Goal: Task Accomplishment & Management: Complete application form

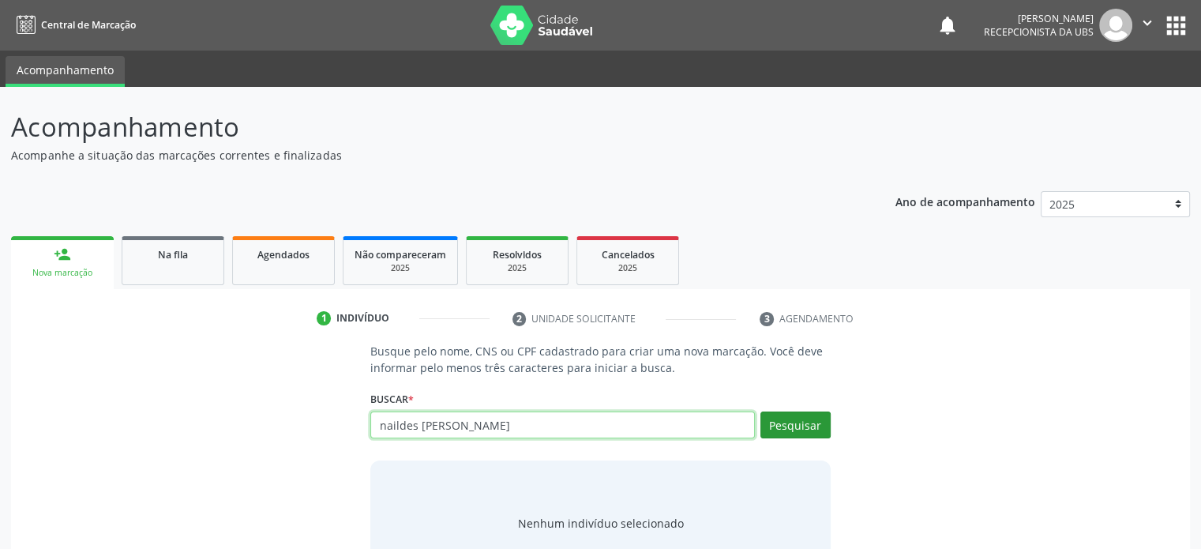
type input "naildes [PERSON_NAME]"
click at [799, 419] on button "Pesquisar" at bounding box center [796, 425] width 70 height 27
type input "naildes [PERSON_NAME]"
click at [531, 422] on input "naildes [PERSON_NAME]" at bounding box center [562, 425] width 384 height 27
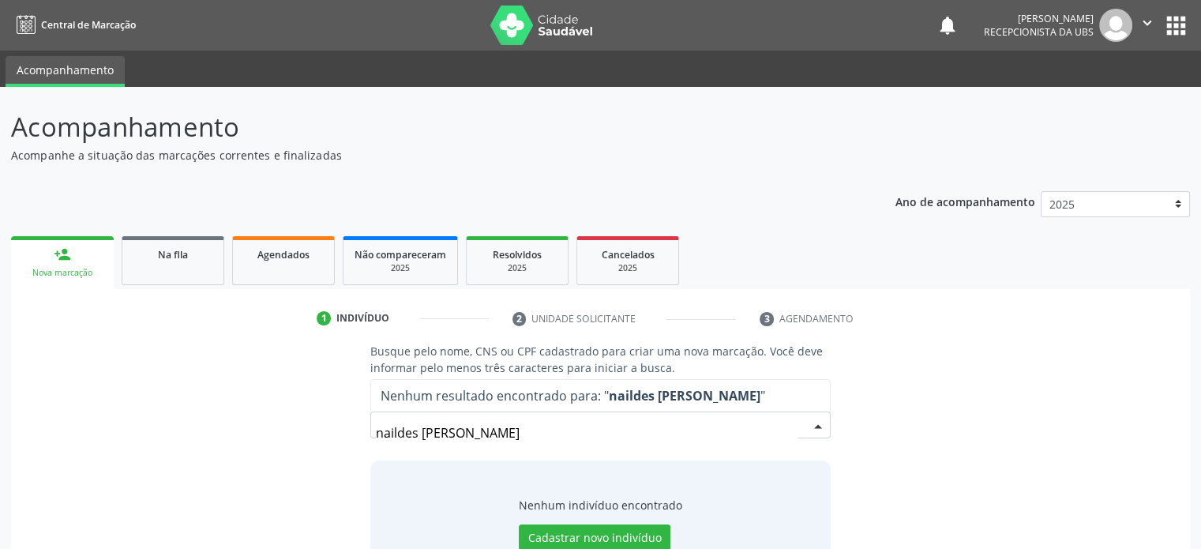
drag, startPoint x: 543, startPoint y: 435, endPoint x: 366, endPoint y: 420, distance: 178.4
click at [366, 420] on div "Busque pelo nome, CNS ou CPF cadastrado para criar uma nova marcação. Você deve…" at bounding box center [600, 464] width 482 height 243
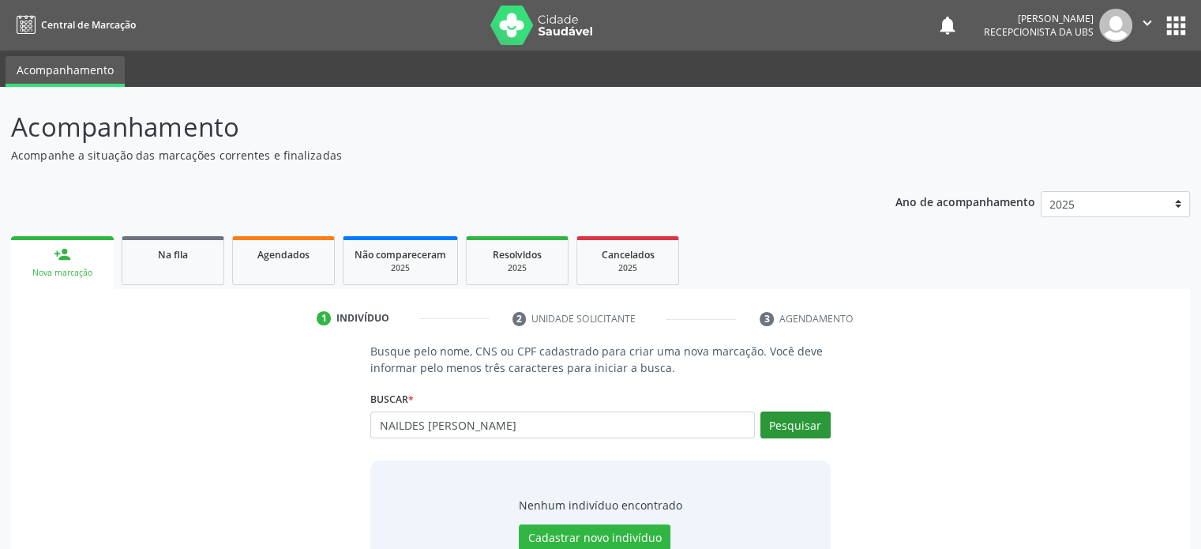
type input "NAILDES [PERSON_NAME]"
click at [806, 423] on button "Pesquisar" at bounding box center [796, 425] width 70 height 27
click at [540, 427] on input "NAILDES [PERSON_NAME]" at bounding box center [562, 425] width 384 height 27
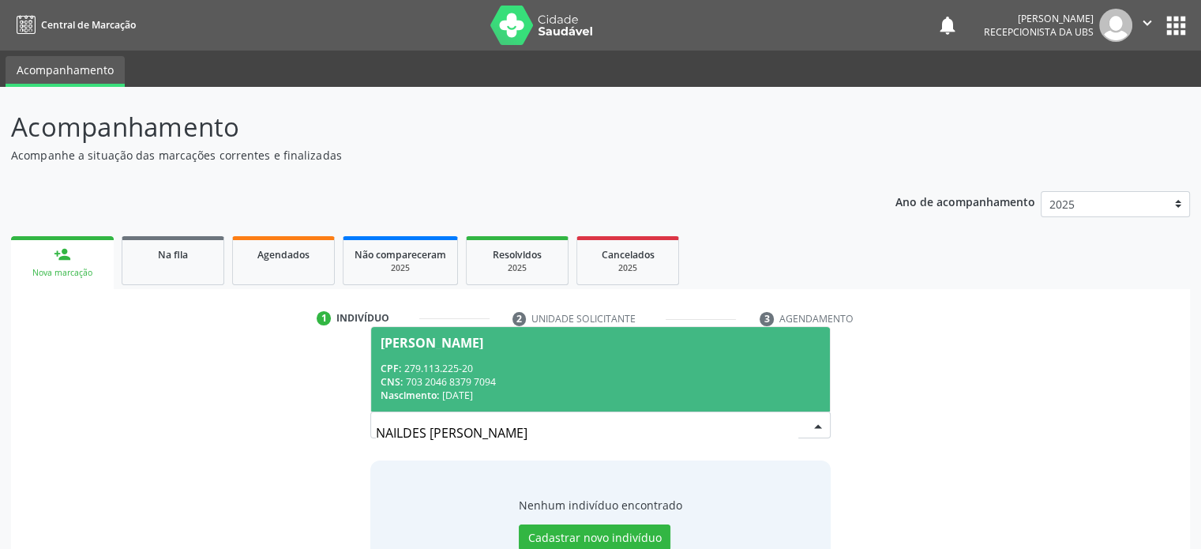
click at [464, 344] on div "[PERSON_NAME]" at bounding box center [432, 343] width 103 height 13
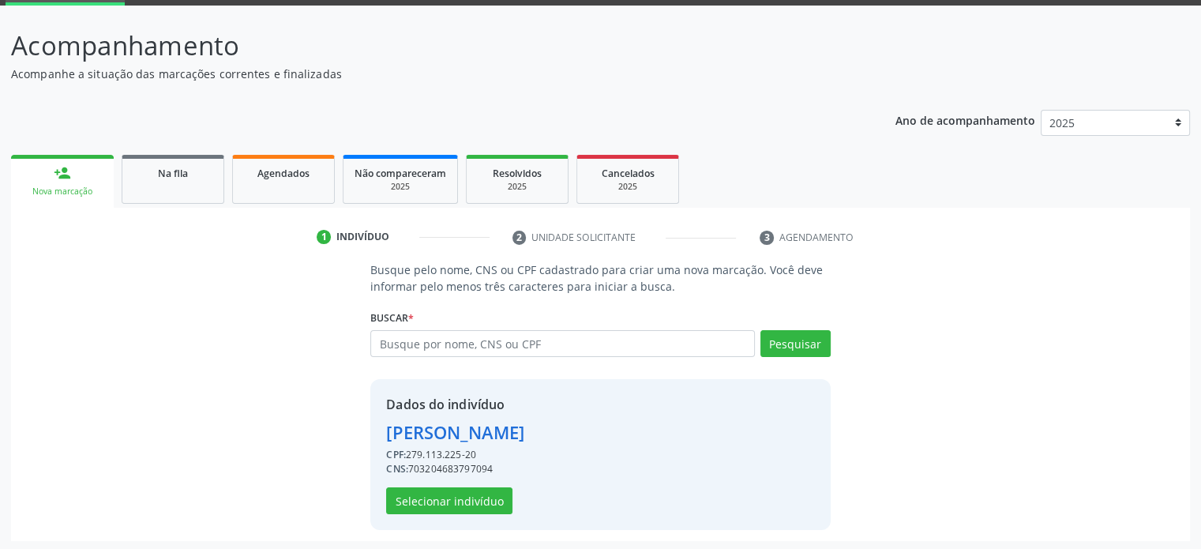
scroll to position [83, 0]
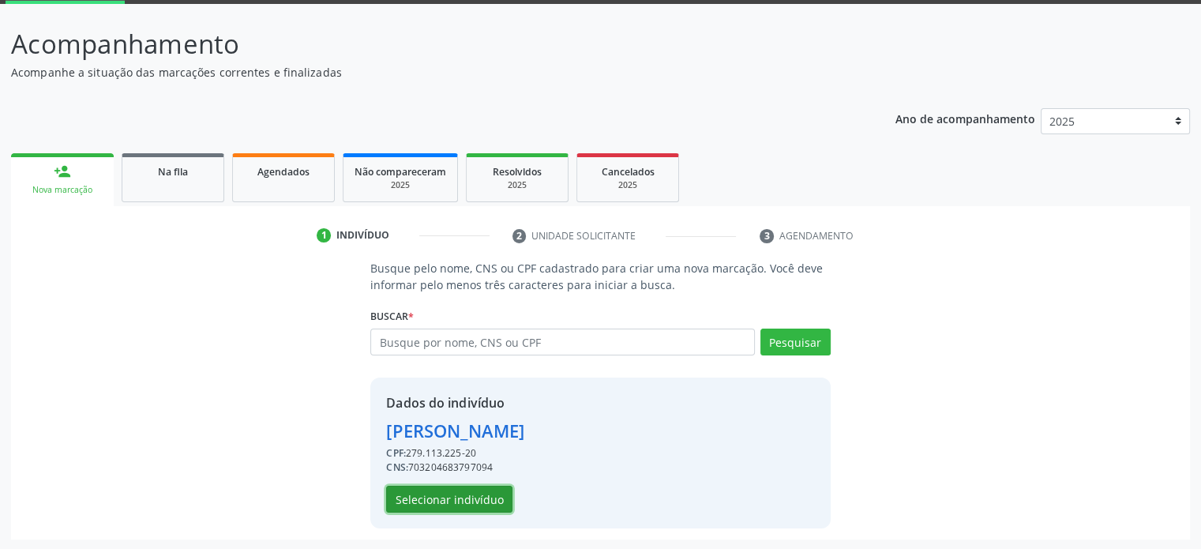
click at [479, 502] on button "Selecionar indivíduo" at bounding box center [449, 499] width 126 height 27
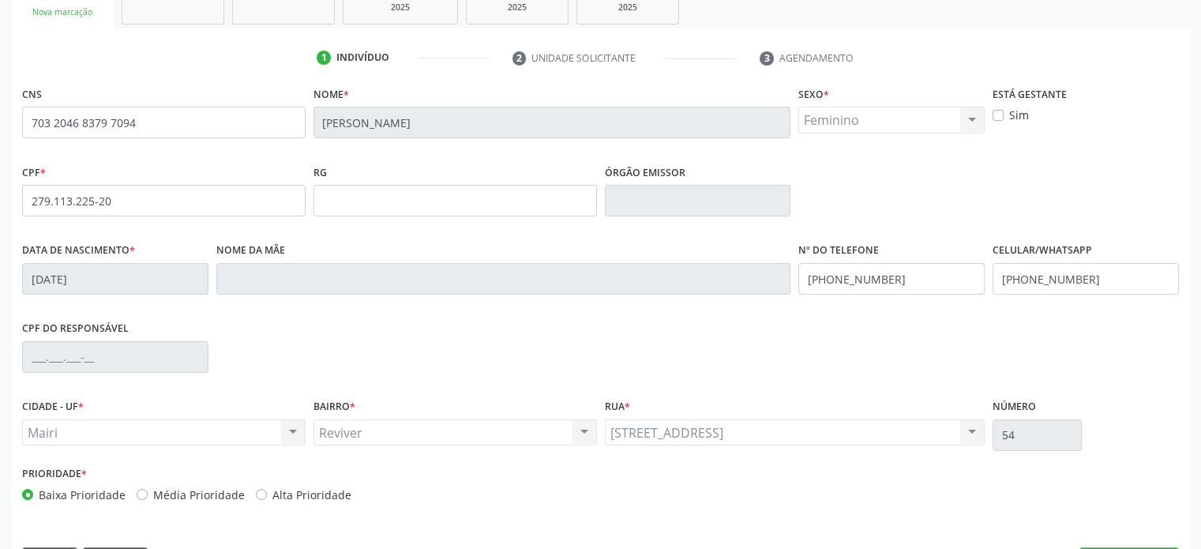
scroll to position [306, 0]
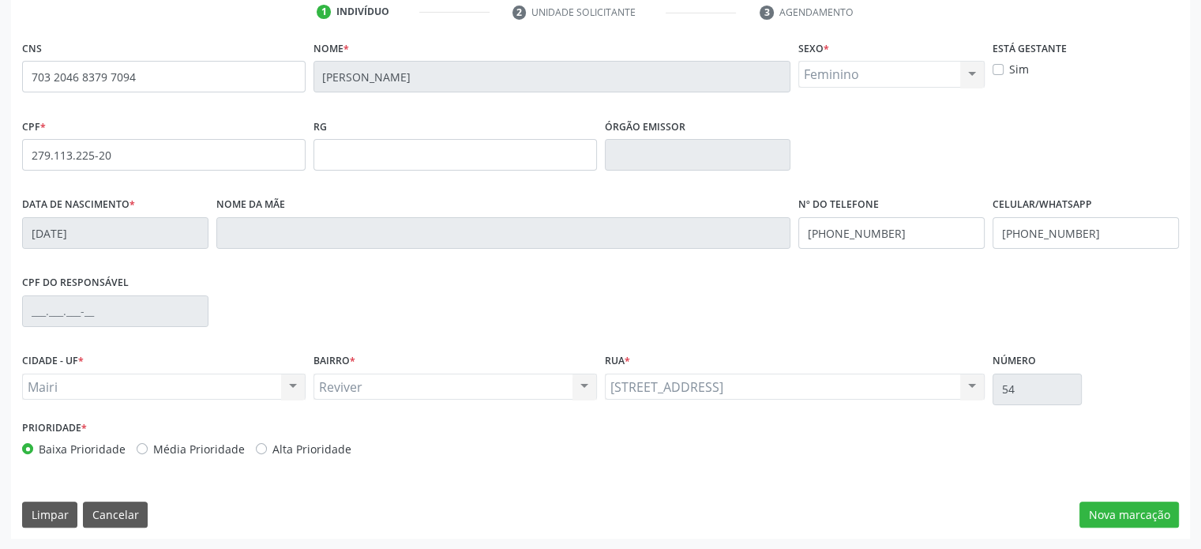
click at [200, 445] on label "Média Prioridade" at bounding box center [199, 449] width 92 height 17
click at [148, 445] on input "Média Prioridade" at bounding box center [142, 448] width 11 height 14
radio input "true"
click at [1150, 517] on button "Nova marcação" at bounding box center [1130, 515] width 100 height 27
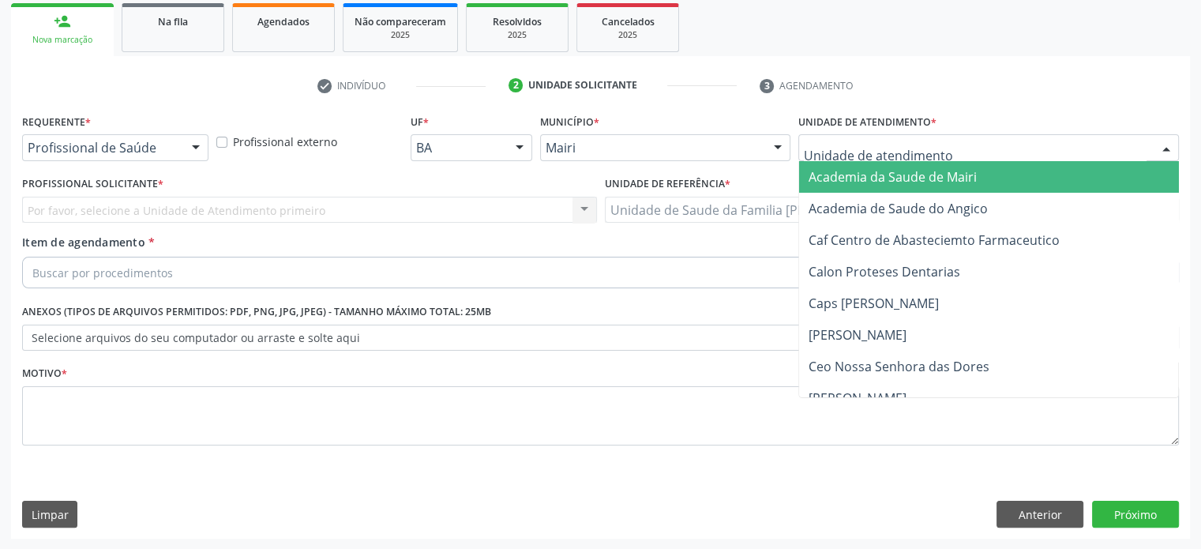
click at [1036, 140] on div at bounding box center [989, 147] width 381 height 27
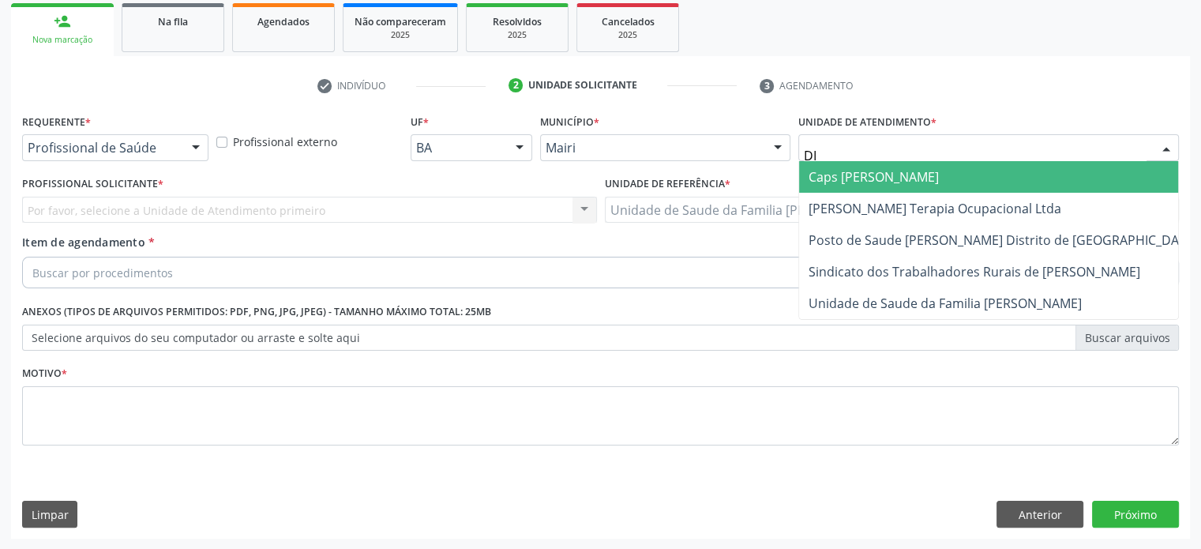
type input "DIL"
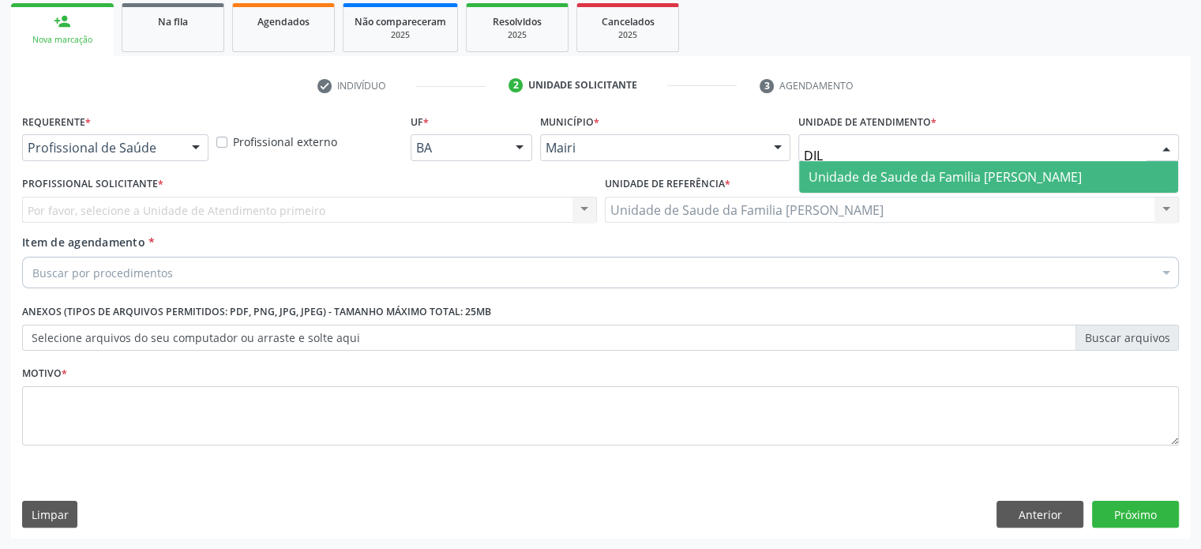
click at [1038, 169] on span "Unidade de Saude da Familia [PERSON_NAME]" at bounding box center [945, 176] width 273 height 17
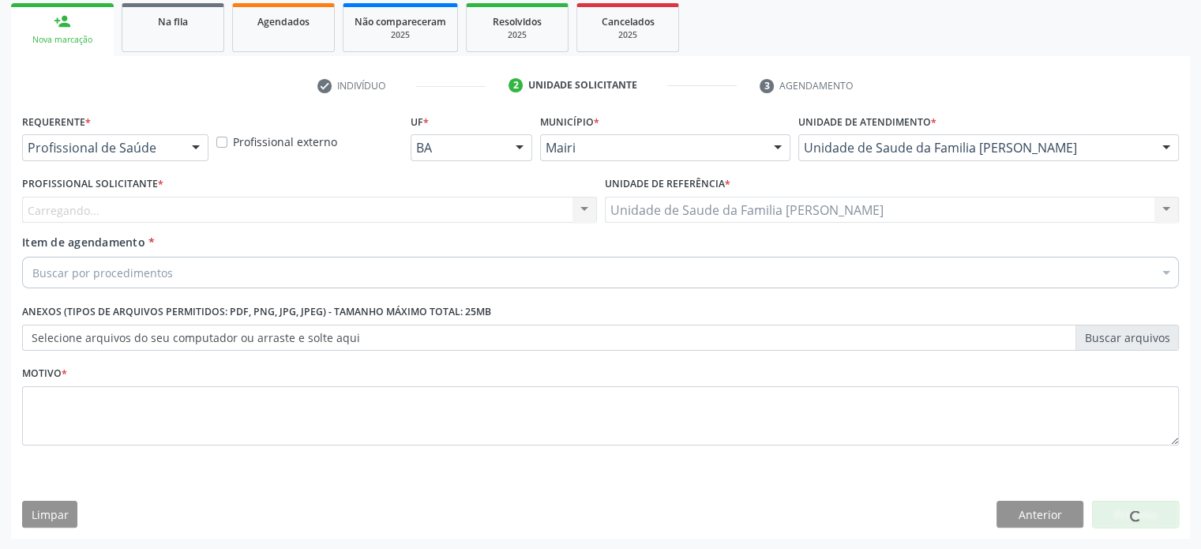
click at [125, 208] on div "Carregando... Nenhum resultado encontrado para: " " Não há nenhuma opção para s…" at bounding box center [309, 210] width 575 height 27
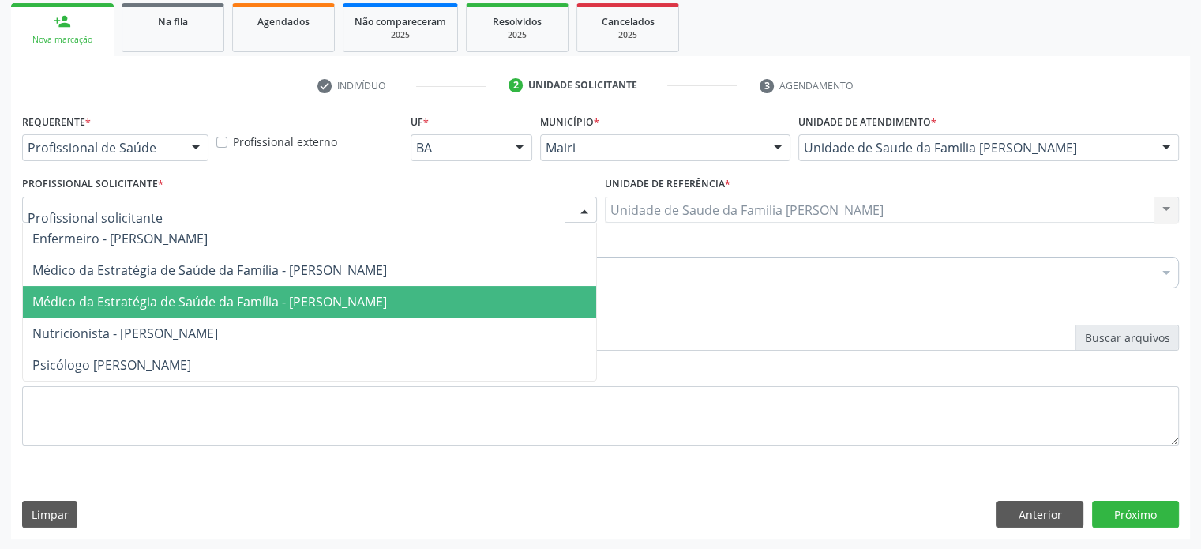
click at [111, 297] on span "Médico da Estratégia de Saúde da Família - [PERSON_NAME]" at bounding box center [209, 301] width 355 height 17
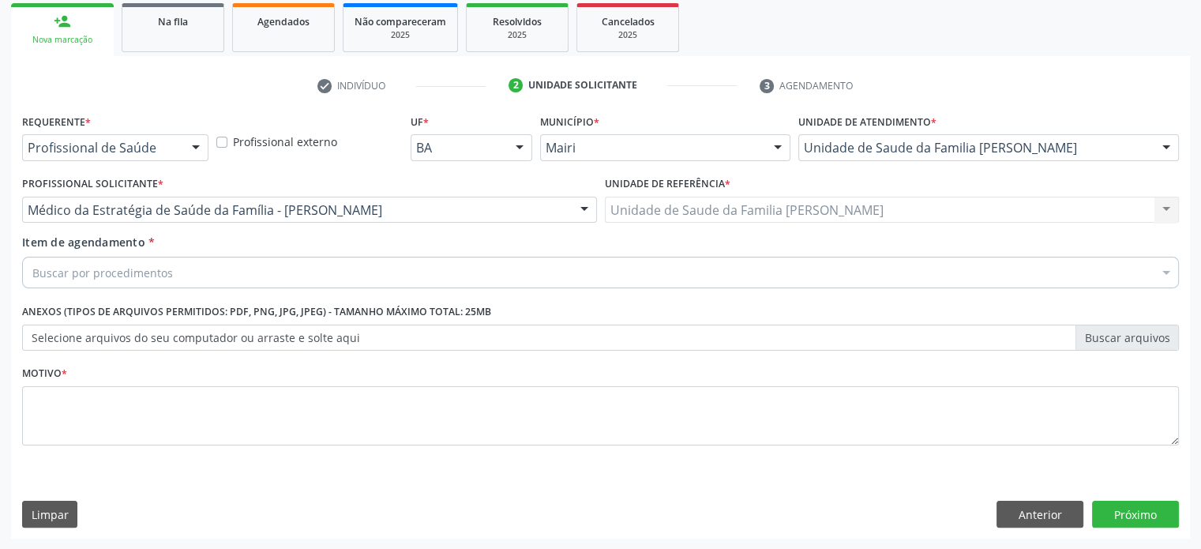
click at [133, 284] on div "Buscar por procedimentos" at bounding box center [600, 273] width 1157 height 32
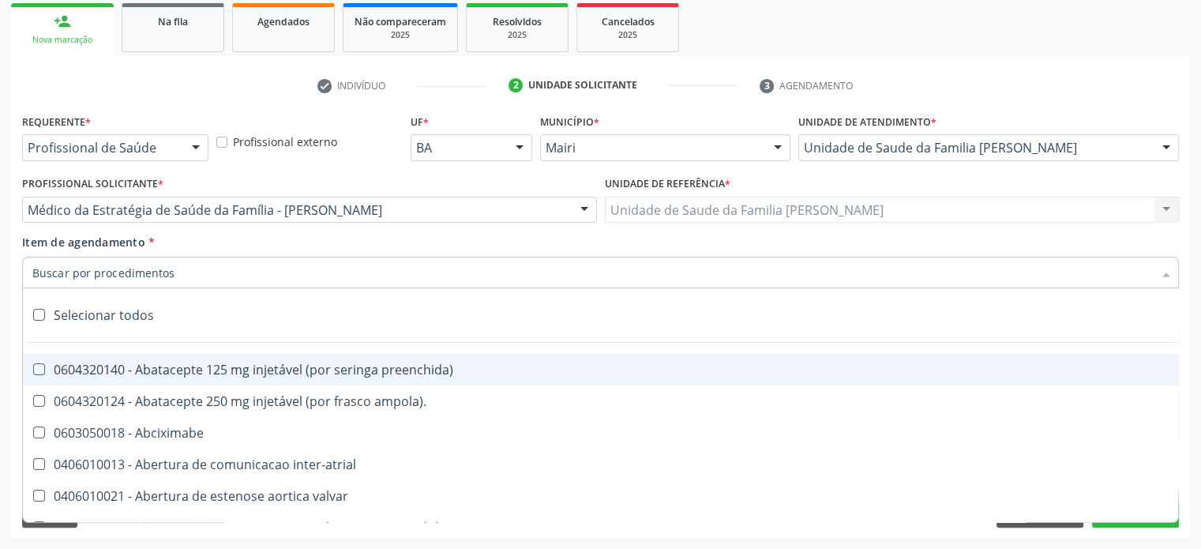
paste input "0205020054"
type input "0205020054"
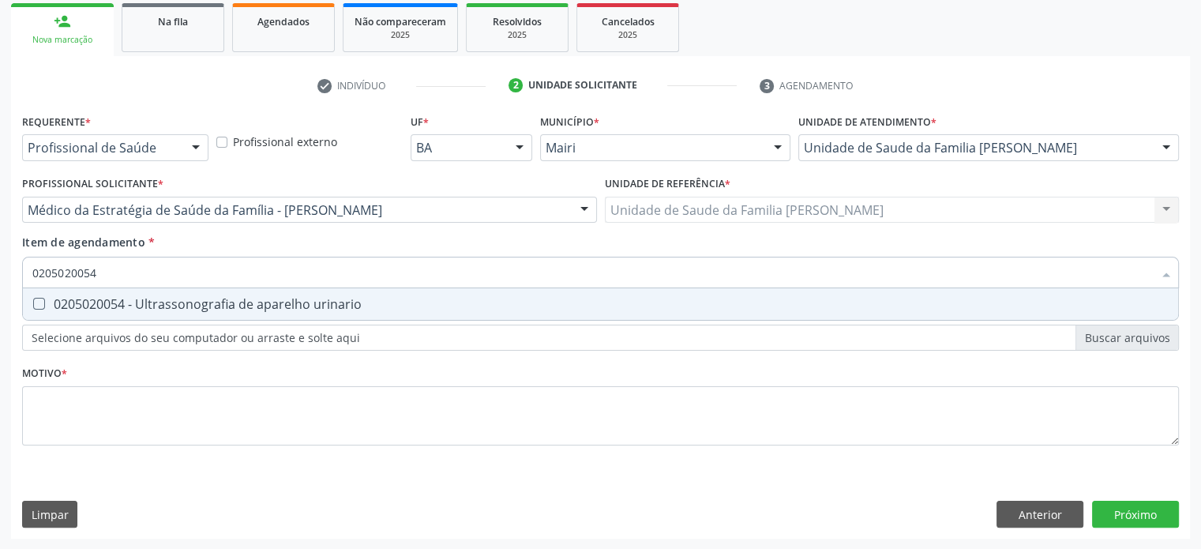
click at [126, 302] on div "0205020054 - Ultrassonografia de aparelho urinario" at bounding box center [600, 304] width 1137 height 13
checkbox urinario "true"
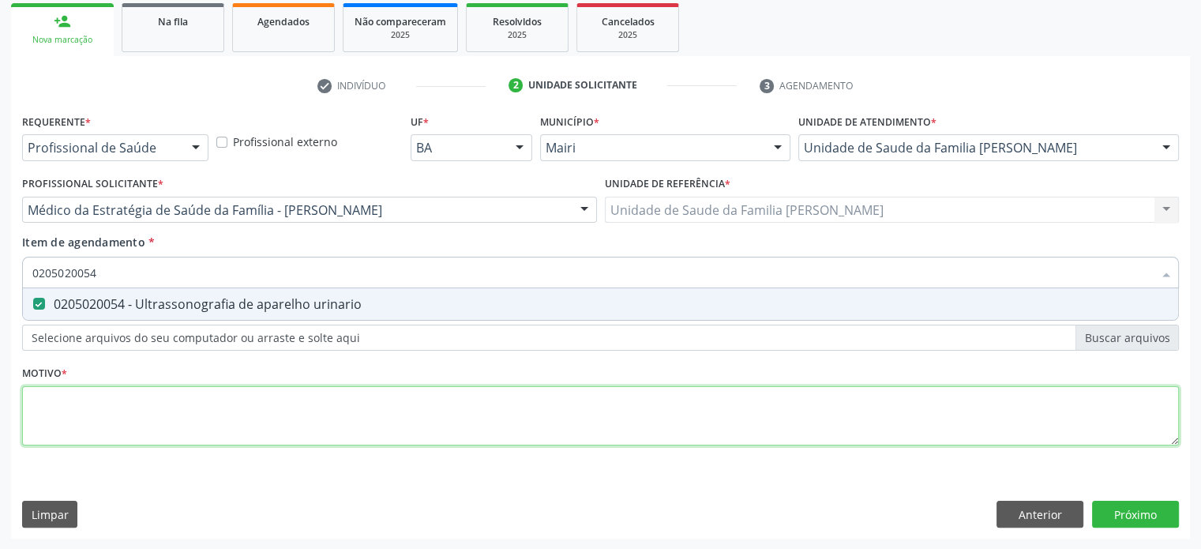
click at [105, 412] on div "Requerente * Profissional de Saúde Profissional de Saúde Paciente Nenhum result…" at bounding box center [600, 289] width 1157 height 358
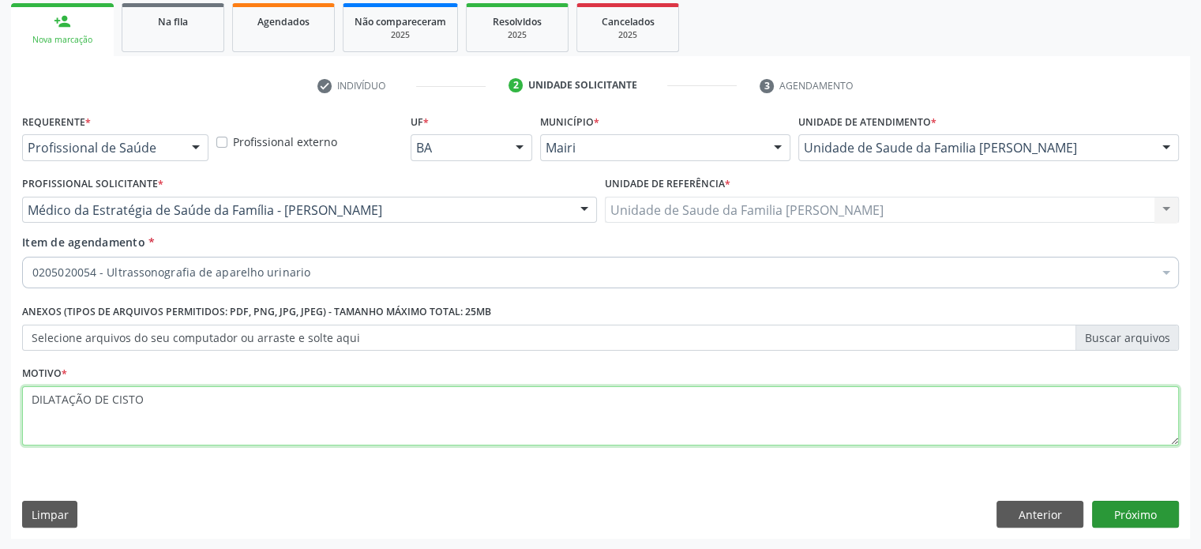
type textarea "DILATAÇÃO DE CISTO"
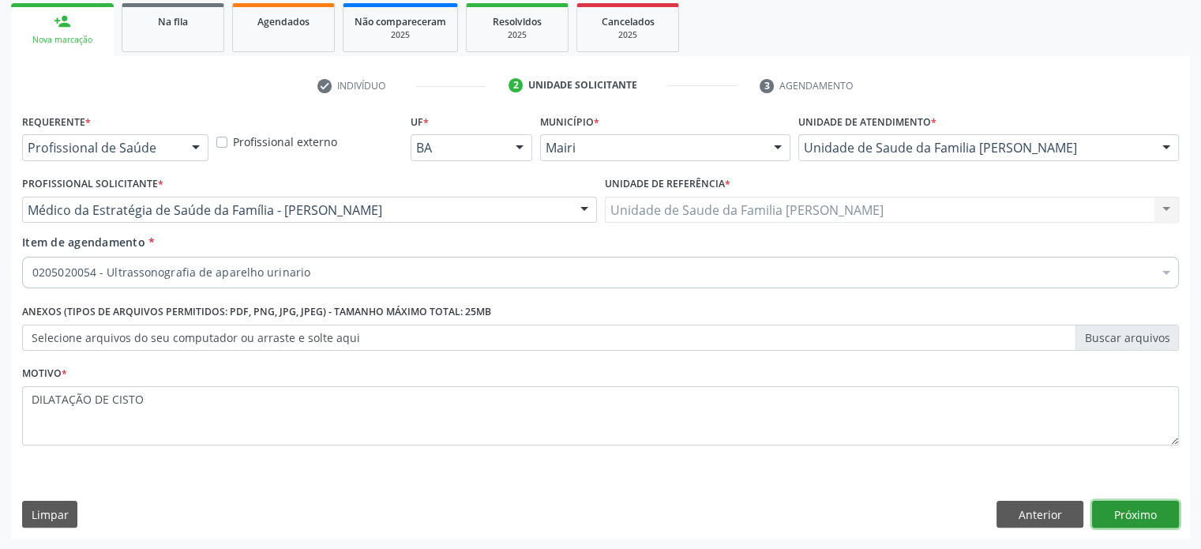
click at [1125, 514] on button "Próximo" at bounding box center [1135, 514] width 87 height 27
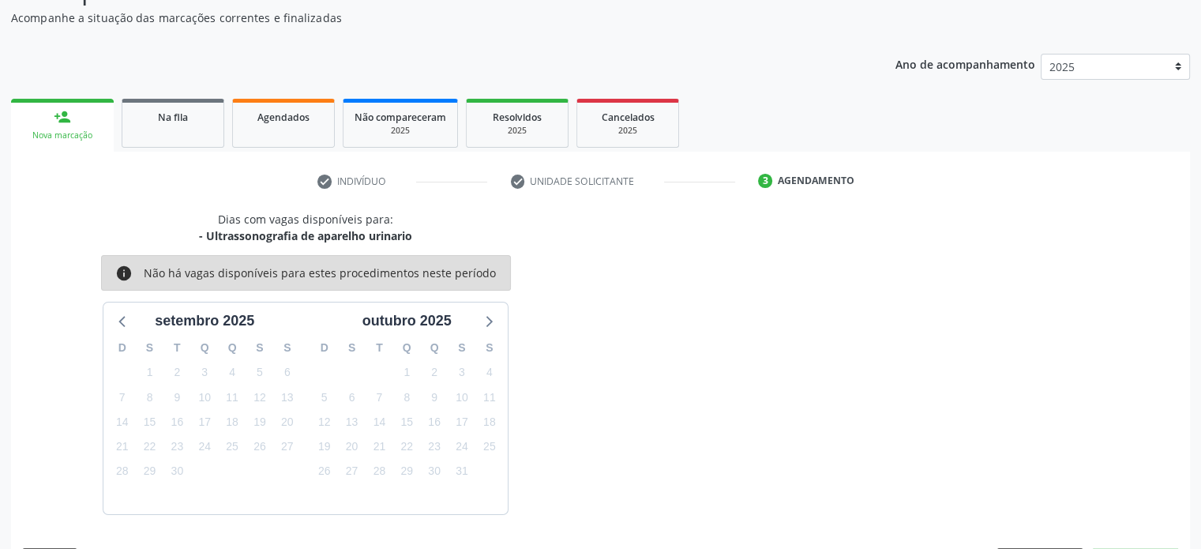
scroll to position [183, 0]
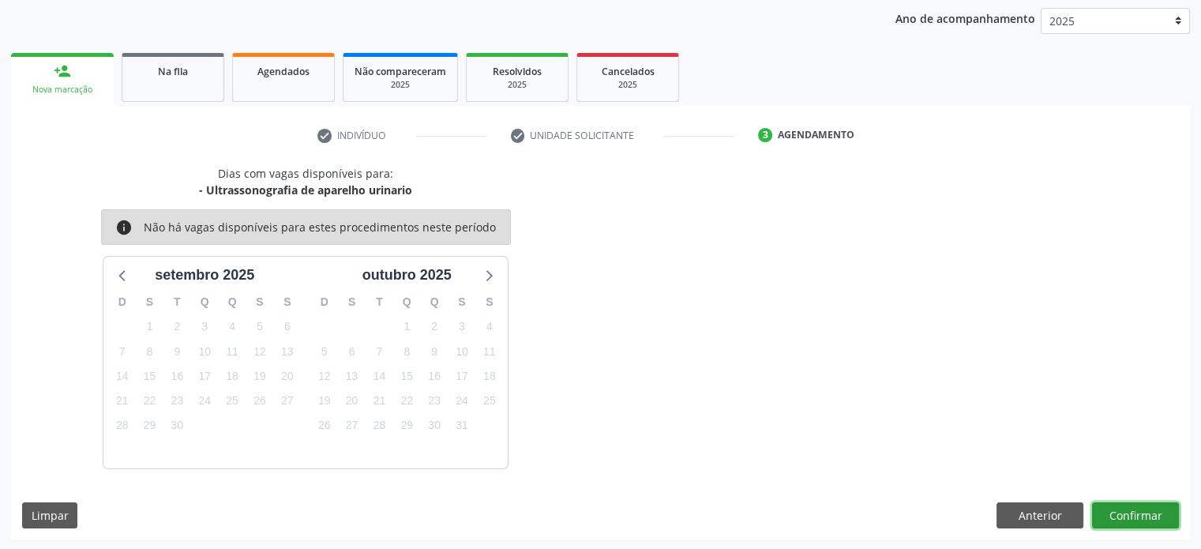
click at [1125, 514] on button "Confirmar" at bounding box center [1135, 515] width 87 height 27
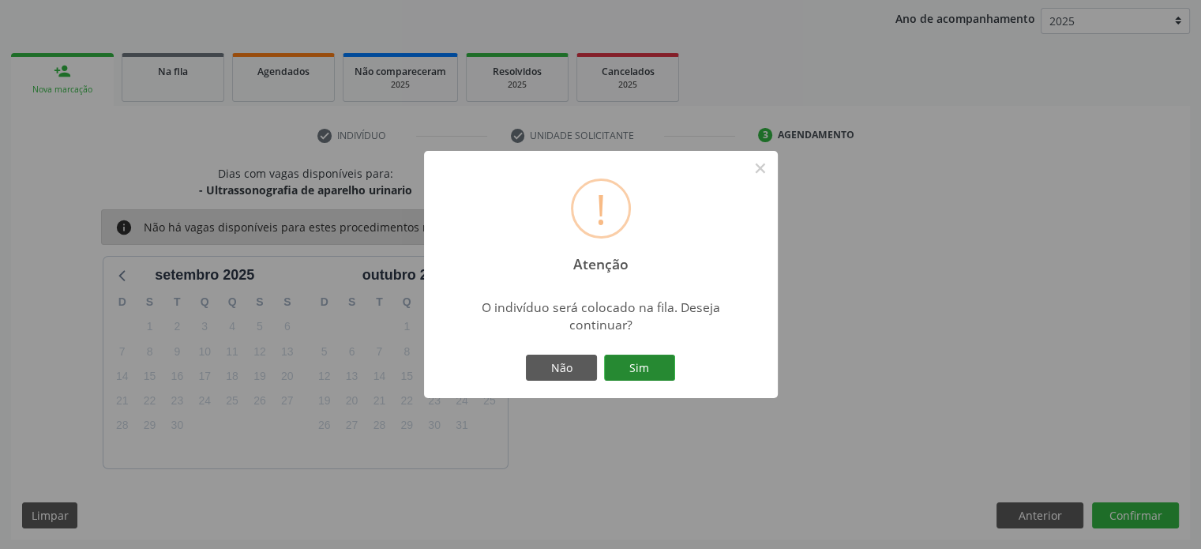
click at [656, 365] on button "Sim" at bounding box center [639, 368] width 71 height 27
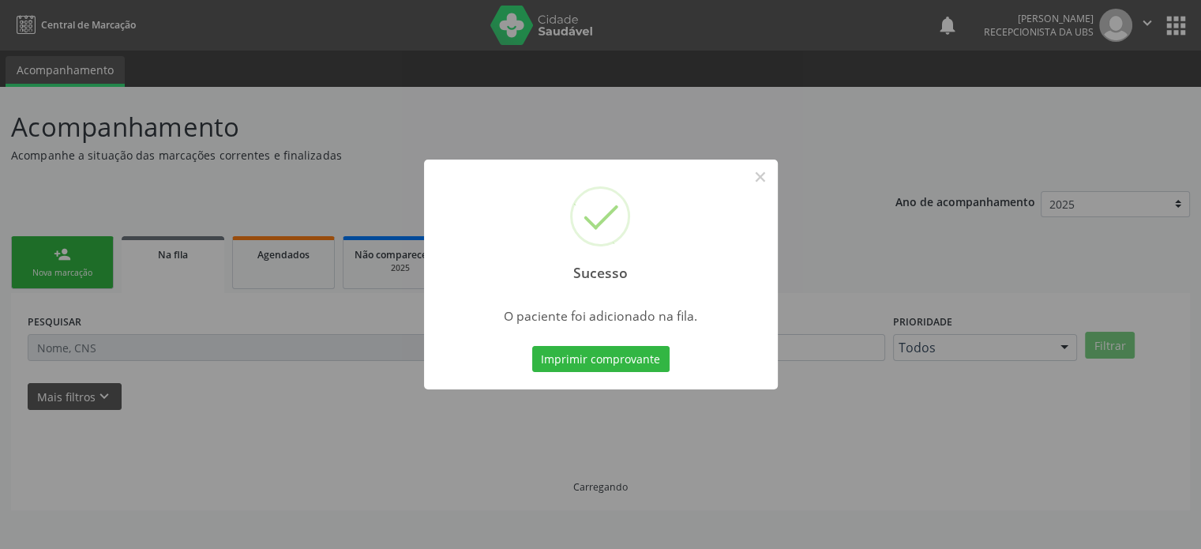
scroll to position [0, 0]
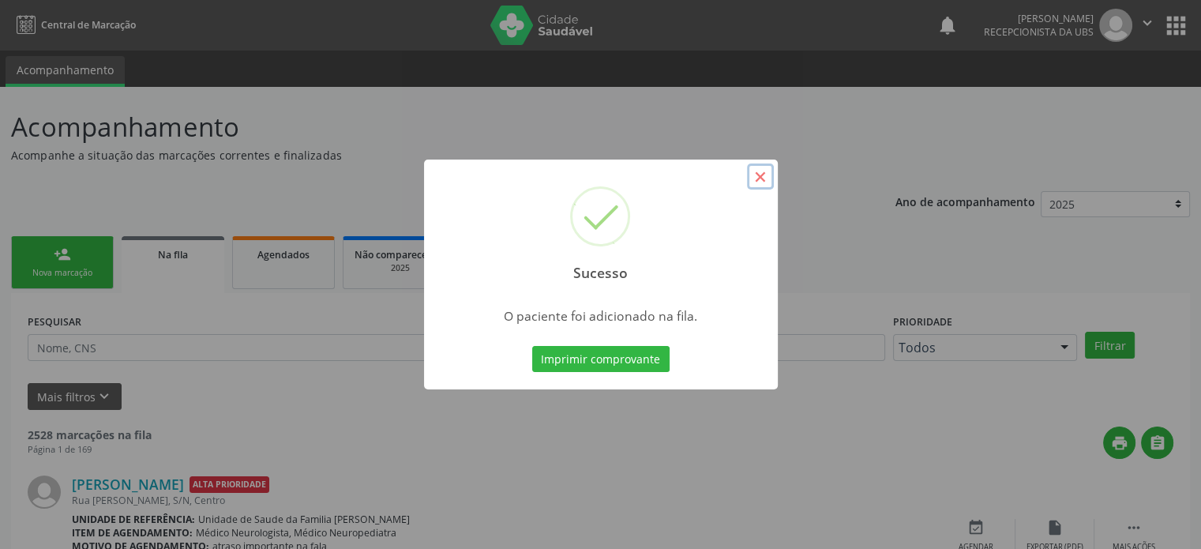
click at [754, 177] on button "×" at bounding box center [760, 177] width 27 height 27
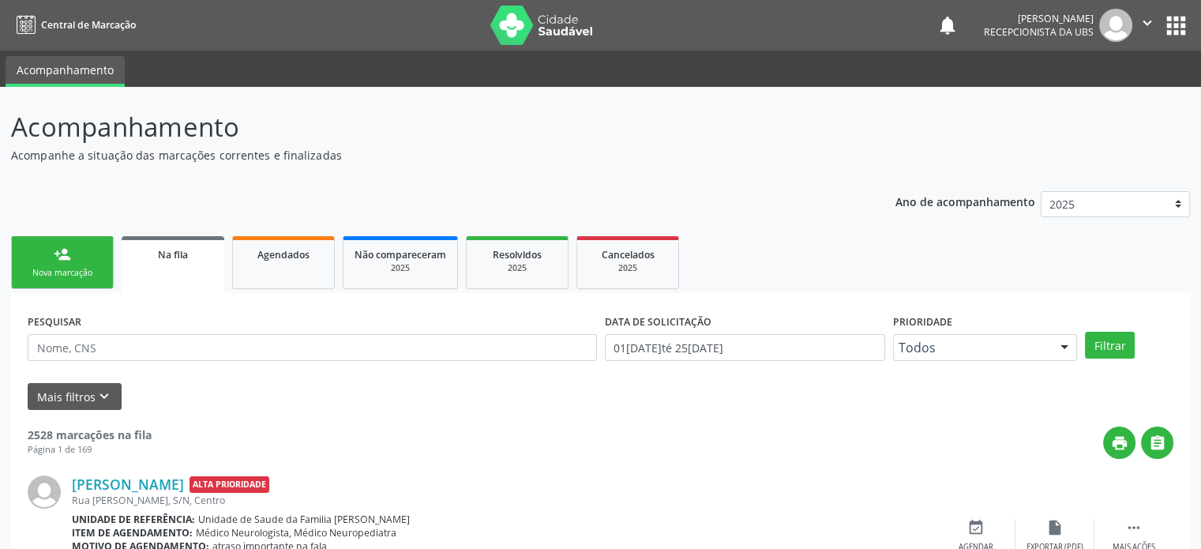
click at [76, 258] on link "person_add Nova marcação" at bounding box center [62, 262] width 103 height 53
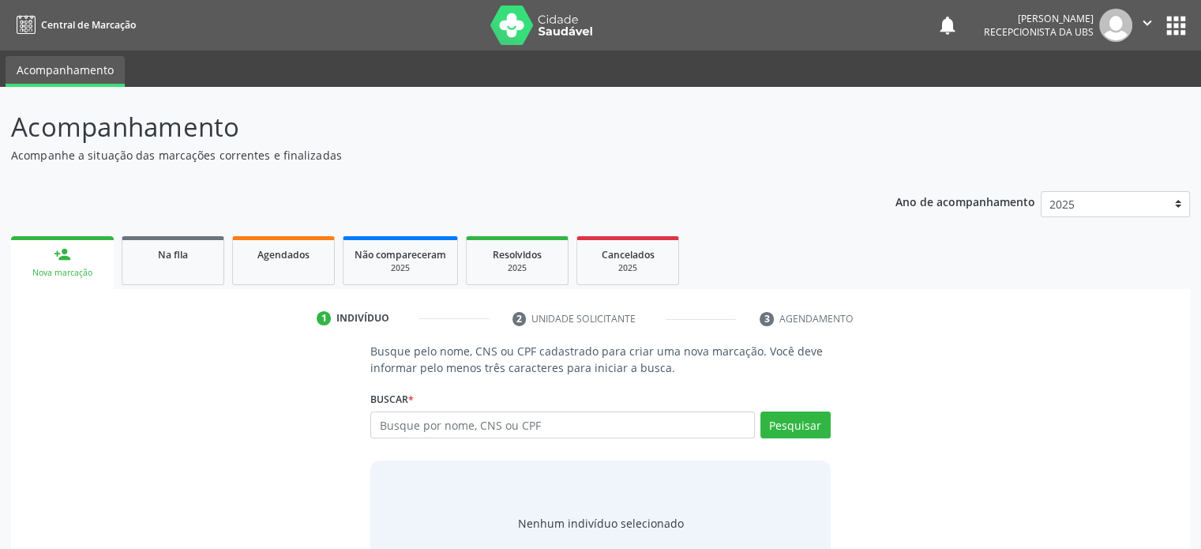
click at [457, 410] on div "Buscar * Busque por nome, CNS ou CPF Nenhum resultado encontrado para: " " Digi…" at bounding box center [600, 418] width 460 height 62
click at [452, 421] on input "text" at bounding box center [562, 425] width 384 height 27
click at [491, 419] on input "text" at bounding box center [562, 425] width 384 height 27
type input "700005144252103"
click at [803, 428] on button "Pesquisar" at bounding box center [796, 425] width 70 height 27
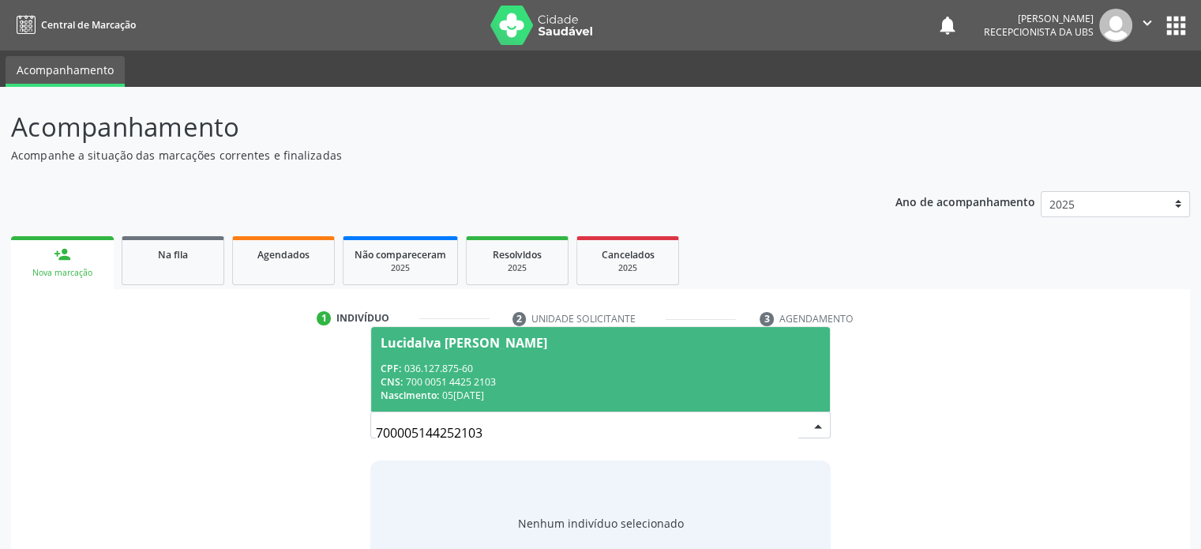
click at [479, 337] on div "Lucidalva [PERSON_NAME]" at bounding box center [464, 343] width 167 height 13
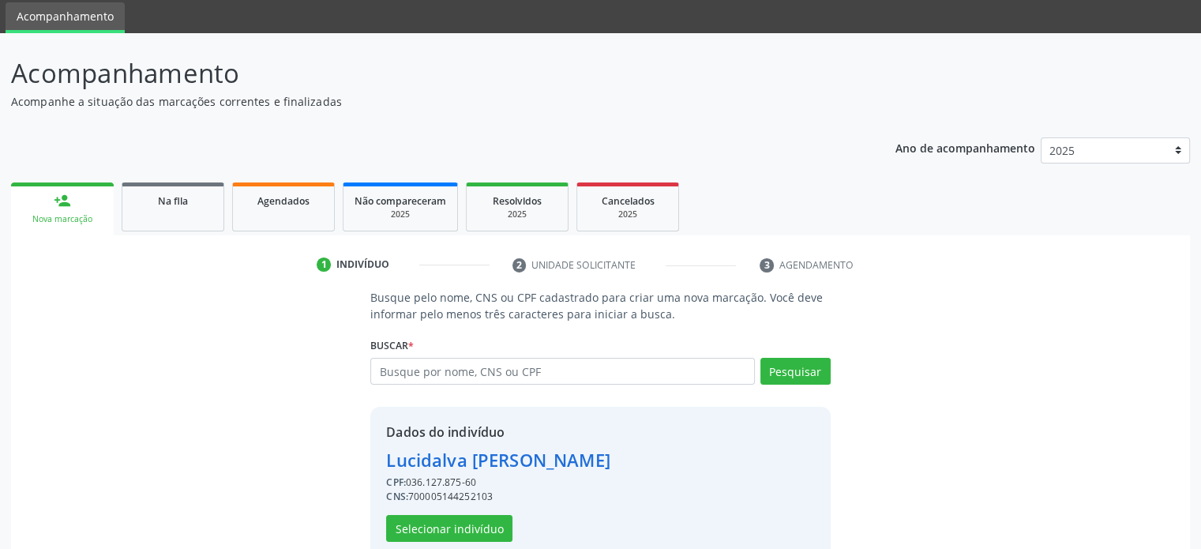
scroll to position [83, 0]
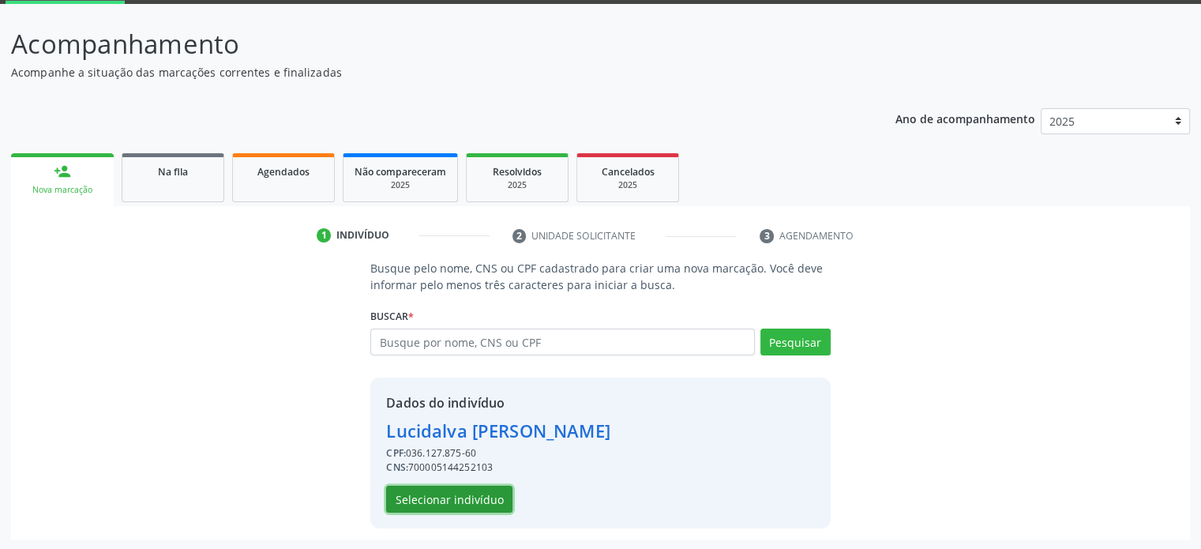
click at [445, 495] on button "Selecionar indivíduo" at bounding box center [449, 499] width 126 height 27
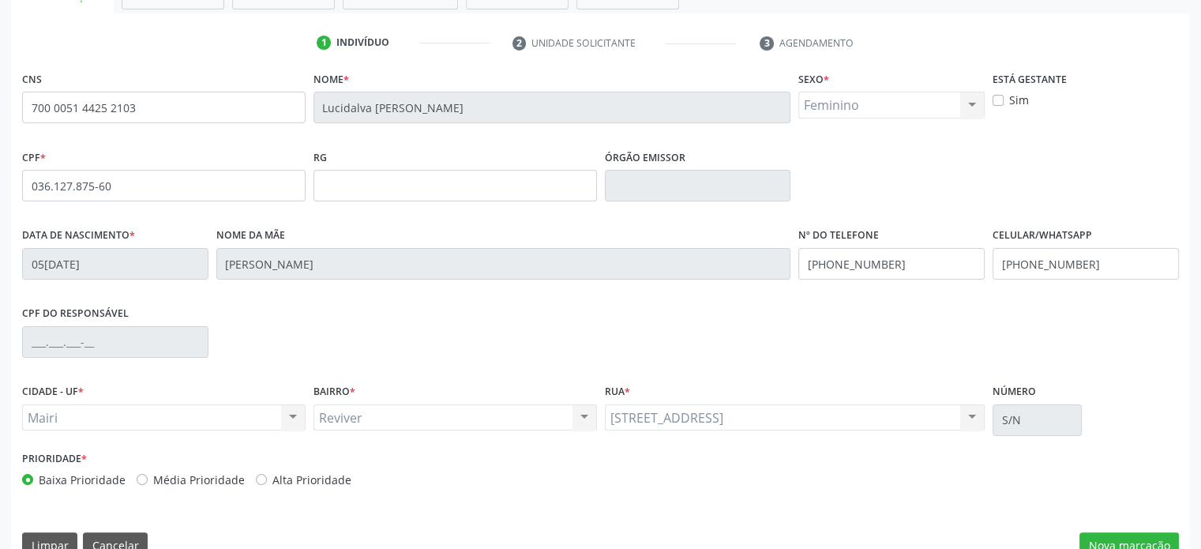
scroll to position [306, 0]
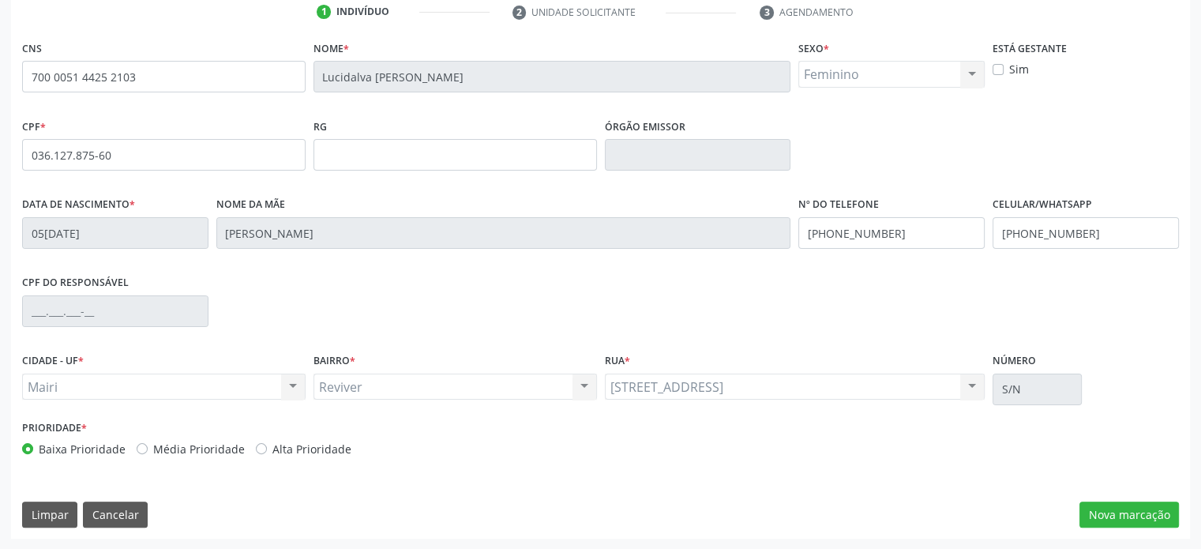
click at [273, 446] on label "Alta Prioridade" at bounding box center [312, 449] width 79 height 17
click at [256, 446] on input "Alta Prioridade" at bounding box center [261, 448] width 11 height 14
radio input "true"
click at [1117, 509] on button "Nova marcação" at bounding box center [1130, 515] width 100 height 27
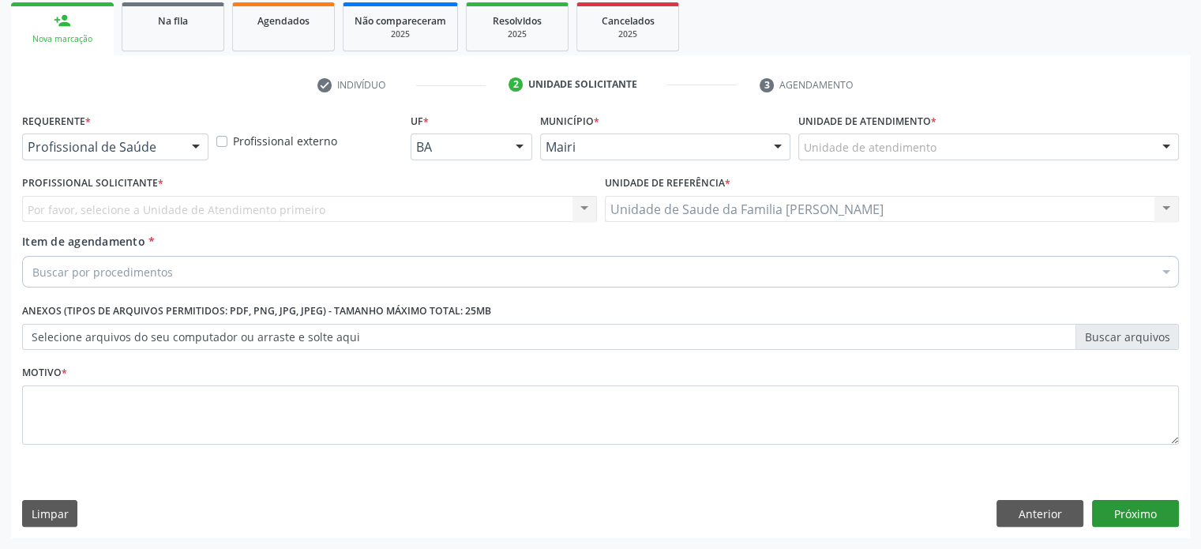
scroll to position [233, 0]
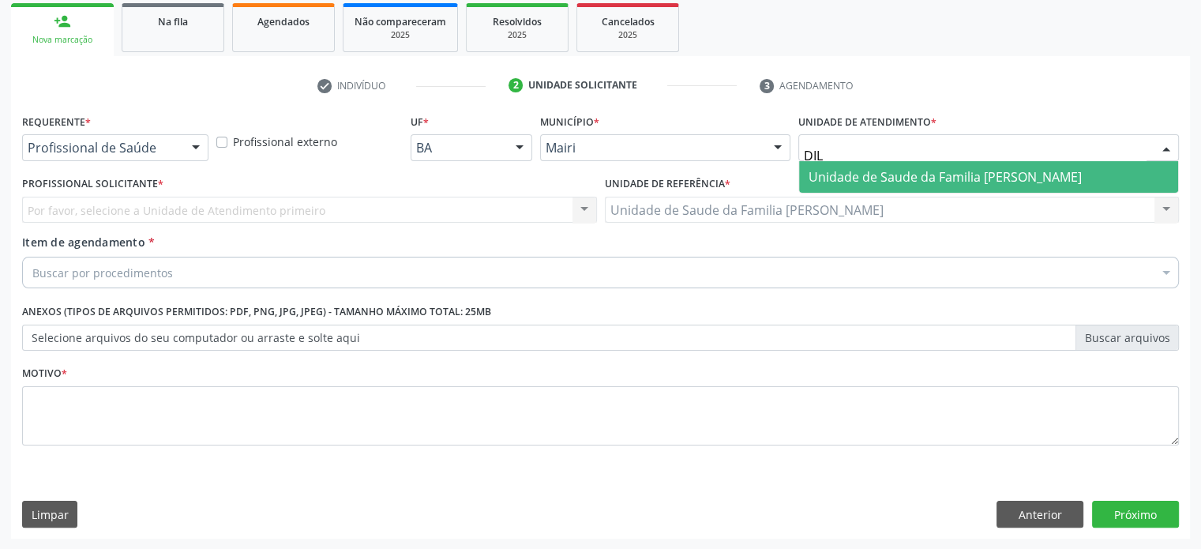
type input "DILT"
click at [946, 168] on span "Unidade de Saude da Familia [PERSON_NAME]" at bounding box center [945, 176] width 273 height 17
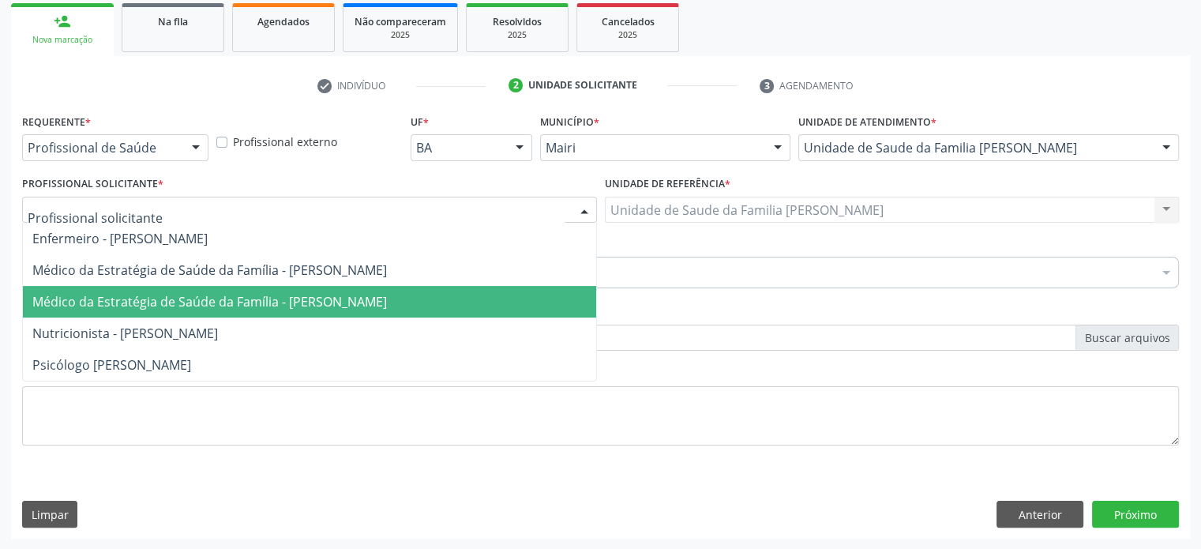
click at [164, 293] on span "Médico da Estratégia de Saúde da Família - [PERSON_NAME]" at bounding box center [209, 301] width 355 height 17
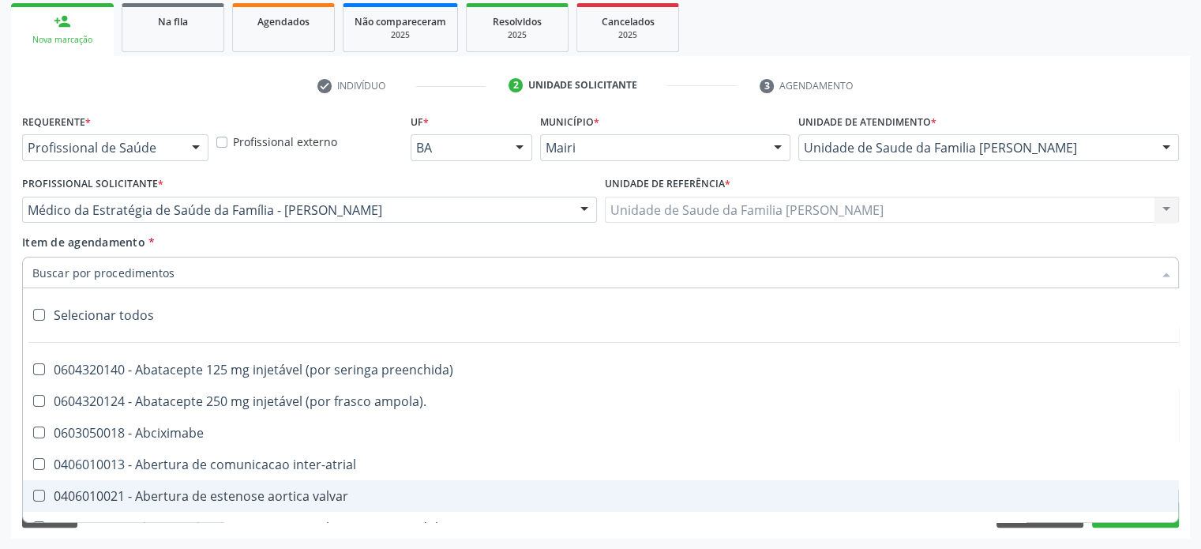
paste input "0205020097"
type input "0205020097"
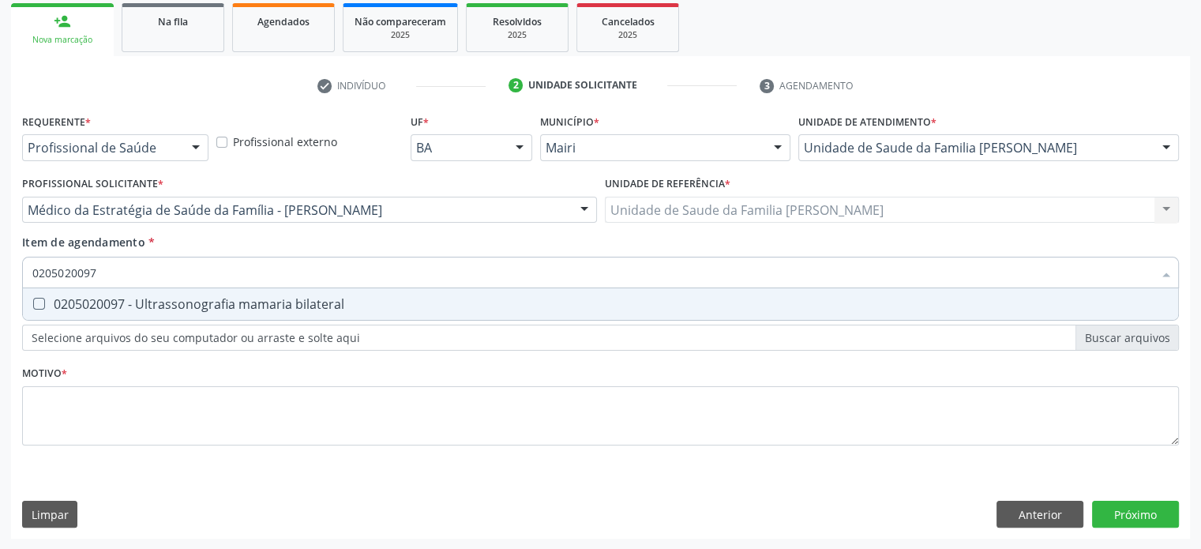
click at [168, 304] on div "0205020097 - Ultrassonografia mamaria bilateral" at bounding box center [600, 304] width 1137 height 13
checkbox bilateral "true"
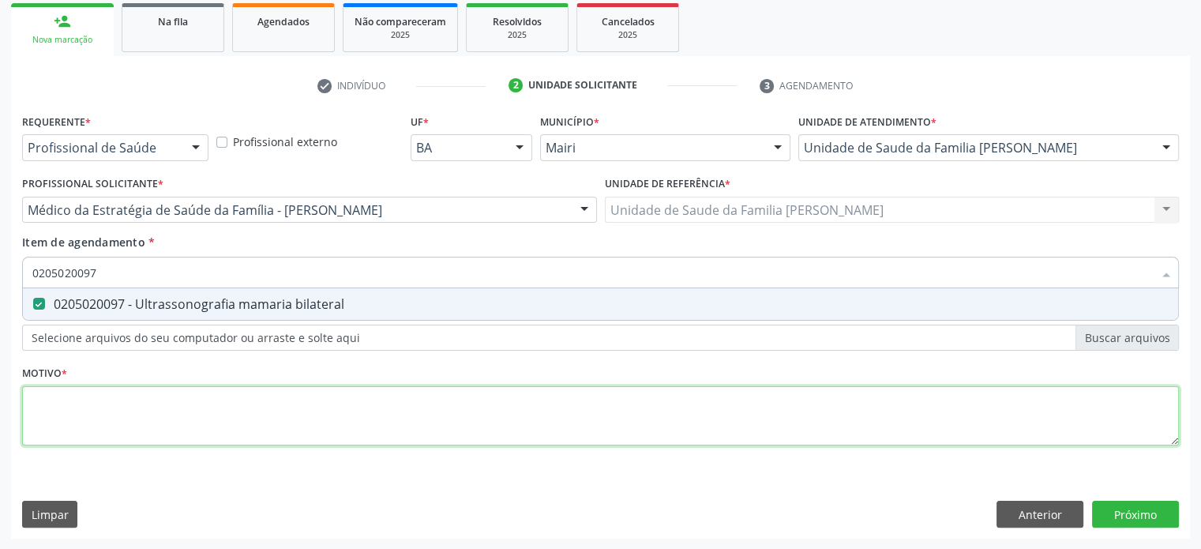
click at [101, 403] on div "Requerente * Profissional de Saúde Profissional de Saúde Paciente Nenhum result…" at bounding box center [600, 289] width 1157 height 358
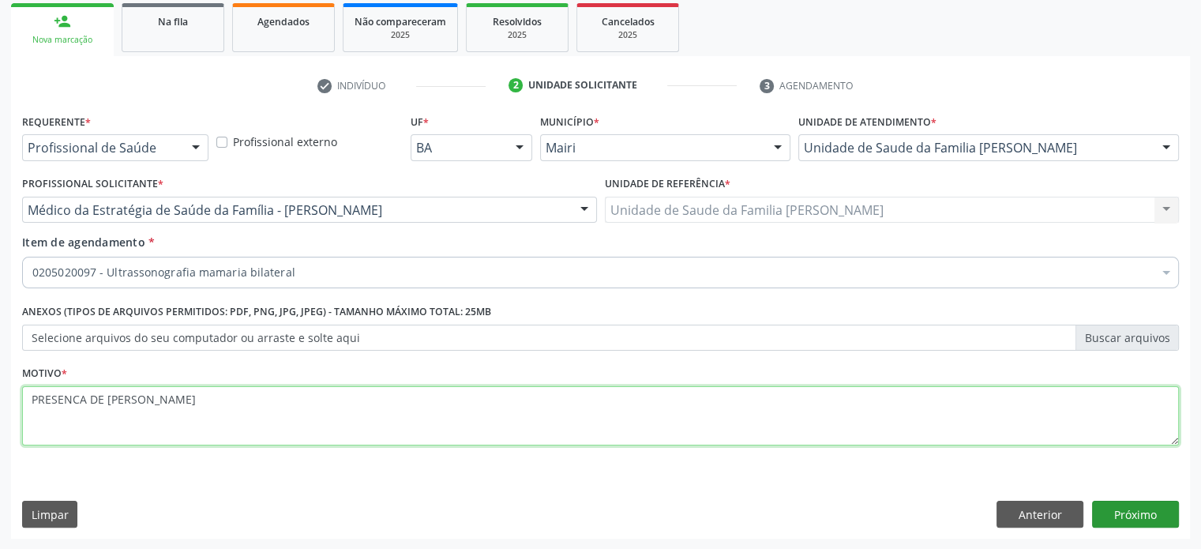
type textarea "PRESENCA DE [PERSON_NAME]"
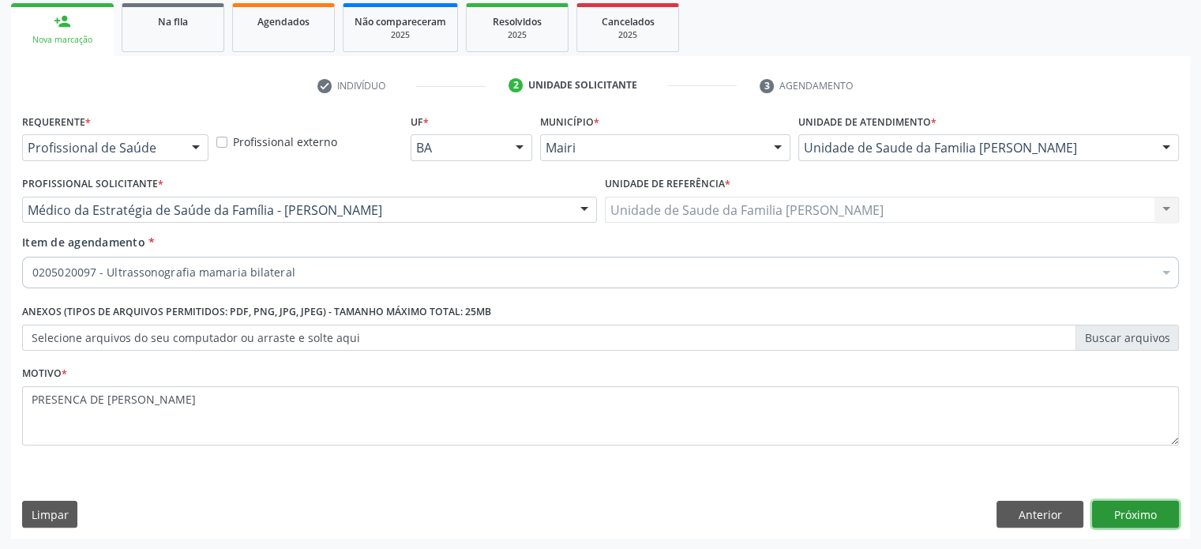
click at [1130, 508] on button "Próximo" at bounding box center [1135, 514] width 87 height 27
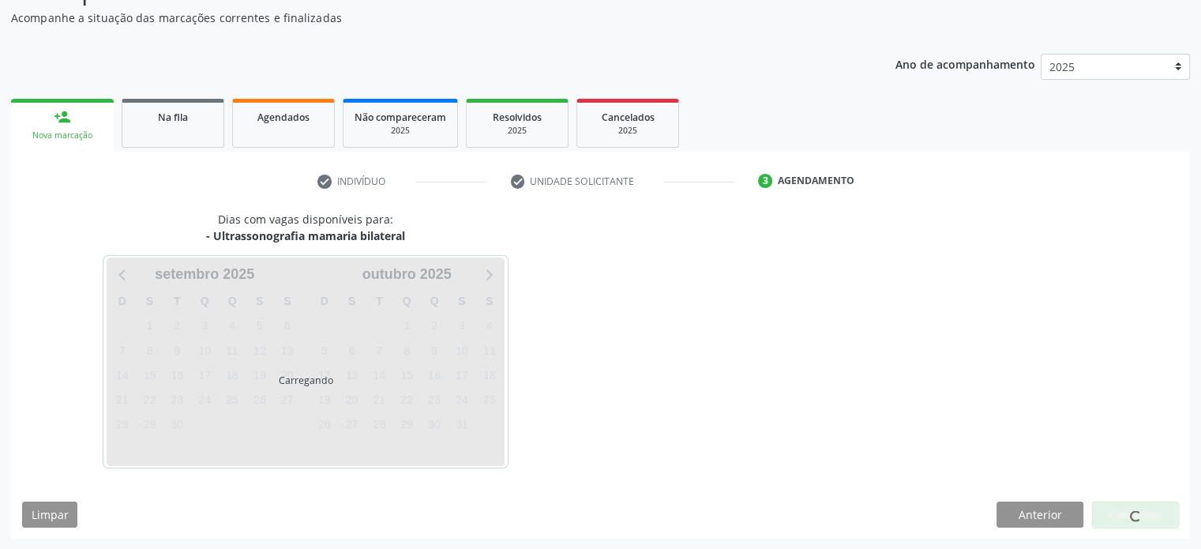
scroll to position [183, 0]
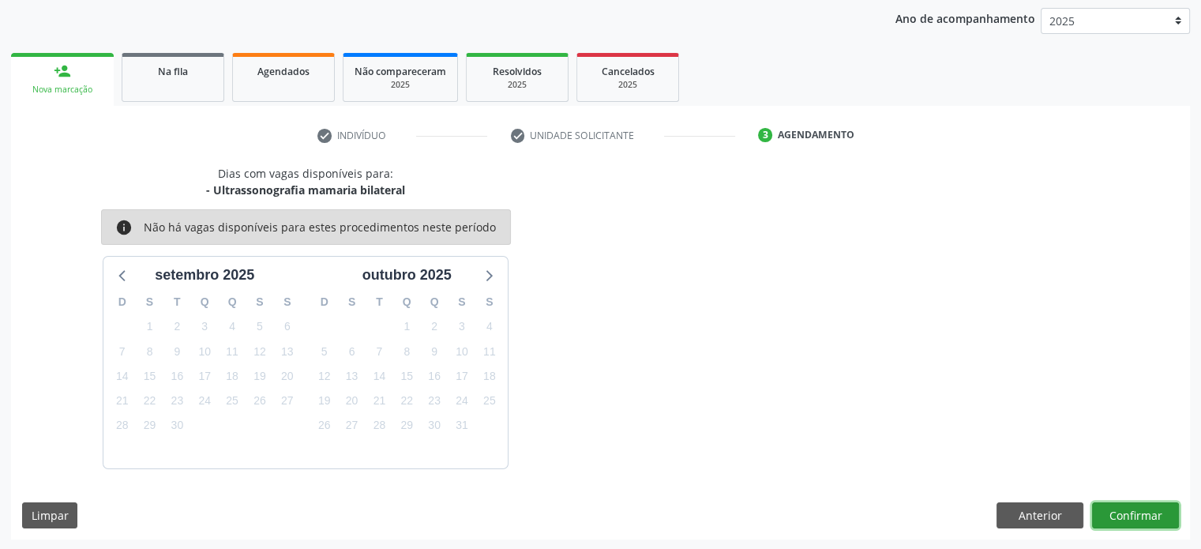
click at [1119, 512] on button "Confirmar" at bounding box center [1135, 515] width 87 height 27
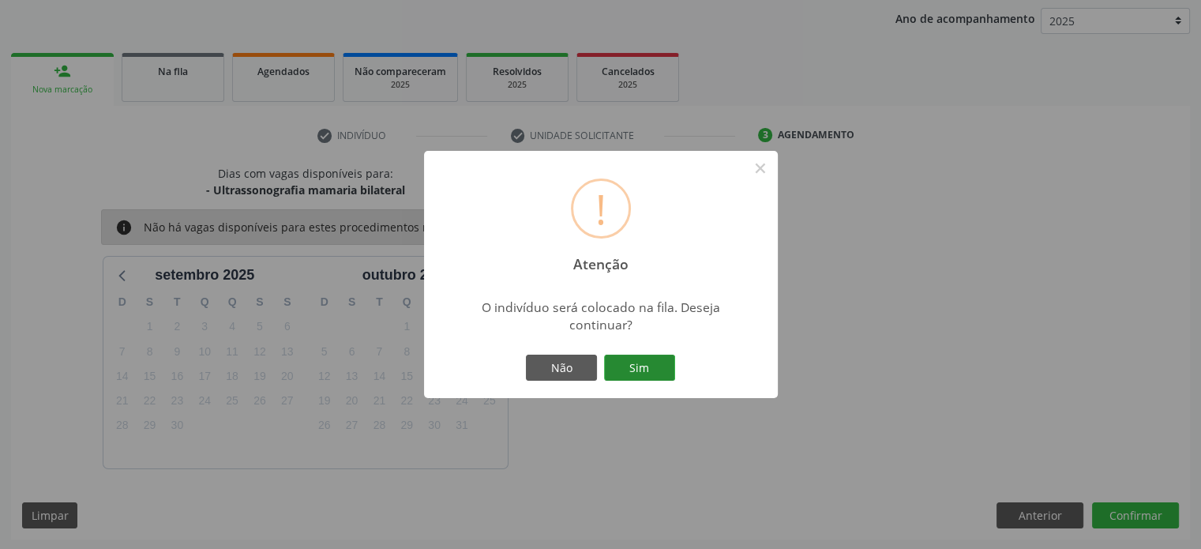
click at [622, 365] on button "Sim" at bounding box center [639, 368] width 71 height 27
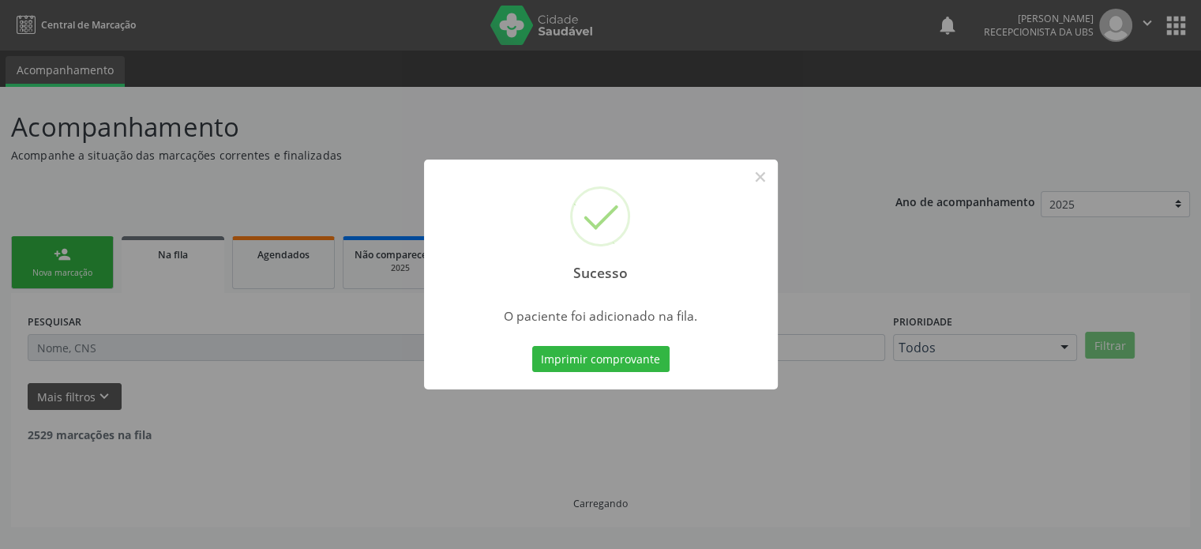
scroll to position [0, 0]
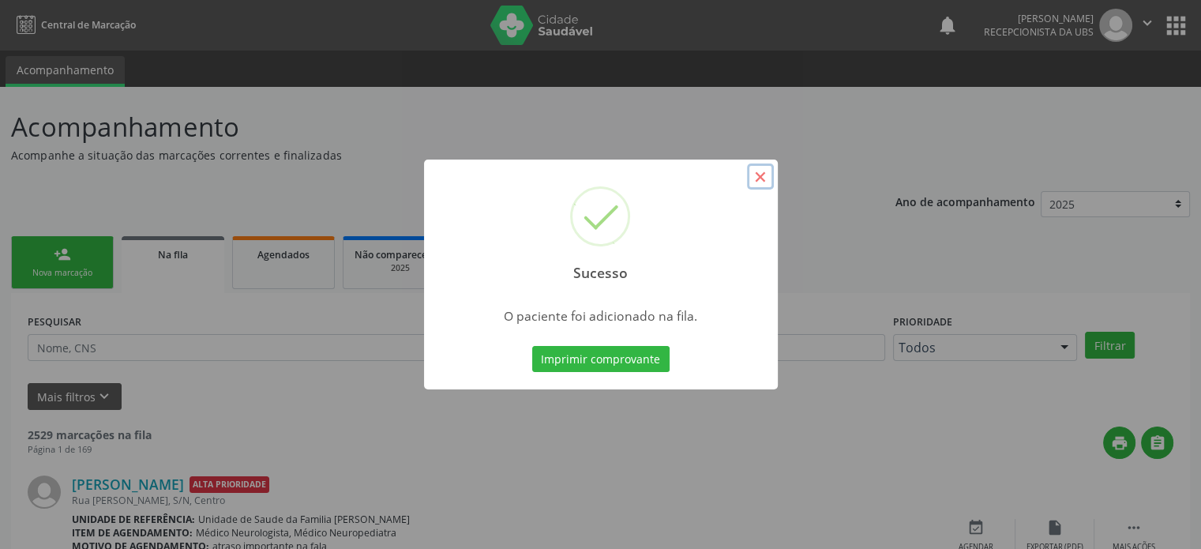
click at [761, 170] on button "×" at bounding box center [760, 177] width 27 height 27
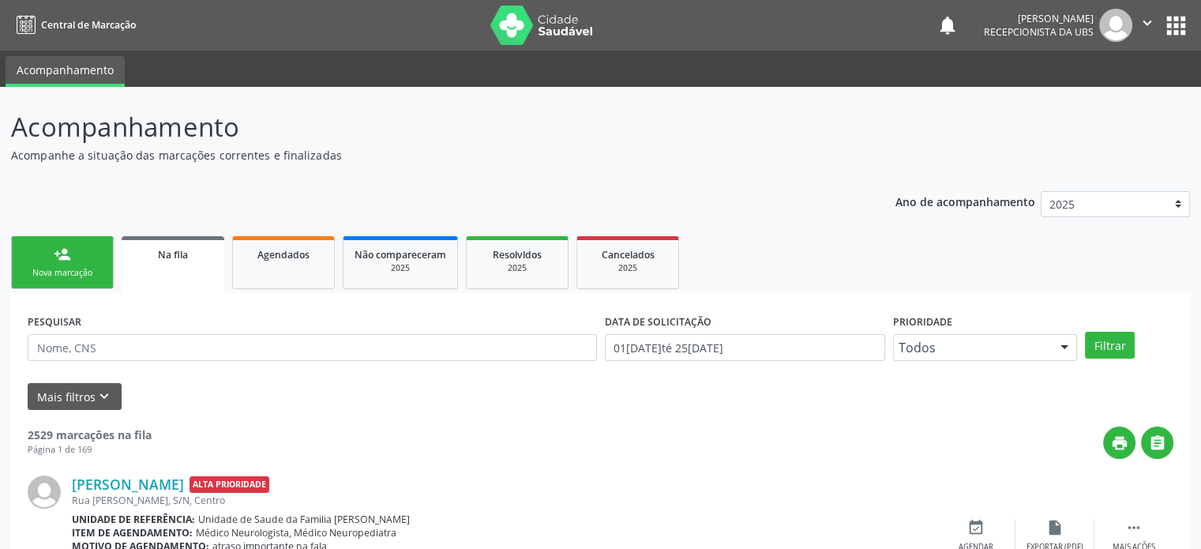
click at [43, 271] on div "Nova marcação" at bounding box center [62, 273] width 79 height 12
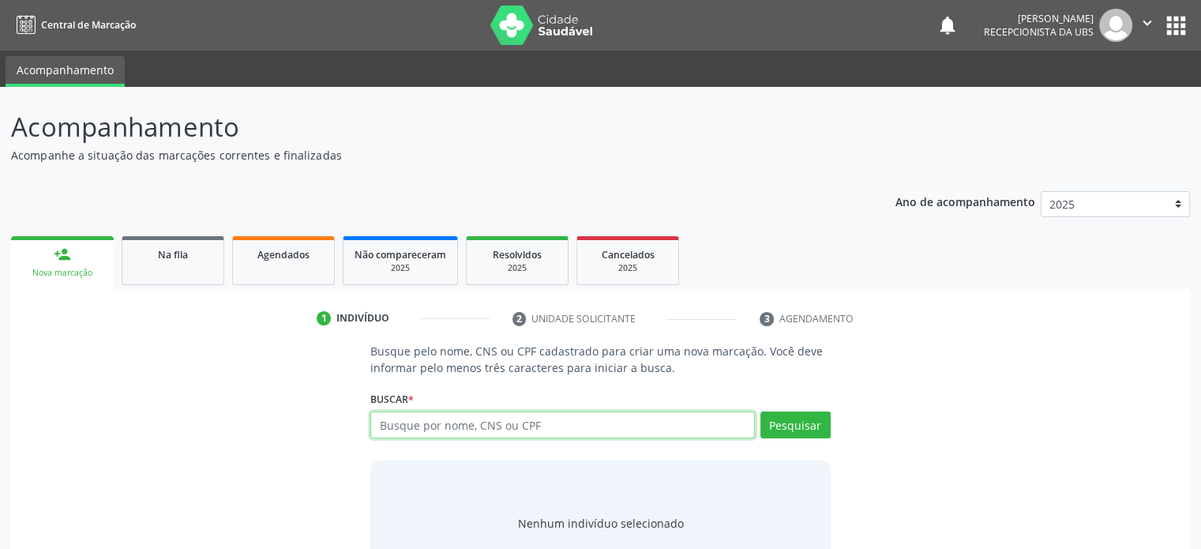
click at [596, 426] on input "text" at bounding box center [562, 425] width 384 height 27
type input "702309164878919"
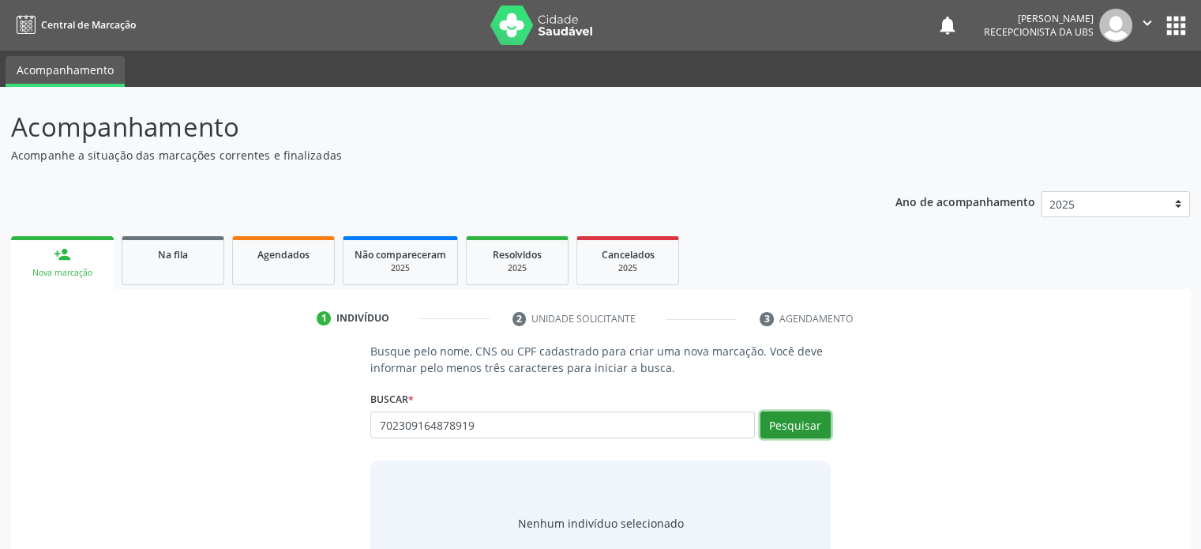
click at [811, 425] on button "Pesquisar" at bounding box center [796, 425] width 70 height 27
click at [555, 422] on input "702309164878919" at bounding box center [562, 425] width 384 height 27
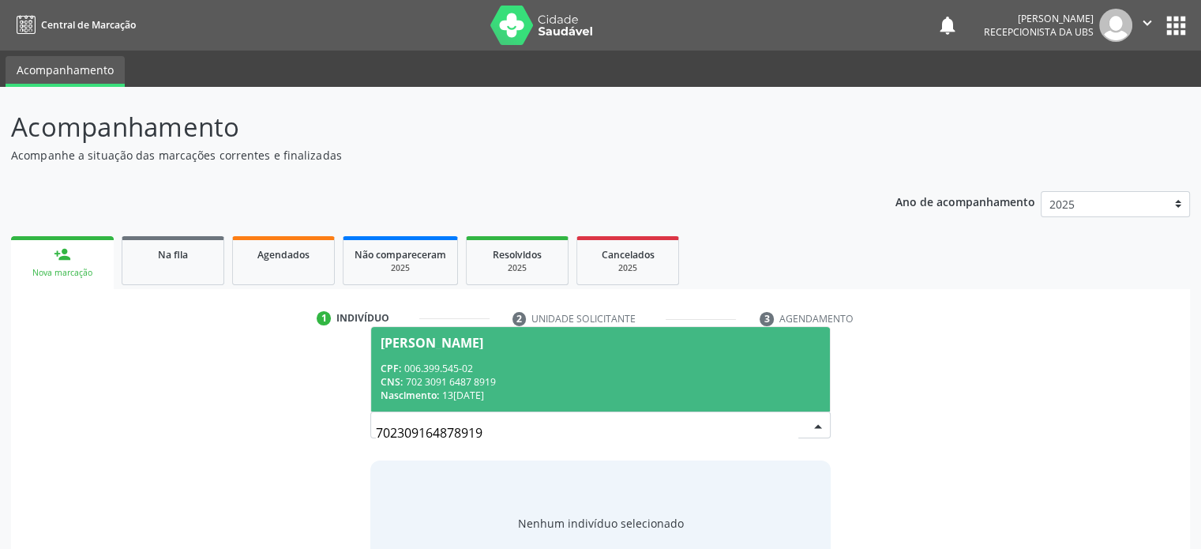
click at [467, 348] on div "[PERSON_NAME]" at bounding box center [432, 343] width 103 height 13
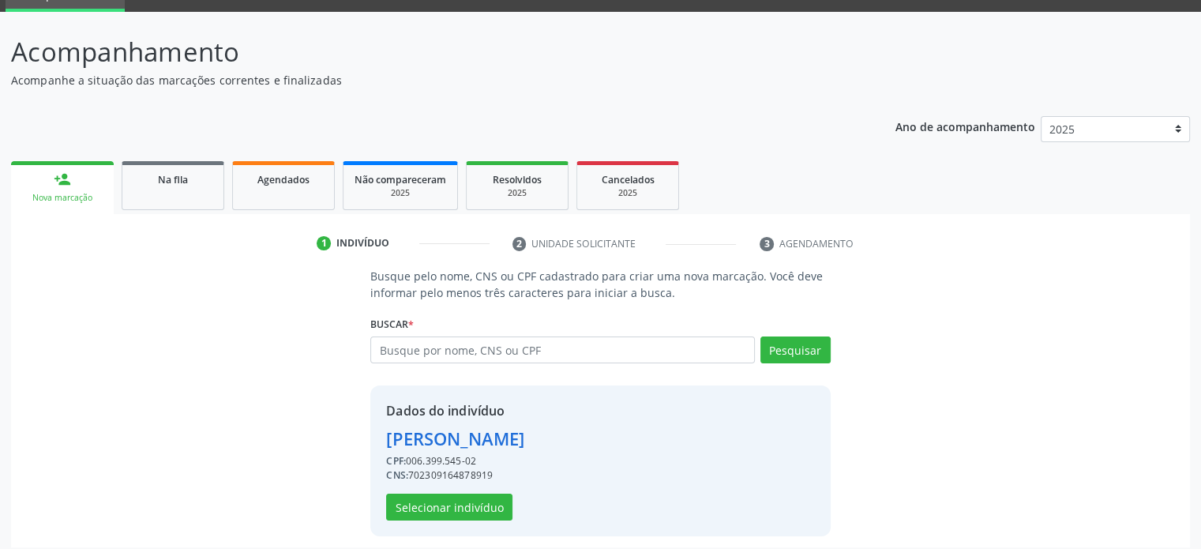
scroll to position [83, 0]
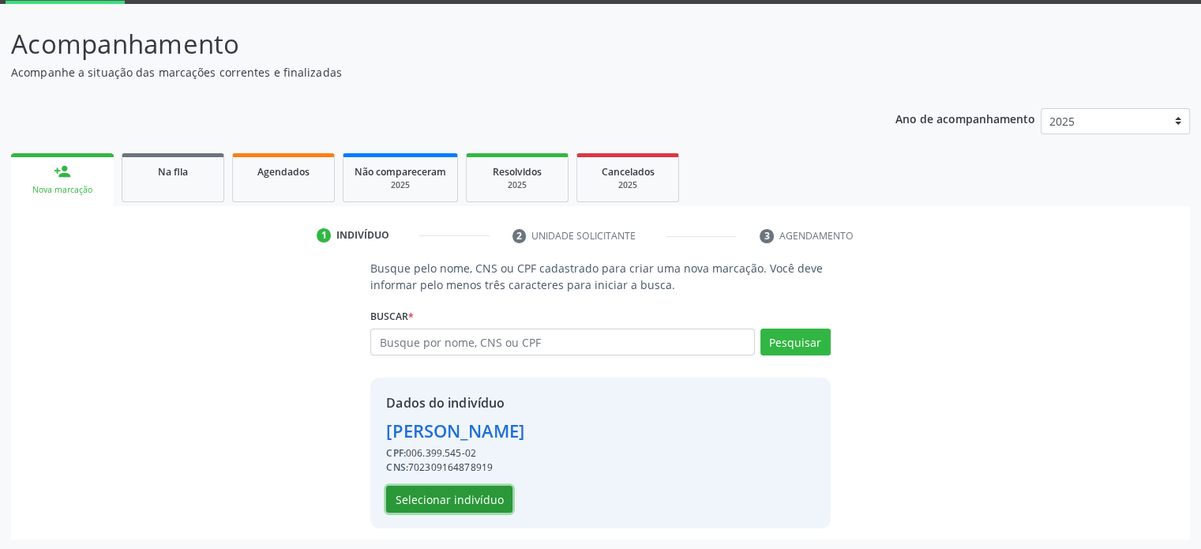
click at [479, 498] on button "Selecionar indivíduo" at bounding box center [449, 499] width 126 height 27
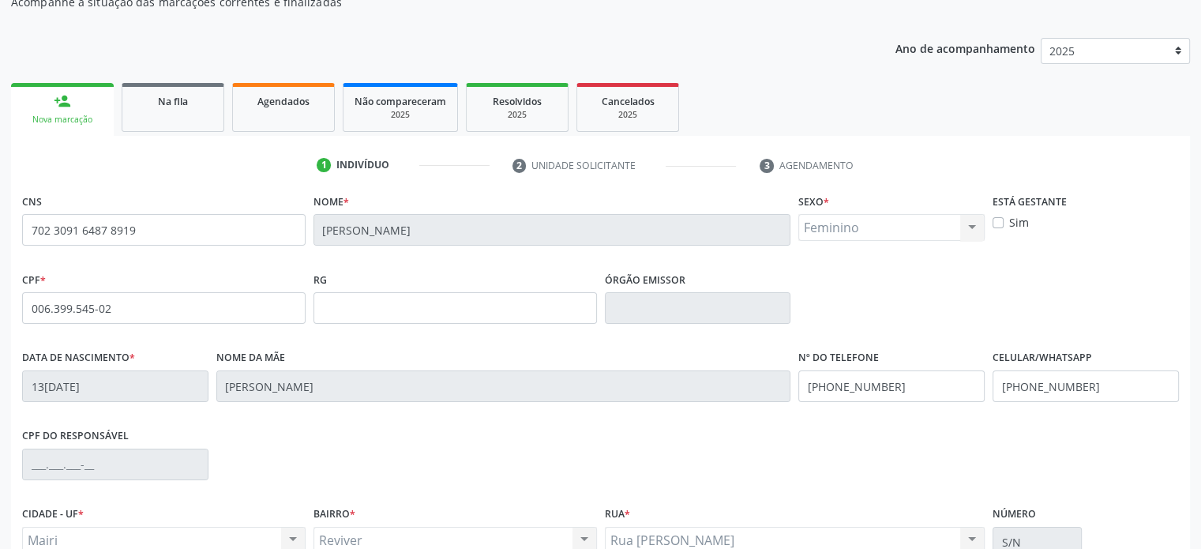
scroll to position [306, 0]
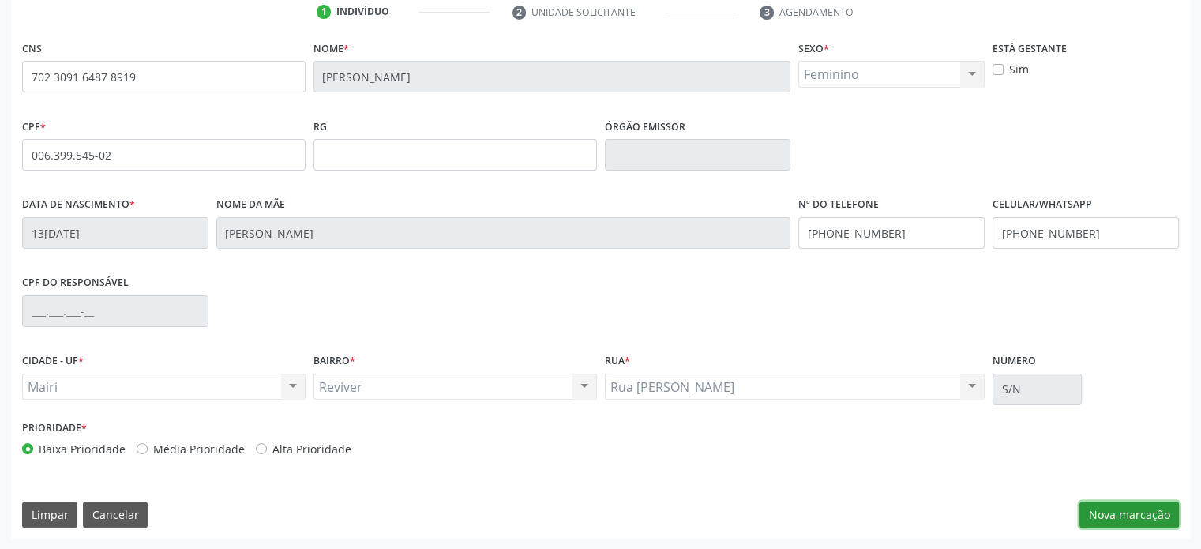
click at [1130, 513] on button "Nova marcação" at bounding box center [1130, 515] width 100 height 27
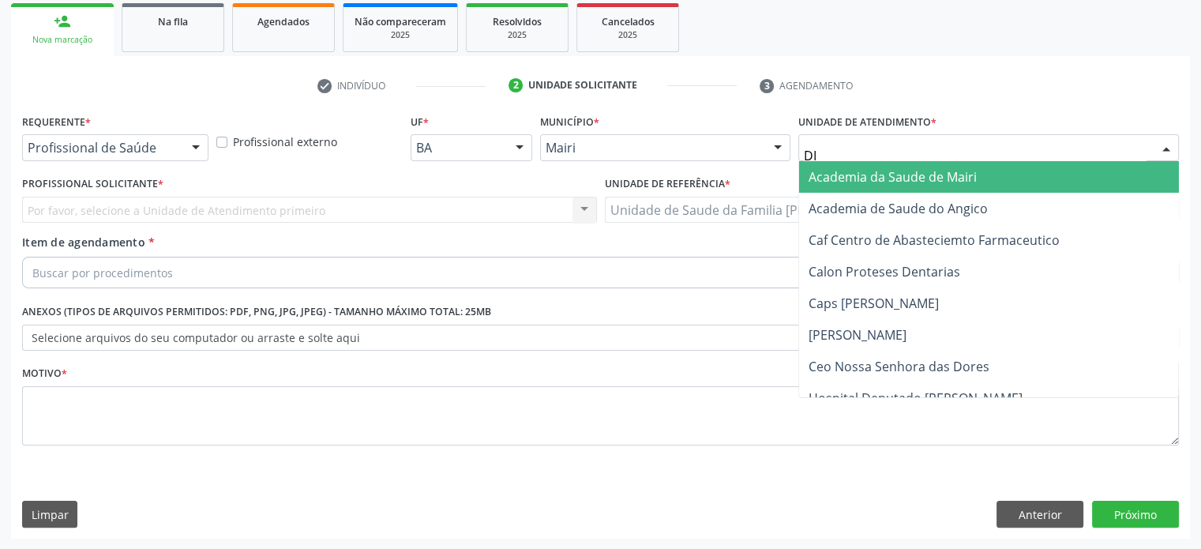
type input "DIL"
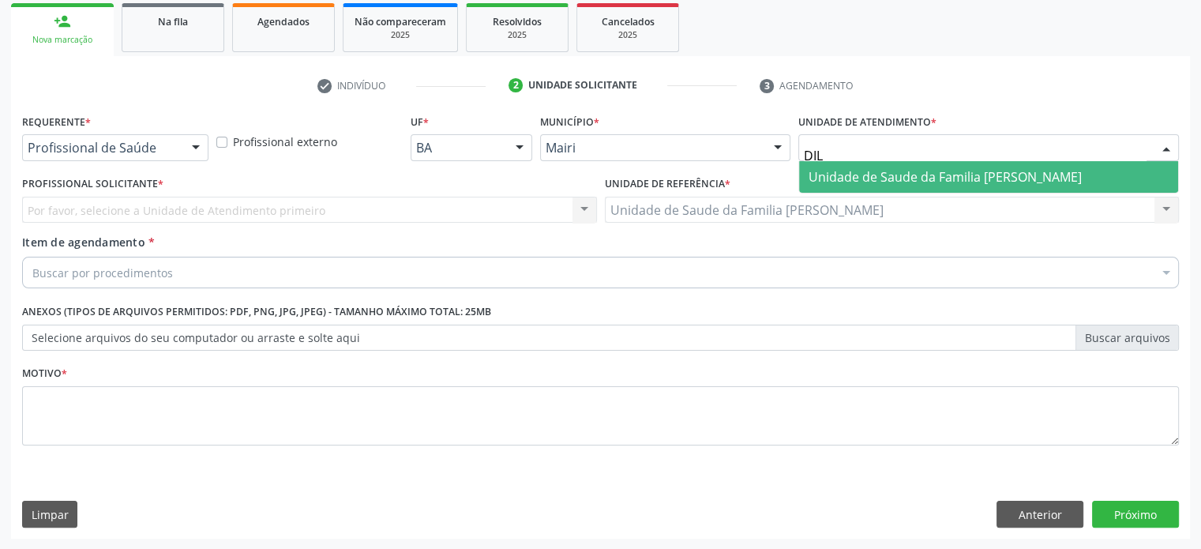
click at [928, 179] on span "Unidade de Saude da Familia [PERSON_NAME]" at bounding box center [945, 176] width 273 height 17
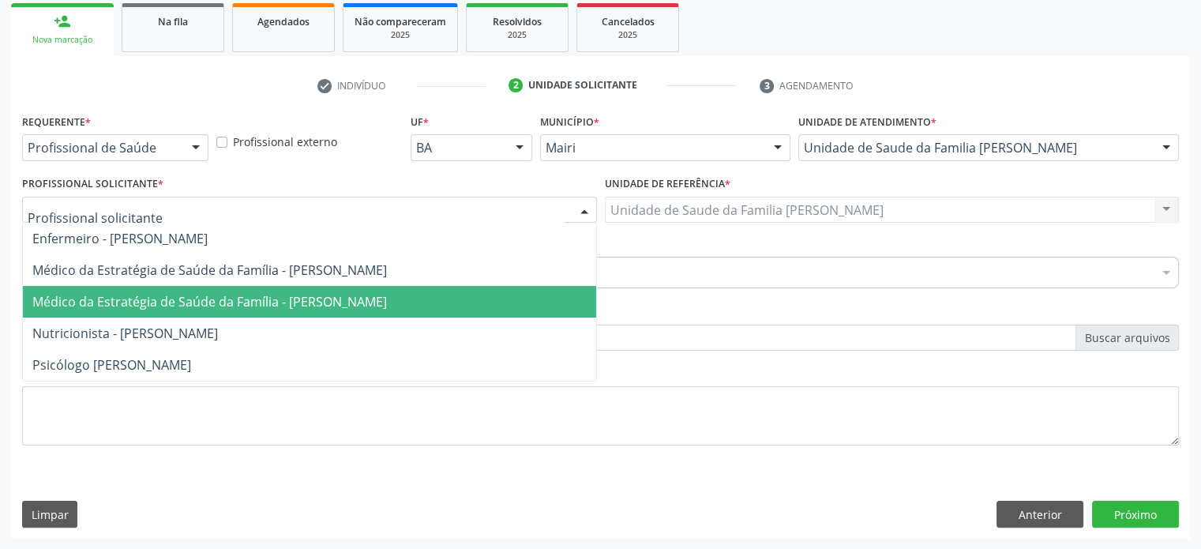
click at [176, 296] on span "Médico da Estratégia de Saúde da Família - [PERSON_NAME]" at bounding box center [209, 301] width 355 height 17
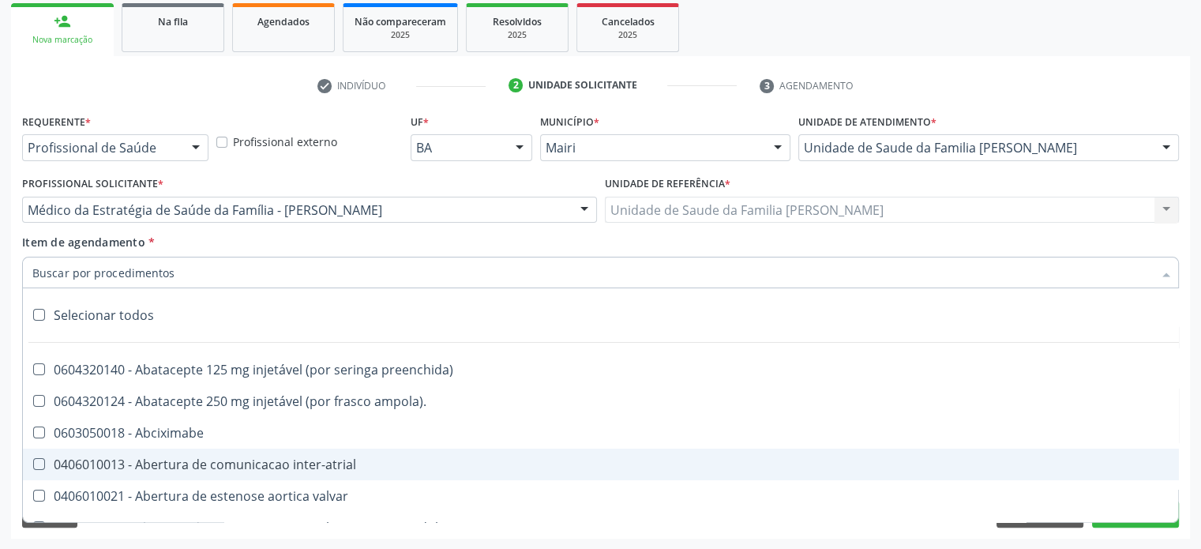
paste input "0205020054"
type input "0205020054"
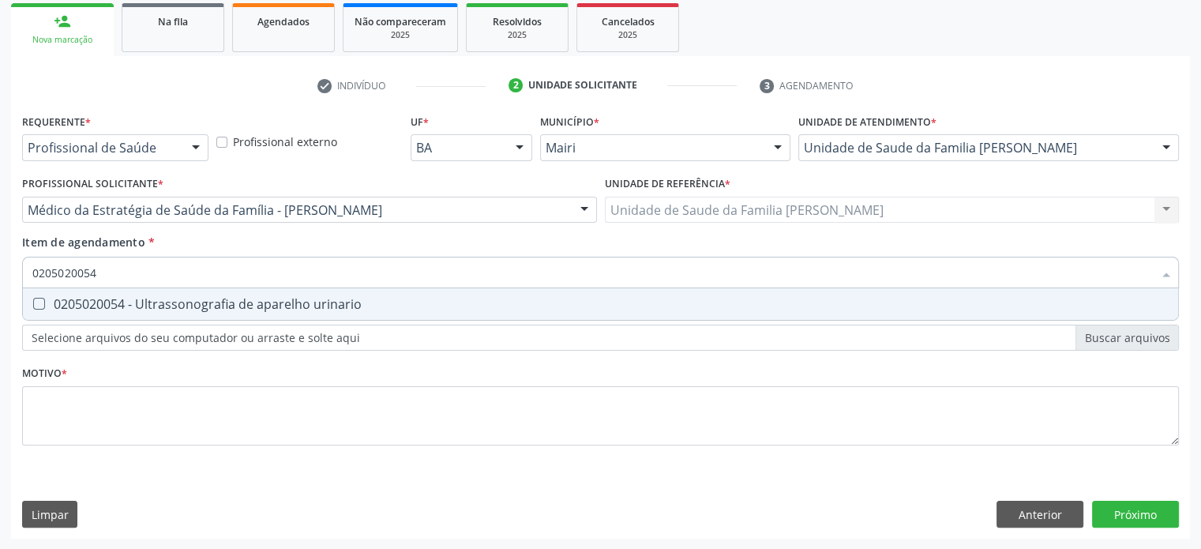
click at [189, 299] on div "0205020054 - Ultrassonografia de aparelho urinario" at bounding box center [600, 304] width 1137 height 13
checkbox urinario "true"
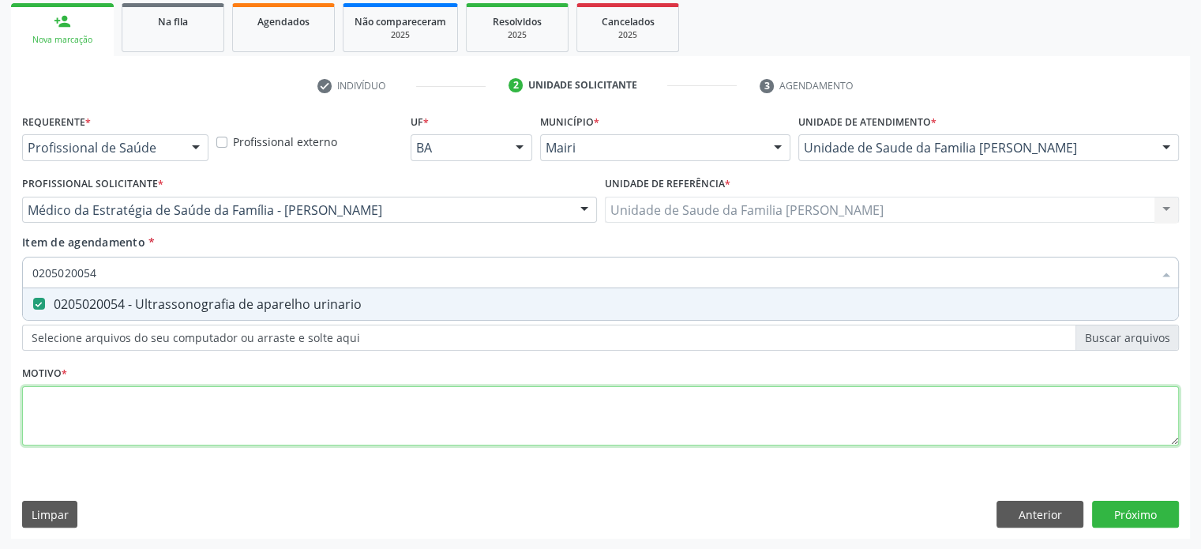
click at [92, 423] on div "Requerente * Profissional de Saúde Profissional de Saúde Paciente Nenhum result…" at bounding box center [600, 289] width 1157 height 358
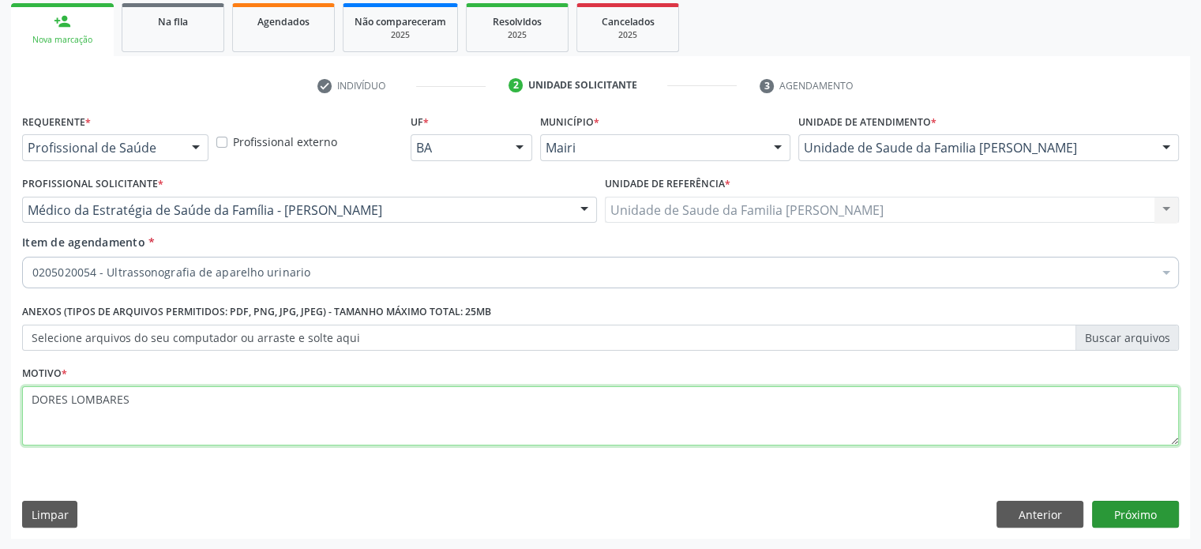
type textarea "DORES LOMBARES"
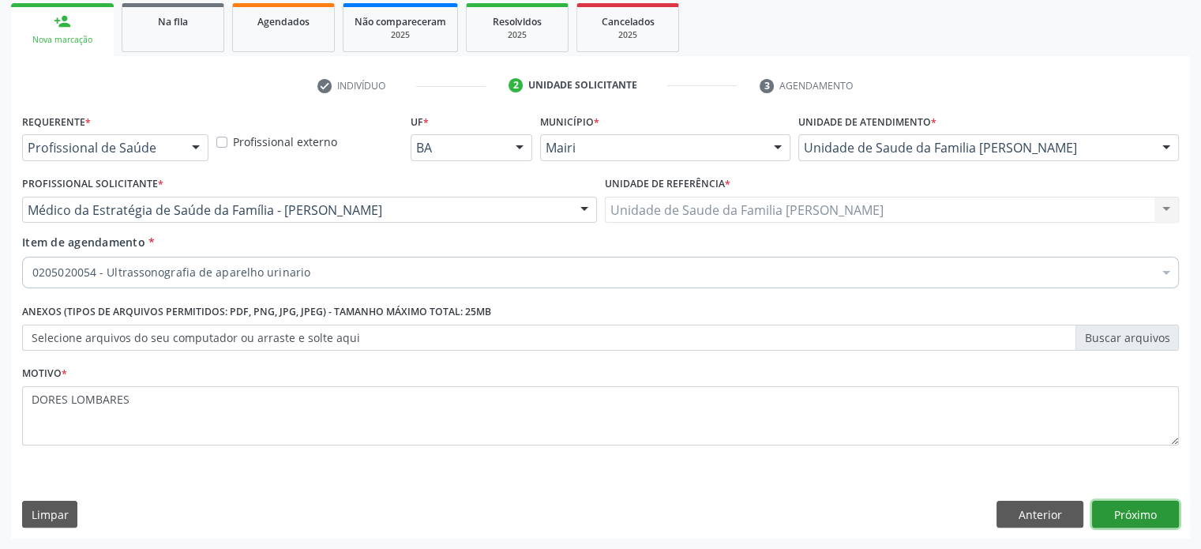
click at [1160, 514] on button "Próximo" at bounding box center [1135, 514] width 87 height 27
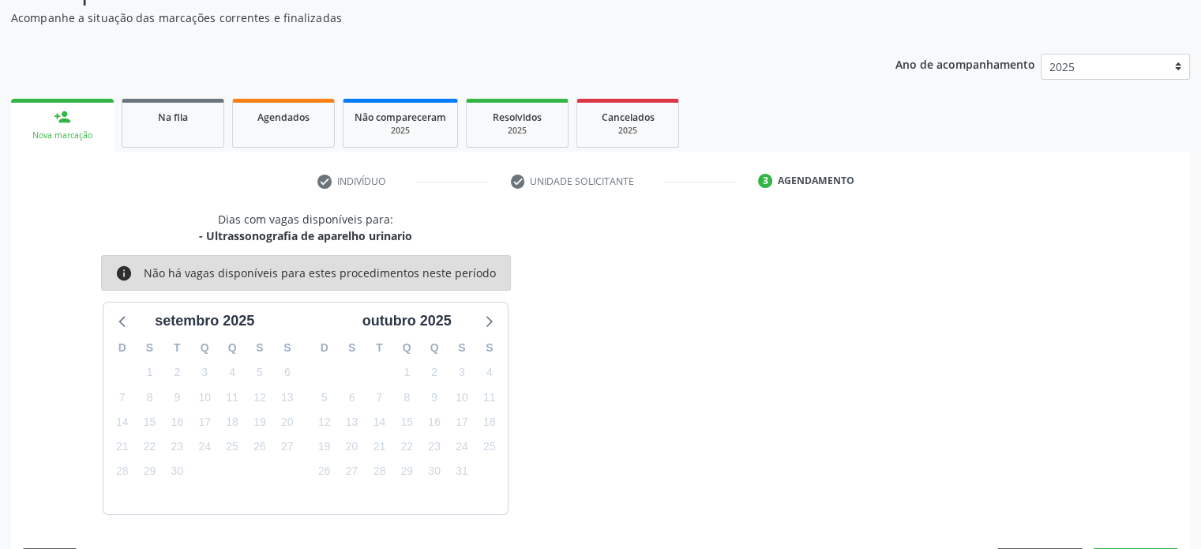
scroll to position [183, 0]
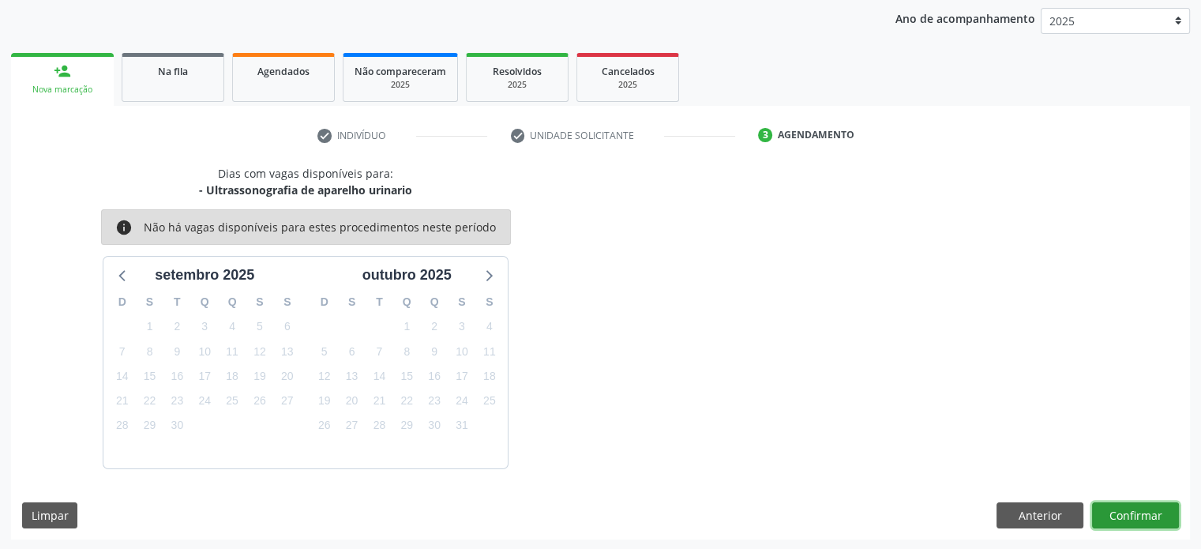
click at [1160, 514] on button "Confirmar" at bounding box center [1135, 515] width 87 height 27
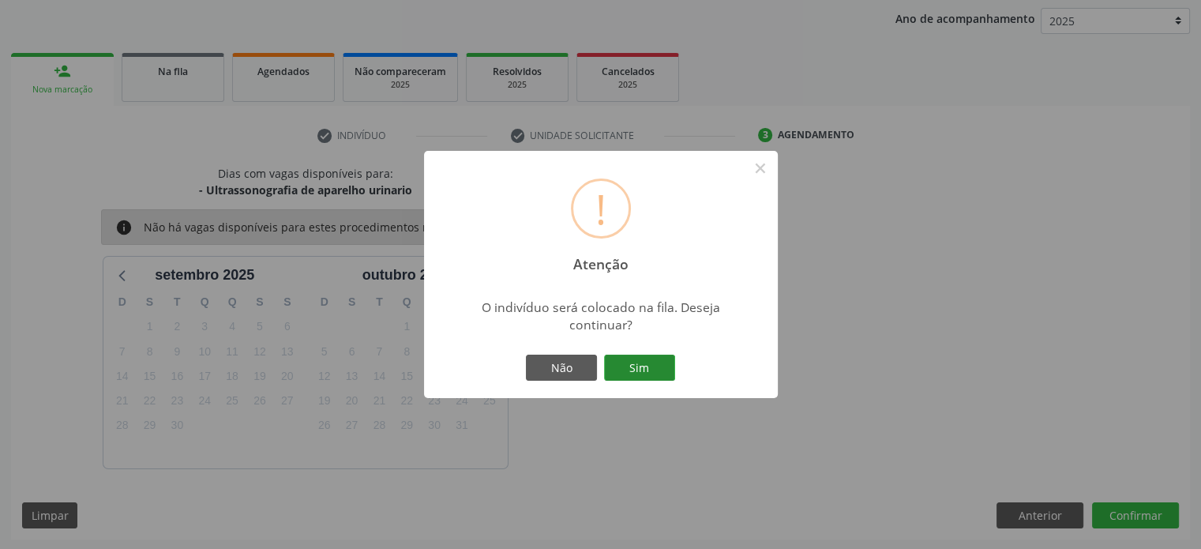
click at [635, 372] on button "Sim" at bounding box center [639, 368] width 71 height 27
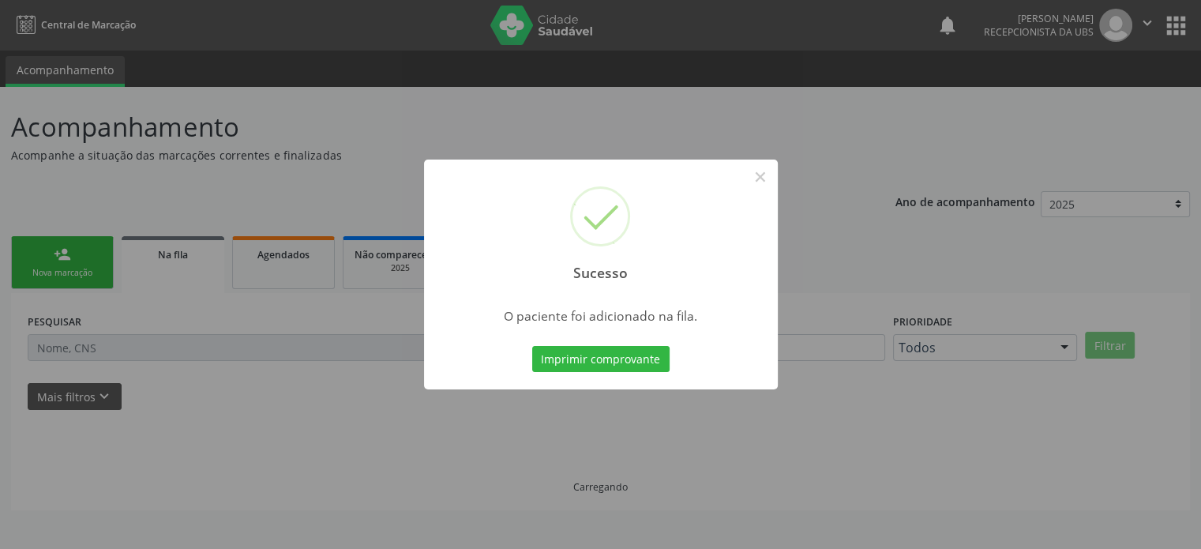
scroll to position [0, 0]
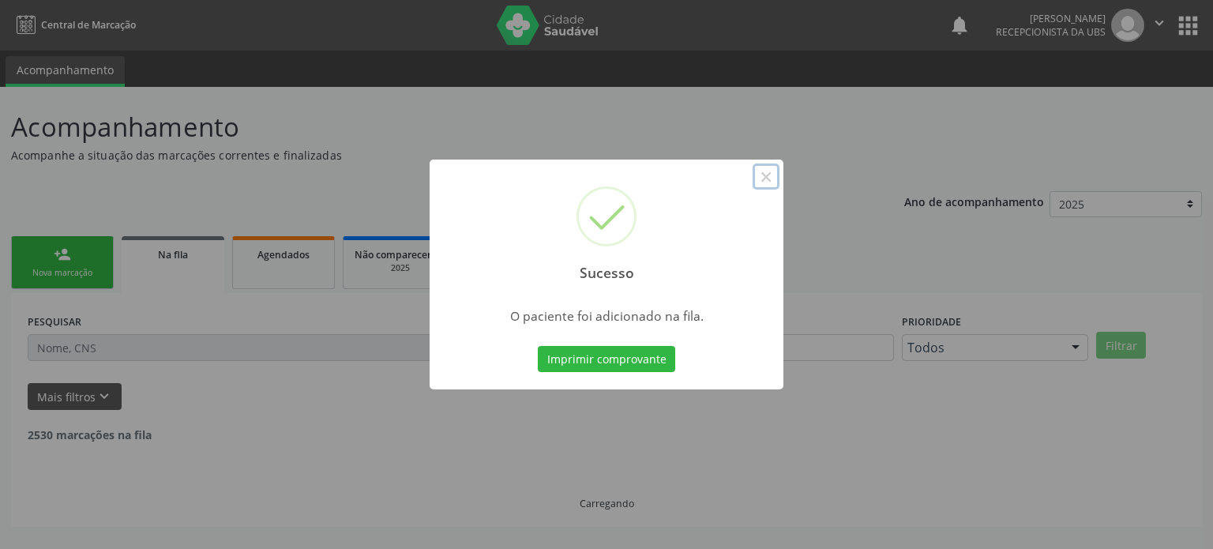
drag, startPoint x: 769, startPoint y: 177, endPoint x: 593, endPoint y: 179, distance: 176.2
click at [769, 177] on button "×" at bounding box center [766, 177] width 27 height 27
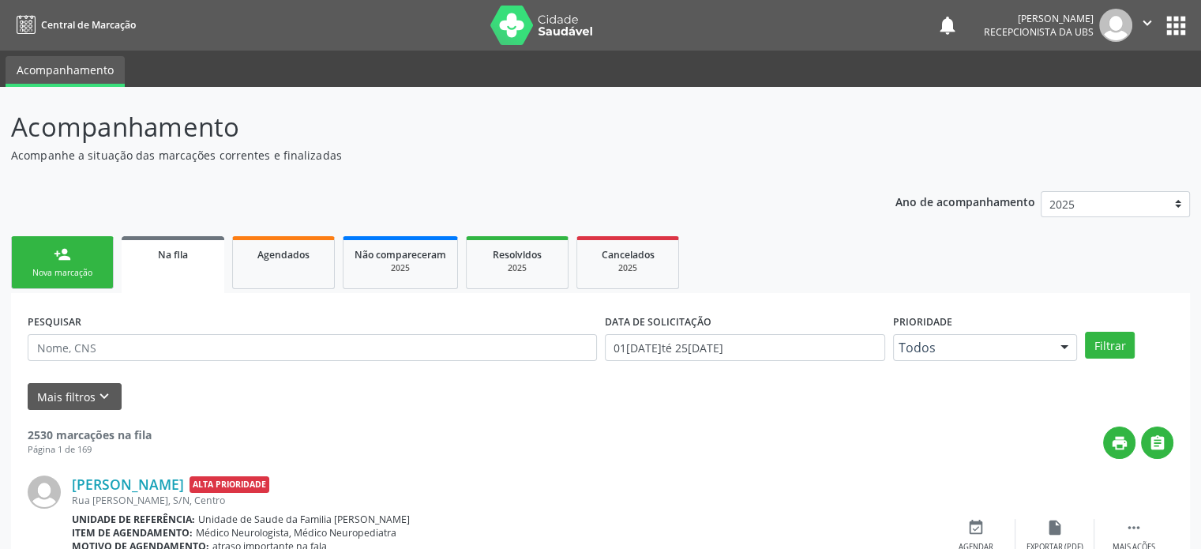
click at [55, 265] on link "person_add Nova marcação" at bounding box center [62, 262] width 103 height 53
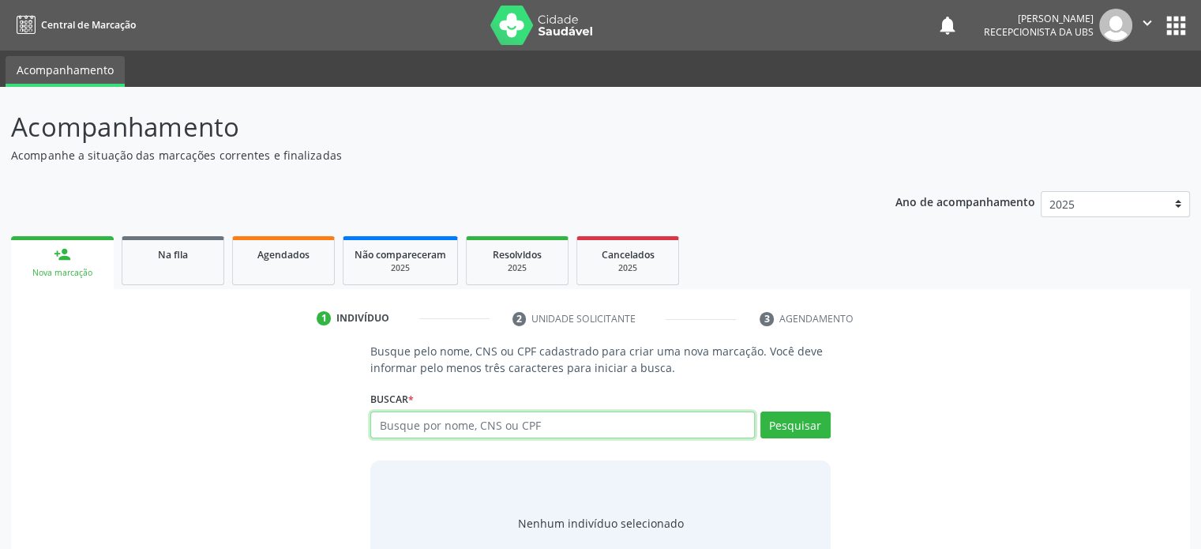
click at [578, 431] on input "text" at bounding box center [562, 425] width 384 height 27
type input "702309164878919"
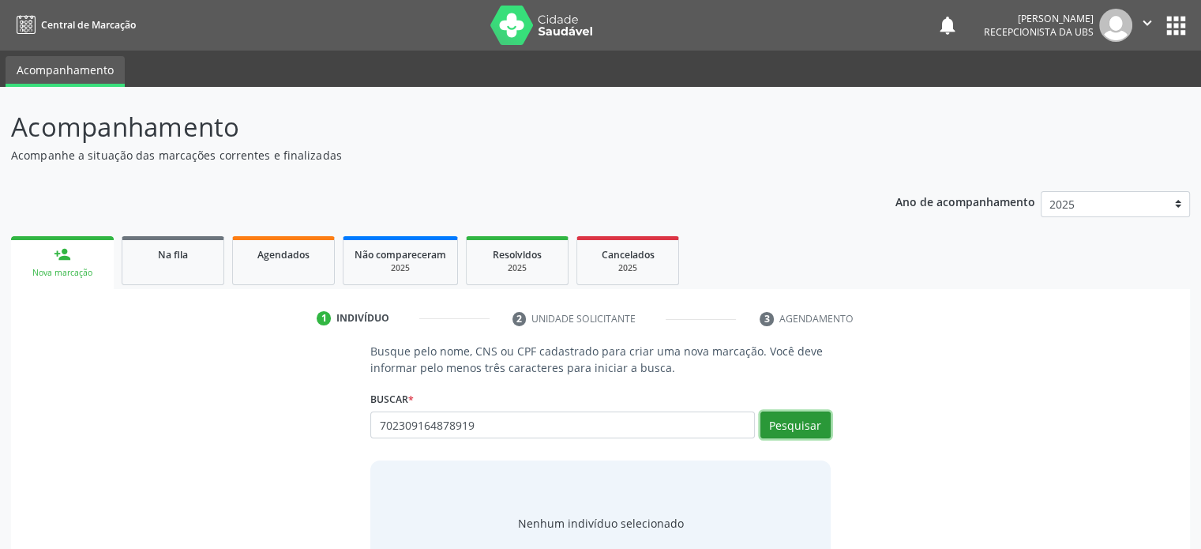
click at [813, 419] on button "Pesquisar" at bounding box center [796, 425] width 70 height 27
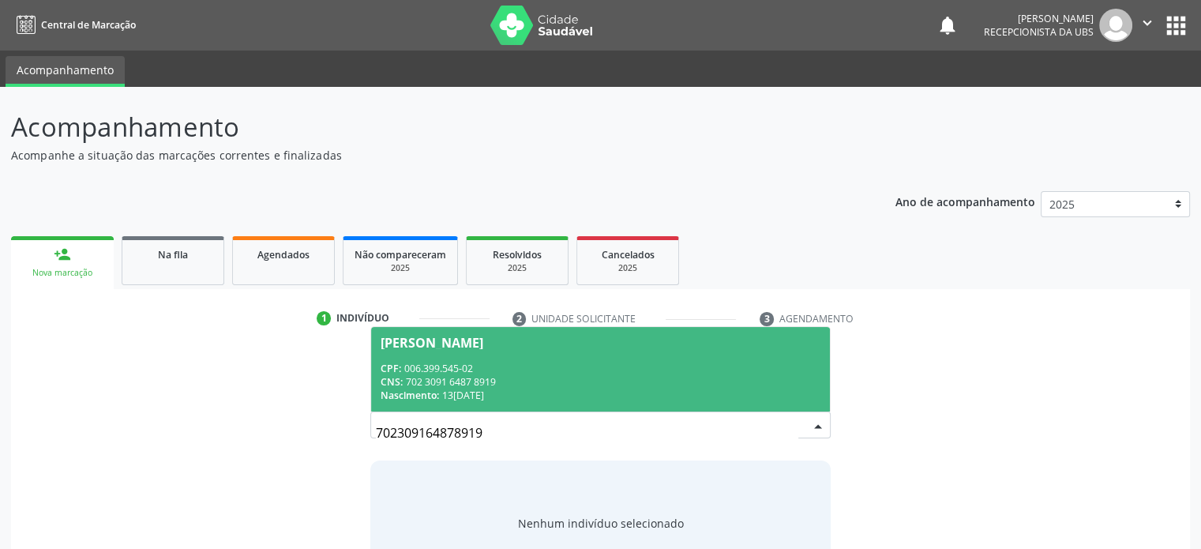
click at [493, 344] on div "[PERSON_NAME]" at bounding box center [600, 343] width 439 height 13
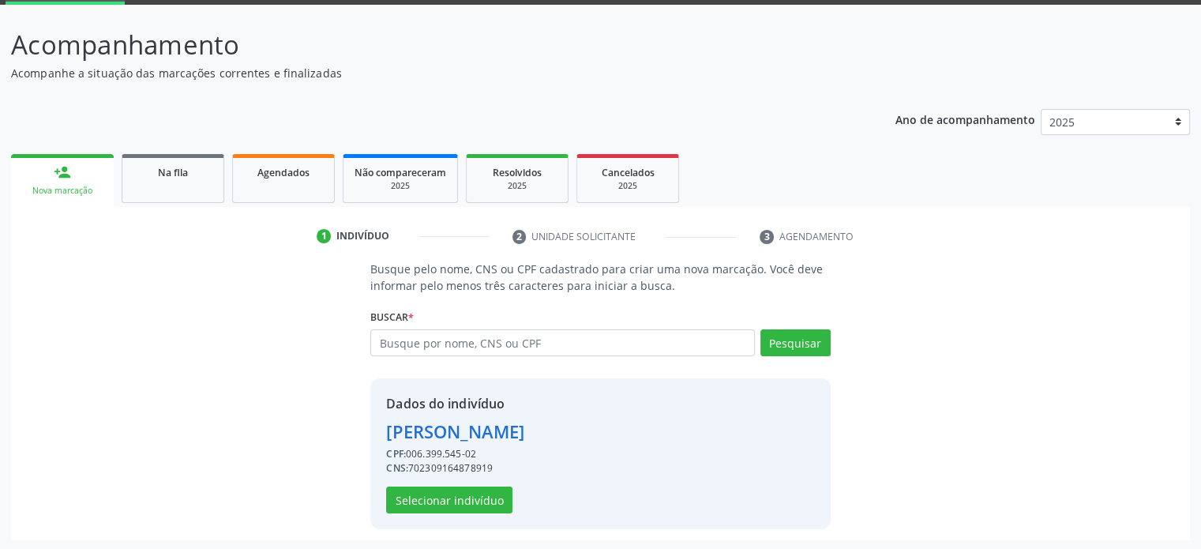
scroll to position [83, 0]
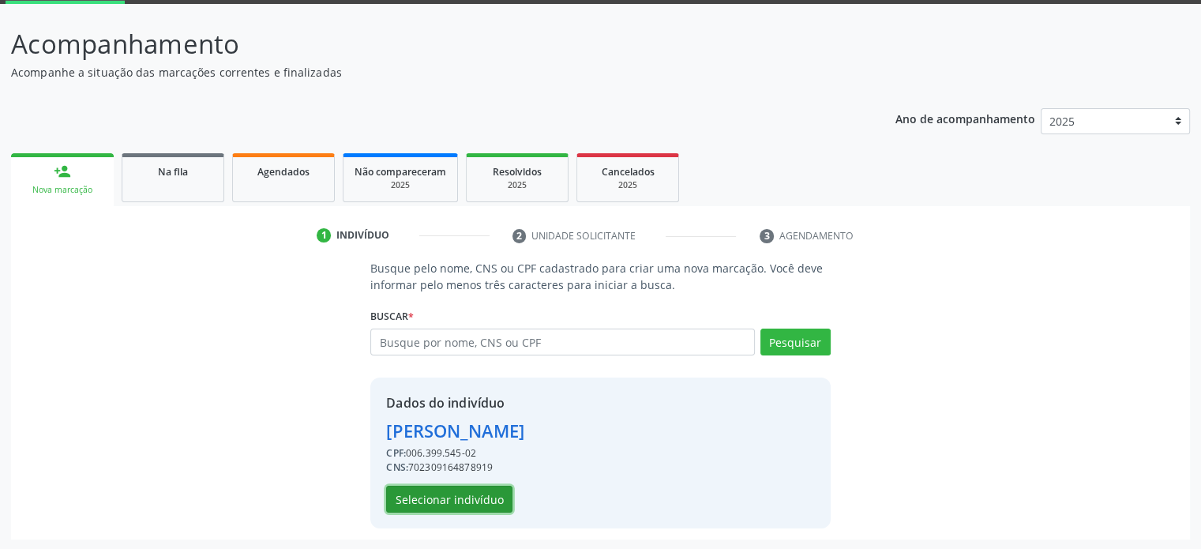
click at [470, 502] on button "Selecionar indivíduo" at bounding box center [449, 499] width 126 height 27
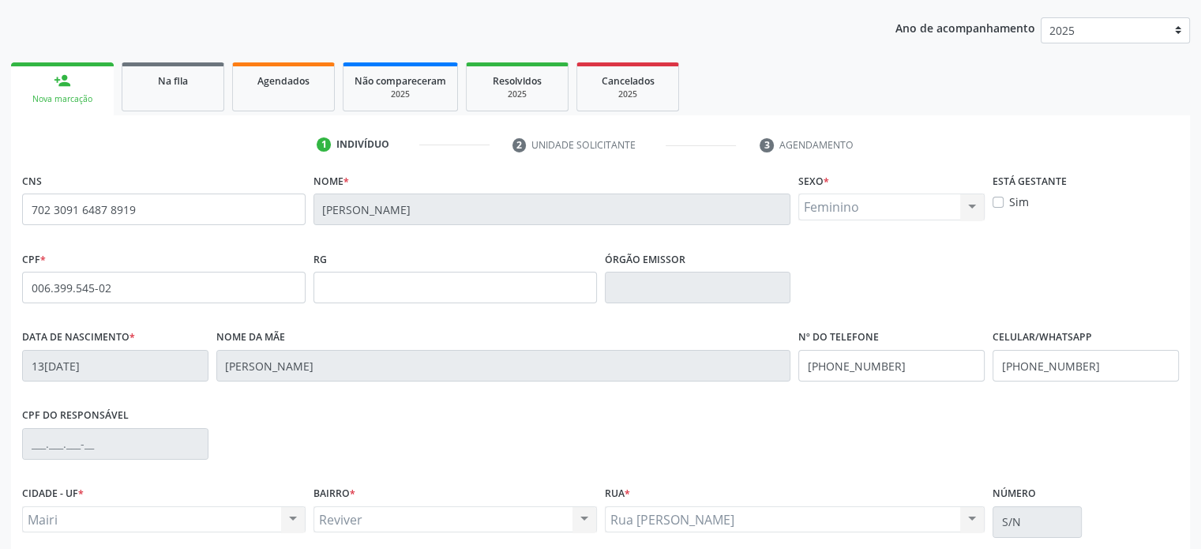
scroll to position [306, 0]
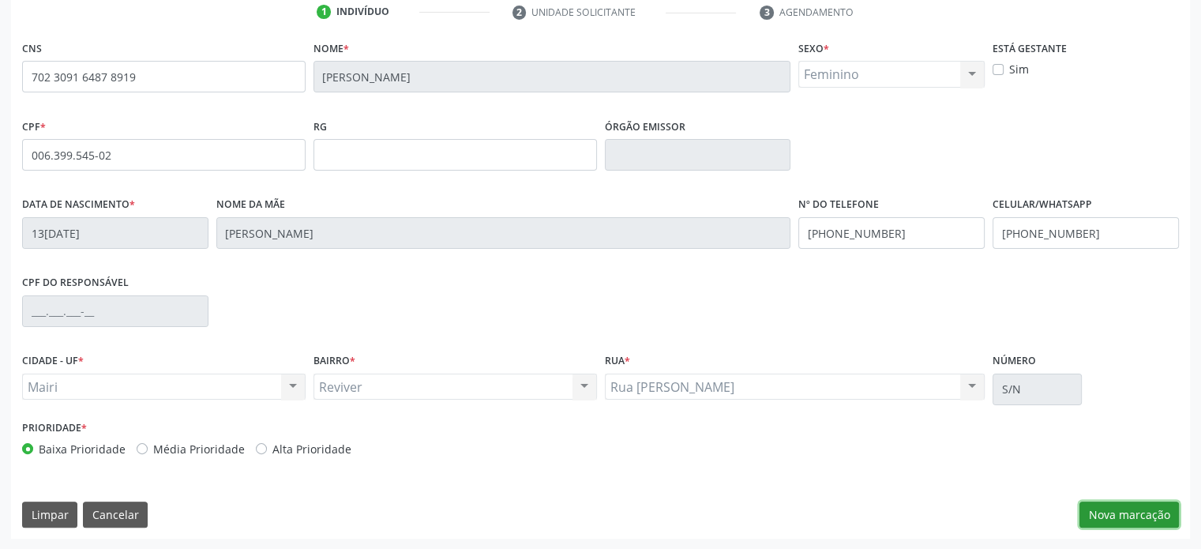
click at [1145, 509] on button "Nova marcação" at bounding box center [1130, 515] width 100 height 27
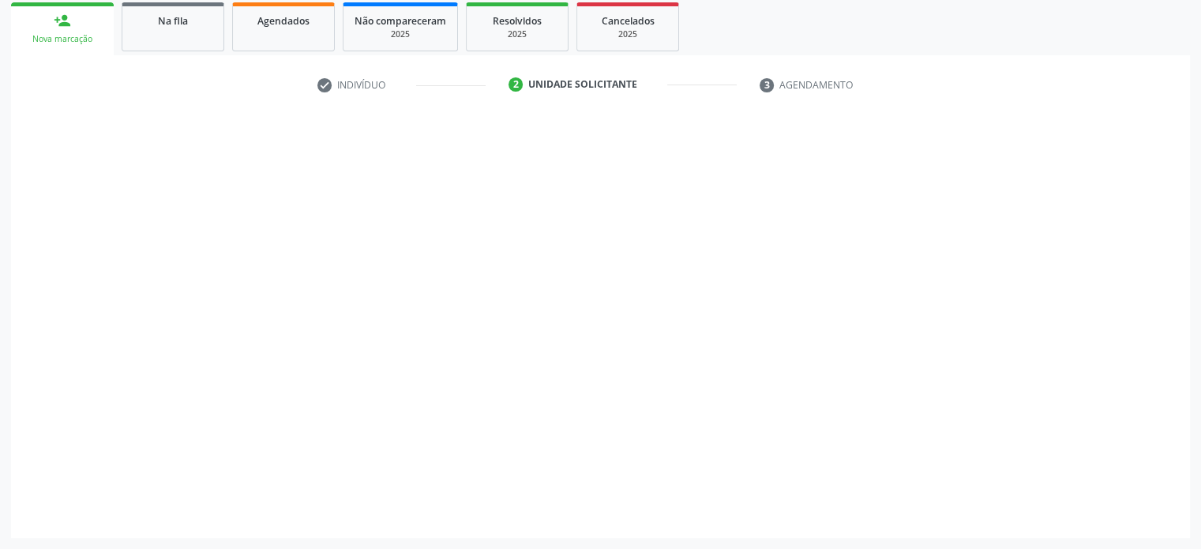
scroll to position [233, 0]
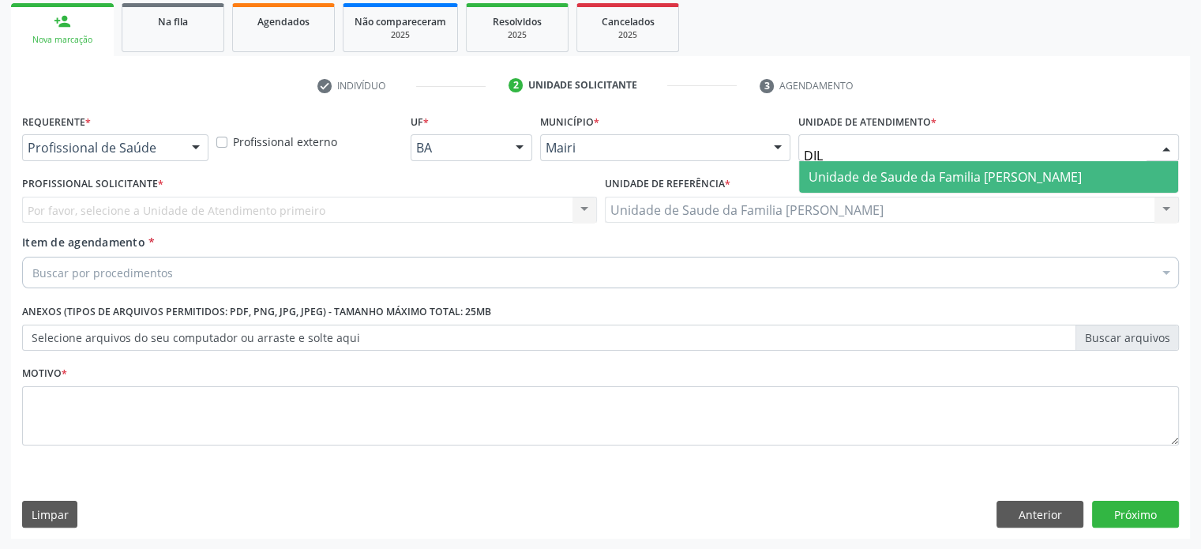
type input "DILT"
click at [886, 178] on span "Unidade de Saude da Familia [PERSON_NAME]" at bounding box center [945, 176] width 273 height 17
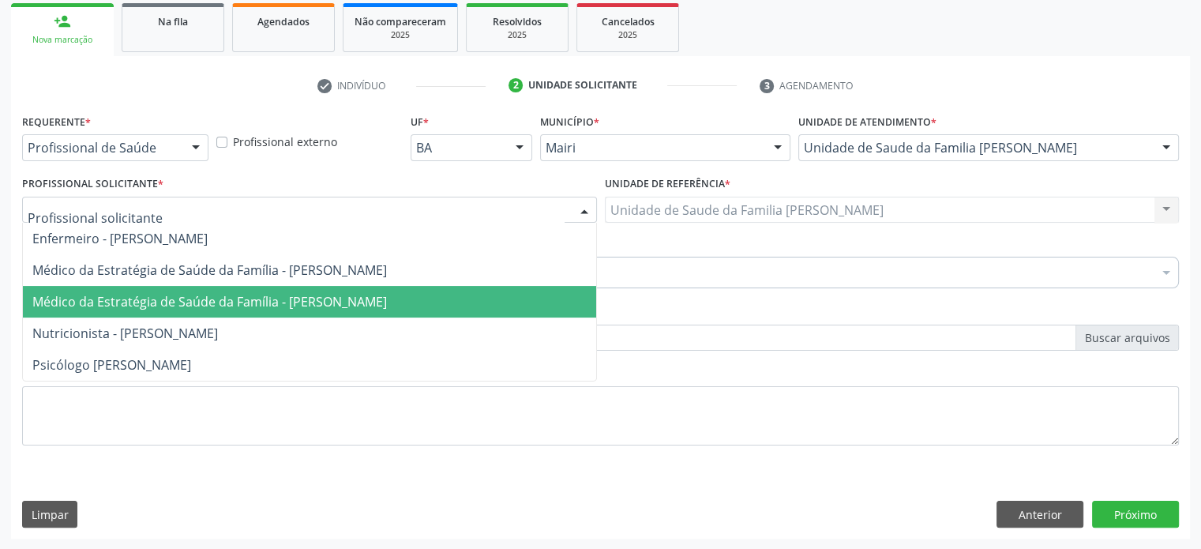
click at [193, 293] on span "Médico da Estratégia de Saúde da Família - [PERSON_NAME]" at bounding box center [209, 301] width 355 height 17
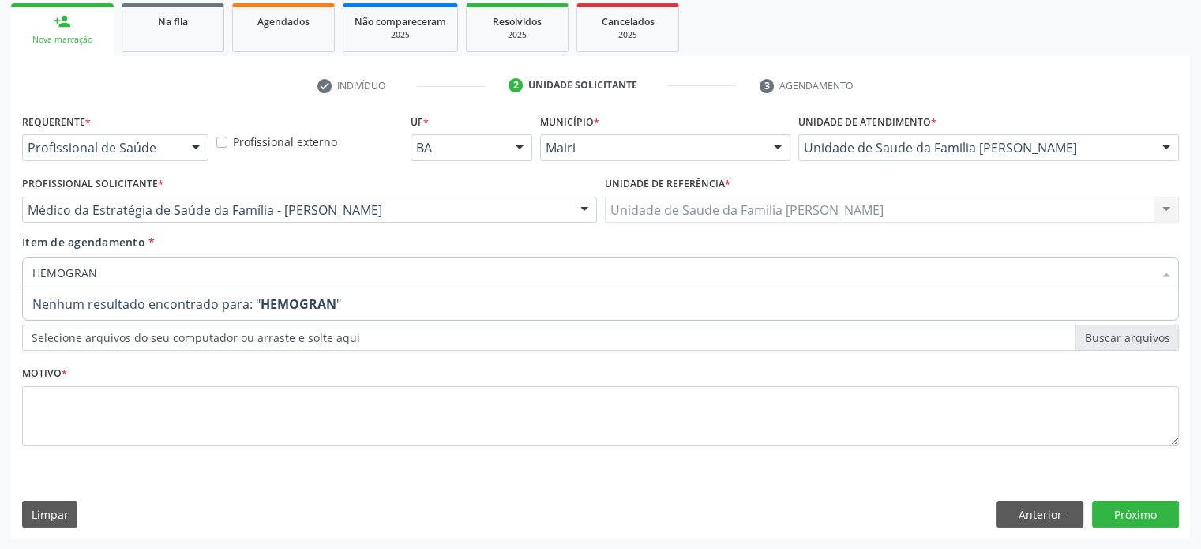
type input "HEMOGRA"
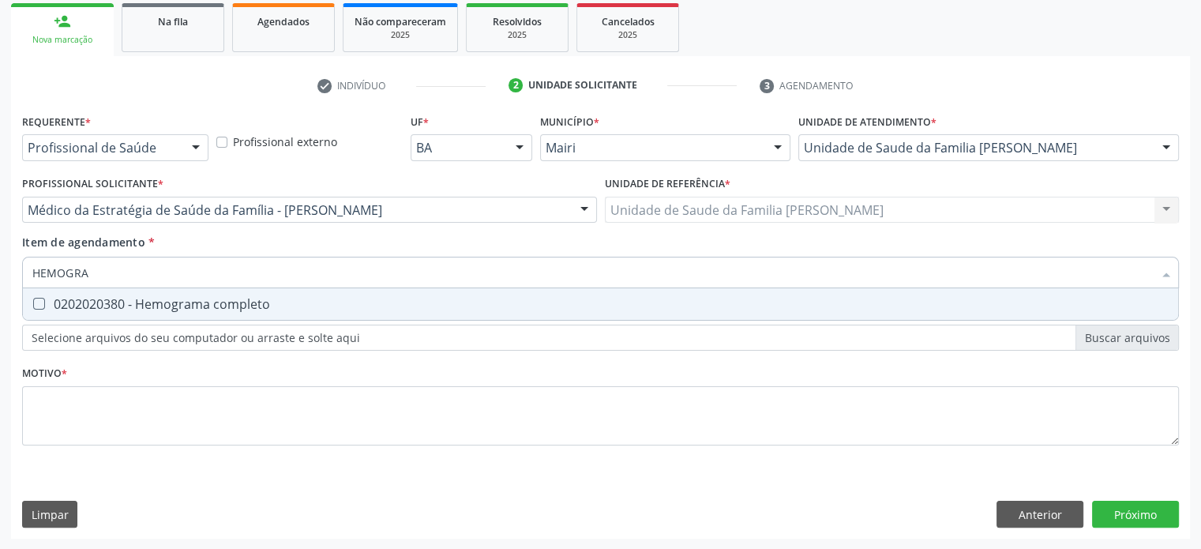
click at [186, 300] on div "0202020380 - Hemograma completo" at bounding box center [600, 304] width 1137 height 13
checkbox completo "true"
type input "HEMOG"
checkbox completo "false"
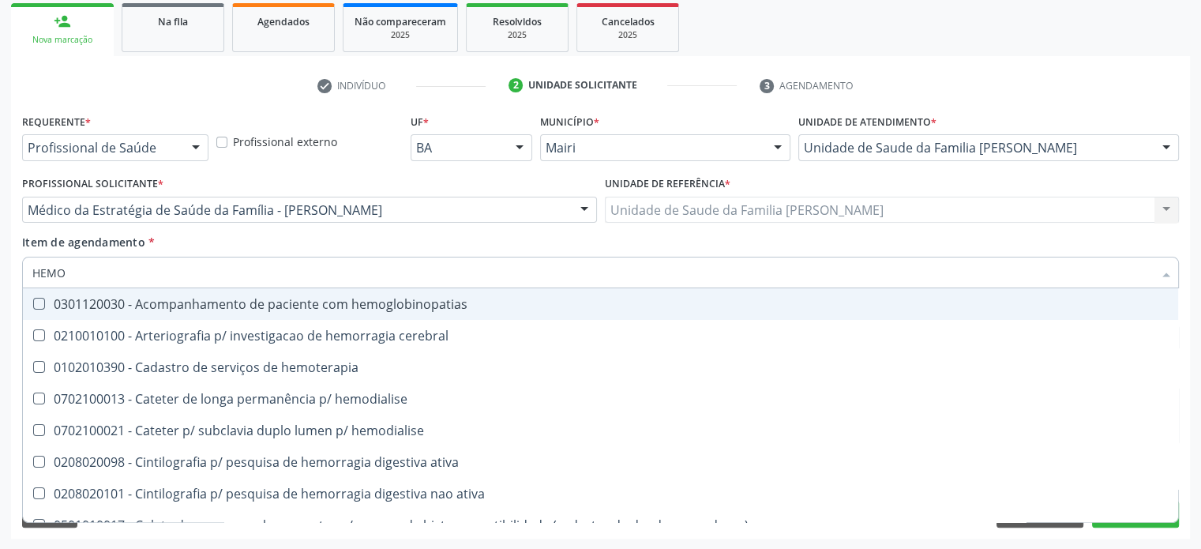
type input "HEM"
checkbox completo "false"
checkbox hemorragicas "true"
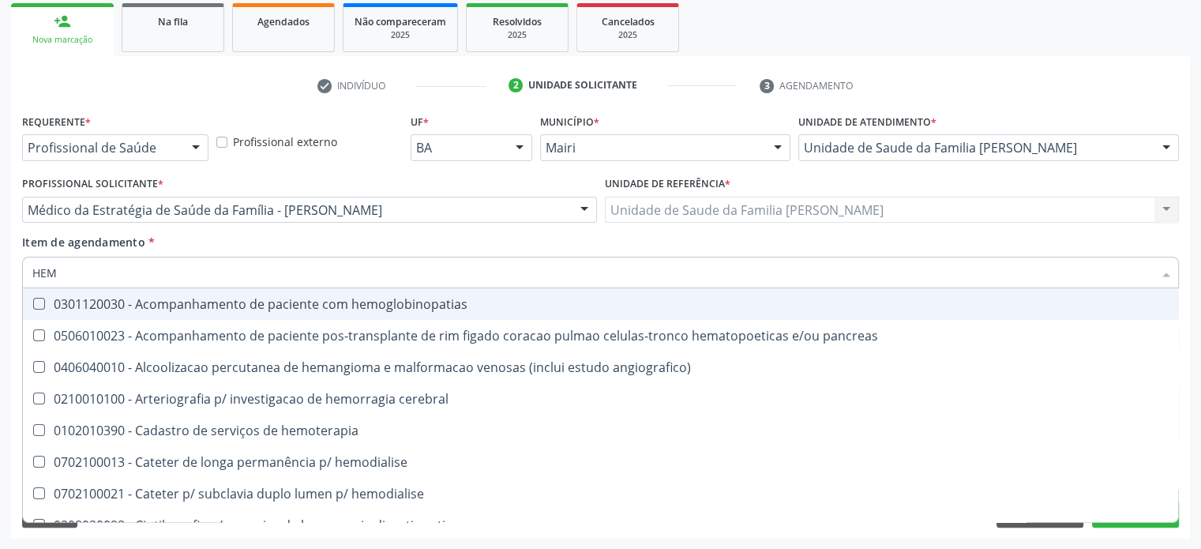
type input "HE"
checkbox completo "false"
checkbox hemodialise "true"
type input "H"
checkbox hemodialise "false"
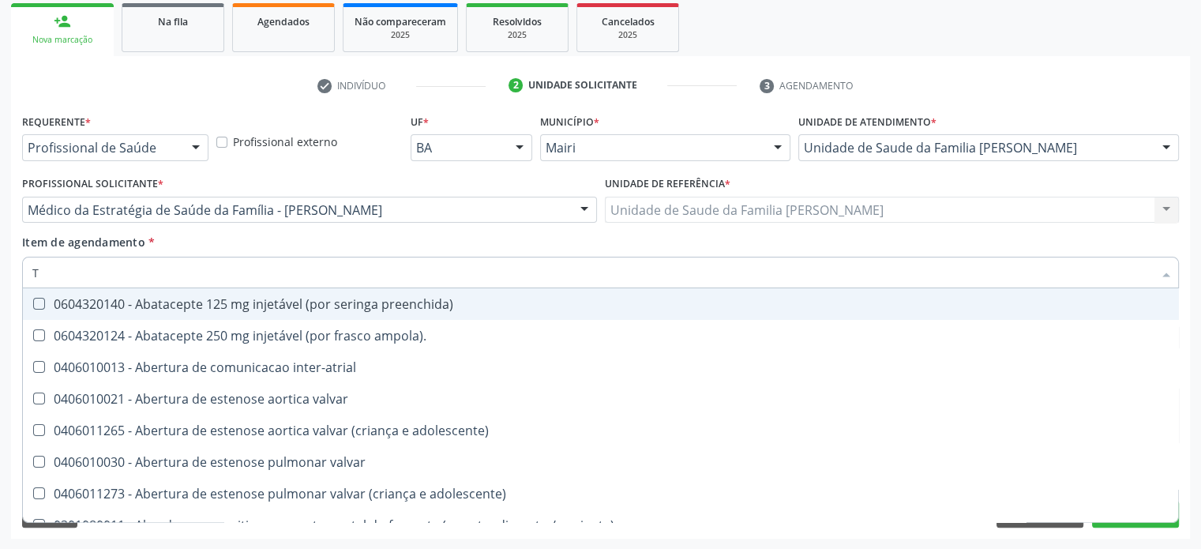
type input "TG"
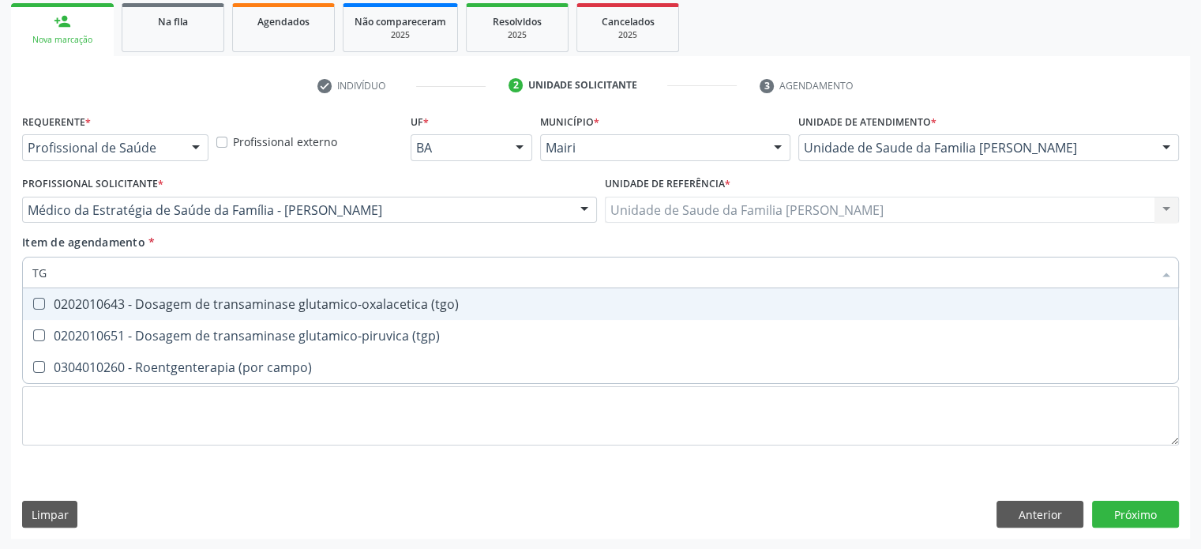
click at [190, 301] on div "0202010643 - Dosagem de transaminase glutamico-oxalacetica (tgo)" at bounding box center [600, 304] width 1137 height 13
checkbox \(tgo\) "true"
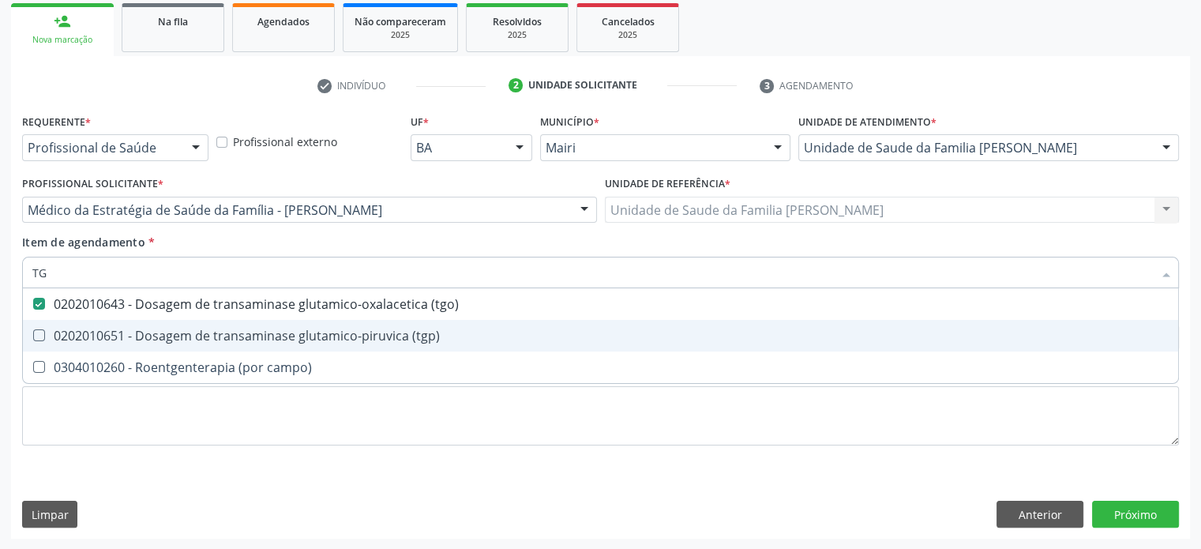
click at [181, 329] on div "0202010651 - Dosagem de transaminase glutamico-piruvica (tgp)" at bounding box center [600, 335] width 1137 height 13
checkbox \(tgp\) "true"
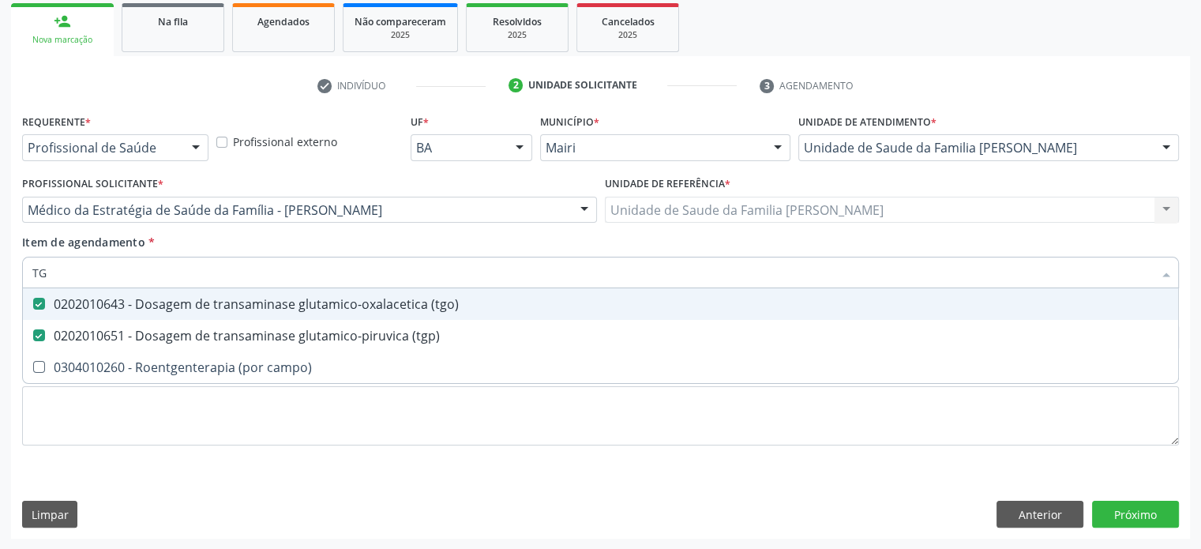
drag, startPoint x: 114, startPoint y: 269, endPoint x: 17, endPoint y: 274, distance: 96.5
click at [18, 274] on div "Item de agendamento * TG Desfazer seleção 0202010643 - Dosagem de transaminase …" at bounding box center [600, 264] width 1165 height 61
type input "GL"
checkbox \(tgo\) "false"
checkbox \(tgp\) "false"
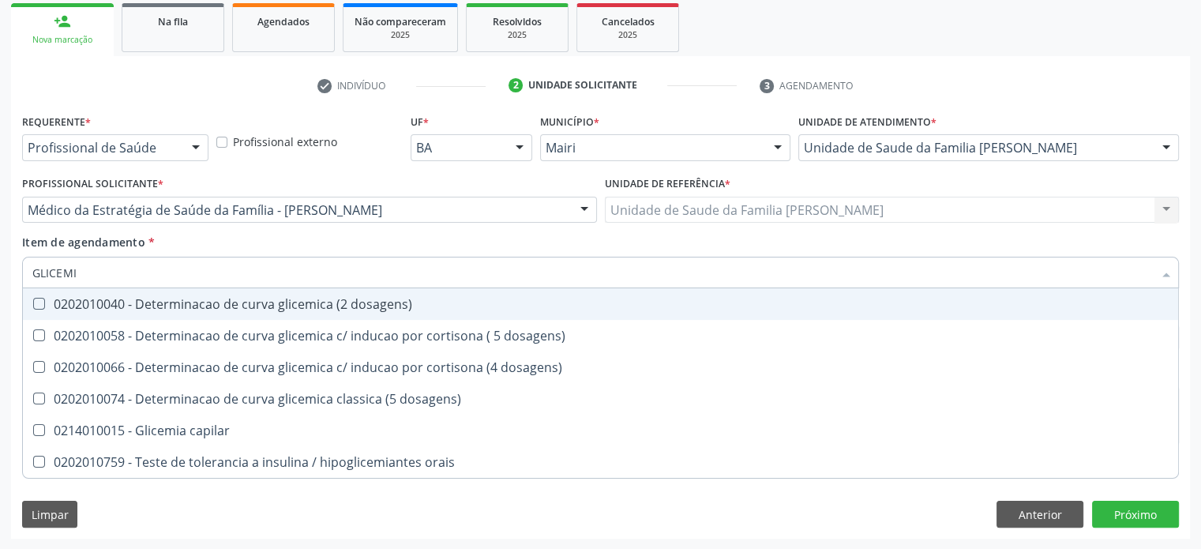
type input "GLICEMIA"
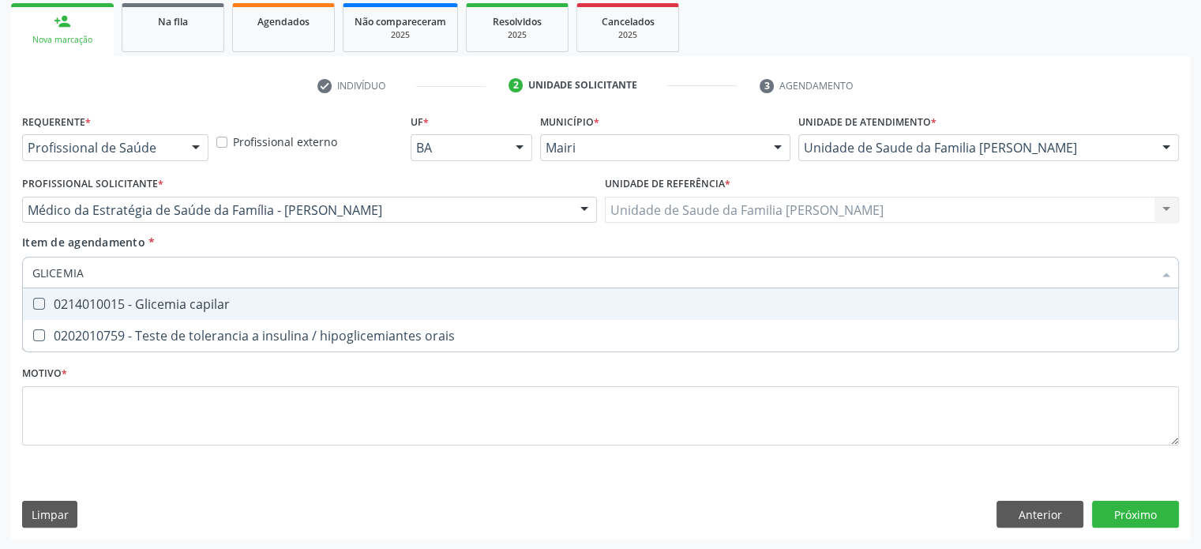
click at [44, 298] on div "0214010015 - Glicemia capilar" at bounding box center [600, 304] width 1137 height 13
checkbox capilar "true"
drag, startPoint x: 108, startPoint y: 273, endPoint x: 1, endPoint y: 273, distance: 107.4
click at [1, 273] on div "Acompanhamento Acompanhe a situação das marcações correntes e finalizadas Relat…" at bounding box center [600, 202] width 1201 height 696
type input "HE"
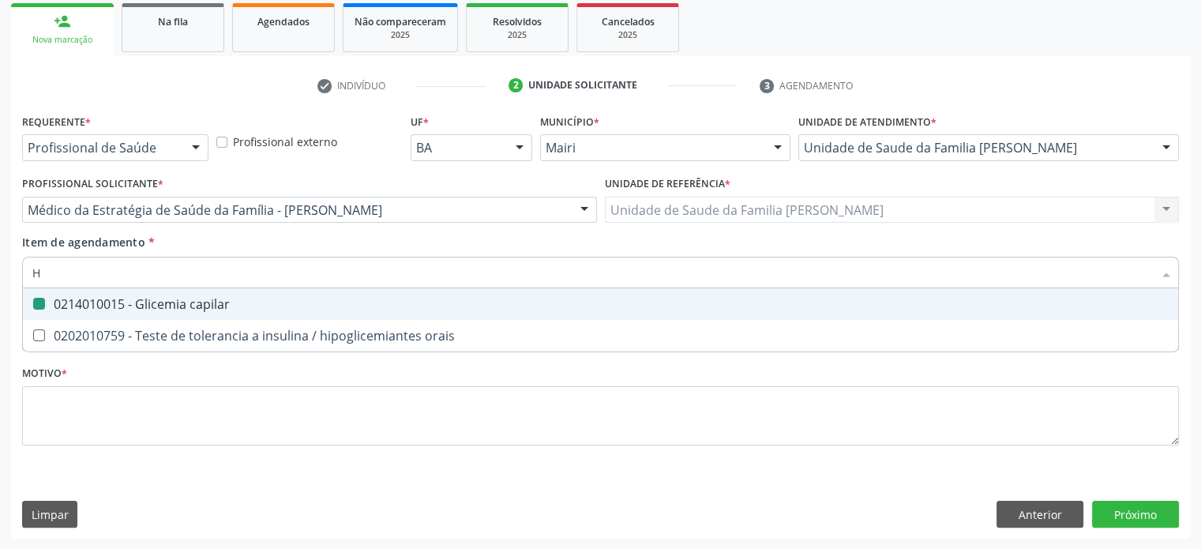
checkbox capilar "false"
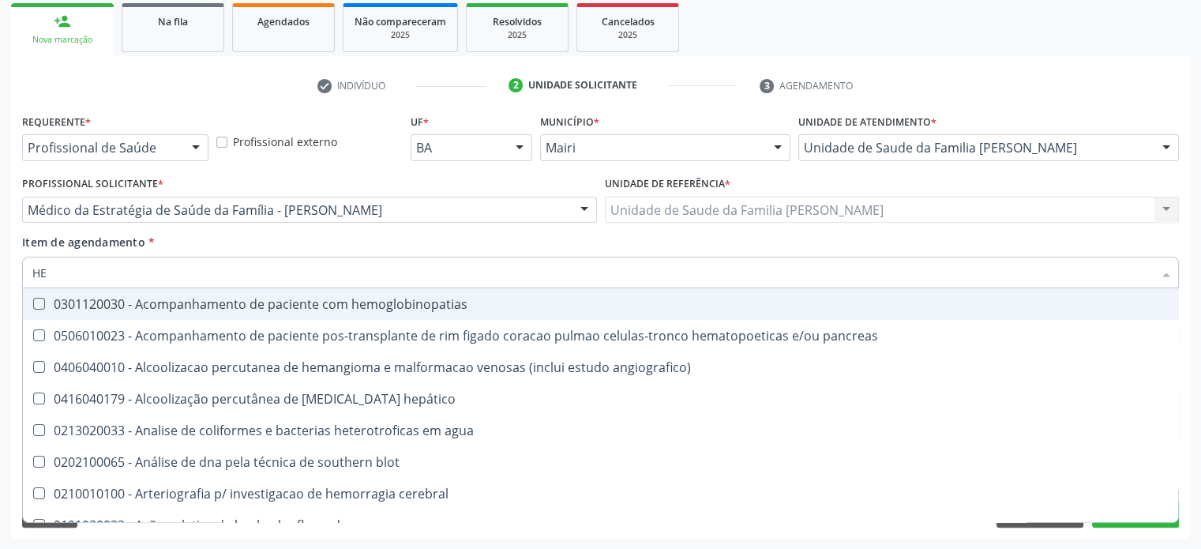
type input "HEM"
checkbox transplante "true"
checkbox completo "false"
type input "HEMO"
checkbox retro-retal "true"
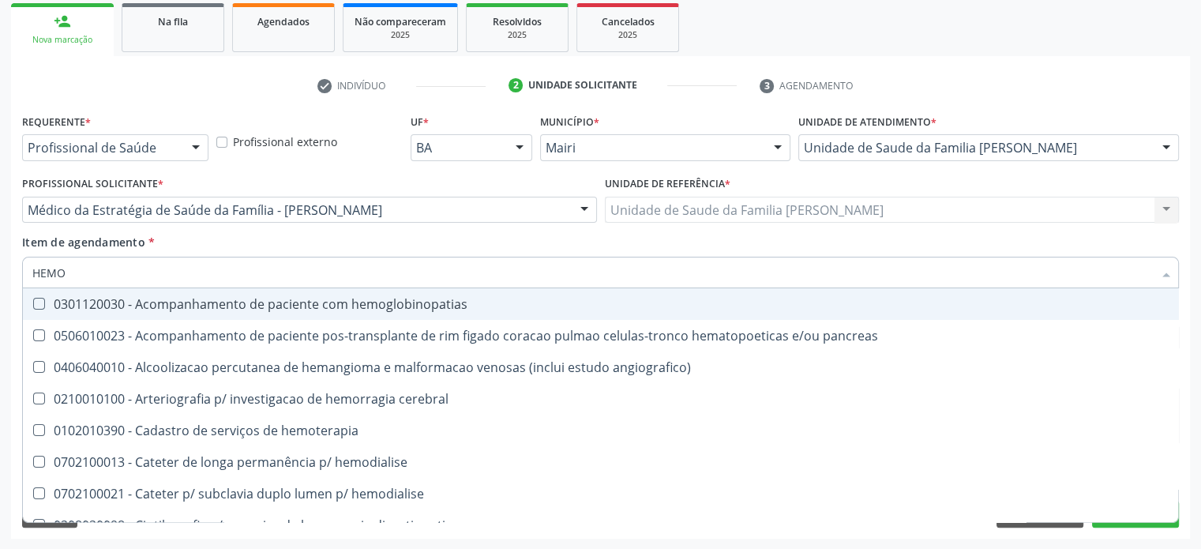
checkbox completo "false"
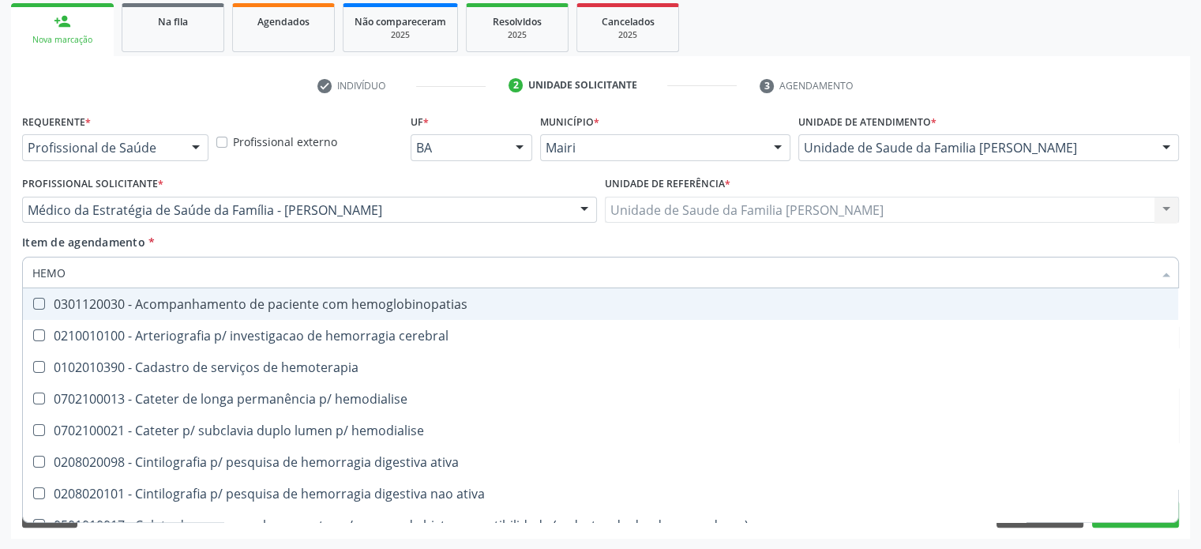
type input "HEMOG"
checkbox carboxi-hemoglobina "true"
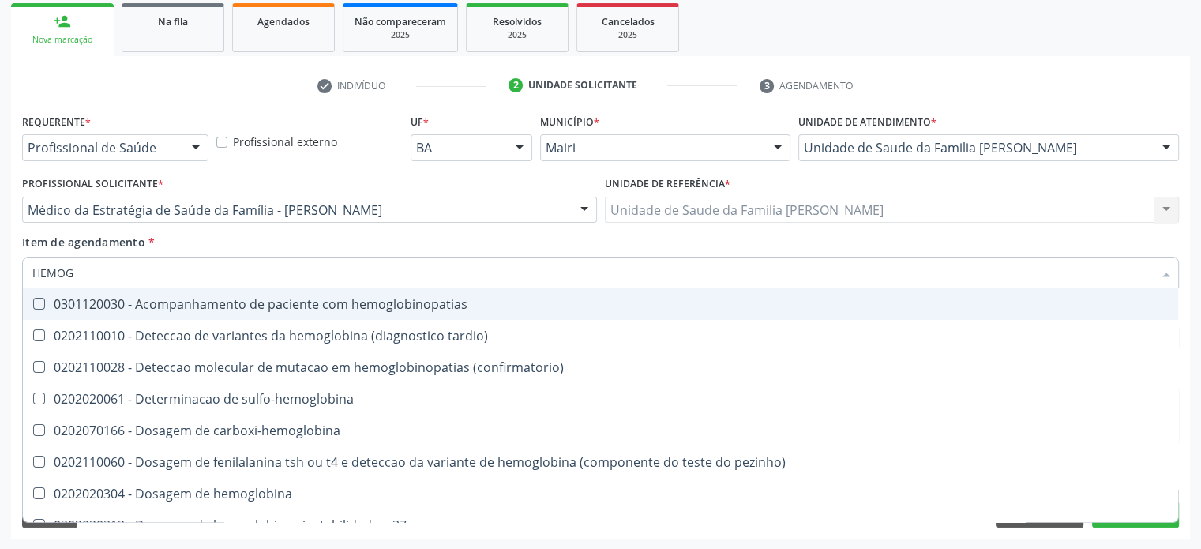
type input "HEMOGL"
checkbox completo "false"
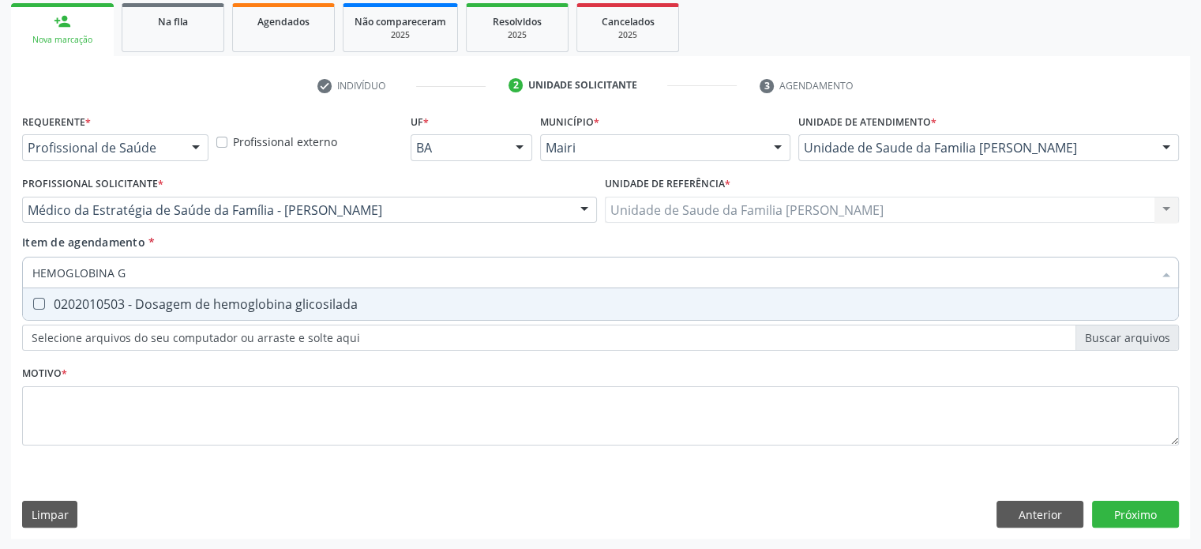
scroll to position [0, 0]
type input "HEMOGLOBINA GLI"
click at [202, 306] on div "0202010503 - Dosagem de hemoglobina glicosilada" at bounding box center [600, 304] width 1137 height 13
checkbox glicosilada "true"
drag, startPoint x: 195, startPoint y: 268, endPoint x: 11, endPoint y: 265, distance: 184.1
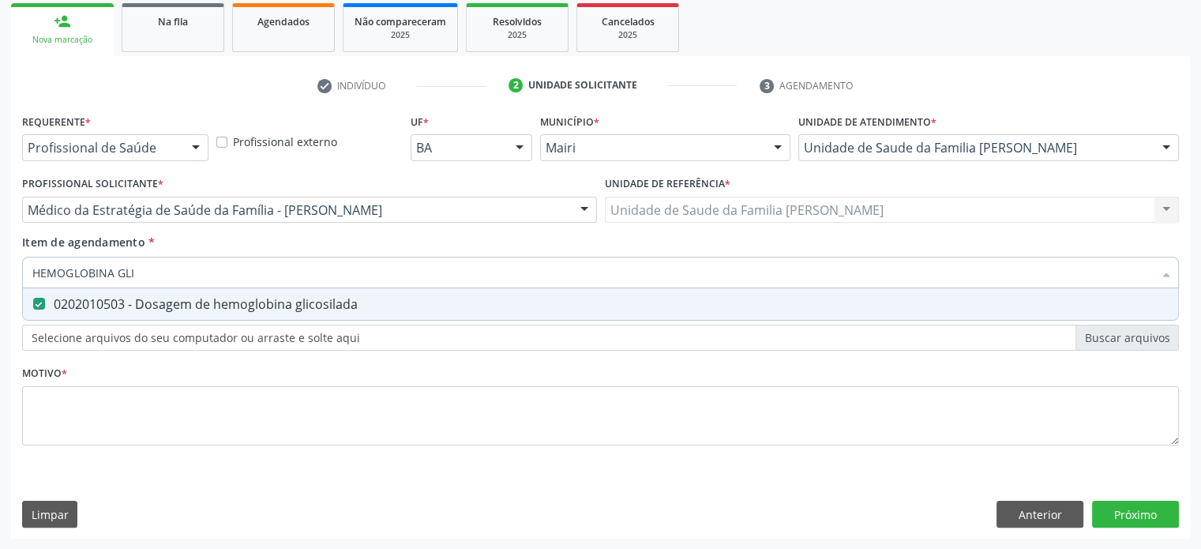
click at [11, 265] on div "Requerente * Profissional de Saúde Profissional de Saúde Paciente Nenhum result…" at bounding box center [600, 324] width 1179 height 429
type input "U"
checkbox glicosilada "false"
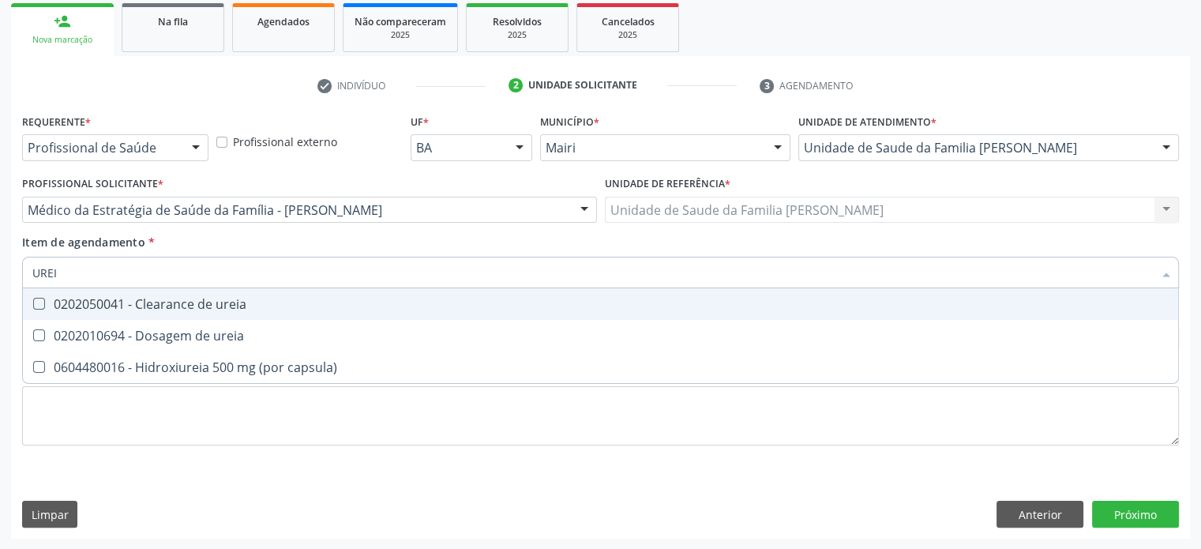
type input "UREIA"
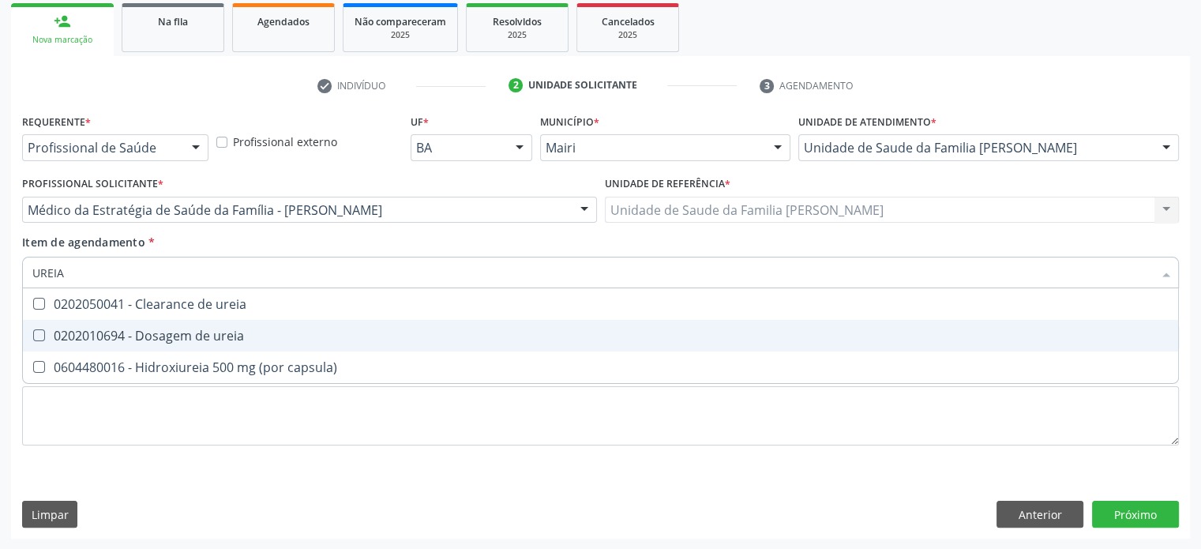
click at [130, 334] on div "0202010694 - Dosagem de ureia" at bounding box center [600, 335] width 1137 height 13
checkbox ureia "true"
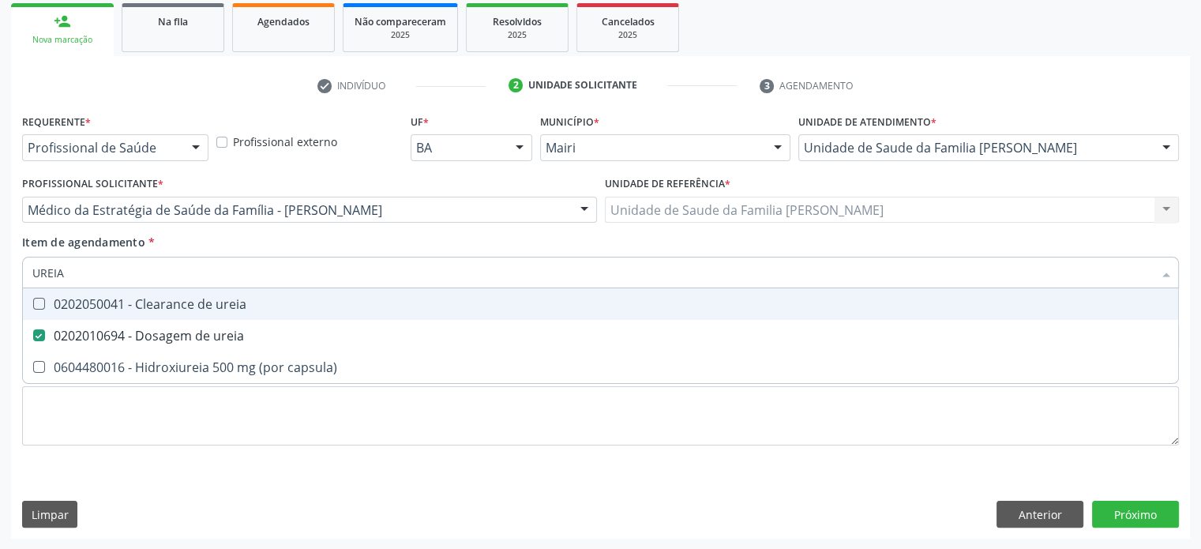
drag, startPoint x: 100, startPoint y: 274, endPoint x: 11, endPoint y: 265, distance: 89.8
click at [11, 265] on div "Requerente * Profissional de Saúde Profissional de Saúde Paciente Nenhum result…" at bounding box center [600, 324] width 1179 height 429
type input "CR"
checkbox ureia "false"
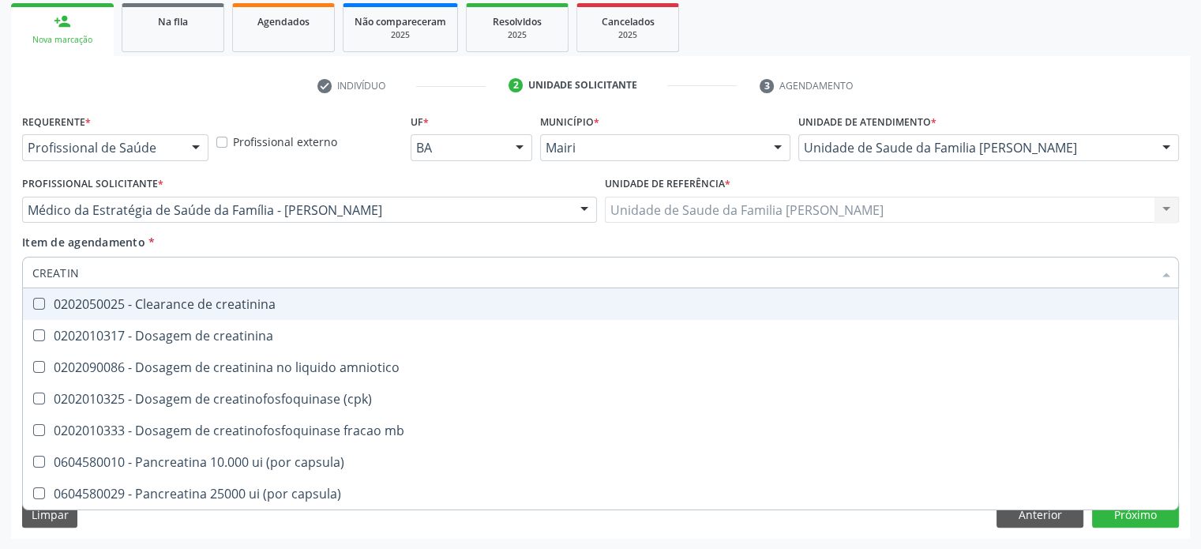
type input "CREATINI"
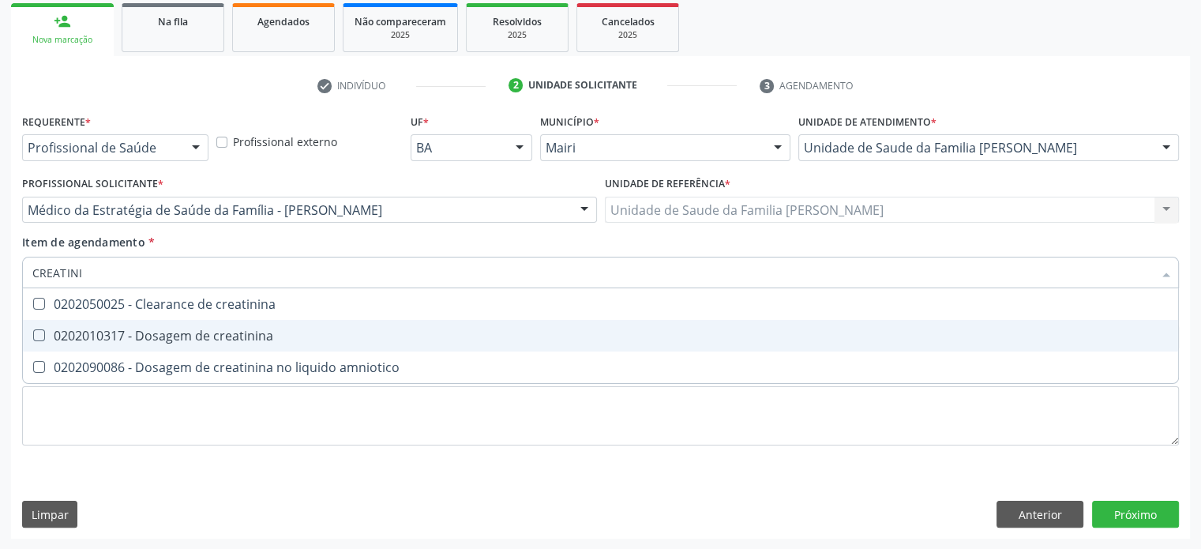
click at [153, 329] on div "0202010317 - Dosagem de creatinina" at bounding box center [600, 335] width 1137 height 13
checkbox creatinina "true"
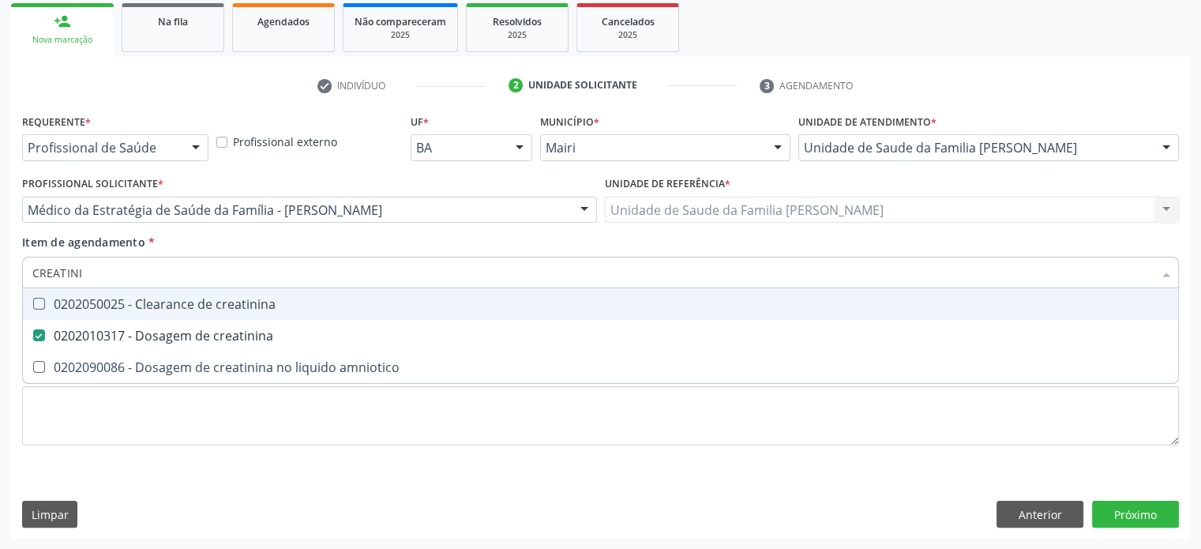
drag, startPoint x: 133, startPoint y: 272, endPoint x: 0, endPoint y: 261, distance: 133.9
click at [0, 261] on div "Acompanhamento Acompanhe a situação das marcações correntes e finalizadas Relat…" at bounding box center [600, 202] width 1201 height 696
type input "AC"
checkbox creatinina "false"
type input "ACIDO URI"
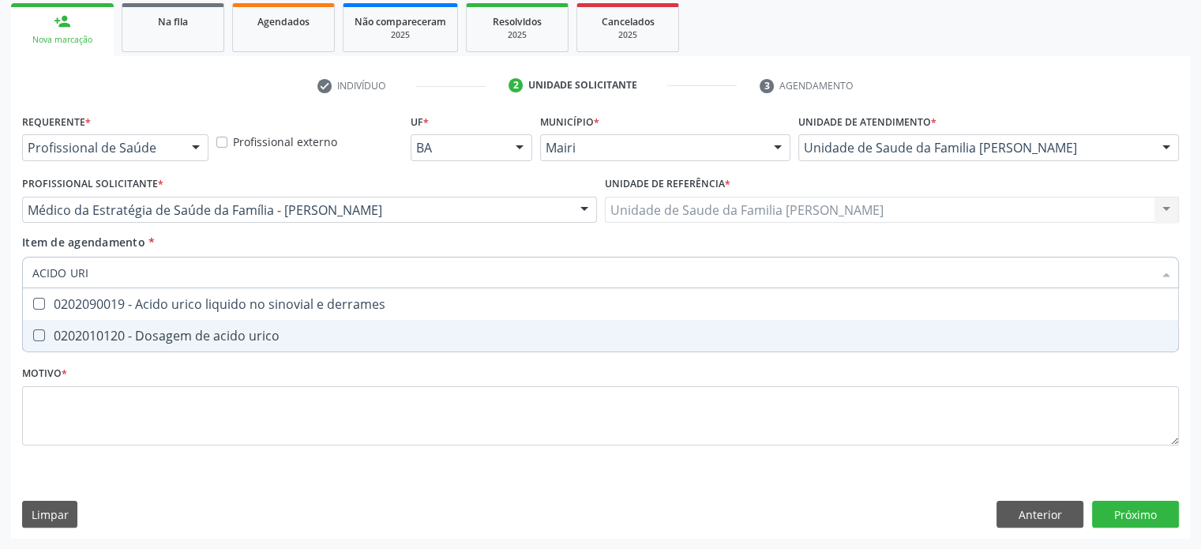
click at [154, 335] on div "0202010120 - Dosagem de acido urico" at bounding box center [600, 335] width 1137 height 13
checkbox urico "true"
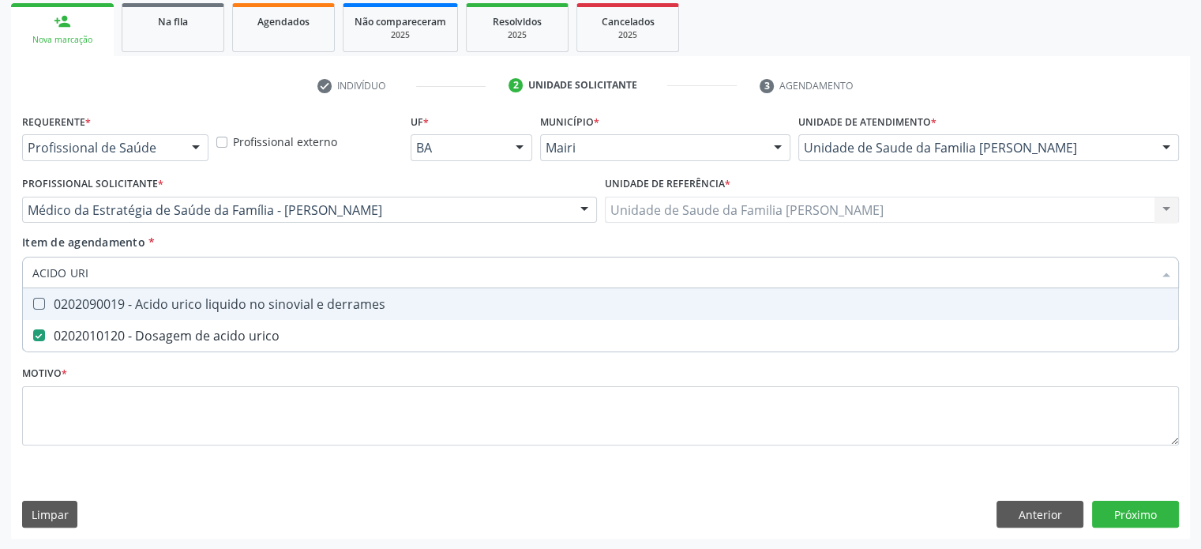
drag, startPoint x: 127, startPoint y: 267, endPoint x: 3, endPoint y: 265, distance: 124.0
click at [3, 265] on div "Acompanhamento Acompanhe a situação das marcações correntes e finalizadas Relat…" at bounding box center [600, 202] width 1201 height 696
type input "CO"
checkbox urico "false"
type input "COLESTEROL"
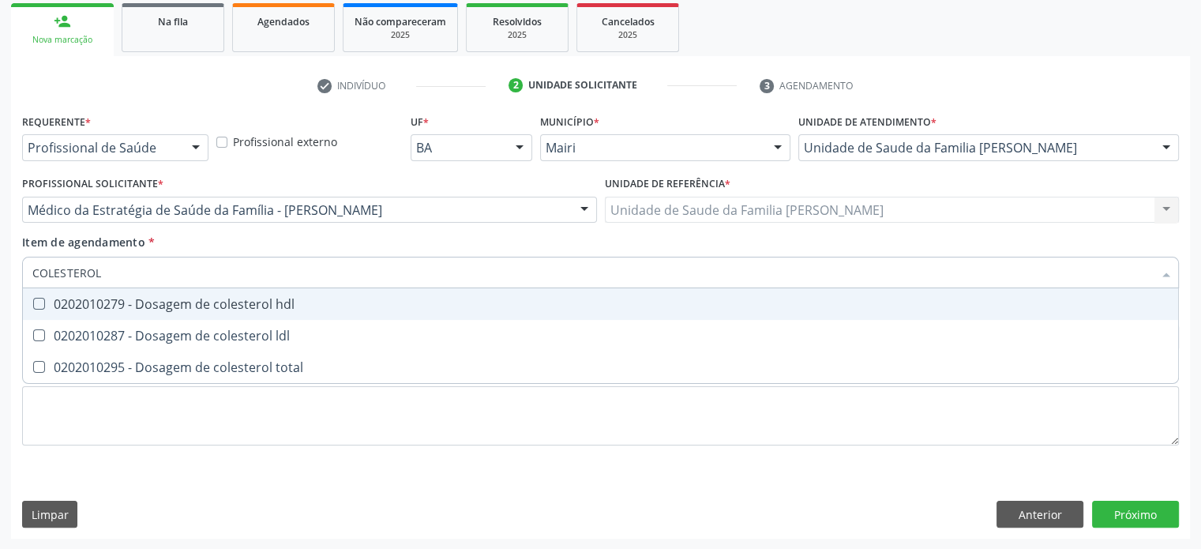
click at [54, 299] on div "0202010279 - Dosagem de colesterol hdl" at bounding box center [600, 304] width 1137 height 13
checkbox hdl "true"
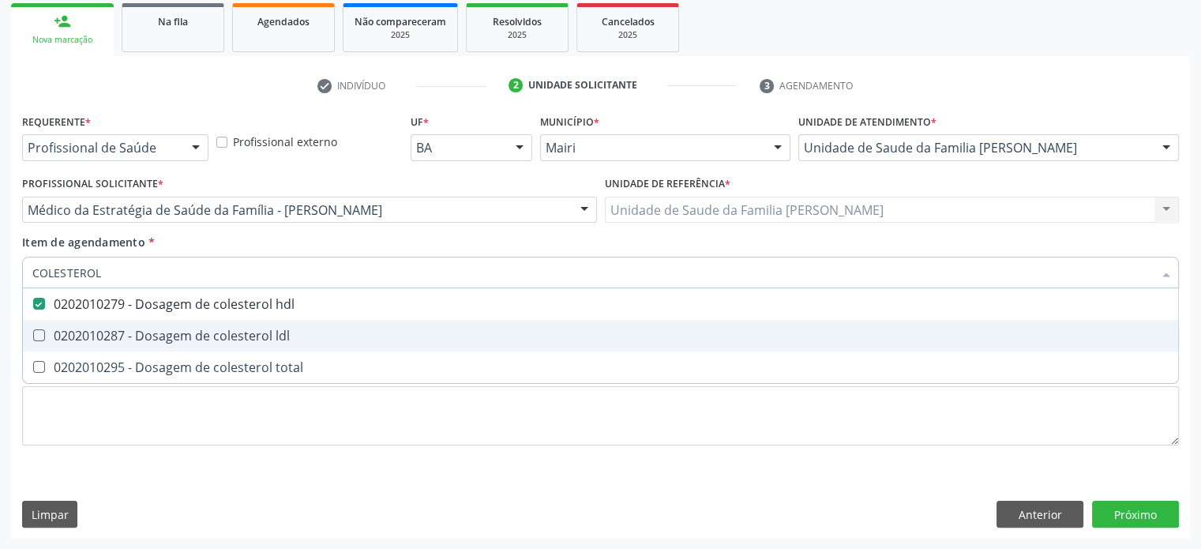
click at [67, 329] on div "0202010287 - Dosagem de colesterol ldl" at bounding box center [600, 335] width 1137 height 13
checkbox ldl "true"
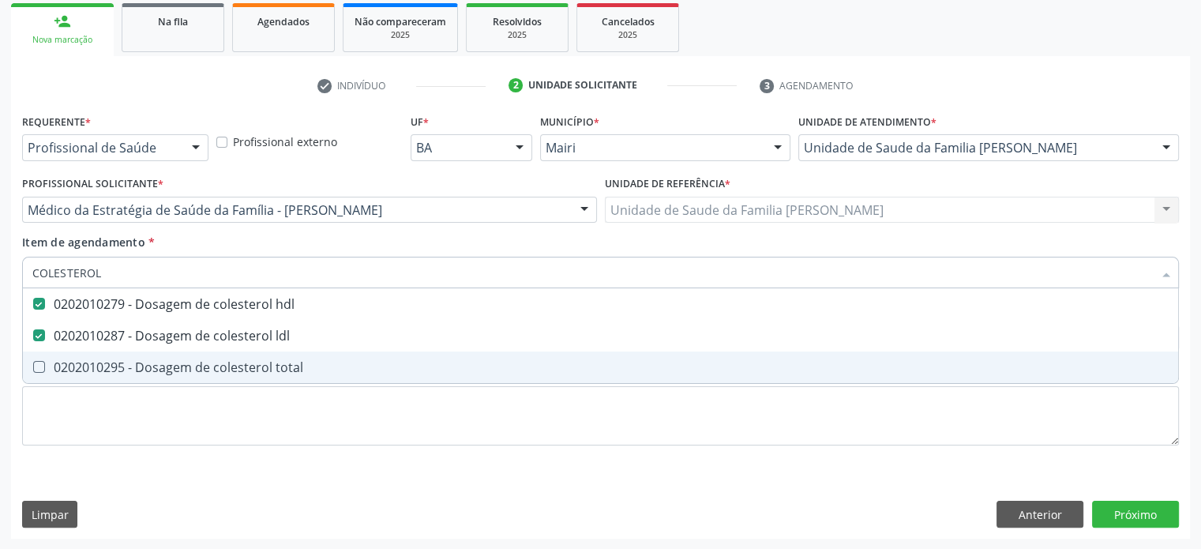
click at [75, 368] on div "0202010295 - Dosagem de colesterol total" at bounding box center [600, 367] width 1137 height 13
checkbox total "true"
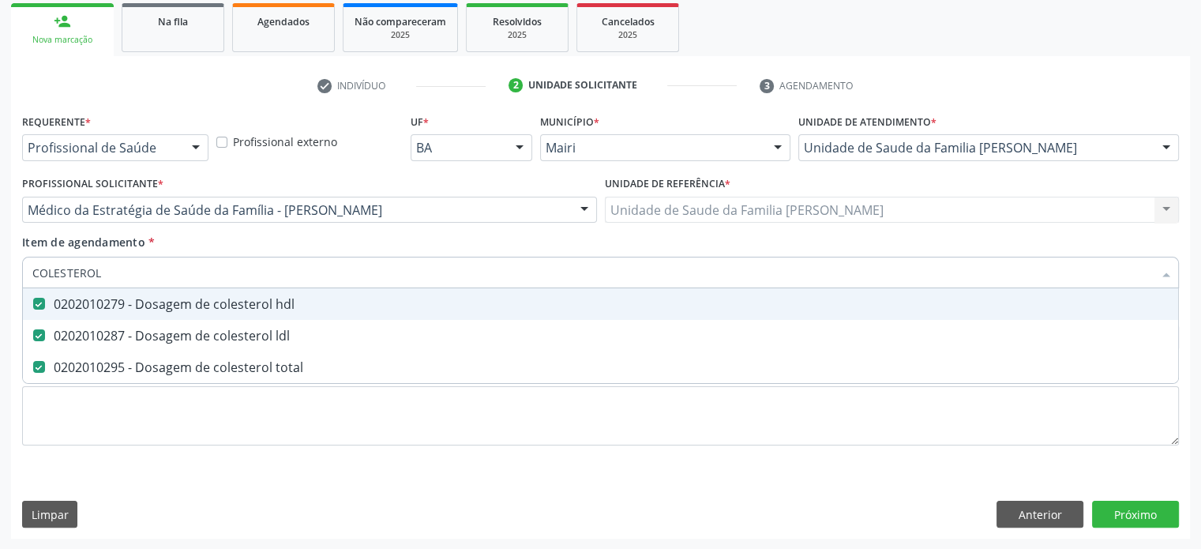
drag, startPoint x: 130, startPoint y: 277, endPoint x: 6, endPoint y: 268, distance: 123.6
click at [6, 268] on div "Acompanhamento Acompanhe a situação das marcações correntes e finalizadas Relat…" at bounding box center [600, 202] width 1201 height 696
type input "H"
checkbox hdl "false"
checkbox ldl "false"
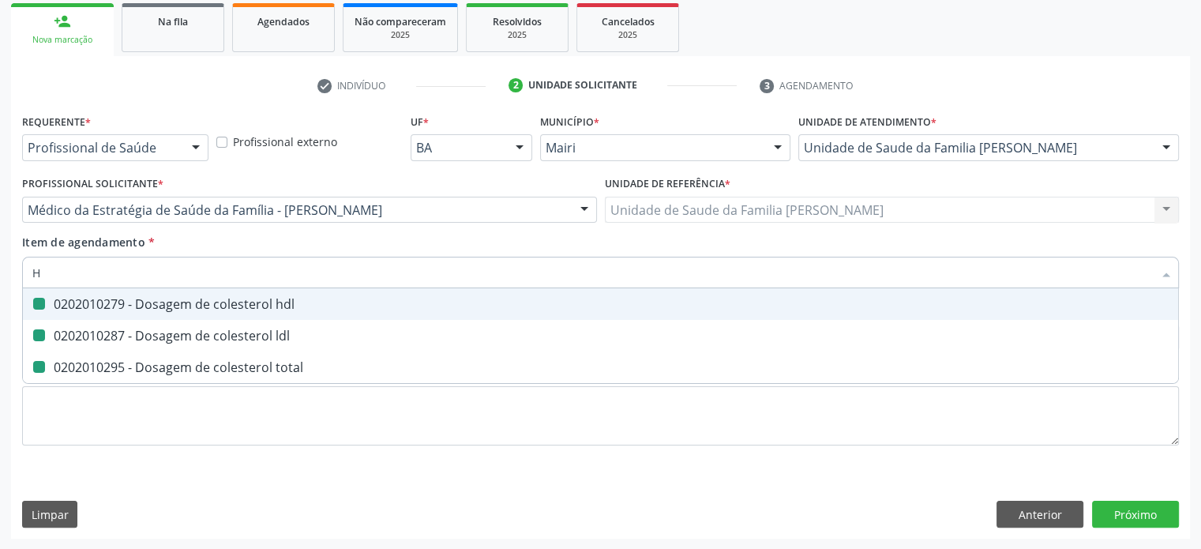
checkbox total "false"
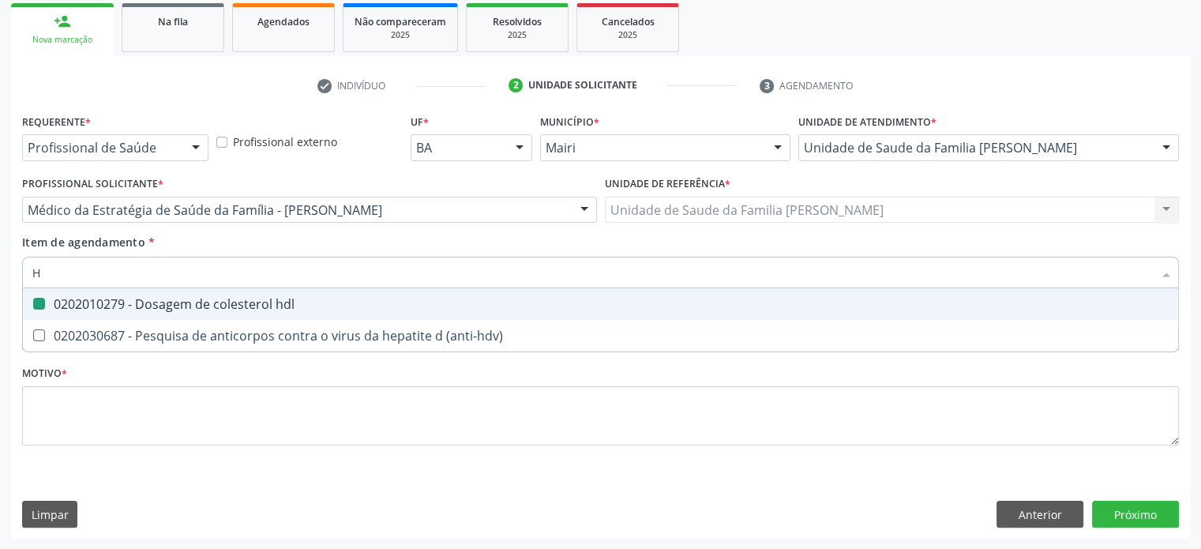
type input "HD"
checkbox hdl "true"
drag, startPoint x: 64, startPoint y: 273, endPoint x: 10, endPoint y: 273, distance: 53.7
click at [11, 273] on div "Requerente * Profissional de Saúde Profissional de Saúde Paciente Nenhum result…" at bounding box center [600, 324] width 1179 height 429
type input "FE"
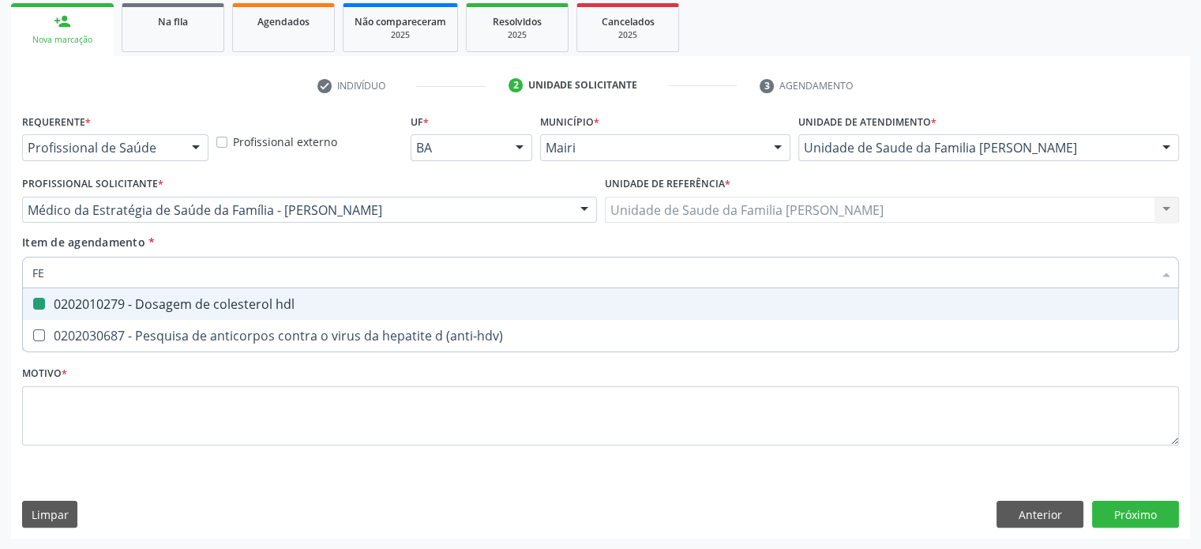
checkbox hdl "false"
type input "FERRITINA"
click at [91, 304] on div "0202010384 - Dosagem de ferritina" at bounding box center [600, 304] width 1137 height 13
checkbox ferritina "true"
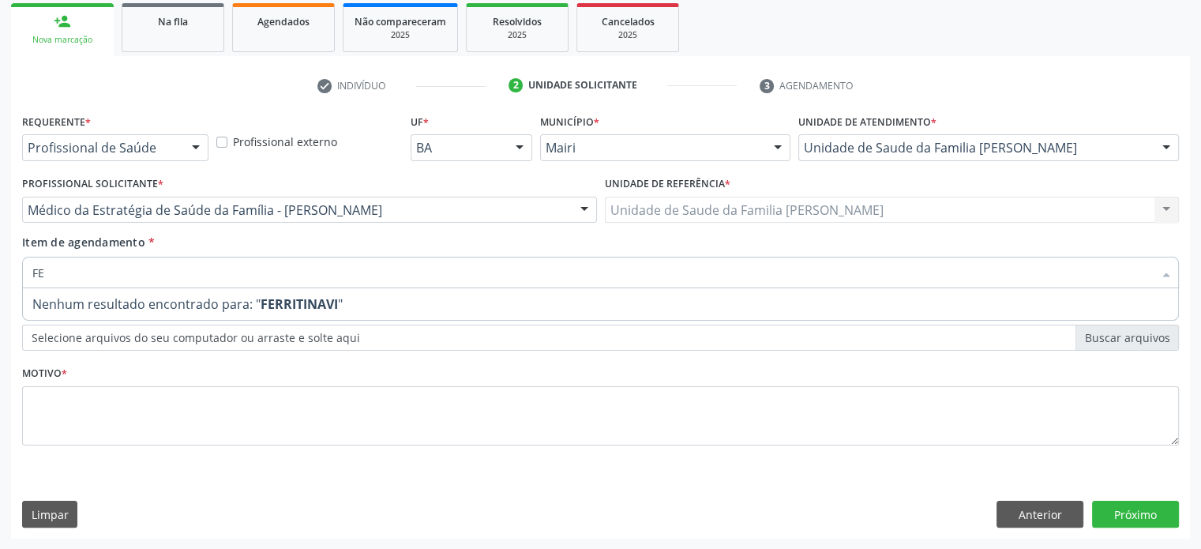
type input "F"
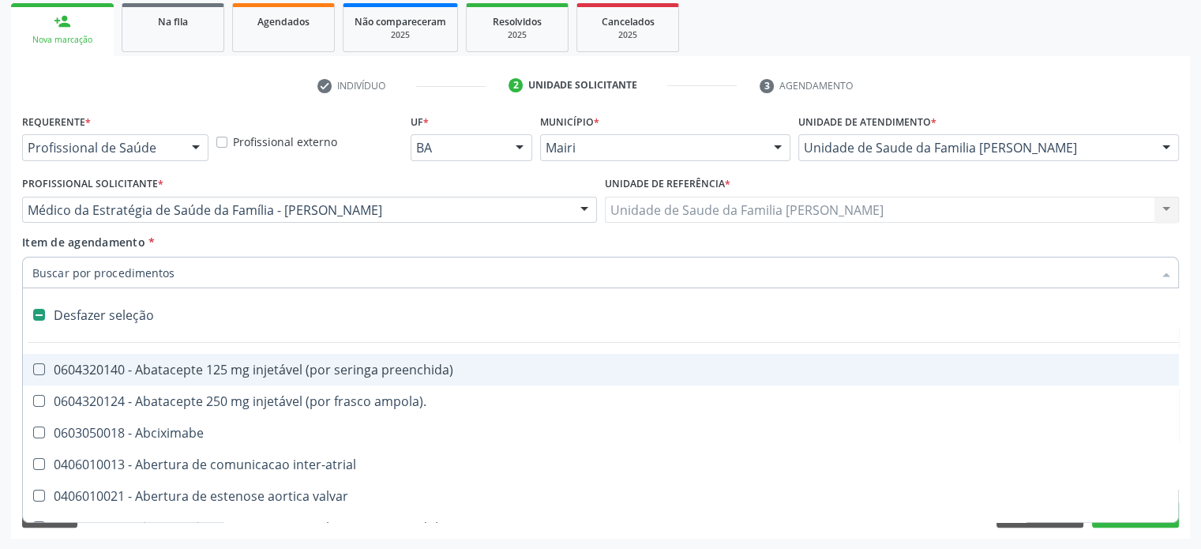
type input "V"
checkbox \(unilateral\) "true"
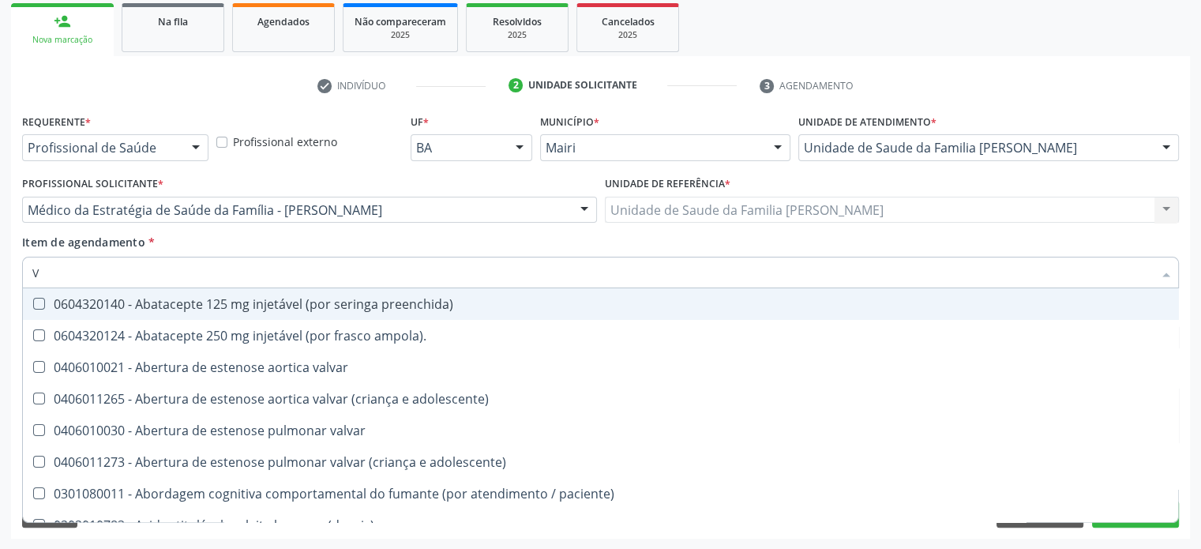
type input "VI"
checkbox cardiovascular "true"
checkbox \(tgp\) "false"
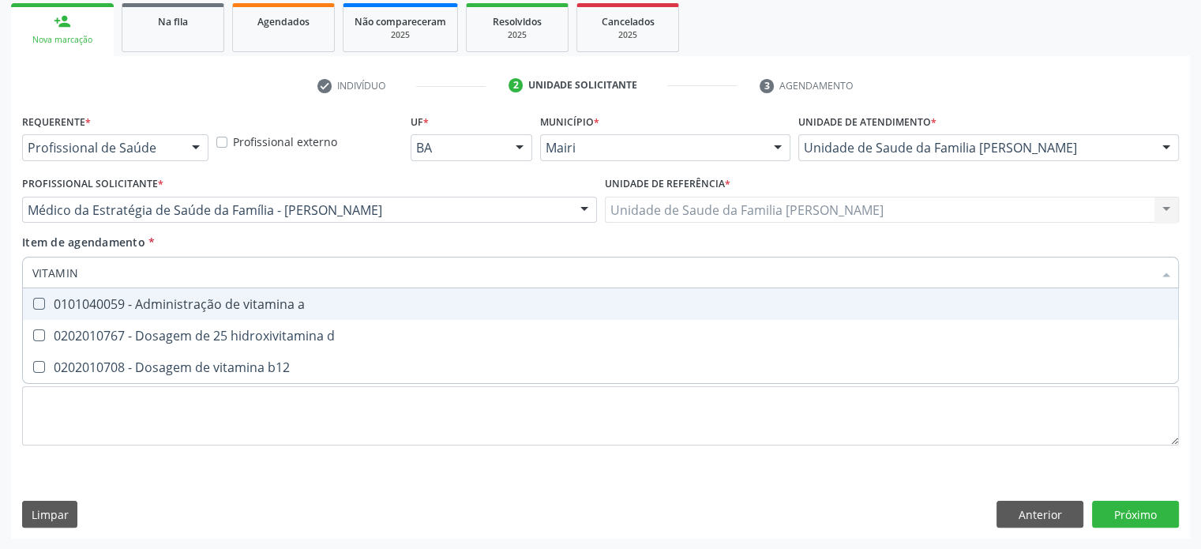
type input "VITAMINA"
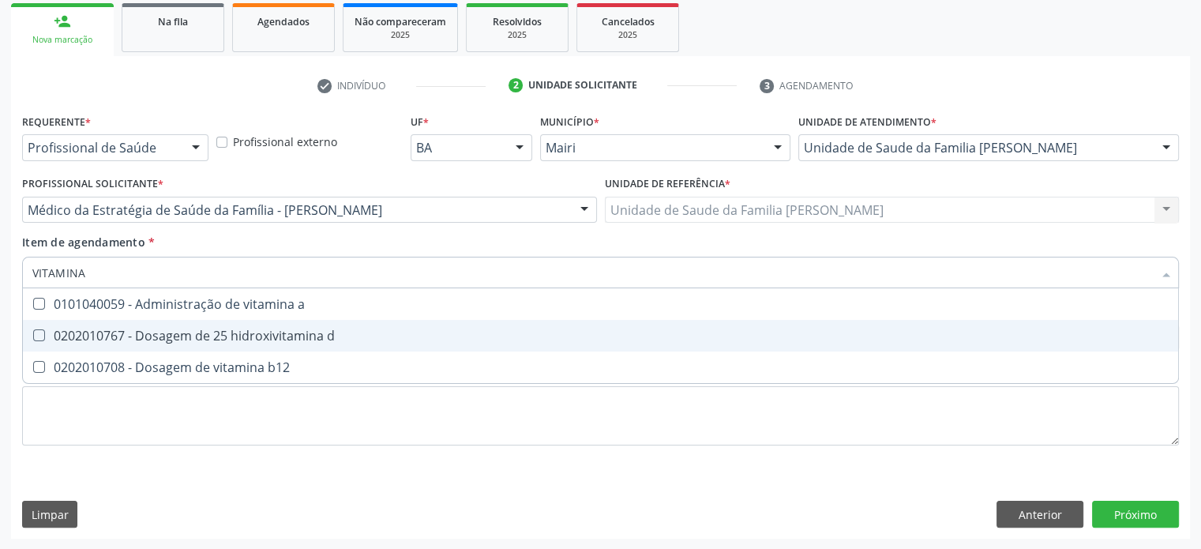
click at [164, 329] on div "0202010767 - Dosagem de 25 hidroxivitamina d" at bounding box center [600, 335] width 1137 height 13
checkbox d "true"
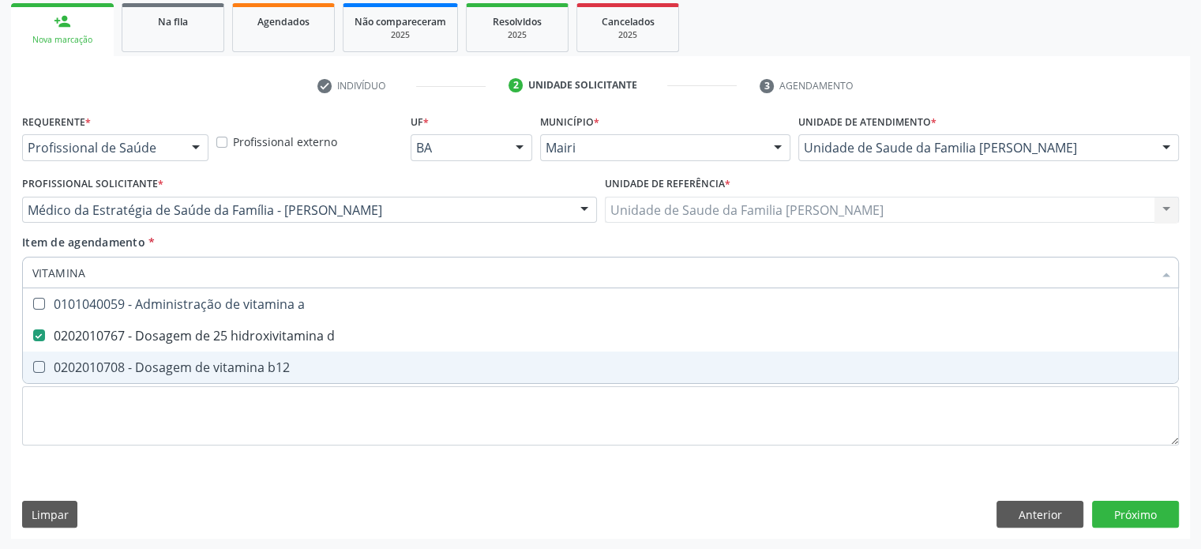
click at [164, 369] on div "0202010708 - Dosagem de vitamina b12" at bounding box center [600, 367] width 1137 height 13
checkbox b12 "true"
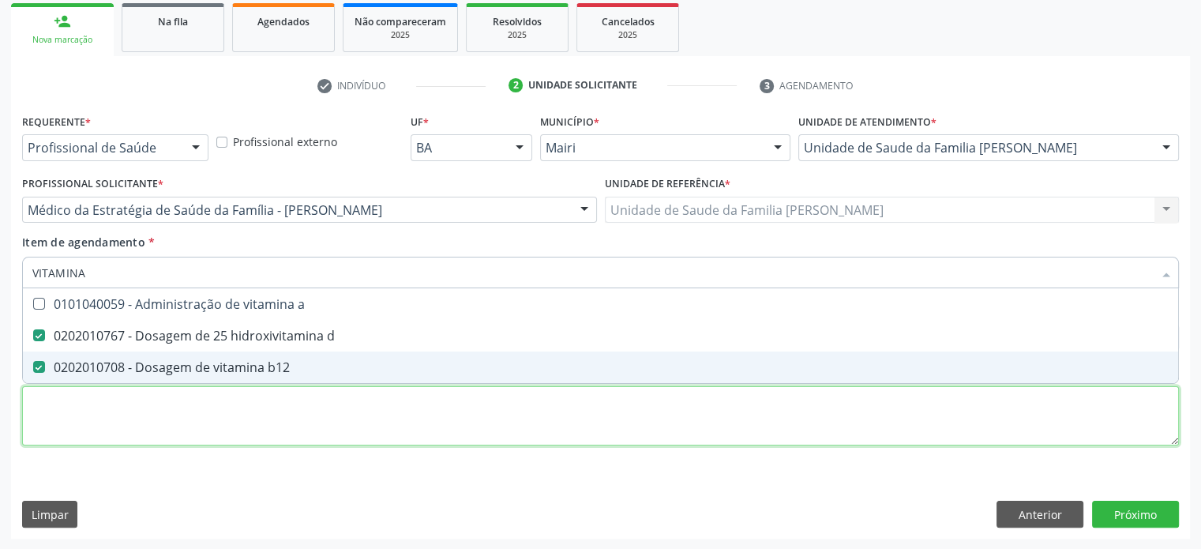
click at [292, 417] on div "Requerente * Profissional de Saúde Profissional de Saúde Paciente Nenhum result…" at bounding box center [600, 289] width 1157 height 358
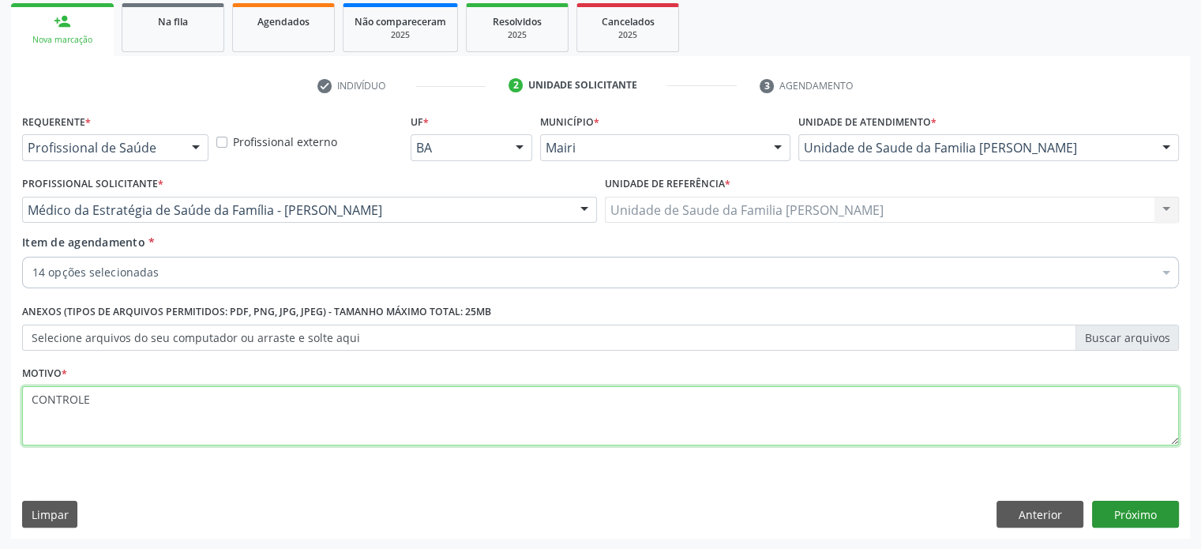
type textarea "CONTROLE"
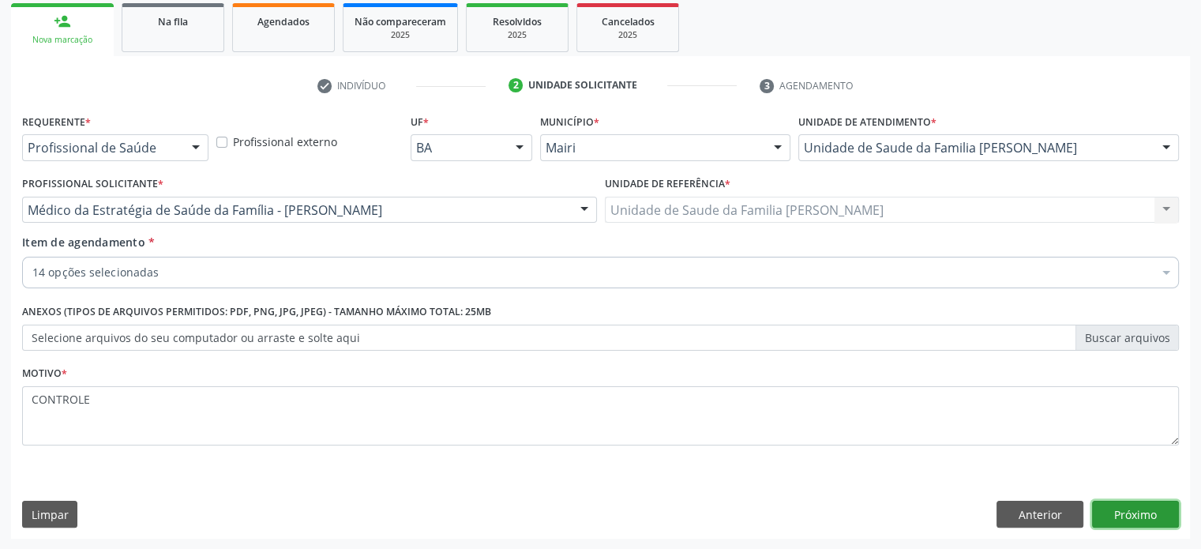
click at [1137, 508] on button "Próximo" at bounding box center [1135, 514] width 87 height 27
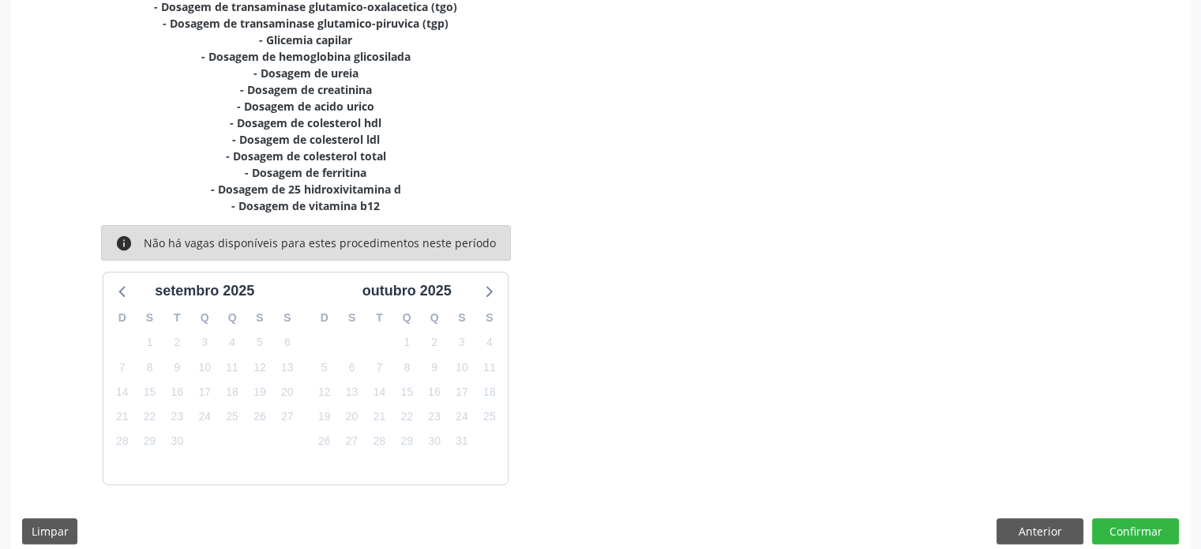
scroll to position [399, 0]
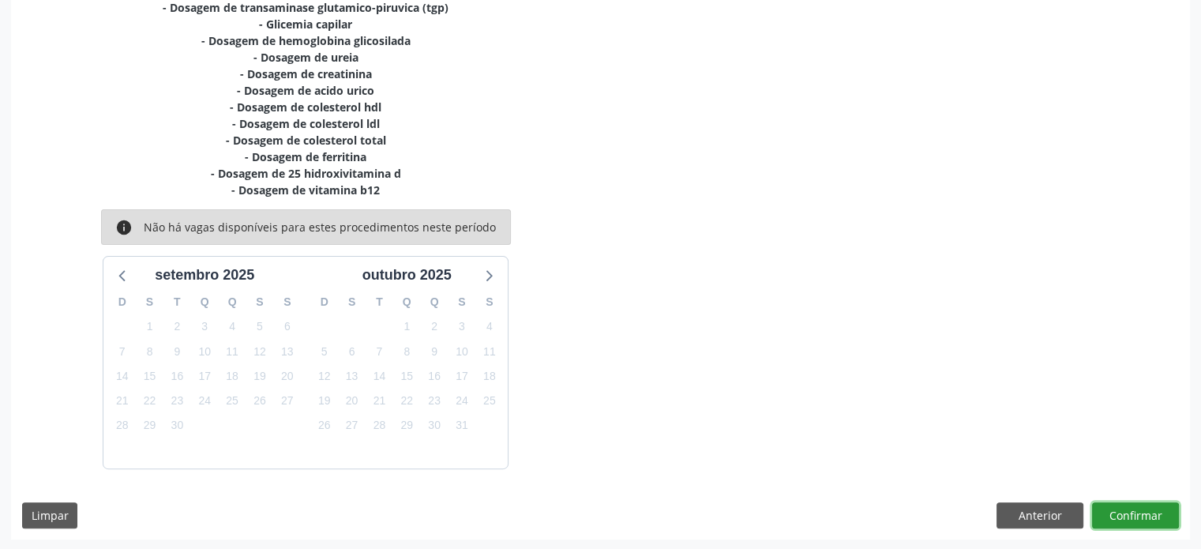
click at [1143, 512] on button "Confirmar" at bounding box center [1135, 515] width 87 height 27
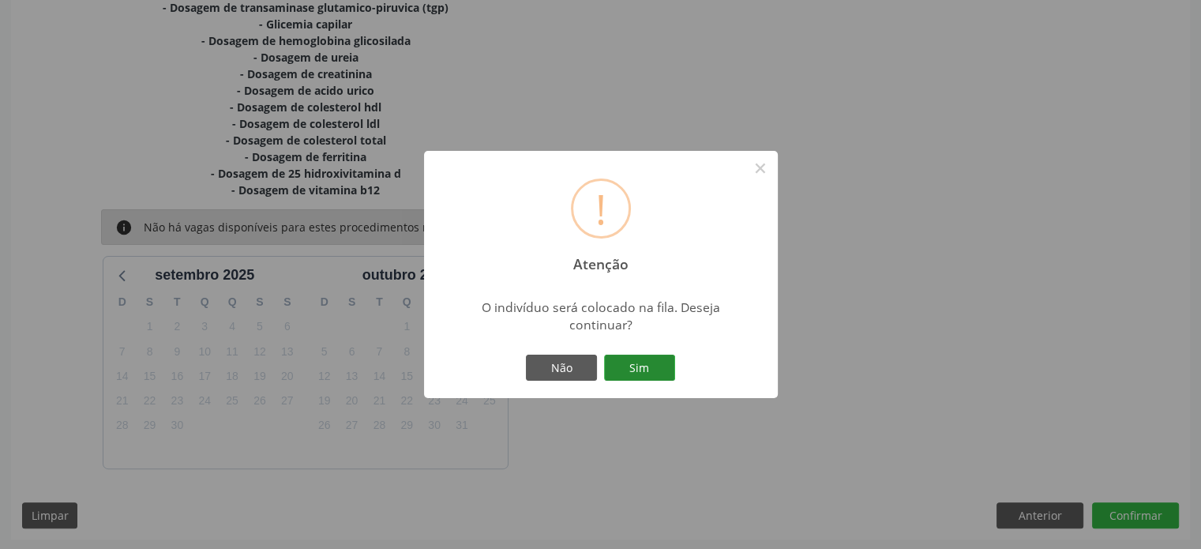
click at [626, 365] on button "Sim" at bounding box center [639, 368] width 71 height 27
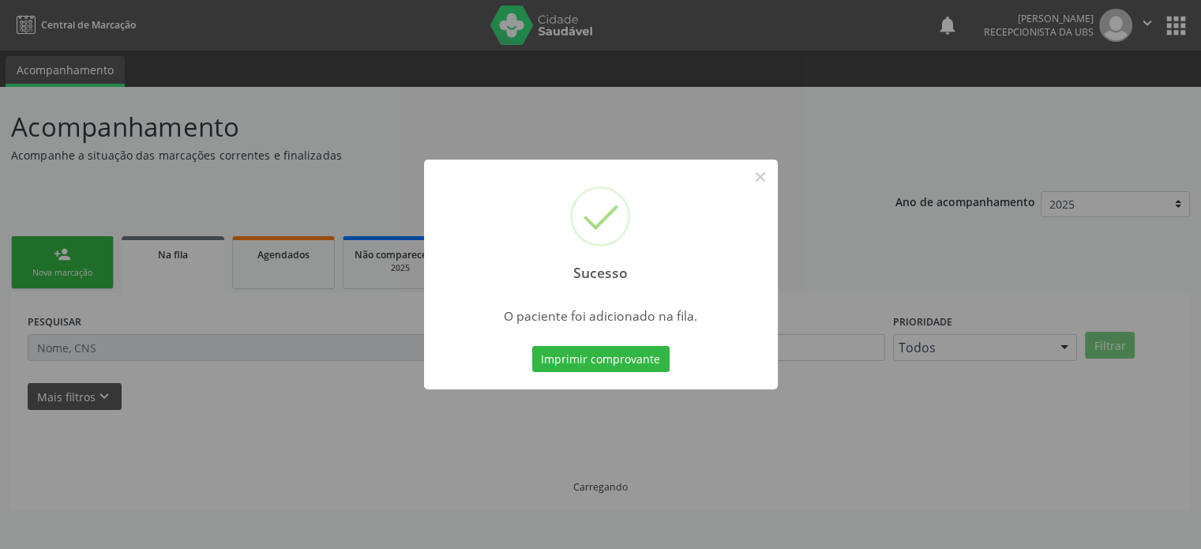
scroll to position [0, 0]
click at [765, 179] on button "×" at bounding box center [760, 177] width 27 height 27
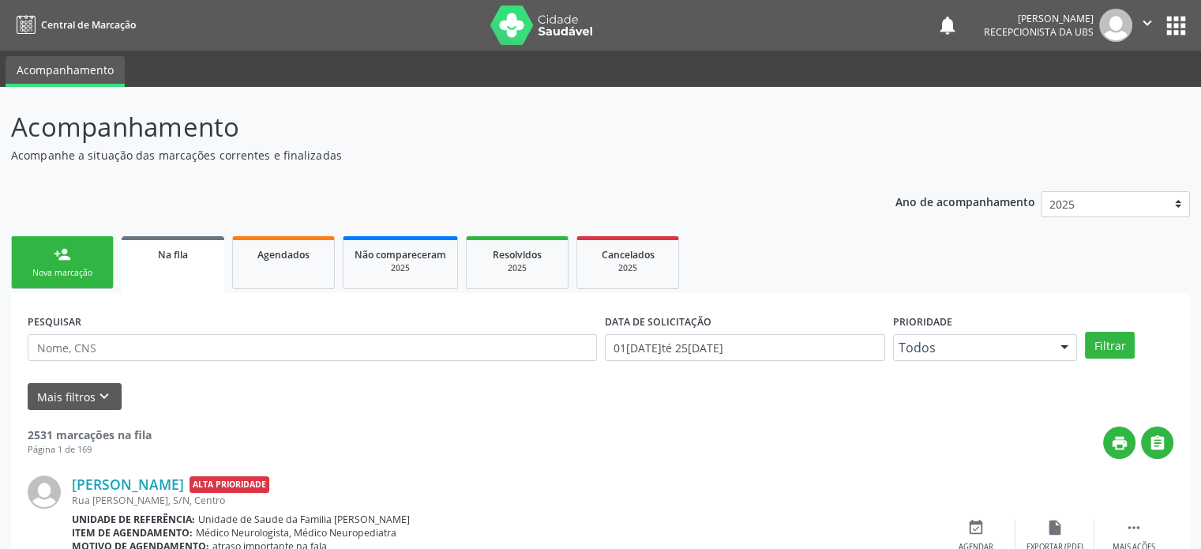
click at [95, 258] on link "person_add Nova marcação" at bounding box center [62, 262] width 103 height 53
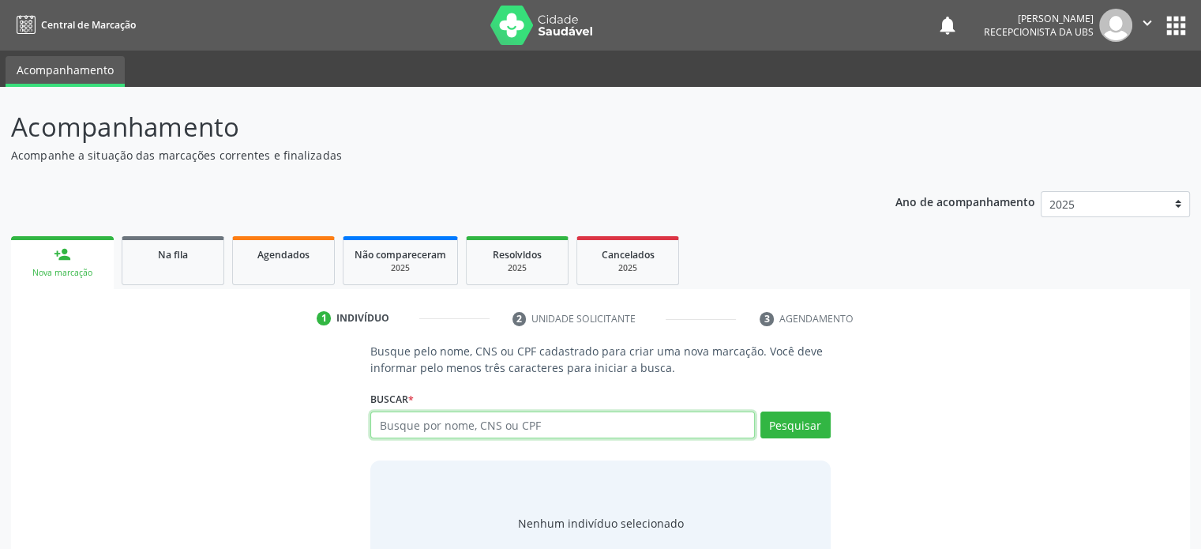
click at [395, 431] on input "text" at bounding box center [562, 425] width 384 height 27
type input "708609063146285"
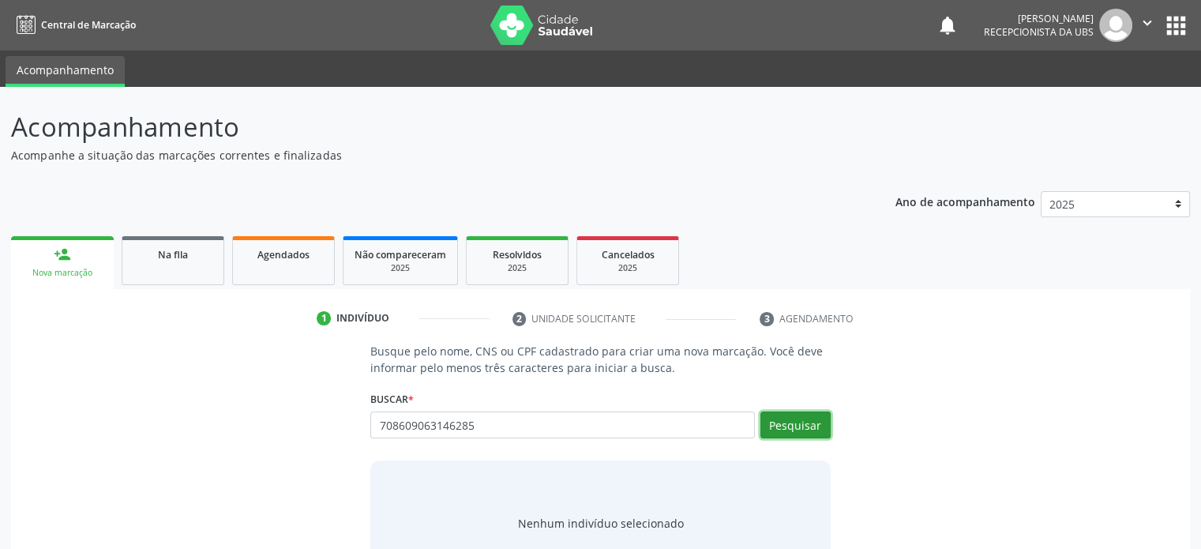
click at [799, 425] on button "Pesquisar" at bounding box center [796, 425] width 70 height 27
click at [651, 426] on input "708609063146285" at bounding box center [562, 425] width 384 height 27
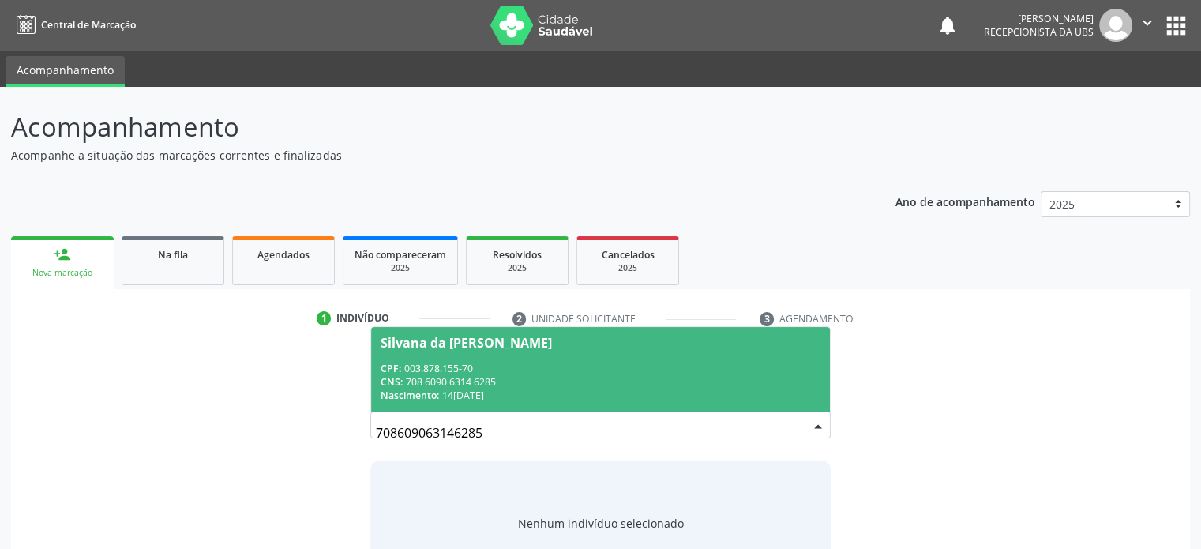
click at [480, 340] on div "Silvana da [PERSON_NAME]" at bounding box center [466, 343] width 171 height 13
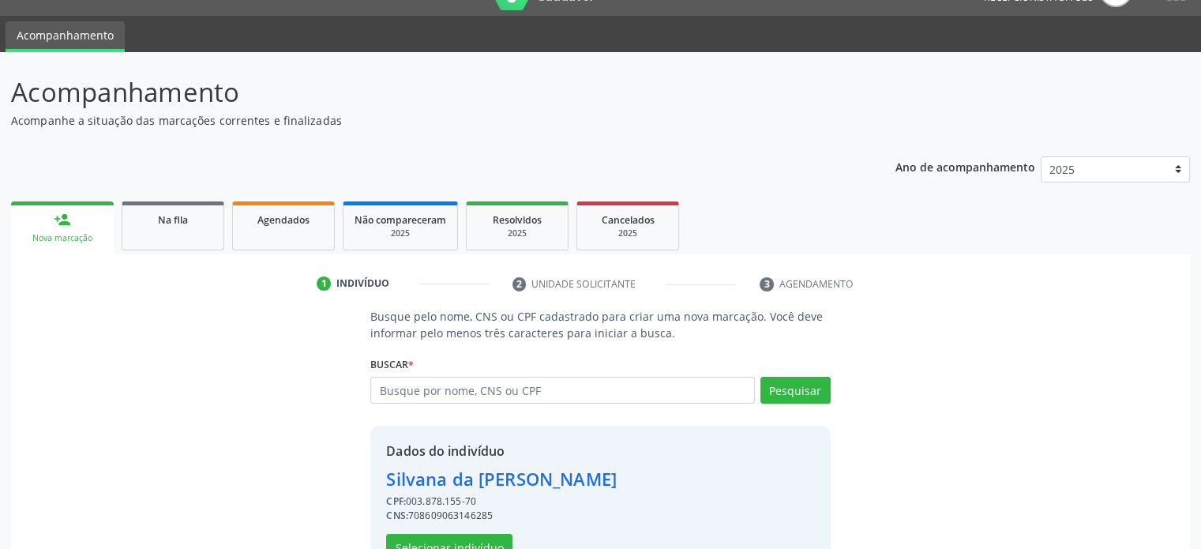
scroll to position [83, 0]
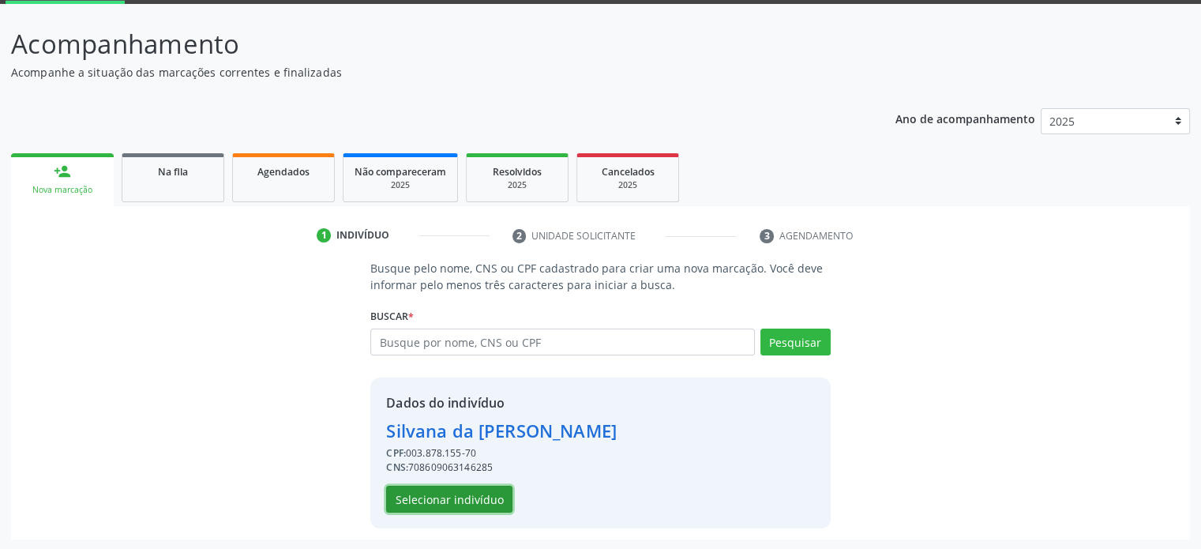
click at [443, 500] on button "Selecionar indivíduo" at bounding box center [449, 499] width 126 height 27
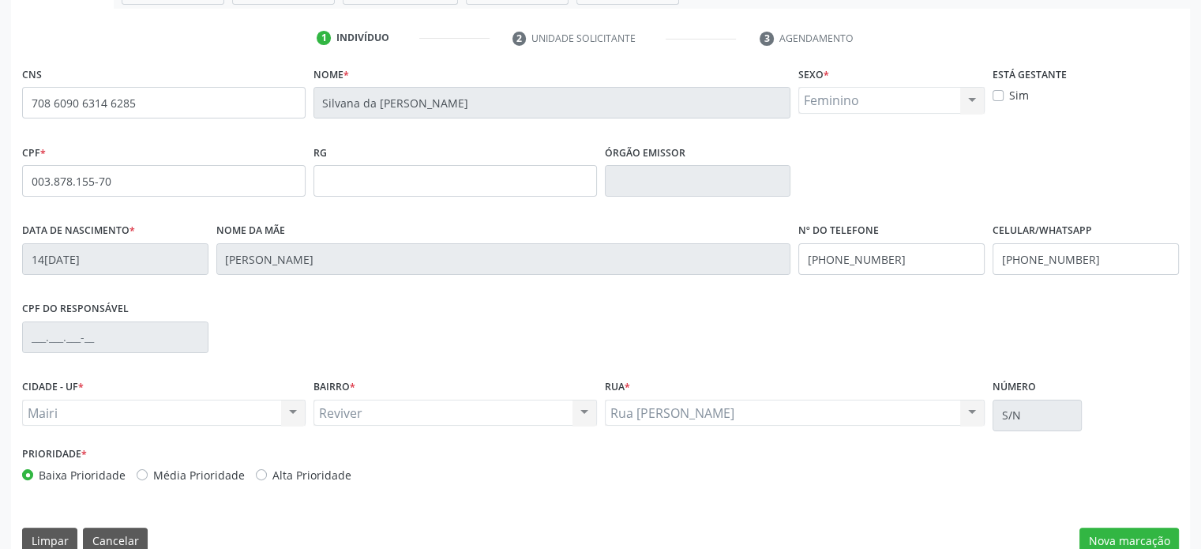
scroll to position [306, 0]
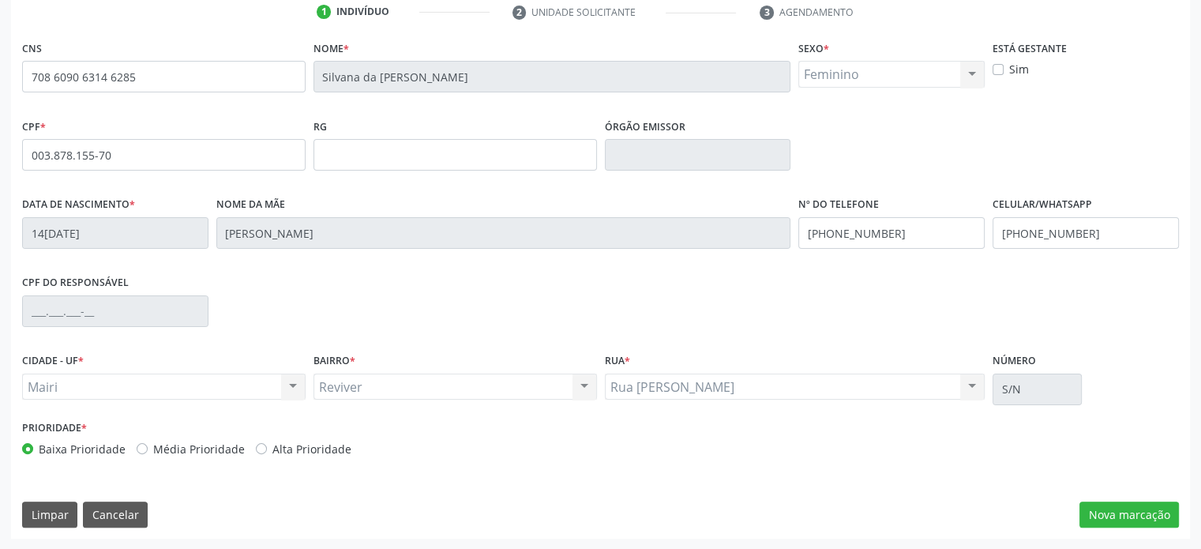
click at [307, 442] on label "Alta Prioridade" at bounding box center [312, 449] width 79 height 17
click at [267, 442] on input "Alta Prioridade" at bounding box center [261, 448] width 11 height 14
radio input "true"
click at [1136, 515] on button "Nova marcação" at bounding box center [1130, 515] width 100 height 27
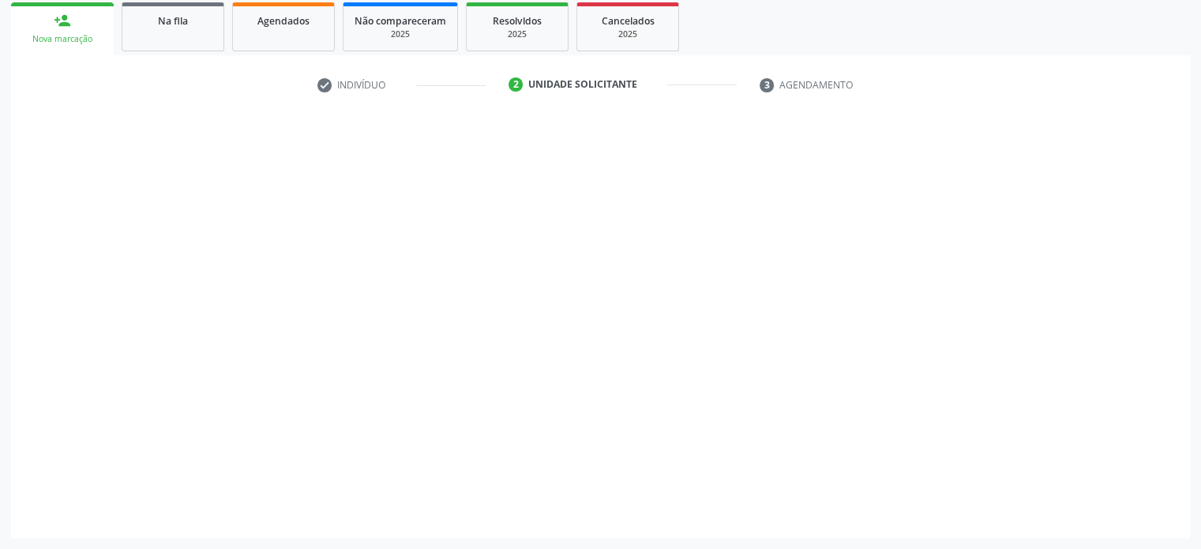
scroll to position [233, 0]
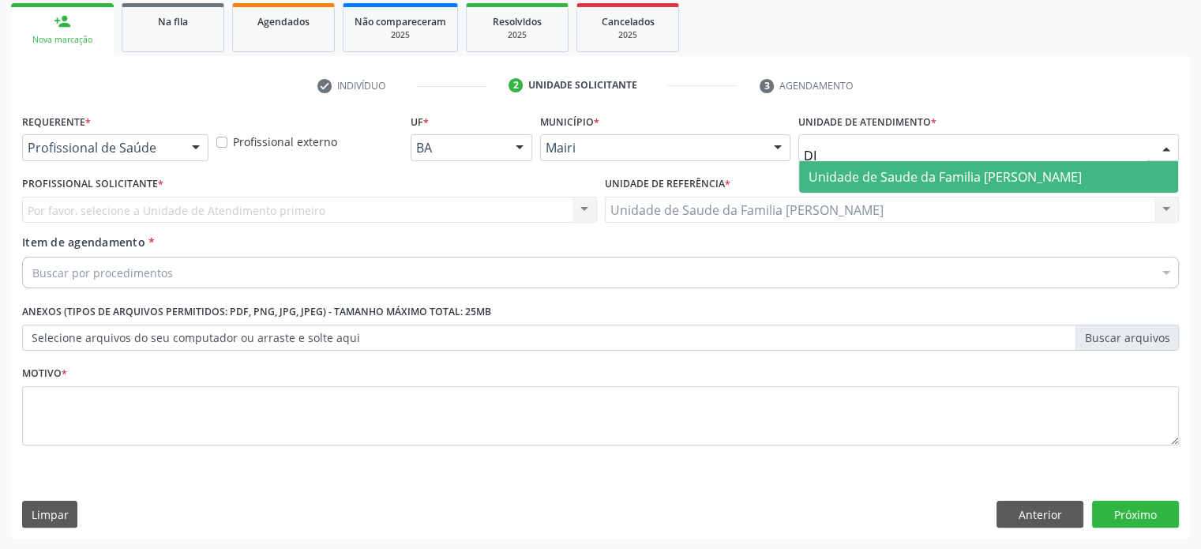
type input "DIL"
click at [850, 178] on span "Unidade de Saude da Familia [PERSON_NAME]" at bounding box center [945, 176] width 273 height 17
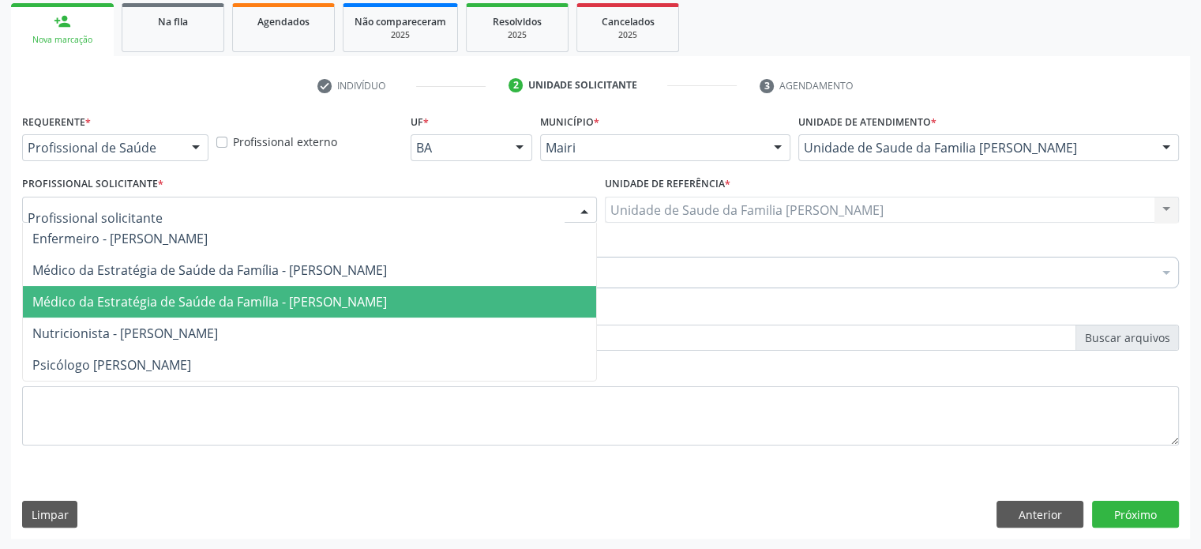
click at [130, 294] on span "Médico da Estratégia de Saúde da Família - [PERSON_NAME]" at bounding box center [209, 301] width 355 height 17
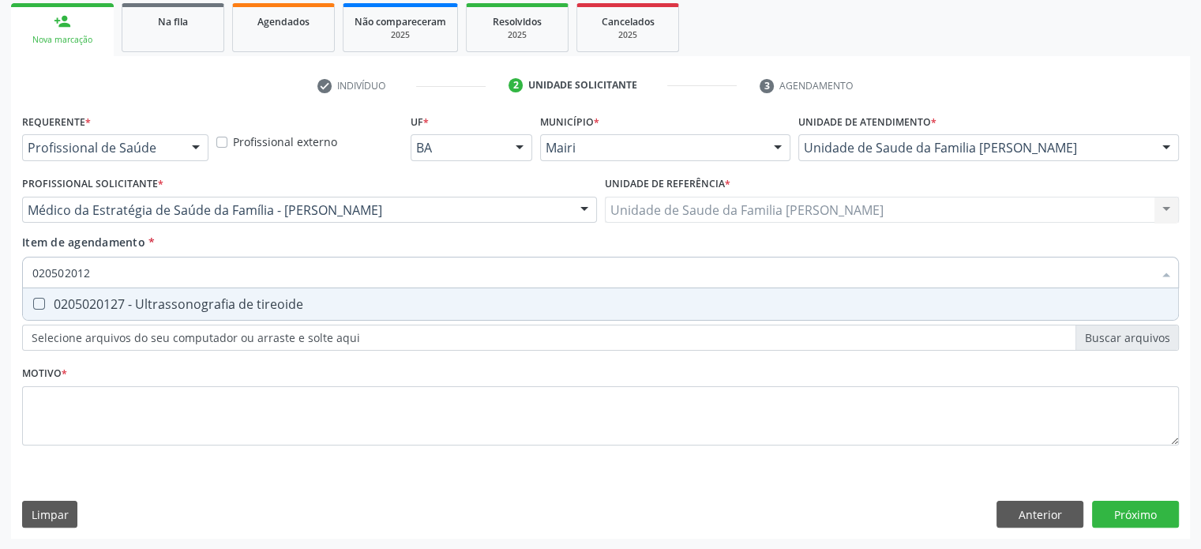
type input "0205020127"
click at [164, 301] on div "0205020127 - Ultrassonografia de tireoide" at bounding box center [600, 304] width 1137 height 13
checkbox tireoide "true"
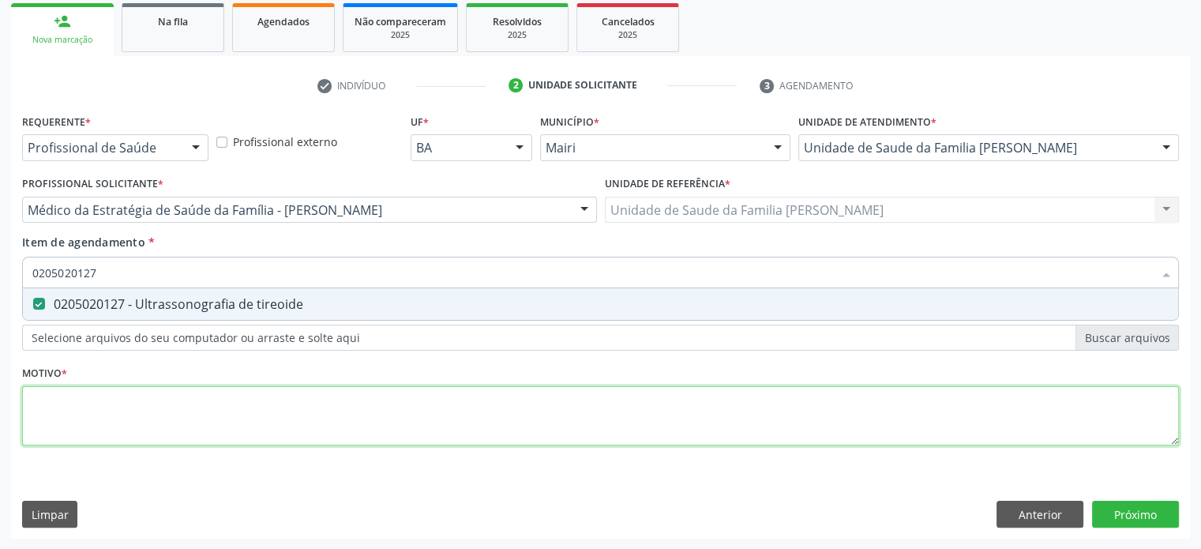
click at [124, 404] on div "Requerente * Profissional de Saúde Profissional de Saúde Paciente Nenhum result…" at bounding box center [600, 289] width 1157 height 358
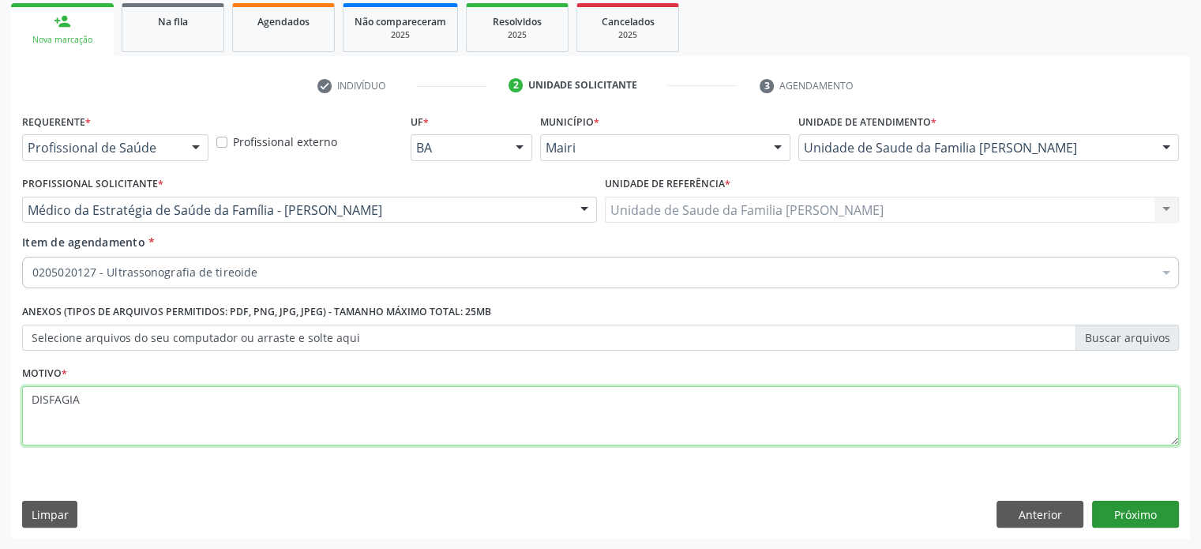
type textarea "DISFAGIA"
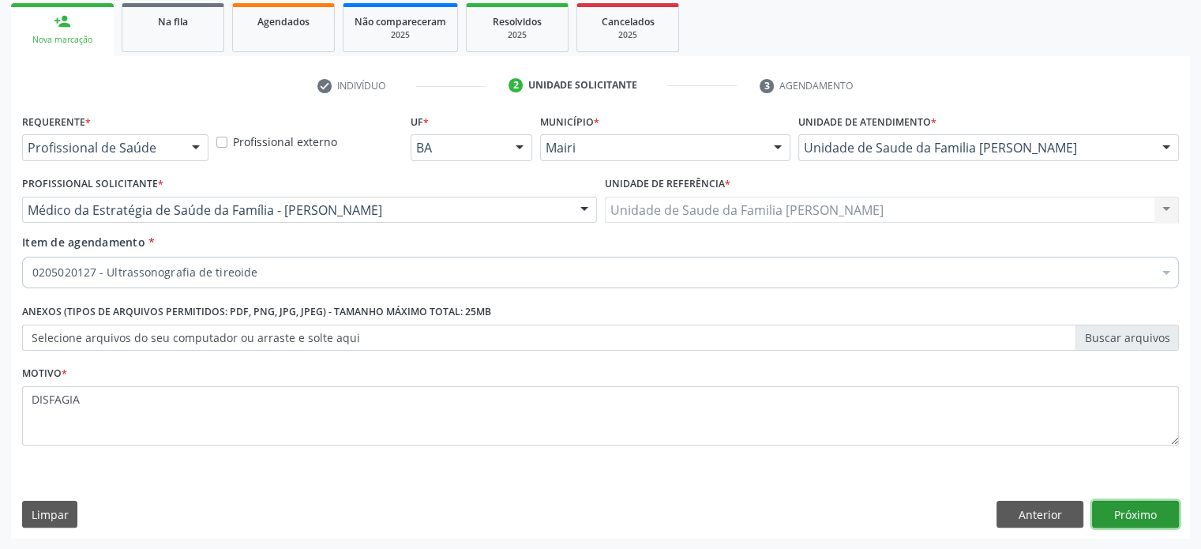
click at [1127, 511] on button "Próximo" at bounding box center [1135, 514] width 87 height 27
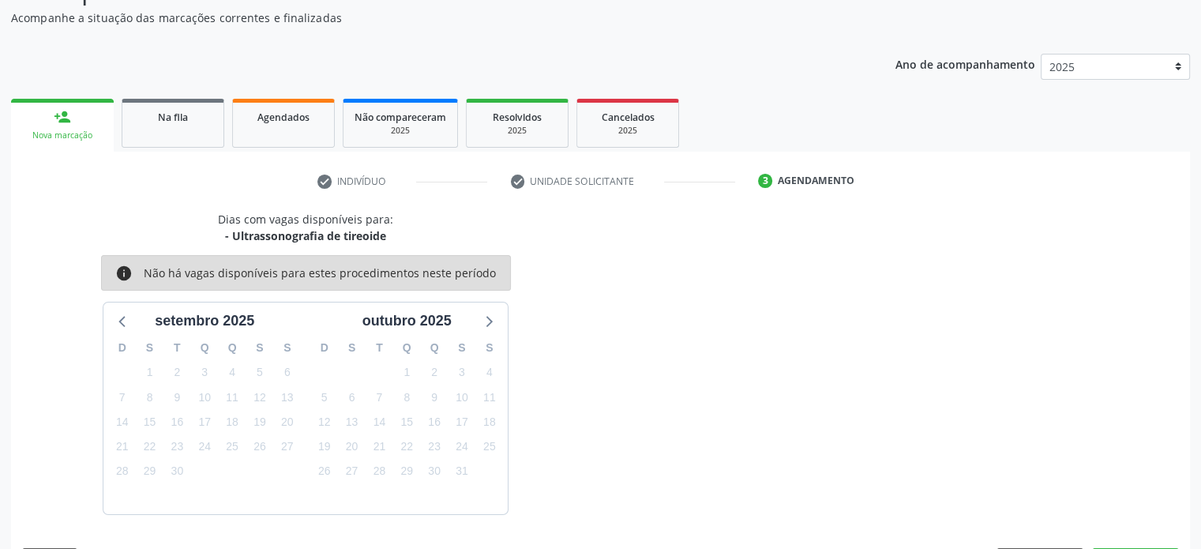
scroll to position [183, 0]
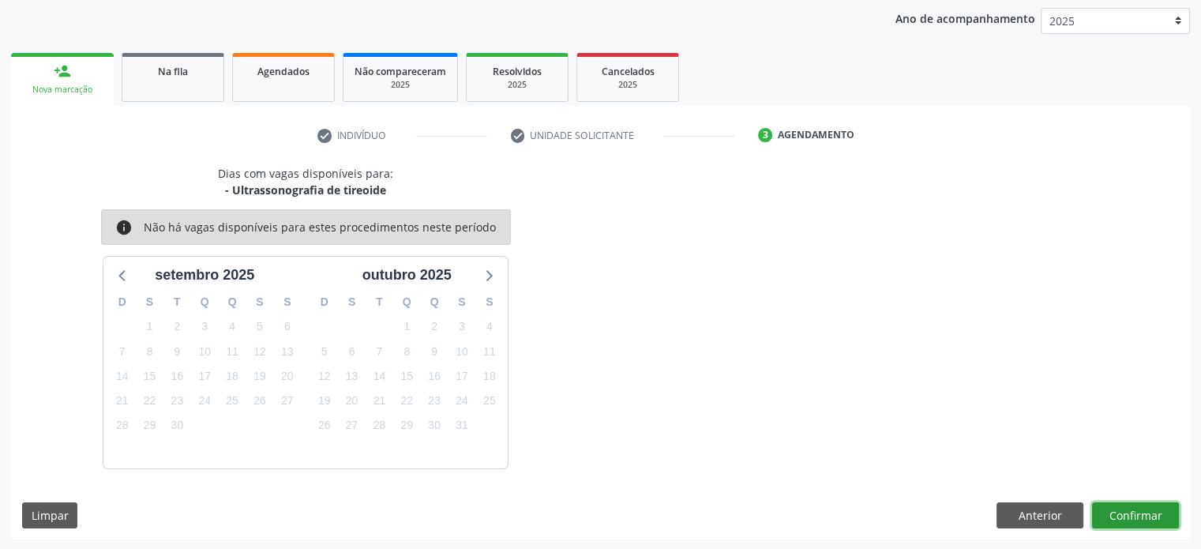
click at [1128, 512] on button "Confirmar" at bounding box center [1135, 515] width 87 height 27
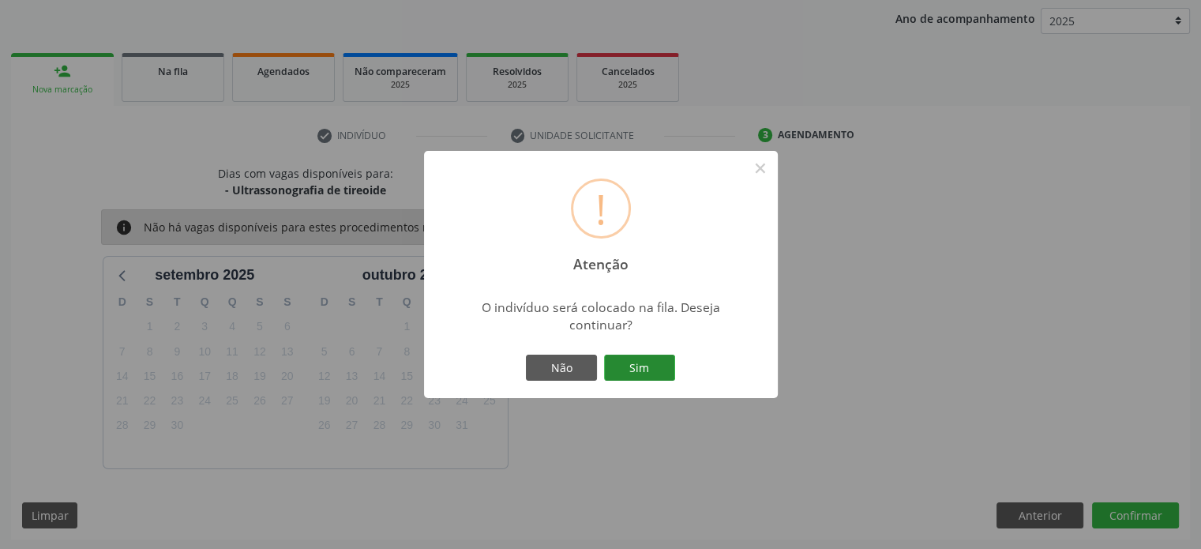
click at [643, 372] on button "Sim" at bounding box center [639, 368] width 71 height 27
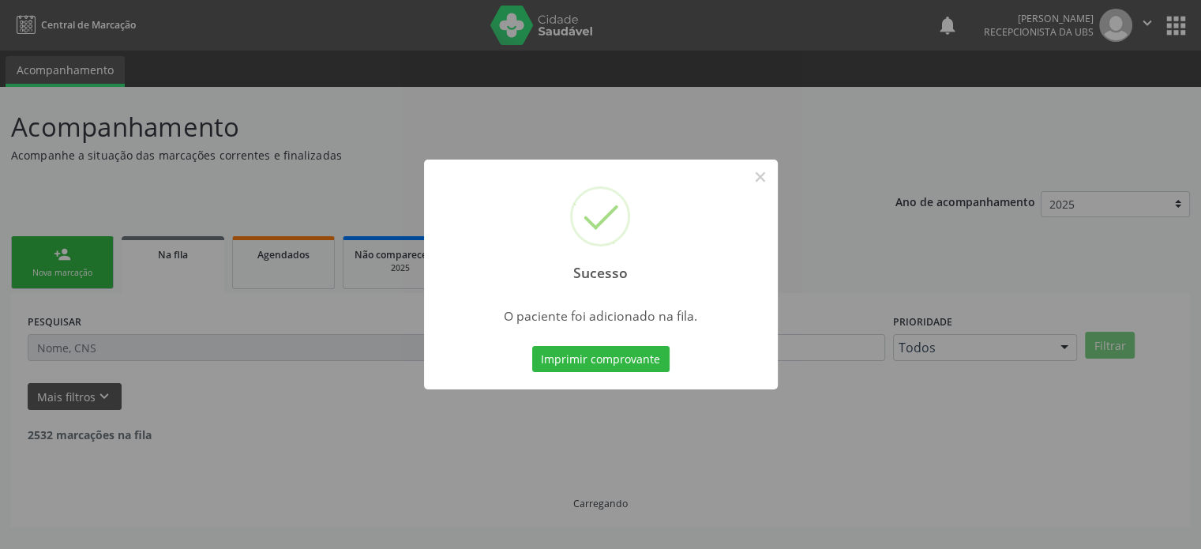
scroll to position [0, 0]
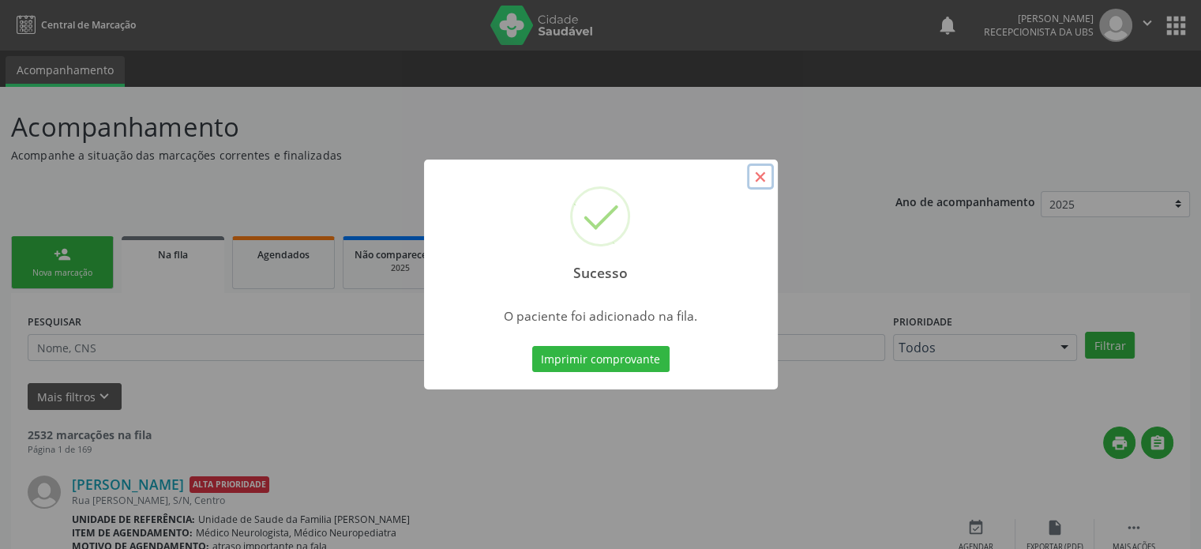
click at [765, 176] on button "×" at bounding box center [760, 177] width 27 height 27
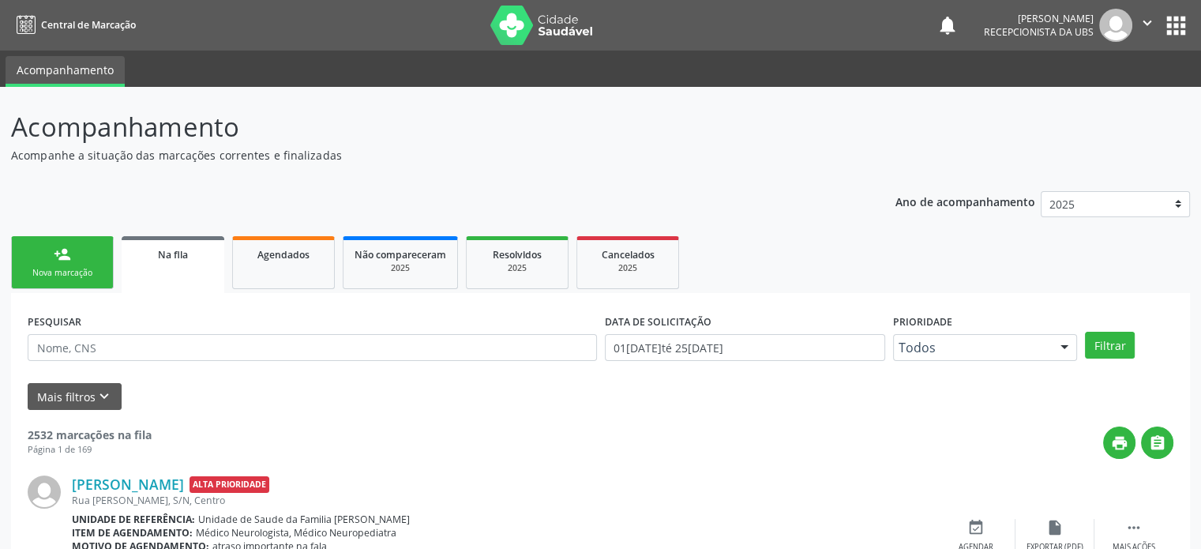
click at [58, 255] on div "person_add" at bounding box center [62, 254] width 17 height 17
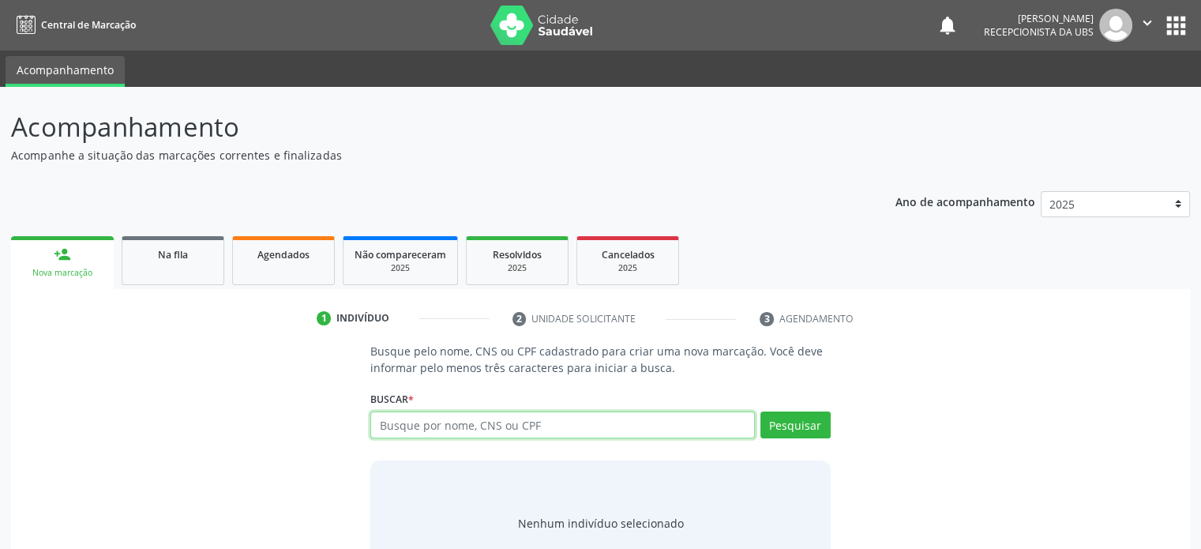
click at [403, 417] on input "text" at bounding box center [562, 425] width 384 height 27
click at [40, 129] on p "Acompanhamento" at bounding box center [423, 126] width 825 height 39
click at [57, 149] on p "Acompanhe a situação das marcações correntes e finalizadas" at bounding box center [423, 155] width 825 height 17
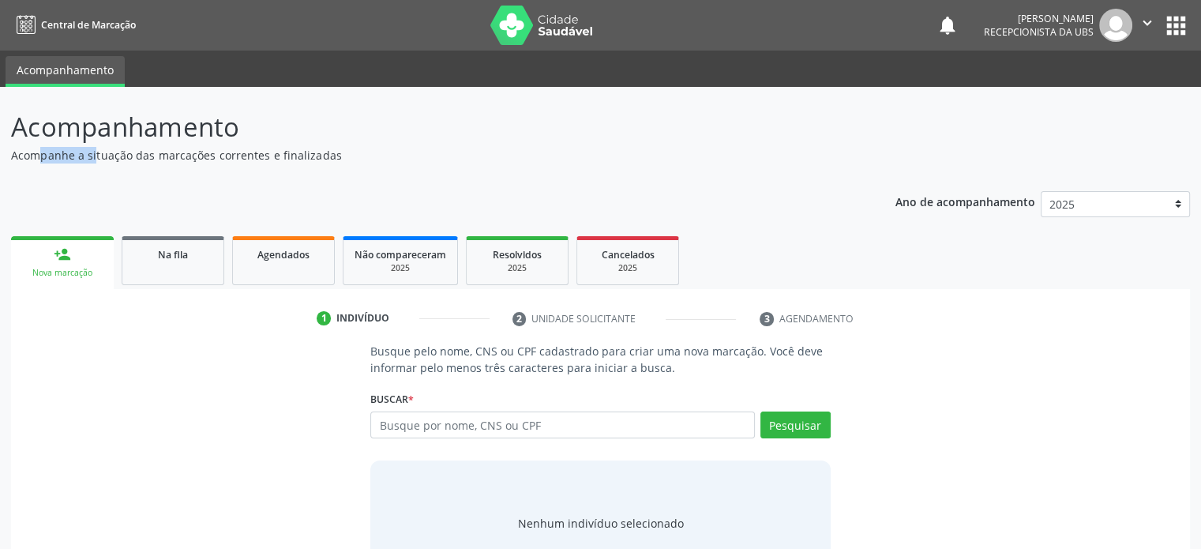
click at [57, 149] on p "Acompanhe a situação das marcações correntes e finalizadas" at bounding box center [423, 155] width 825 height 17
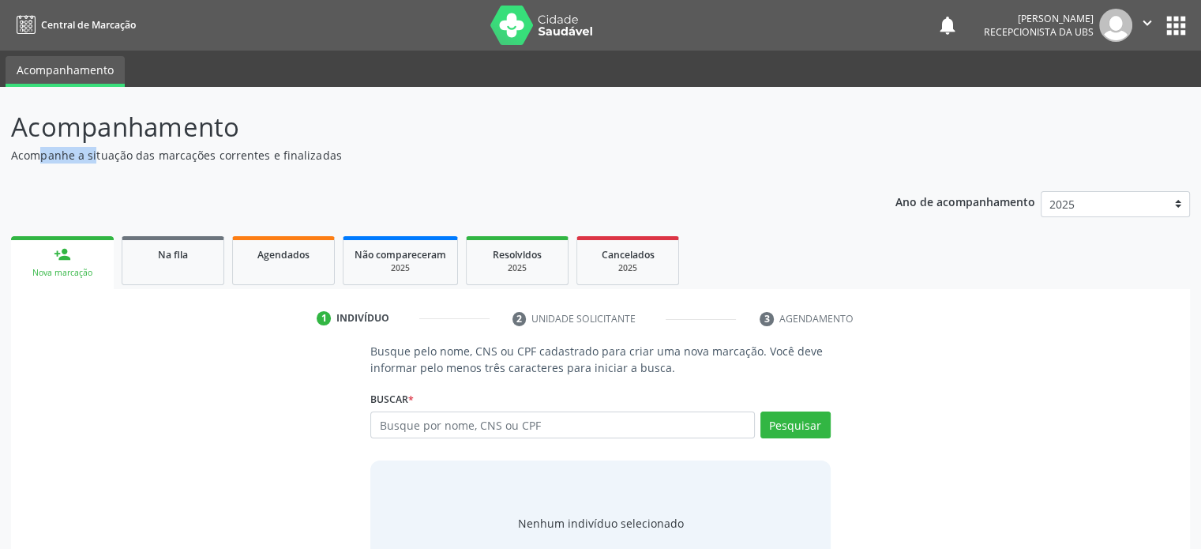
click at [57, 149] on p "Acompanhe a situação das marcações correntes e finalizadas" at bounding box center [423, 155] width 825 height 17
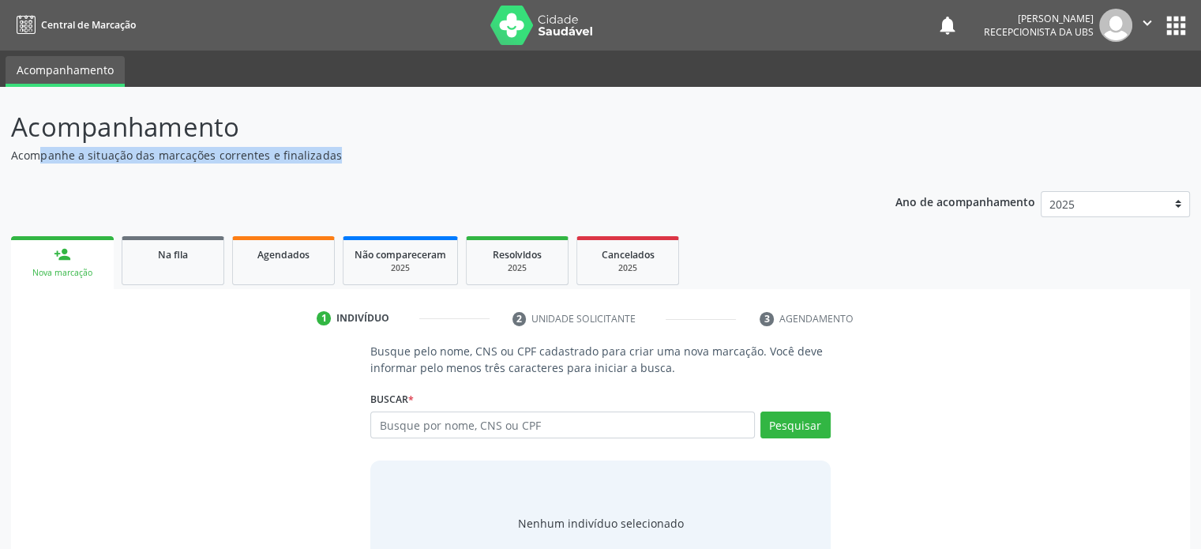
click at [57, 149] on p "Acompanhe a situação das marcações correntes e finalizadas" at bounding box center [423, 155] width 825 height 17
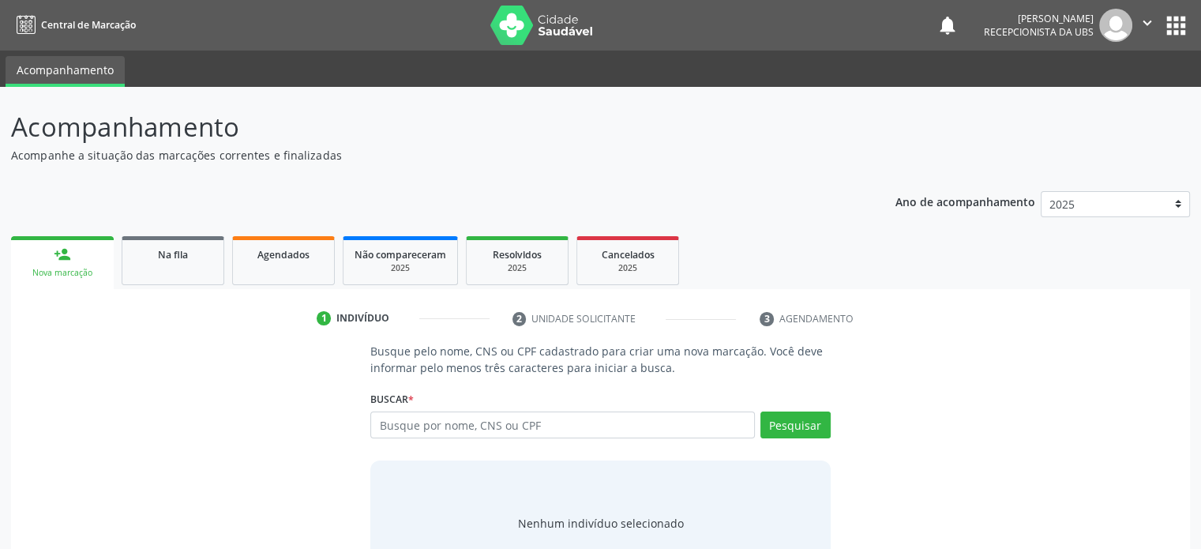
click at [46, 133] on p "Acompanhamento" at bounding box center [423, 126] width 825 height 39
click at [47, 157] on p "Acompanhe a situação das marcações correntes e finalizadas" at bounding box center [423, 155] width 825 height 17
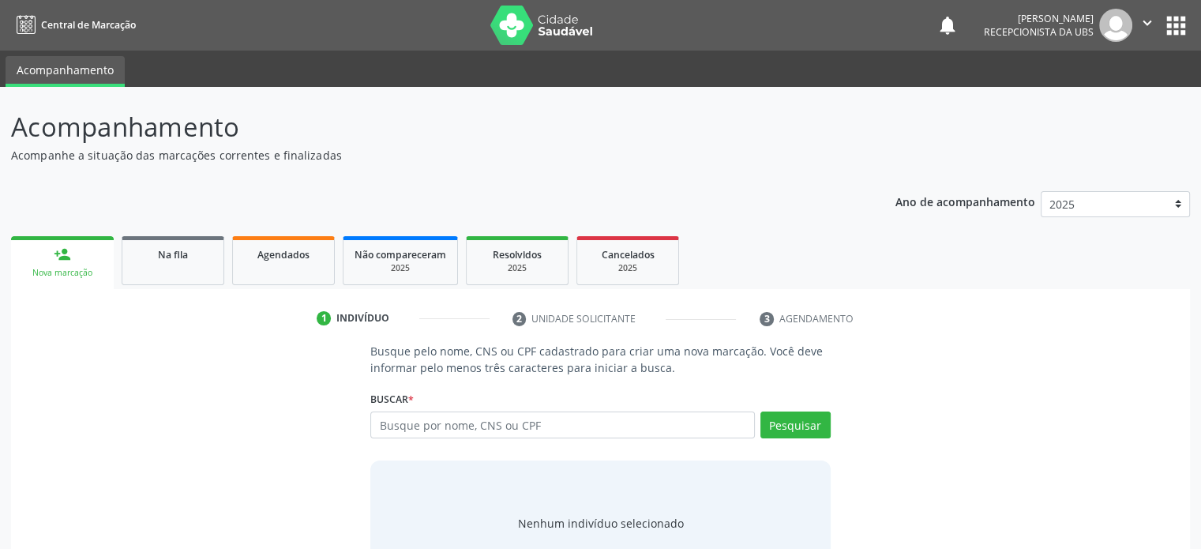
click at [47, 157] on p "Acompanhe a situação das marcações correntes e finalizadas" at bounding box center [423, 155] width 825 height 17
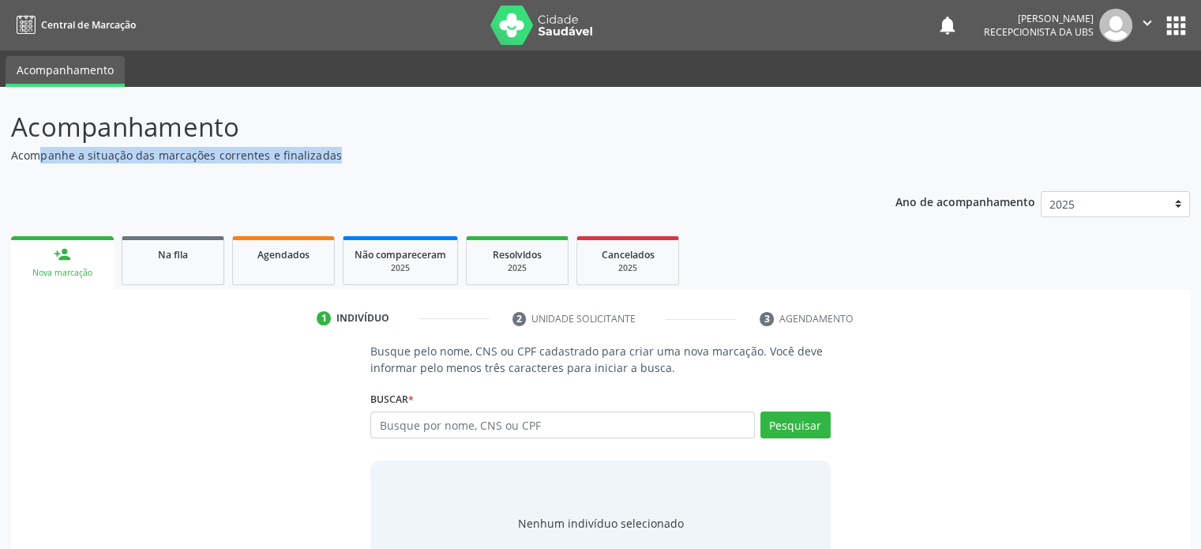
click at [47, 157] on p "Acompanhe a situação das marcações correntes e finalizadas" at bounding box center [423, 155] width 825 height 17
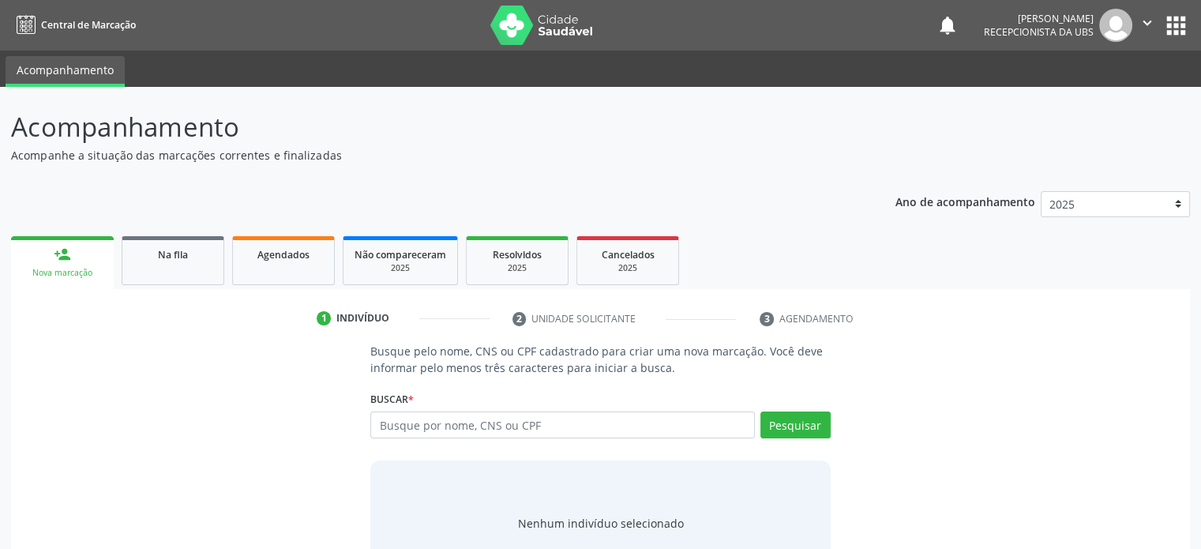
click at [62, 190] on div "Ano de acompanhamento 2025 2024 2023 2022 2021 2020 2019 person_add Nova marcaç…" at bounding box center [600, 389] width 1179 height 418
click at [478, 423] on input "text" at bounding box center [562, 425] width 384 height 27
type input "704007818823767"
click at [815, 424] on button "Pesquisar" at bounding box center [796, 425] width 70 height 27
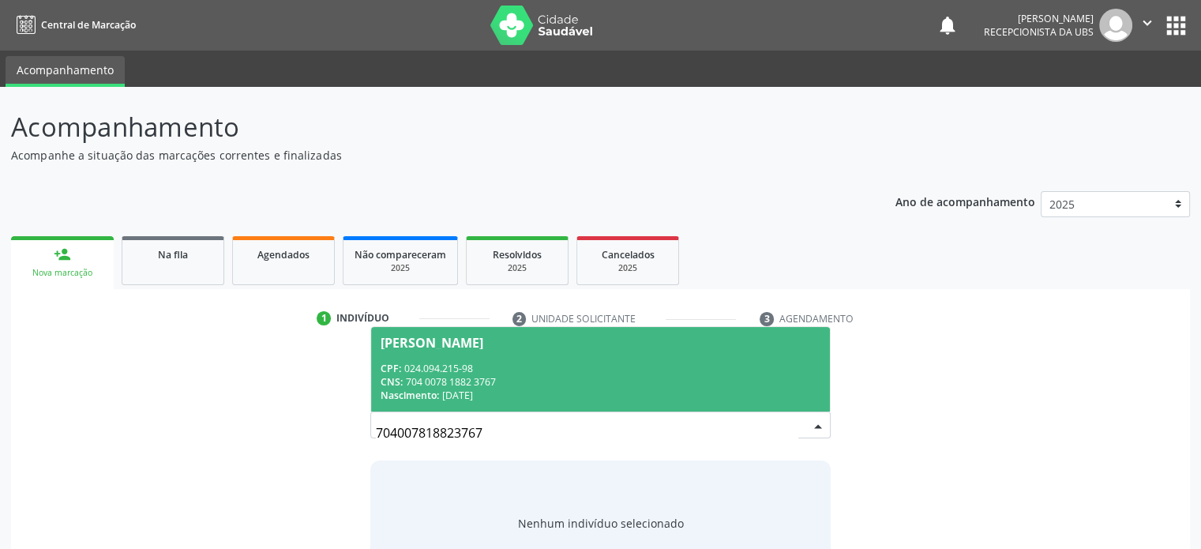
click at [499, 369] on div "CPF: 024.094.215-98" at bounding box center [600, 368] width 439 height 13
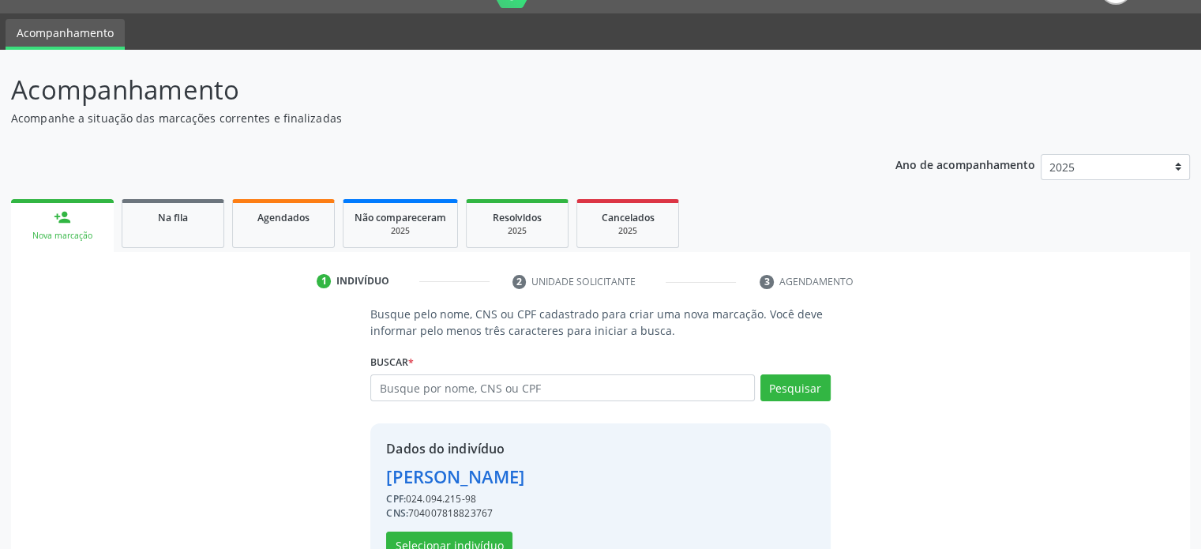
scroll to position [83, 0]
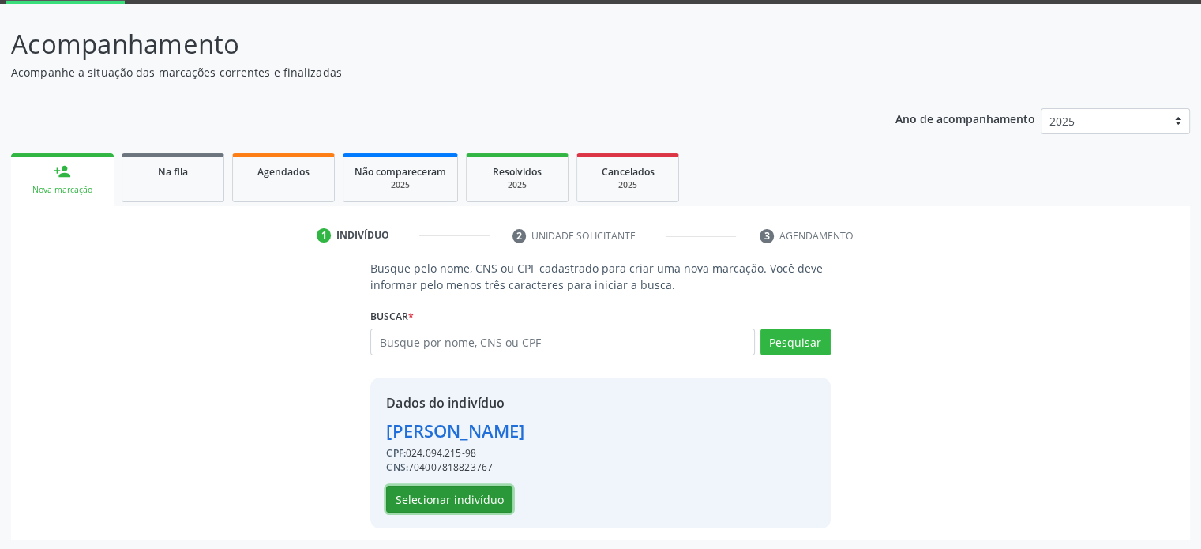
click at [451, 502] on button "Selecionar indivíduo" at bounding box center [449, 499] width 126 height 27
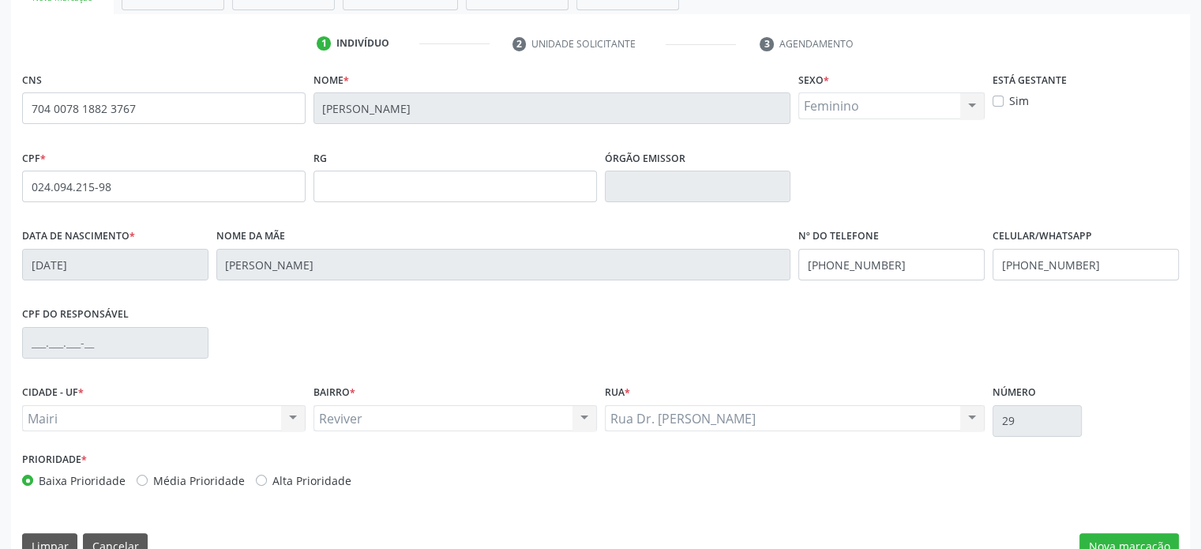
scroll to position [306, 0]
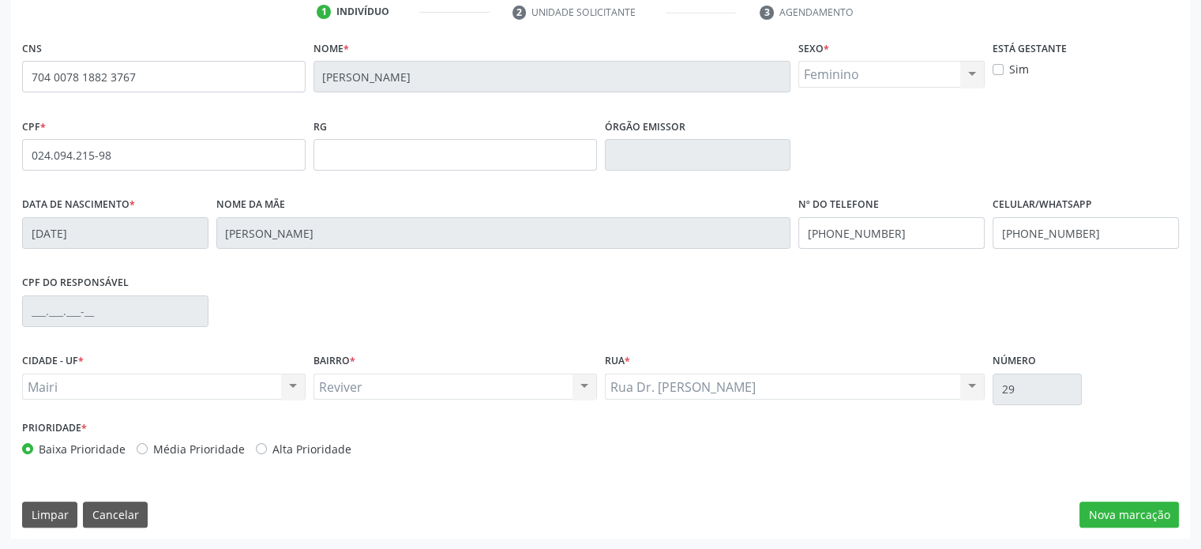
click at [273, 446] on label "Alta Prioridade" at bounding box center [312, 449] width 79 height 17
click at [256, 446] on input "Alta Prioridade" at bounding box center [261, 448] width 11 height 14
radio input "true"
click at [1140, 508] on button "Nova marcação" at bounding box center [1130, 515] width 100 height 27
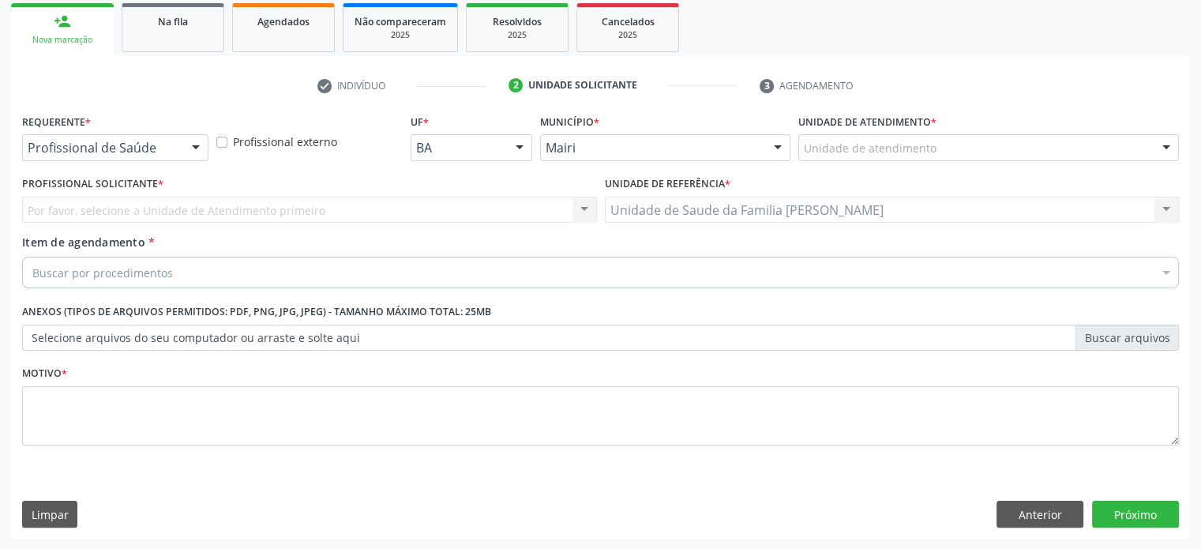
click at [979, 146] on div "Unidade de atendimento" at bounding box center [989, 147] width 381 height 27
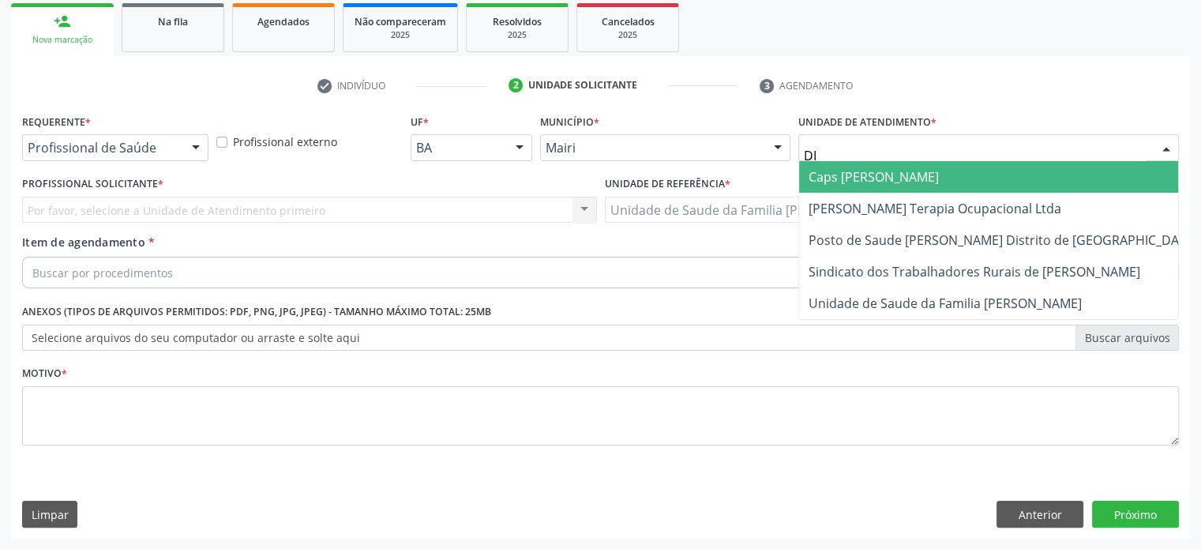
type input "DIL"
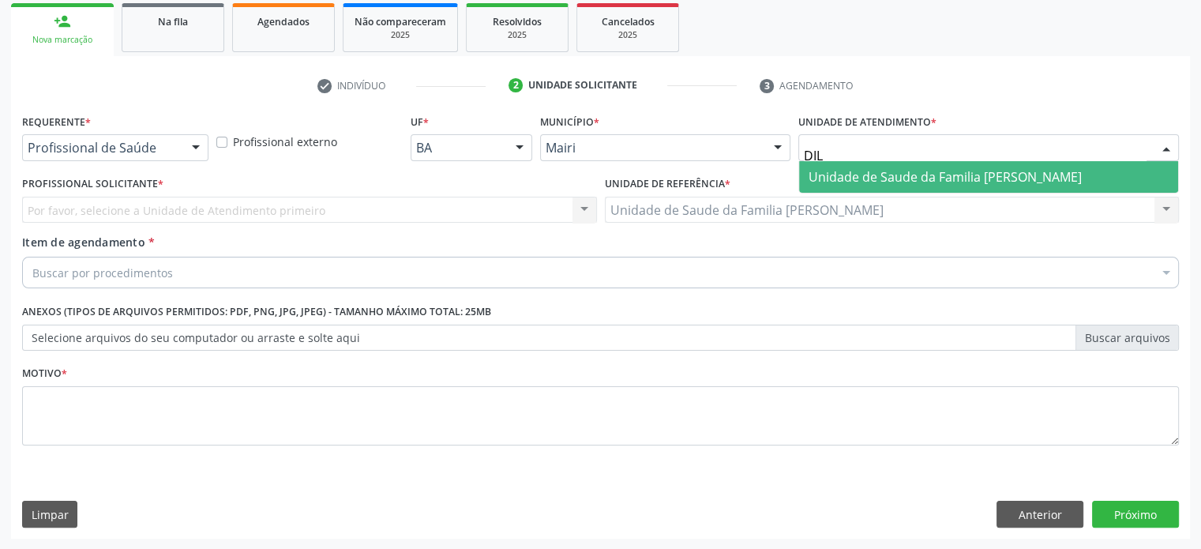
click at [992, 175] on span "Unidade de Saude da Familia [PERSON_NAME]" at bounding box center [945, 176] width 273 height 17
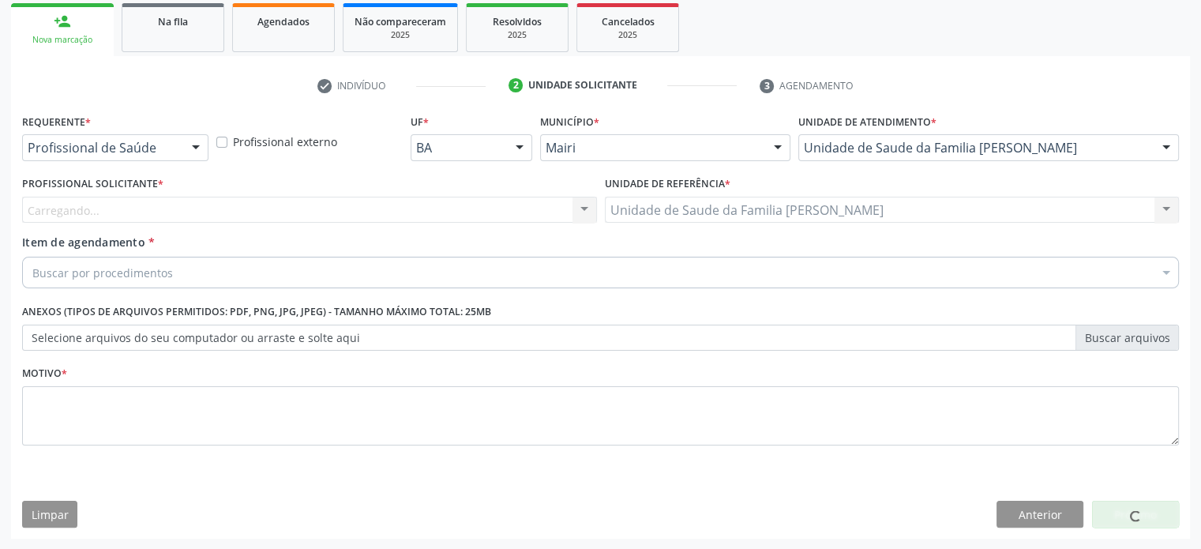
click at [235, 208] on div "Carregando... Nenhum resultado encontrado para: " " Não há nenhuma opção para s…" at bounding box center [309, 210] width 575 height 27
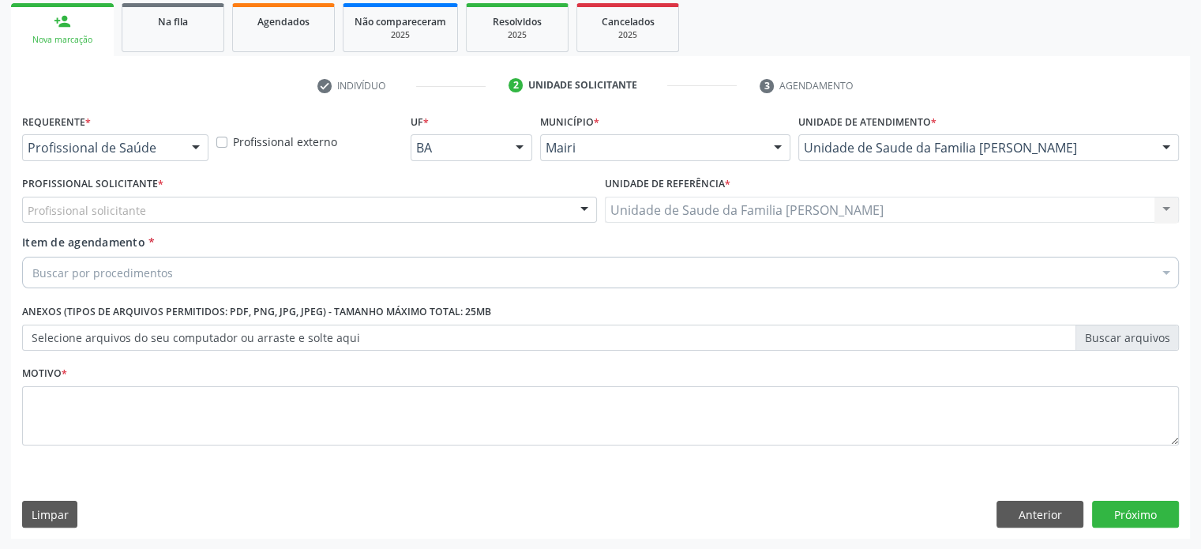
click at [231, 208] on div "Profissional solicitante" at bounding box center [309, 210] width 575 height 27
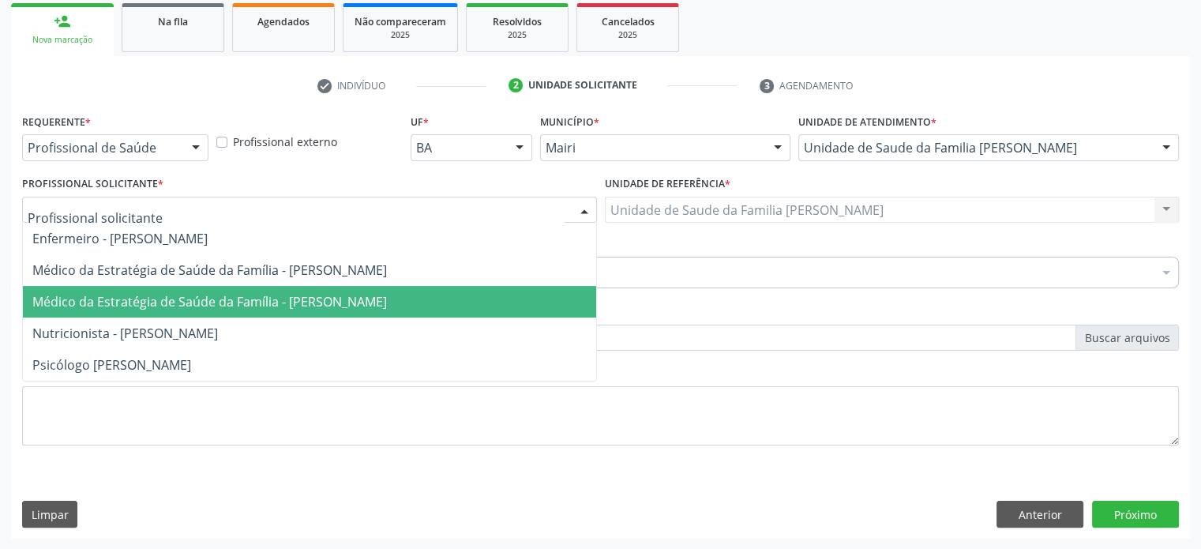
click at [237, 297] on span "Médico da Estratégia de Saúde da Família - [PERSON_NAME]" at bounding box center [209, 301] width 355 height 17
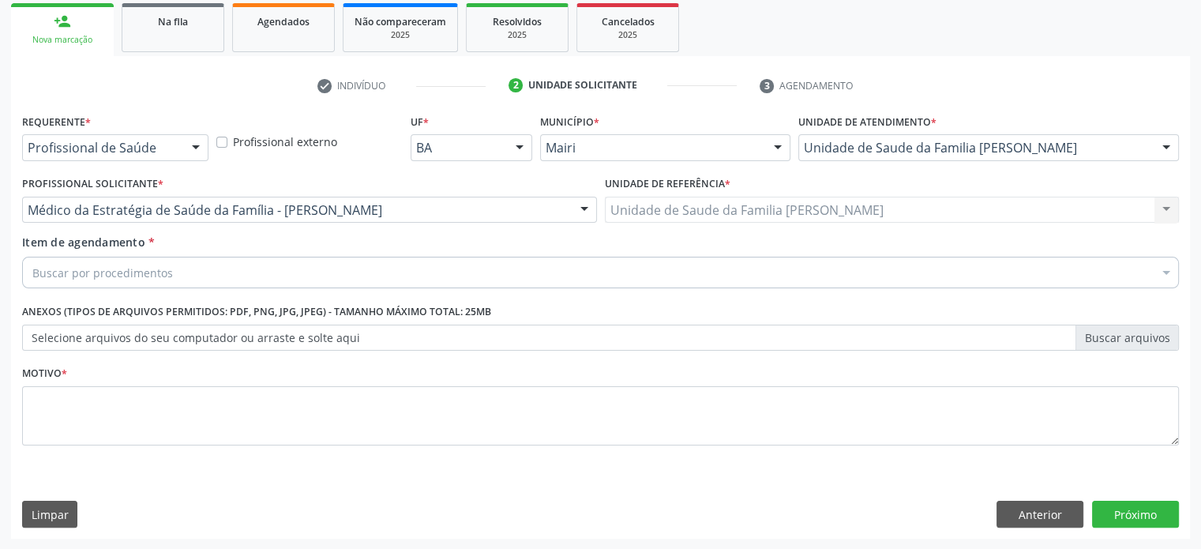
click at [211, 277] on div "Buscar por procedimentos" at bounding box center [600, 273] width 1157 height 32
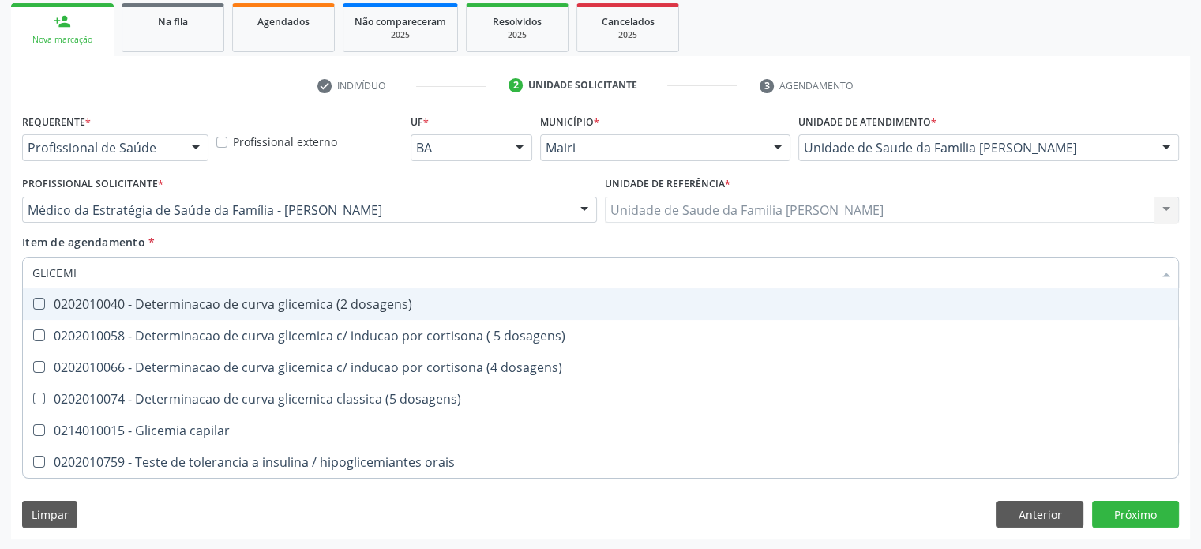
type input "GLICEMIA"
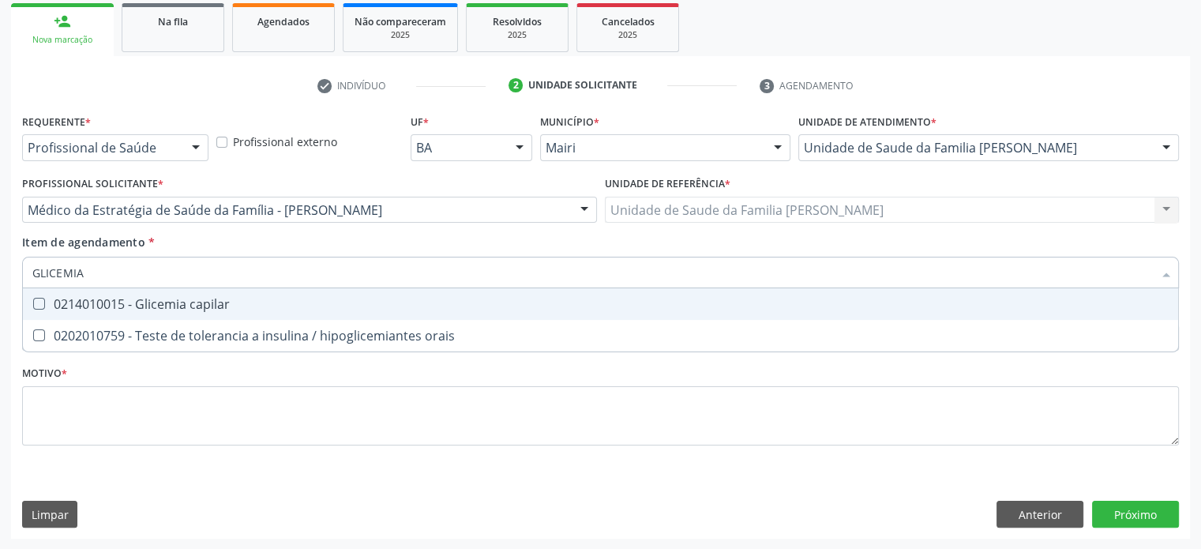
click at [221, 309] on div "0214010015 - Glicemia capilar" at bounding box center [600, 304] width 1137 height 13
checkbox capilar "true"
drag, startPoint x: 160, startPoint y: 277, endPoint x: 24, endPoint y: 272, distance: 136.0
click at [25, 272] on div "GLICEMIA" at bounding box center [600, 273] width 1157 height 32
type input "H"
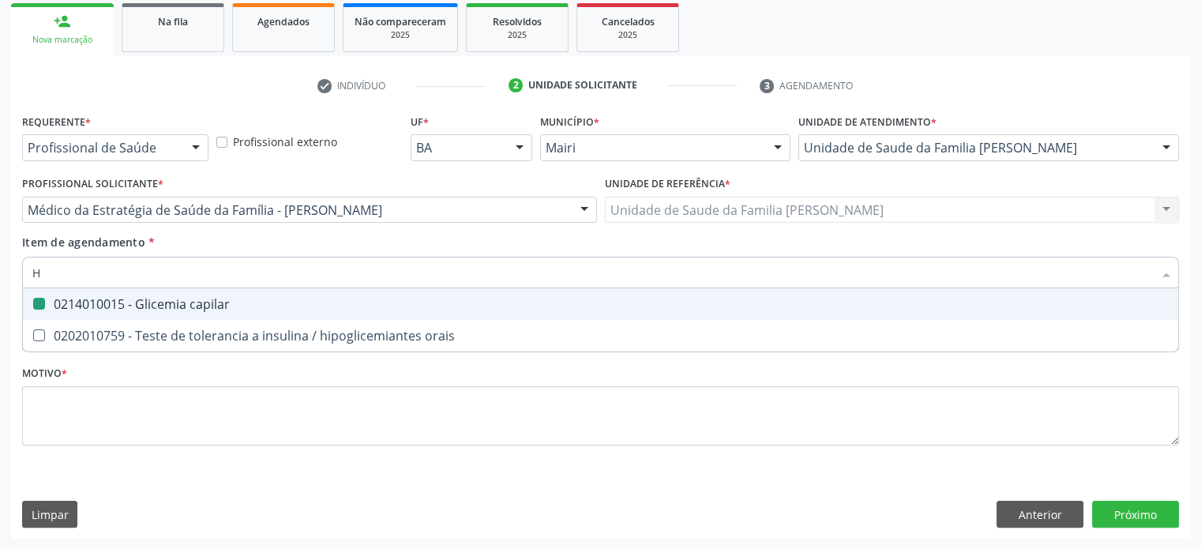
checkbox capilar "false"
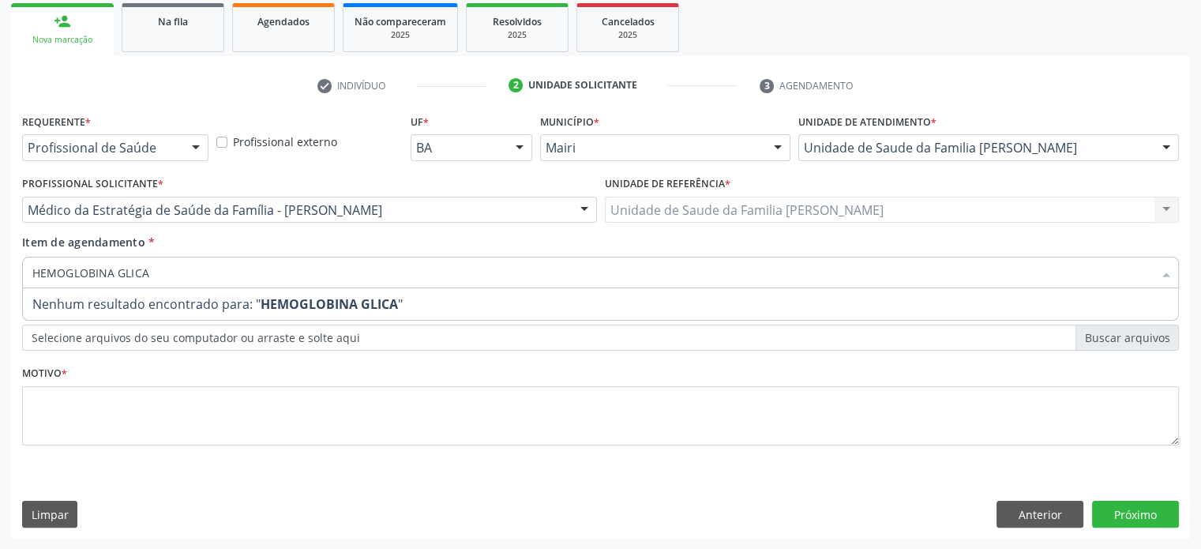
type input "HEMOGLOBINA GLIC"
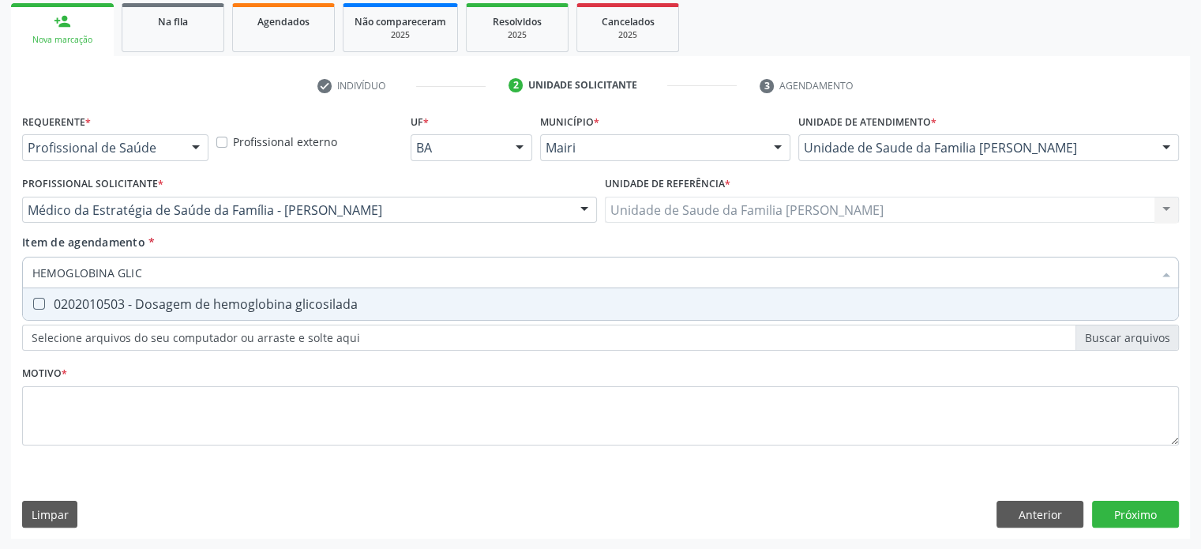
click at [178, 306] on div "0202010503 - Dosagem de hemoglobina glicosilada" at bounding box center [600, 304] width 1137 height 13
checkbox glicosilada "true"
drag, startPoint x: 211, startPoint y: 274, endPoint x: 11, endPoint y: 263, distance: 200.2
click at [11, 263] on div "Requerente * Profissional de Saúde Profissional de Saúde Paciente Nenhum result…" at bounding box center [600, 324] width 1179 height 429
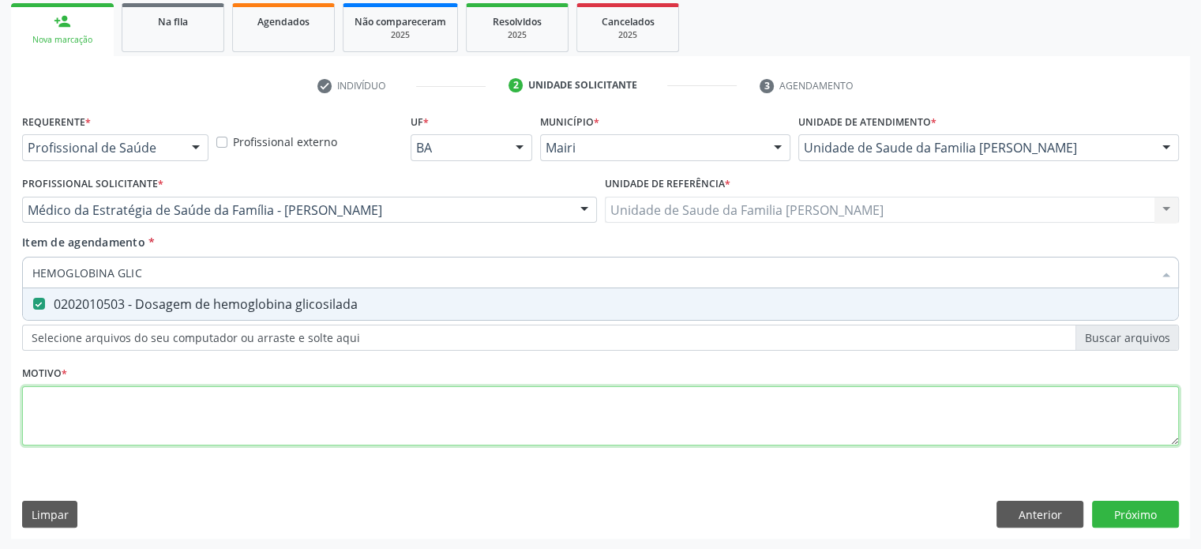
click at [67, 403] on div "Requerente * Profissional de Saúde Profissional de Saúde Paciente Nenhum result…" at bounding box center [600, 289] width 1157 height 358
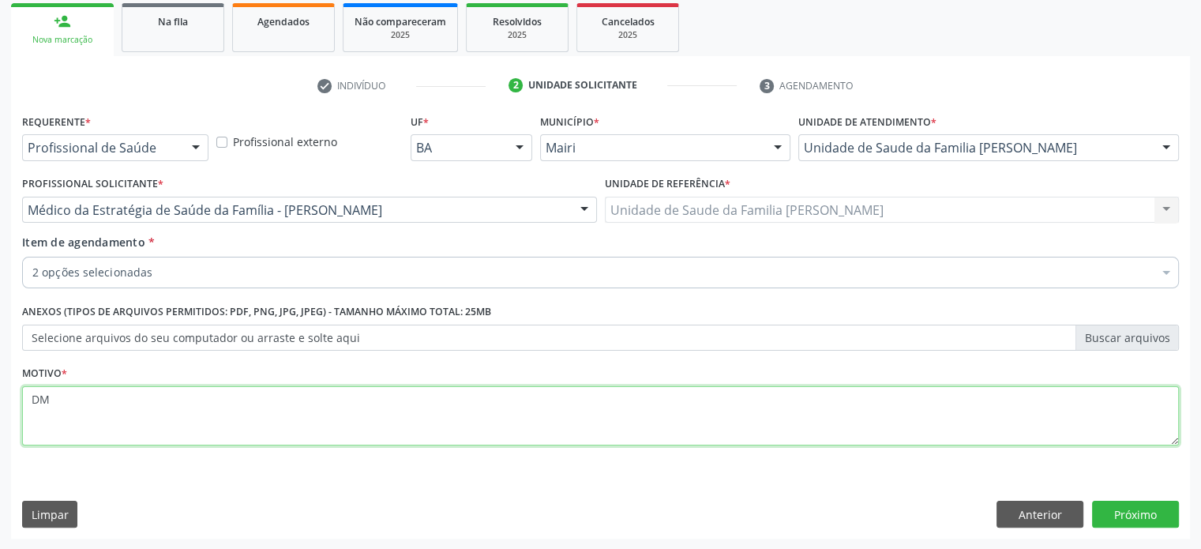
type textarea "D"
type textarea "AVALIAÇÃO"
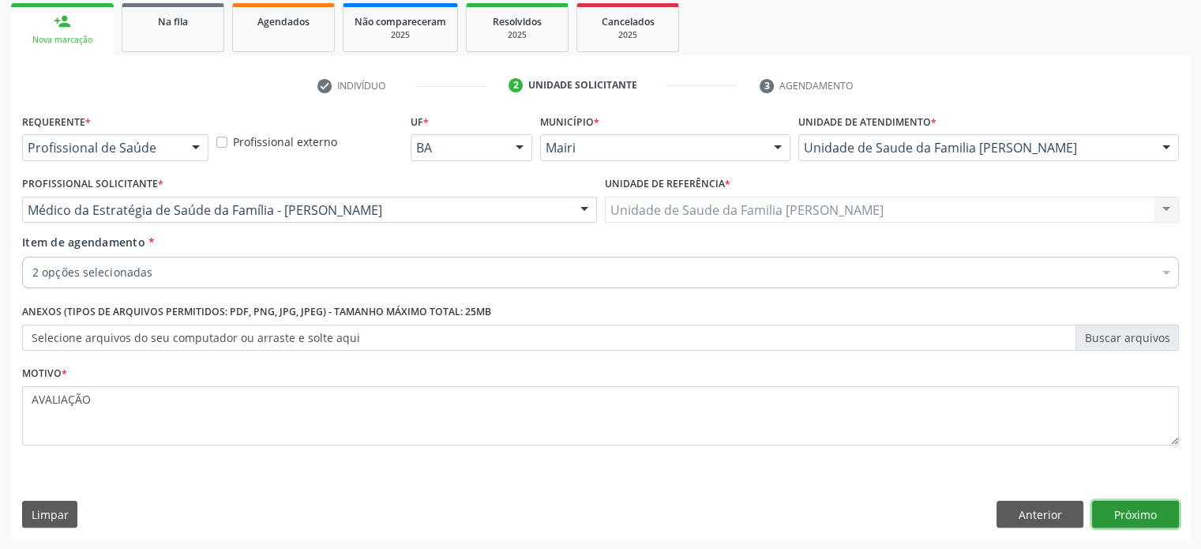
click at [1122, 514] on button "Próximo" at bounding box center [1135, 514] width 87 height 27
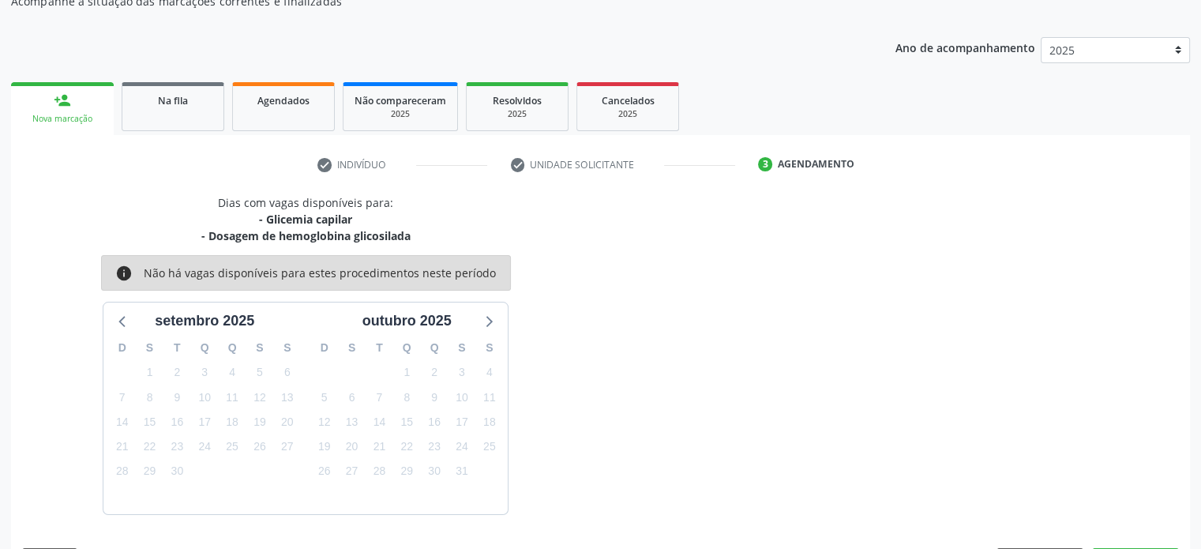
scroll to position [200, 0]
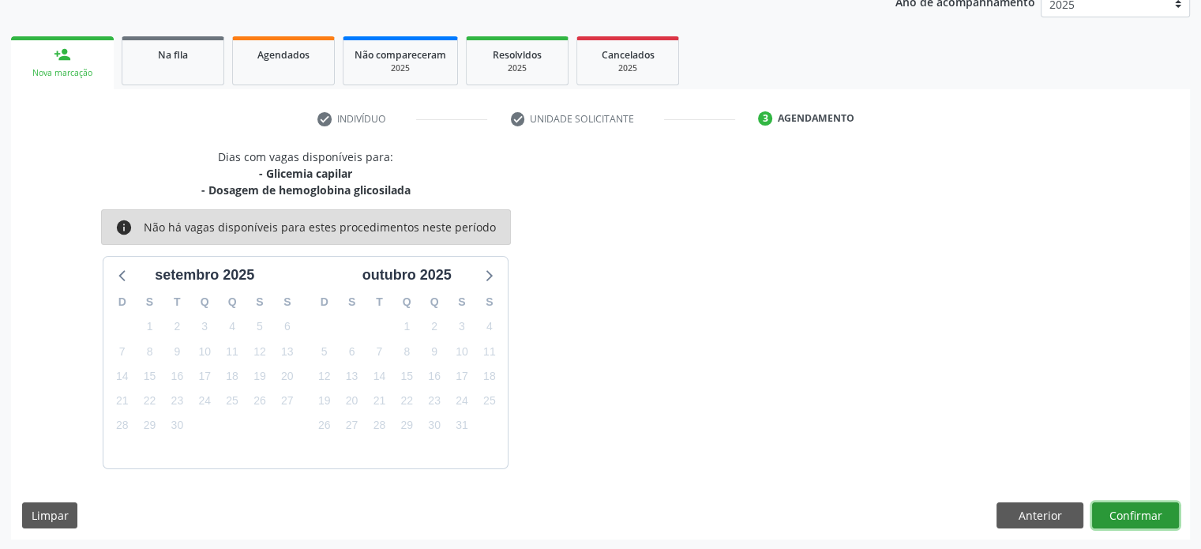
click at [1129, 514] on button "Confirmar" at bounding box center [1135, 515] width 87 height 27
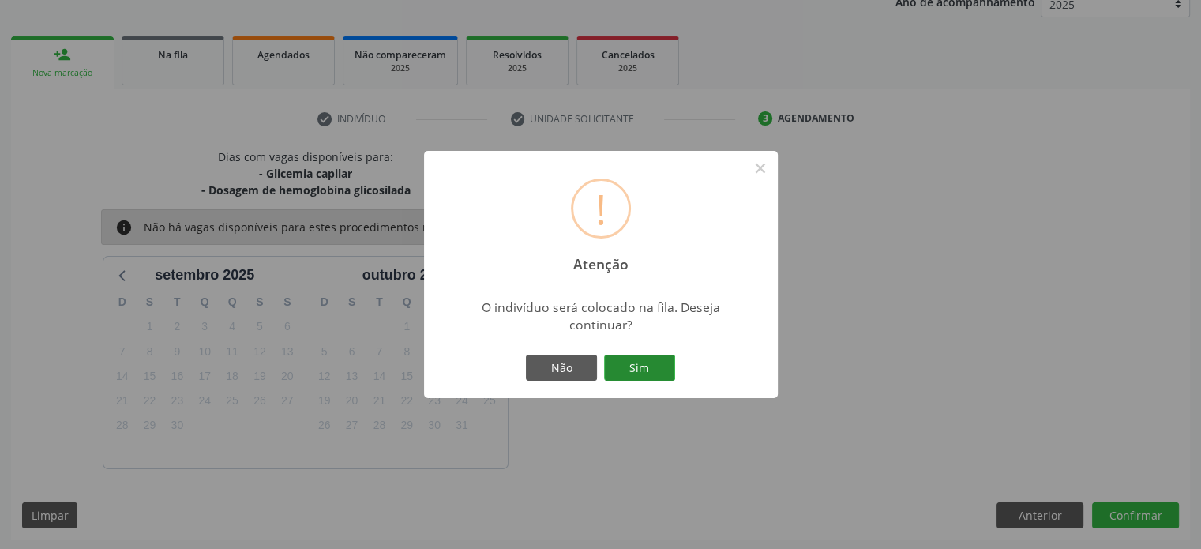
click at [642, 367] on button "Sim" at bounding box center [639, 368] width 71 height 27
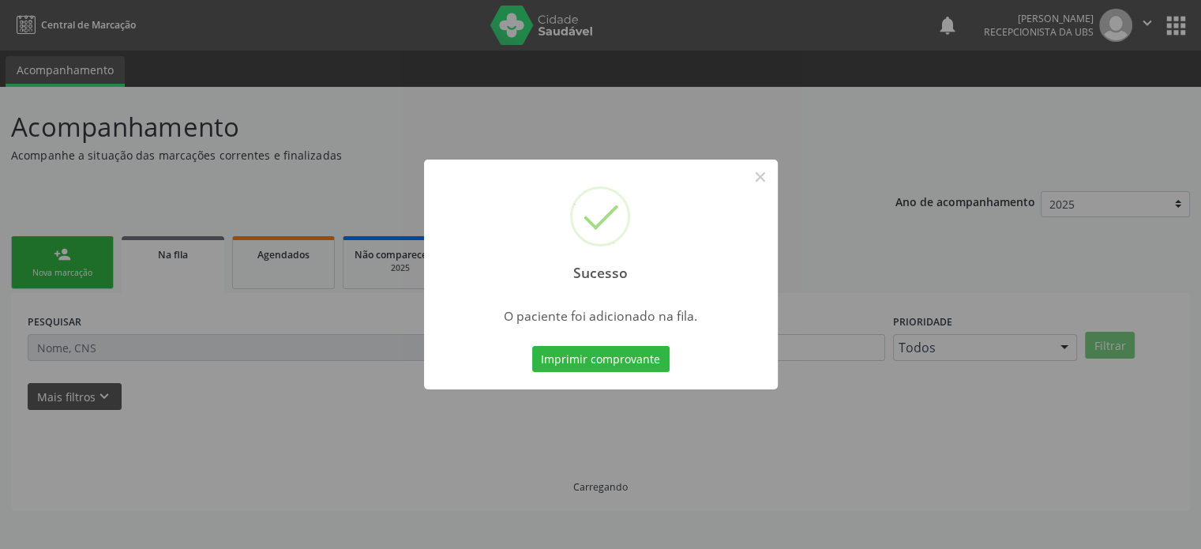
scroll to position [0, 0]
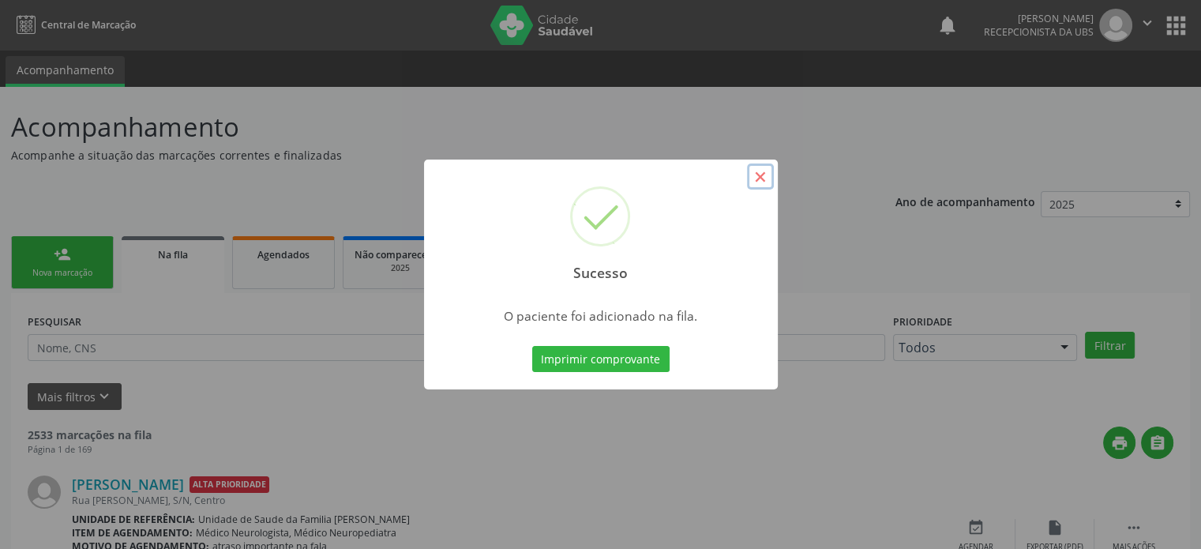
click at [760, 174] on button "×" at bounding box center [760, 177] width 27 height 27
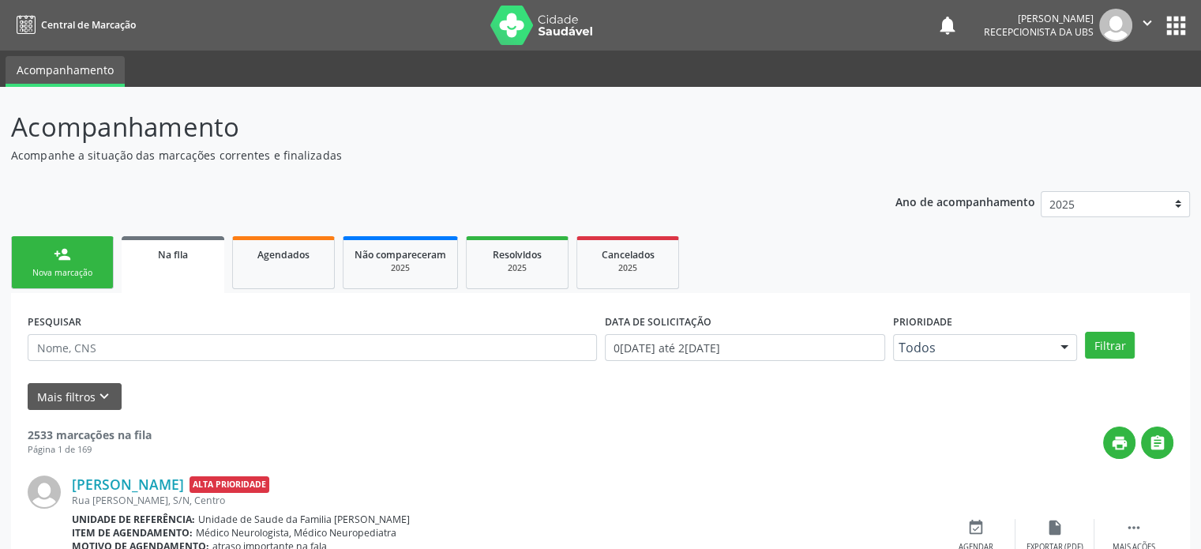
click at [904, 445] on div "print " at bounding box center [663, 443] width 1022 height 32
click at [592, 471] on div "Davi Luccas de Souza Moreira Alta Prioridade Rua Josias Freitas, S/N, Centro Un…" at bounding box center [601, 536] width 1146 height 155
click at [321, 274] on link "Agendados" at bounding box center [283, 262] width 103 height 53
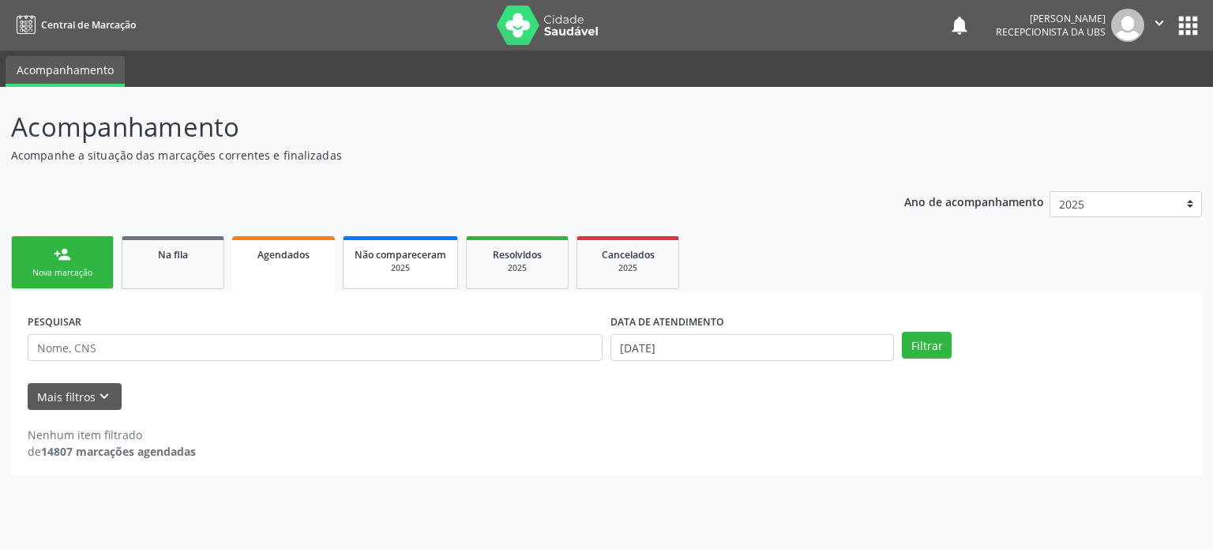
click at [397, 281] on link "Não compareceram 2025" at bounding box center [400, 262] width 115 height 53
click at [521, 283] on link "Resolvidos 2025" at bounding box center [515, 262] width 103 height 53
click at [634, 279] on link "Cancelados 2025" at bounding box center [628, 262] width 103 height 53
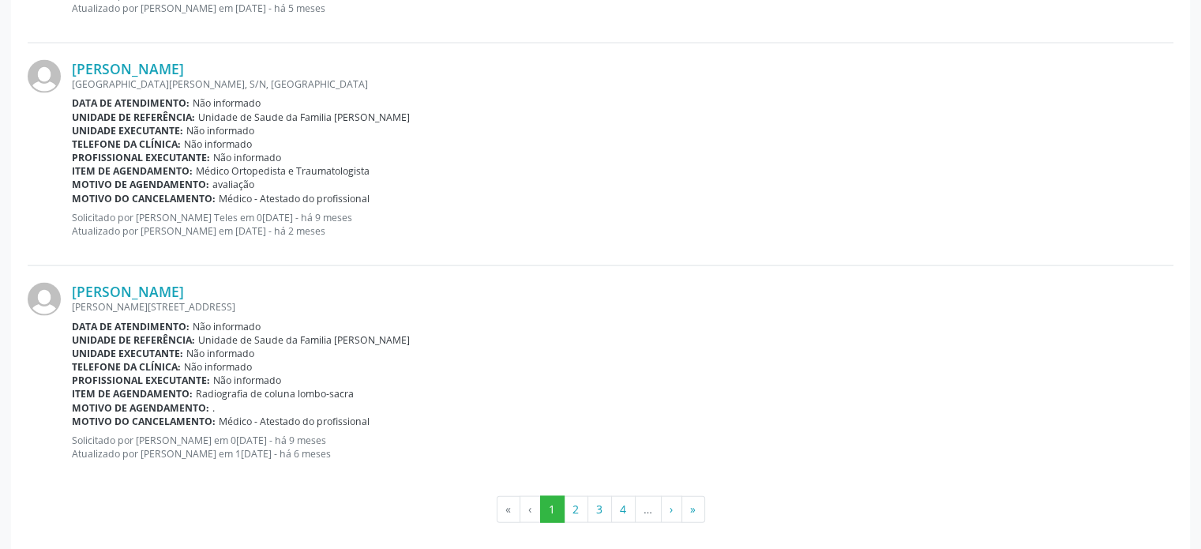
scroll to position [3288, 0]
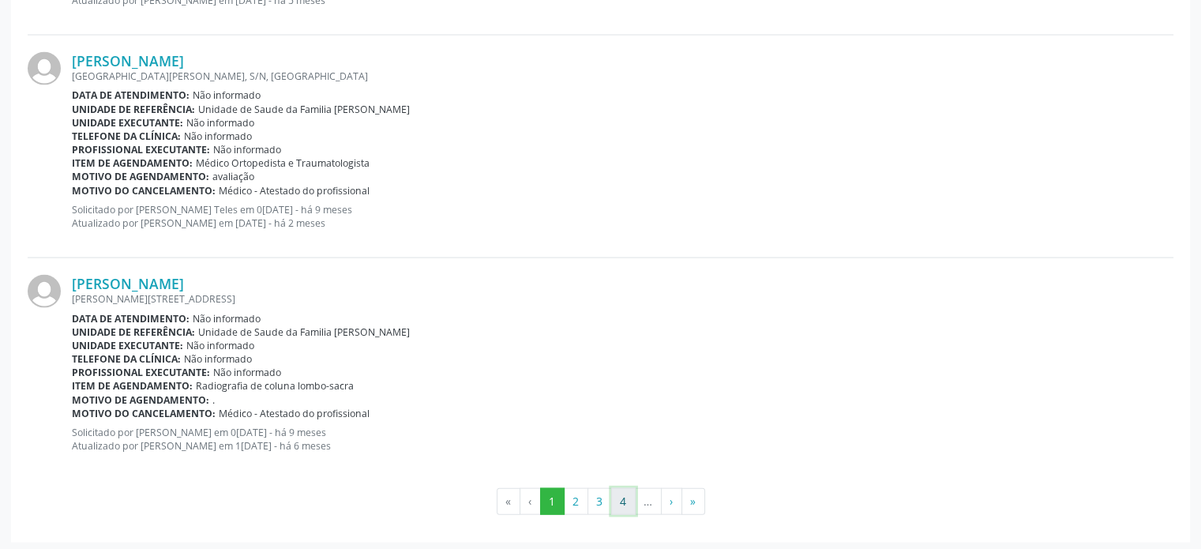
click at [622, 495] on button "4" at bounding box center [623, 501] width 24 height 27
click at [626, 493] on button "5" at bounding box center [624, 501] width 24 height 27
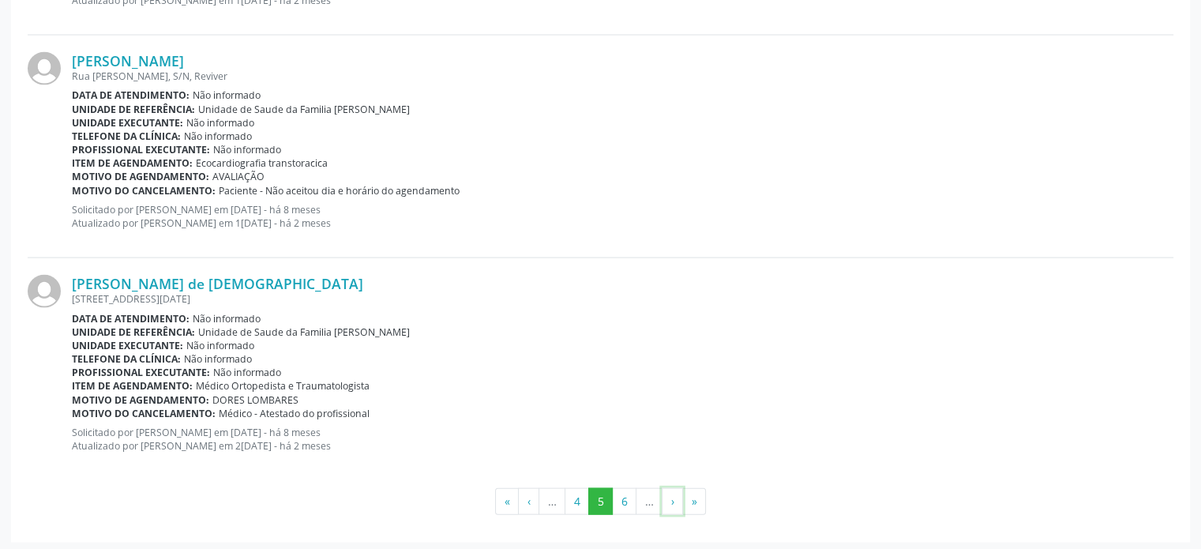
click at [669, 496] on button "›" at bounding box center [672, 501] width 21 height 27
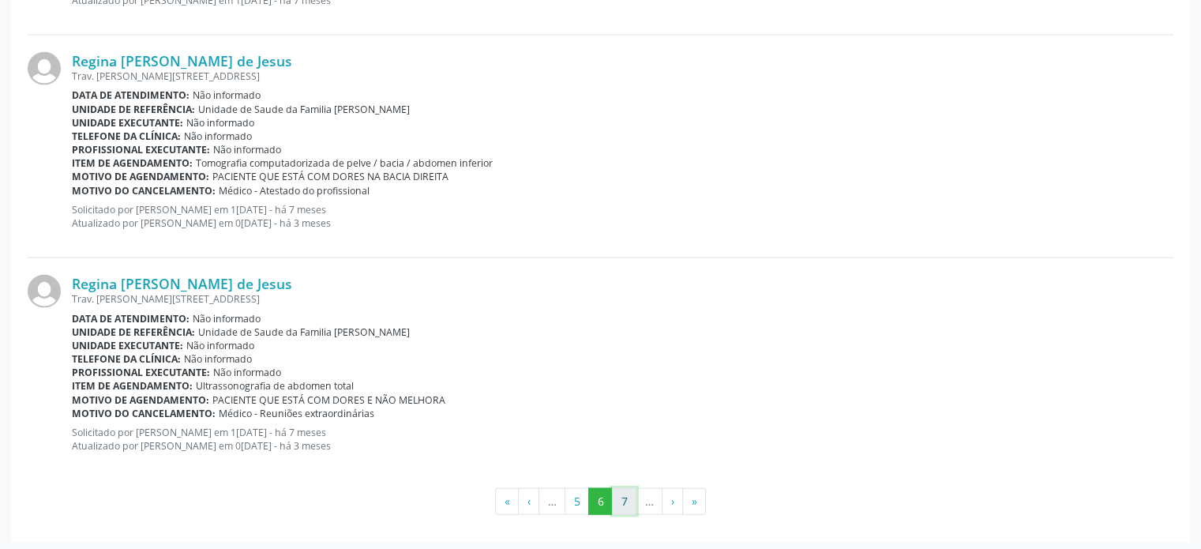
click at [625, 497] on button "7" at bounding box center [624, 501] width 24 height 27
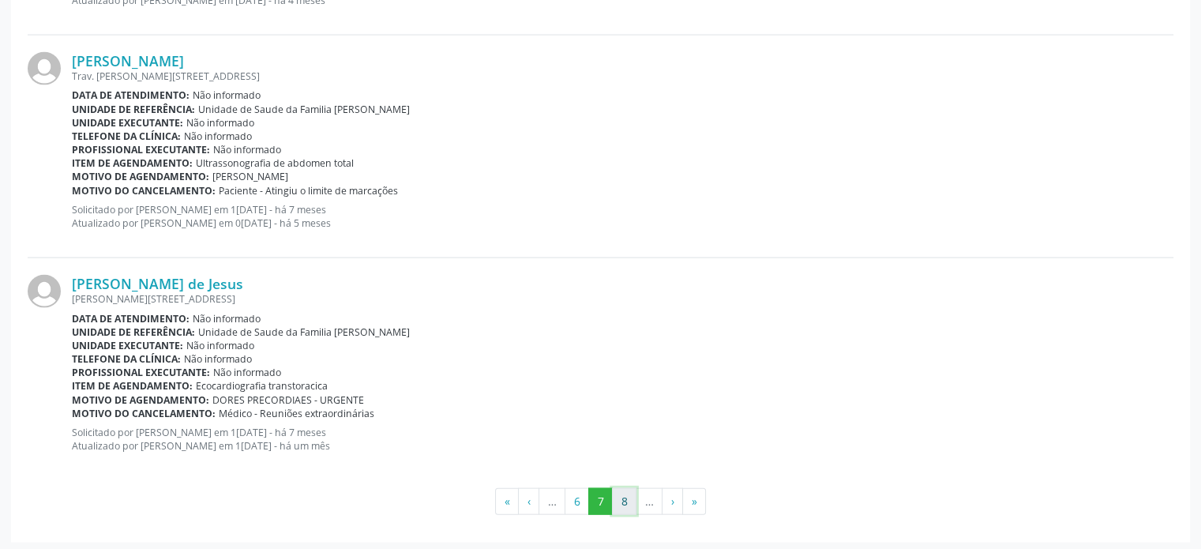
click at [626, 502] on button "8" at bounding box center [624, 501] width 24 height 27
click at [671, 499] on button "›" at bounding box center [672, 501] width 21 height 27
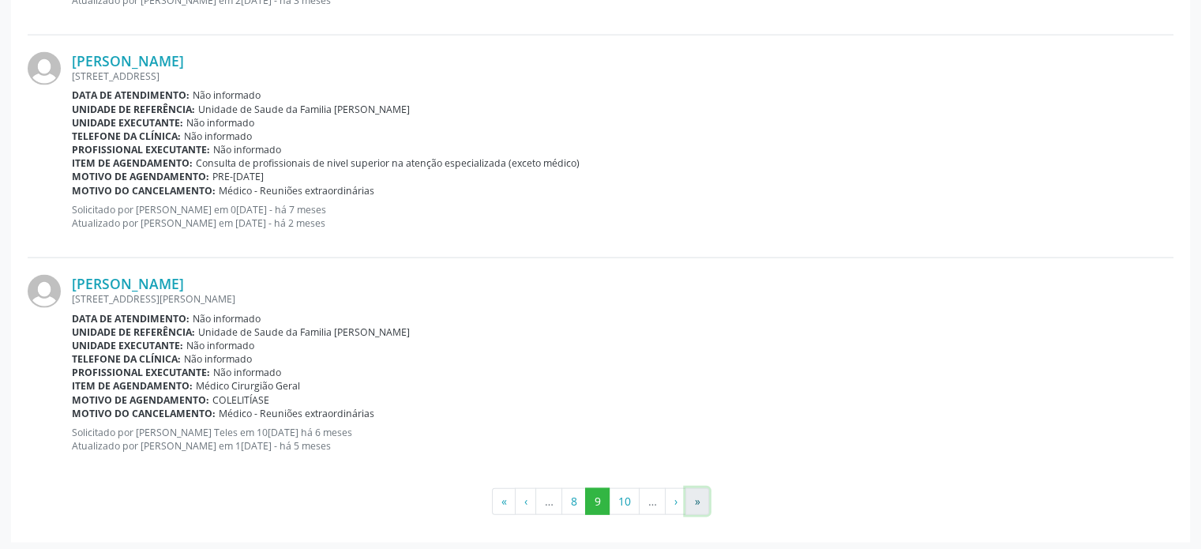
click at [697, 498] on button "»" at bounding box center [698, 501] width 24 height 27
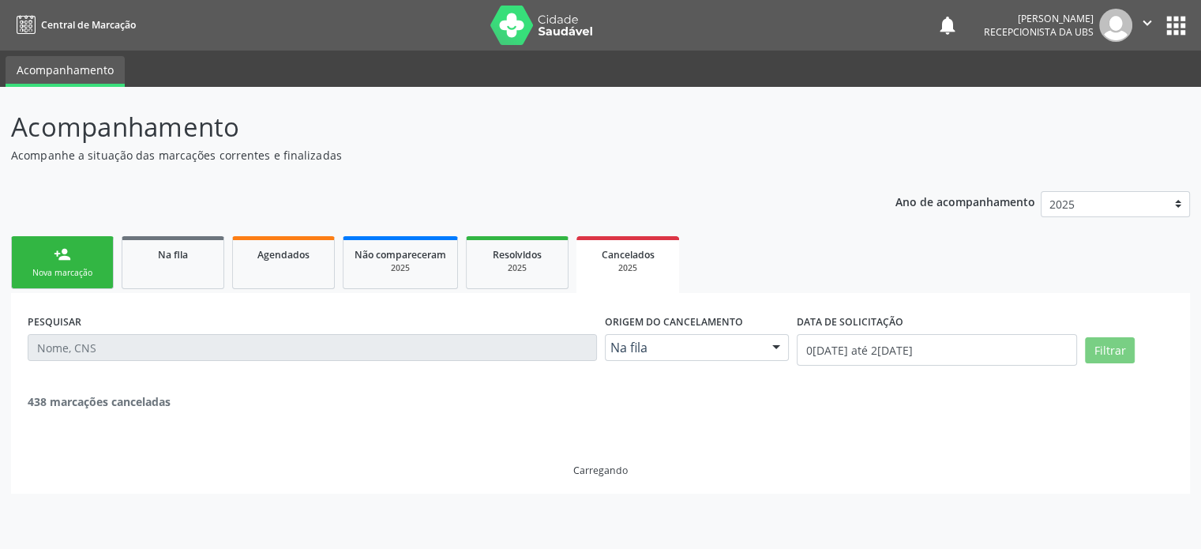
scroll to position [0, 0]
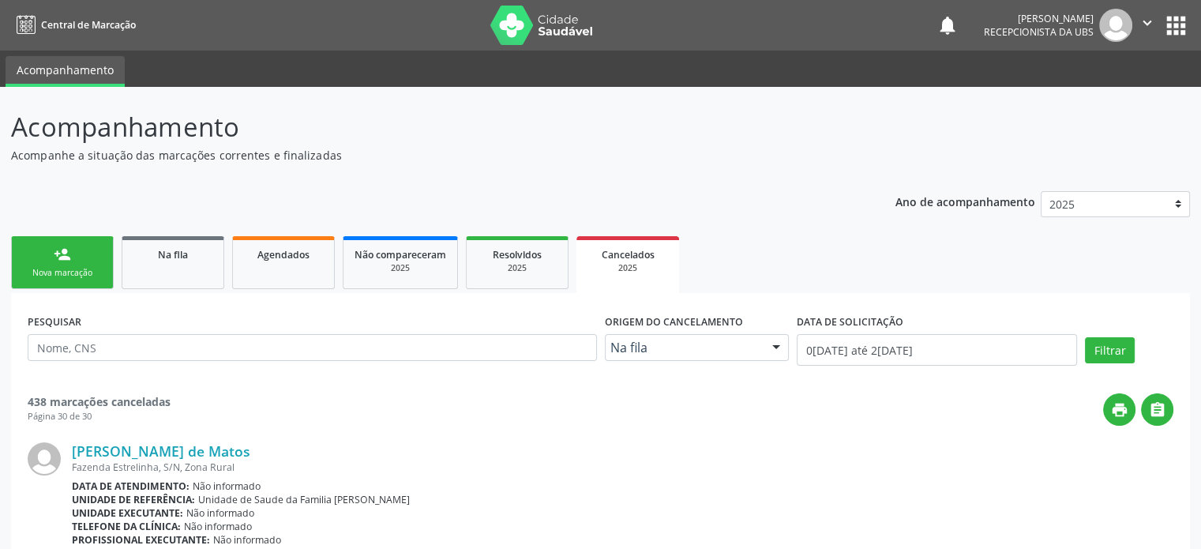
click at [72, 258] on link "person_add Nova marcação" at bounding box center [62, 262] width 103 height 53
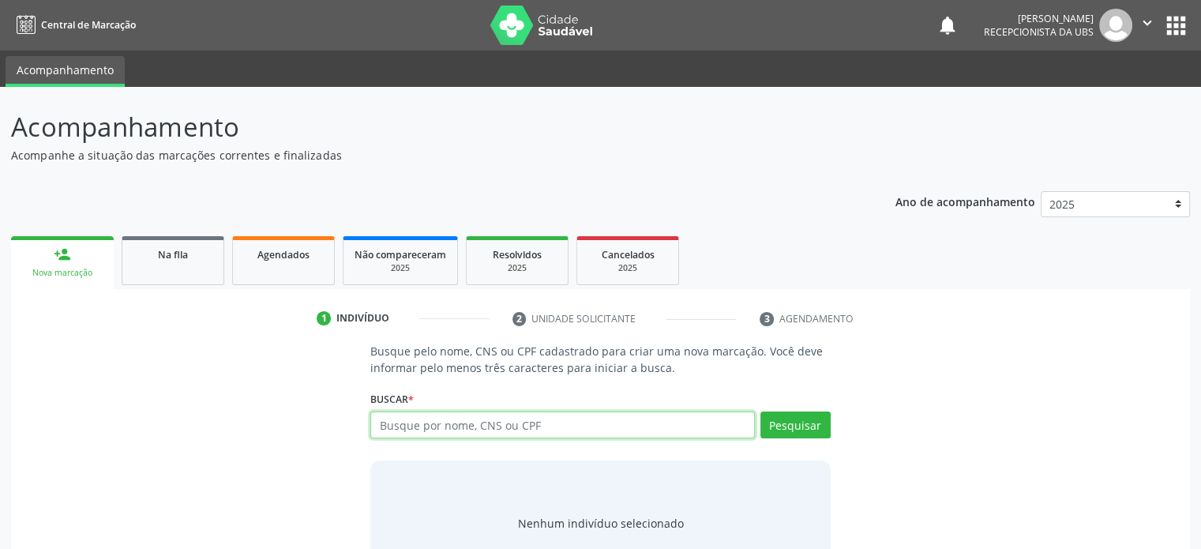
click at [449, 430] on input "text" at bounding box center [562, 425] width 384 height 27
type input "700008054507709"
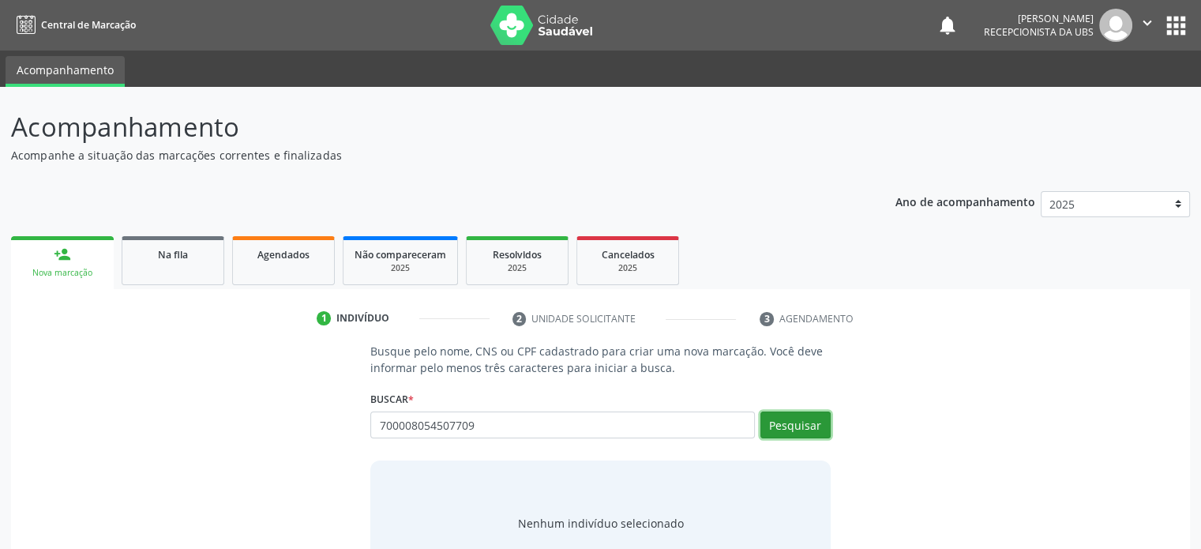
click at [815, 429] on button "Pesquisar" at bounding box center [796, 425] width 70 height 27
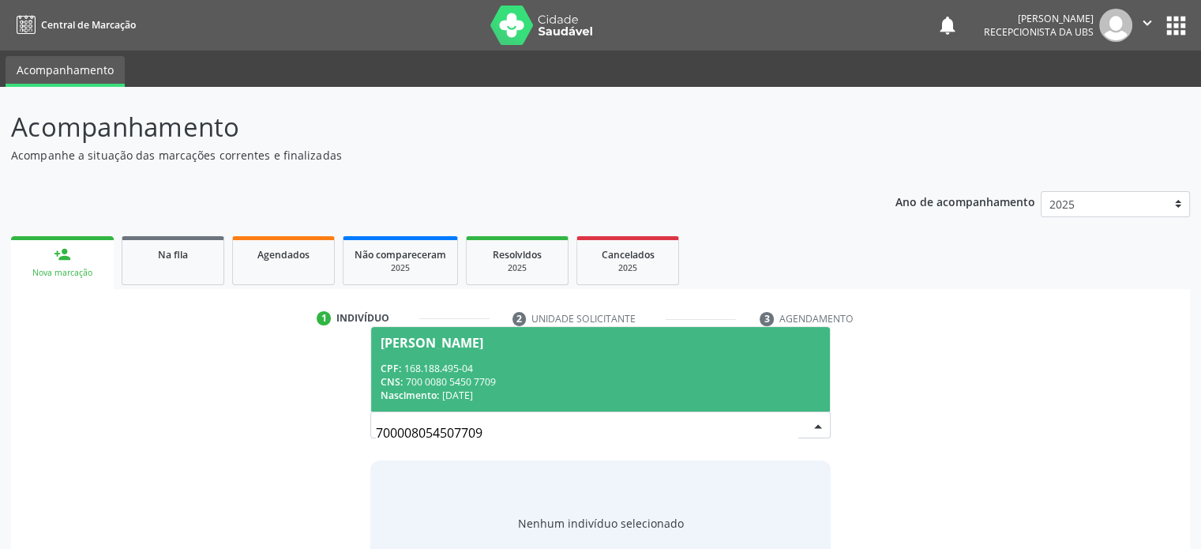
click at [510, 371] on div "CPF: 168.188.495-04" at bounding box center [600, 368] width 439 height 13
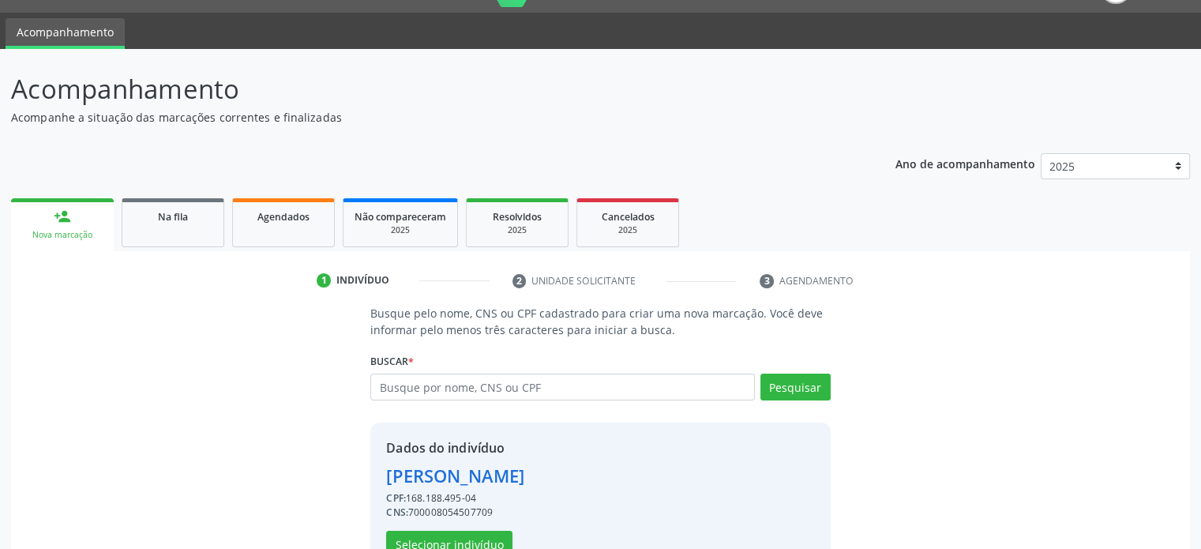
scroll to position [83, 0]
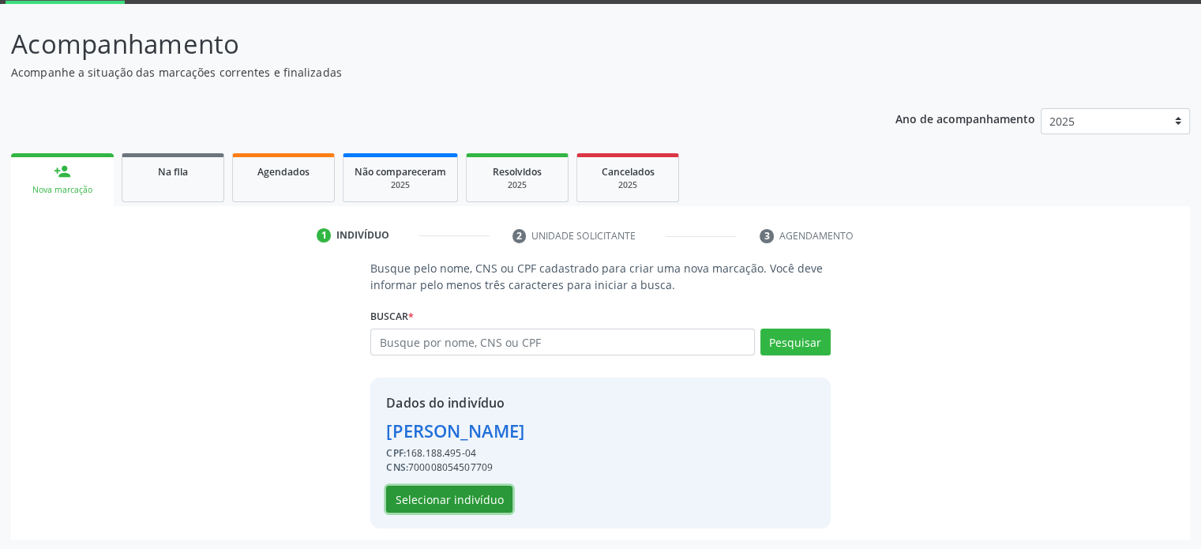
click at [461, 498] on button "Selecionar indivíduo" at bounding box center [449, 499] width 126 height 27
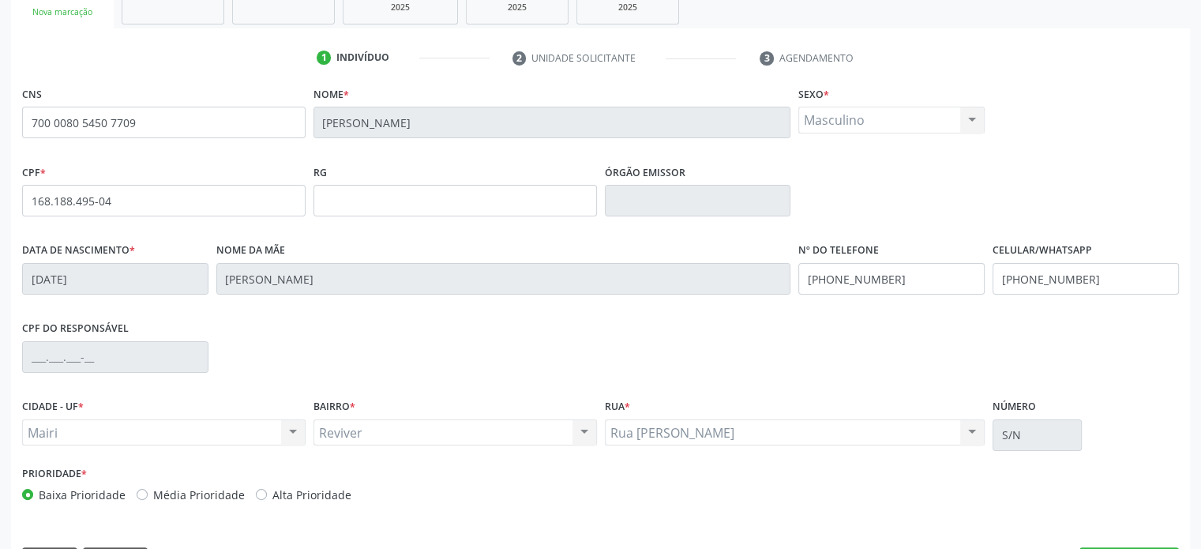
scroll to position [306, 0]
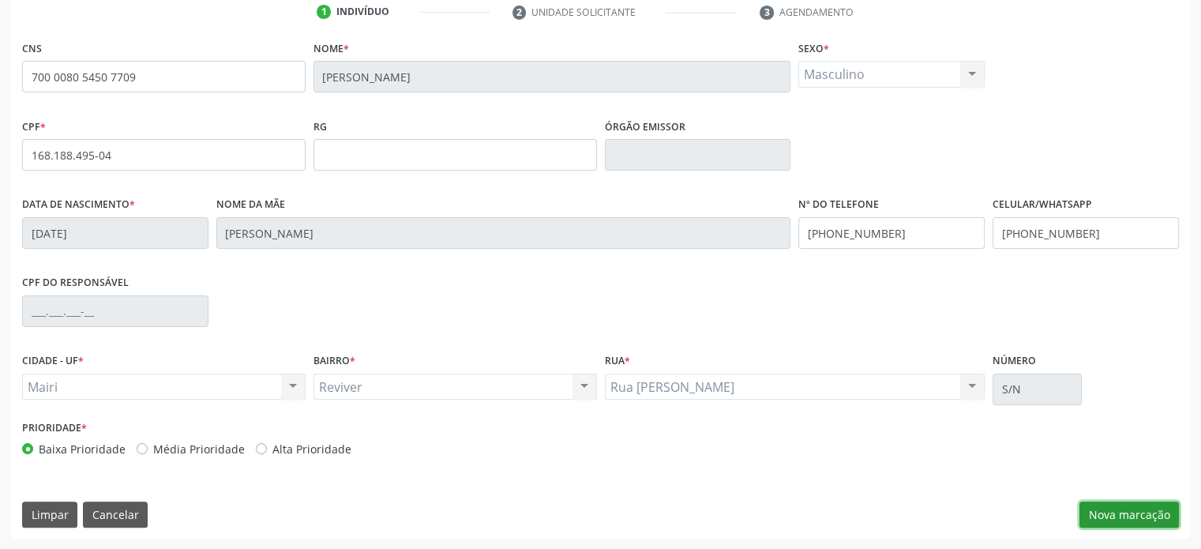
click at [1149, 505] on button "Nova marcação" at bounding box center [1130, 515] width 100 height 27
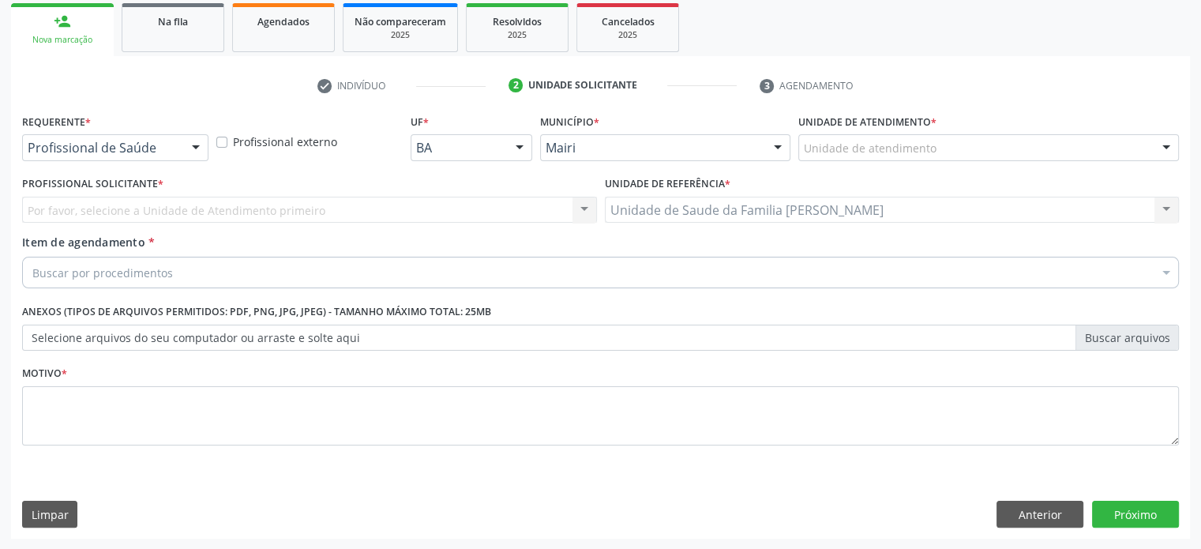
click at [116, 202] on div "Por favor, selecione a Unidade de Atendimento primeiro Nenhum resultado encontr…" at bounding box center [309, 210] width 575 height 27
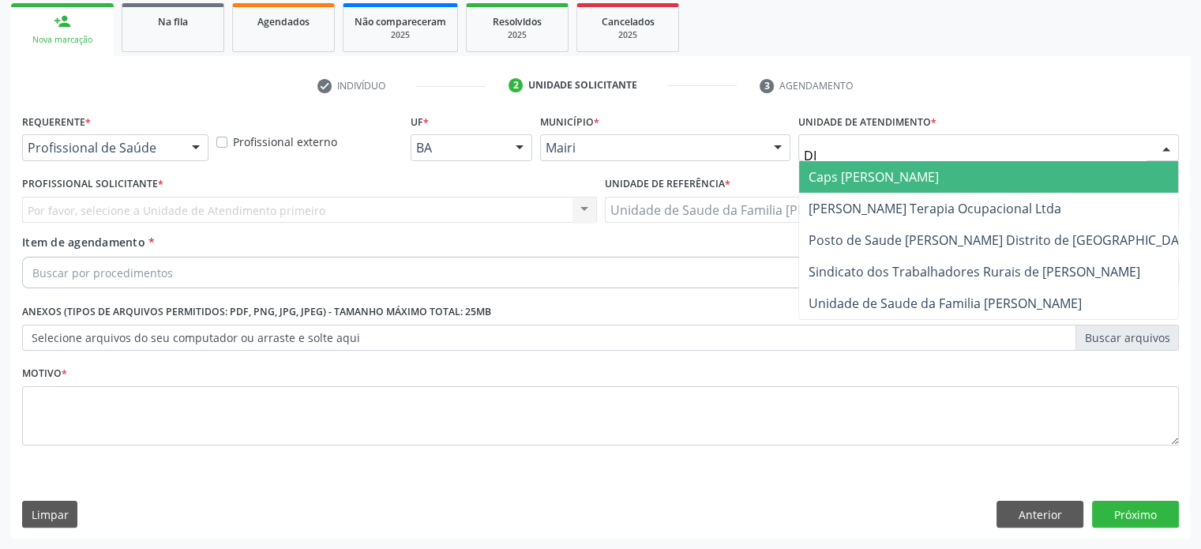
type input "DIL"
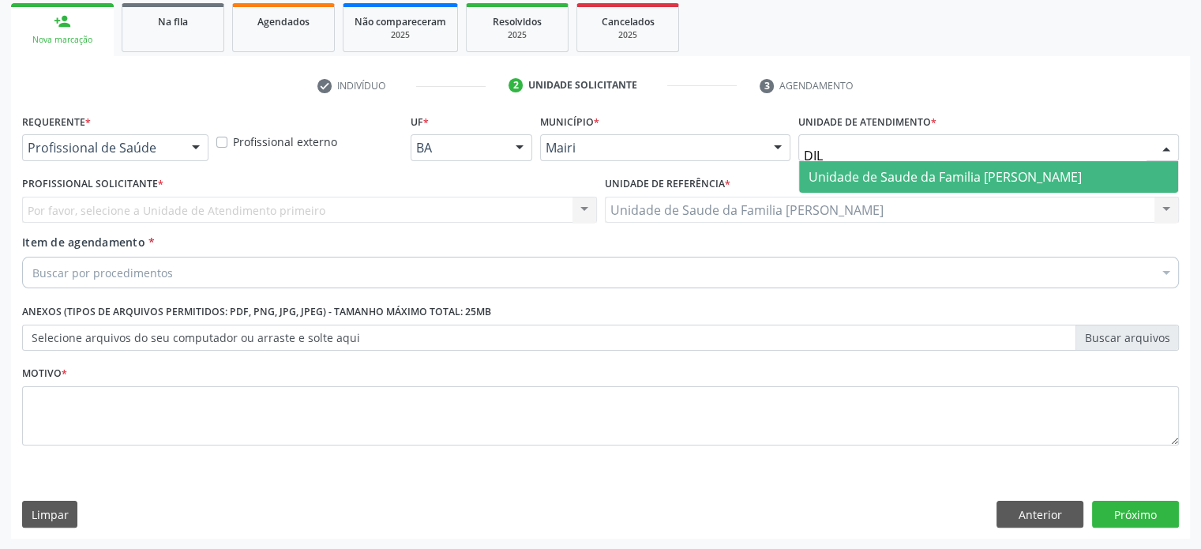
click at [946, 179] on span "Unidade de Saude da Familia [PERSON_NAME]" at bounding box center [945, 176] width 273 height 17
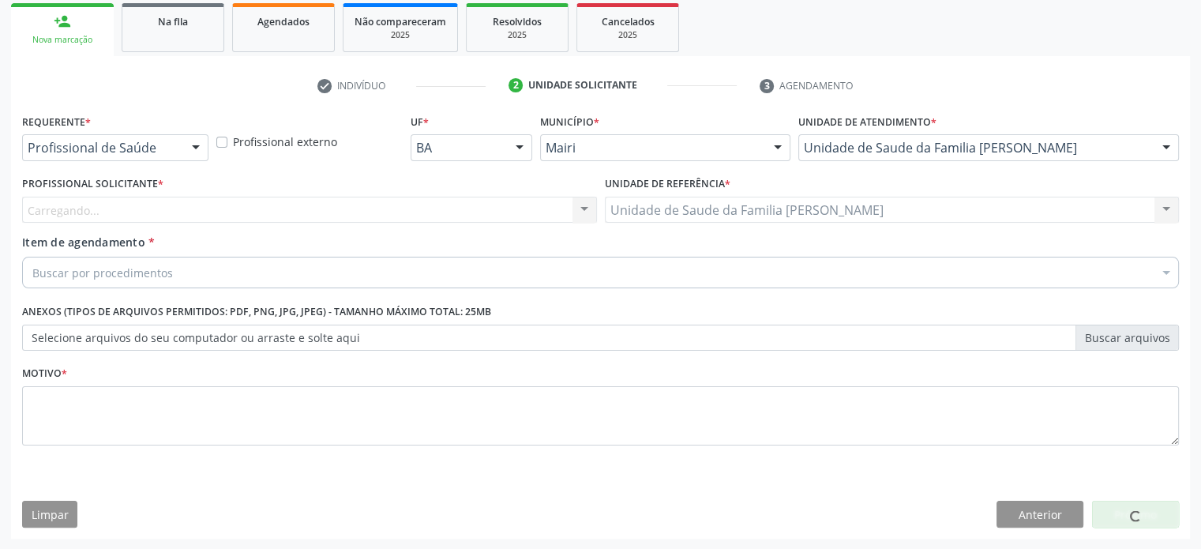
click at [225, 212] on div "Carregando... Nenhum resultado encontrado para: " " Não há nenhuma opção para s…" at bounding box center [309, 210] width 575 height 27
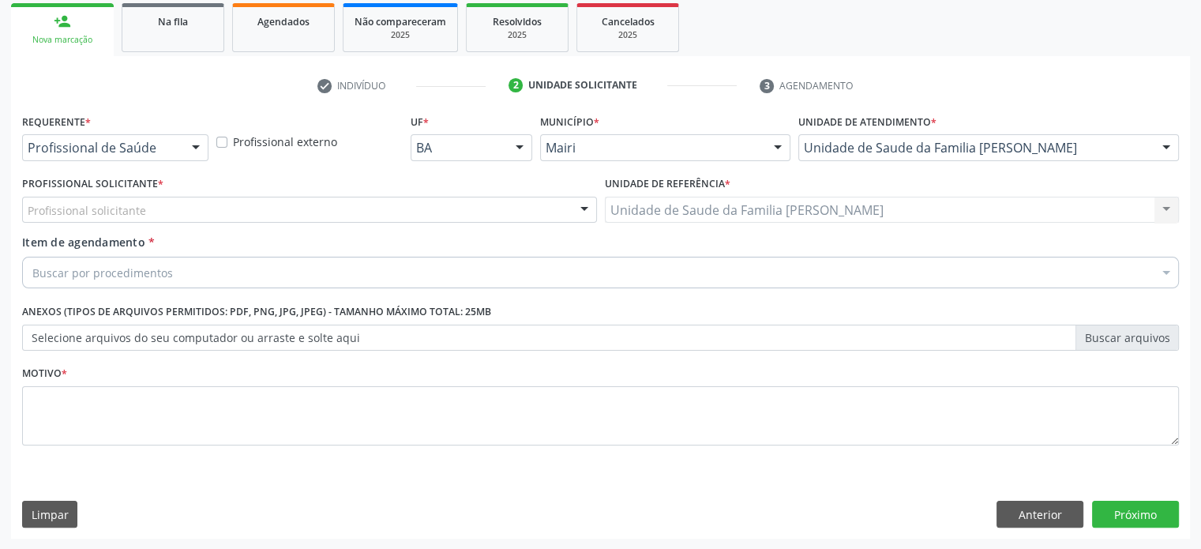
click at [218, 205] on div "Profissional solicitante" at bounding box center [309, 210] width 575 height 27
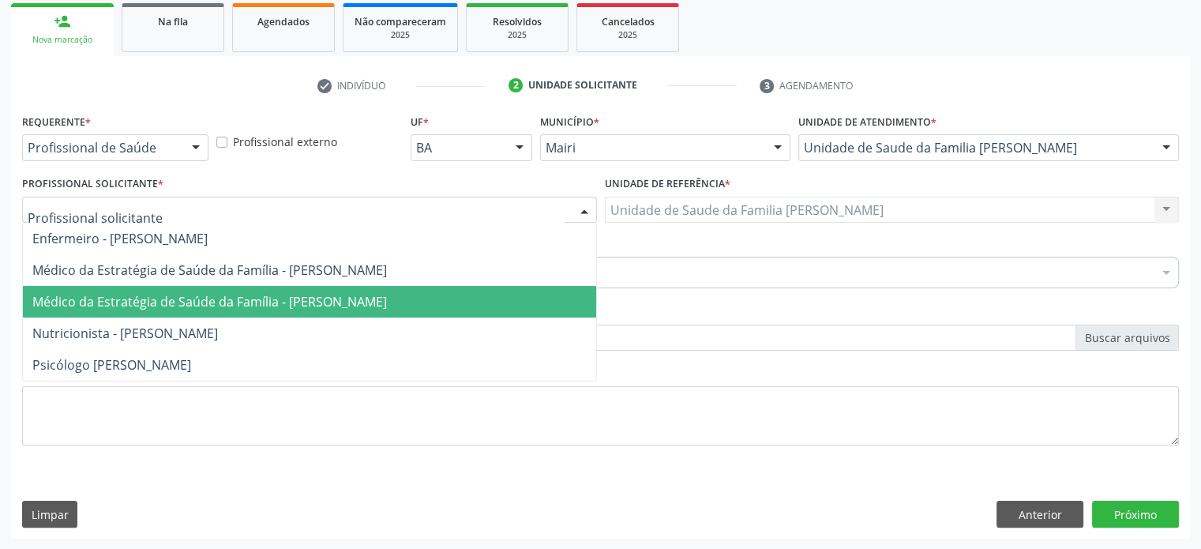
click at [266, 299] on span "Médico da Estratégia de Saúde da Família - [PERSON_NAME]" at bounding box center [209, 301] width 355 height 17
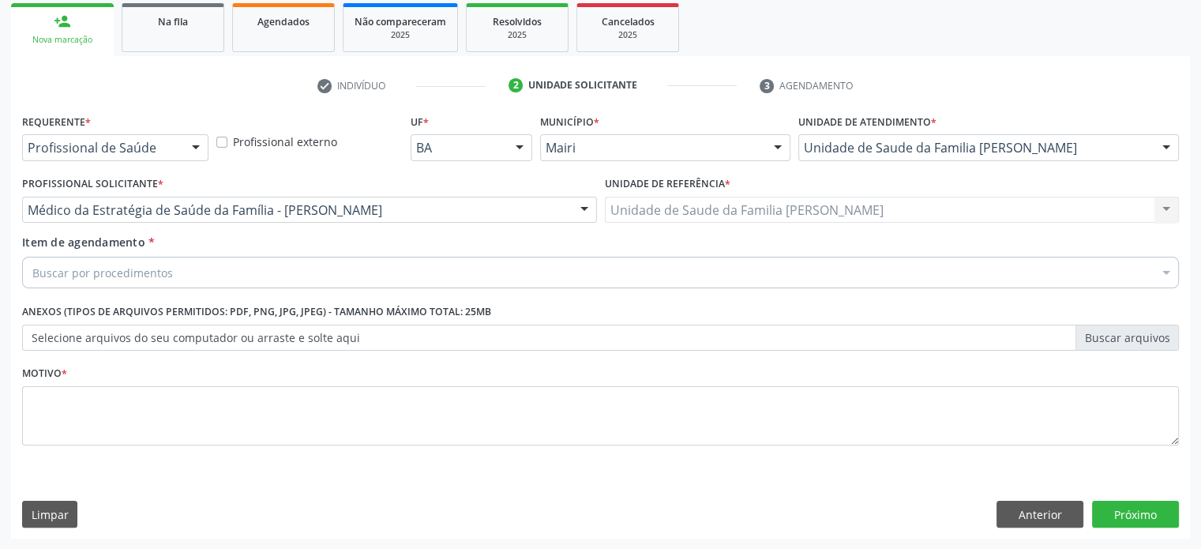
click at [177, 269] on div "Buscar por procedimentos" at bounding box center [600, 273] width 1157 height 32
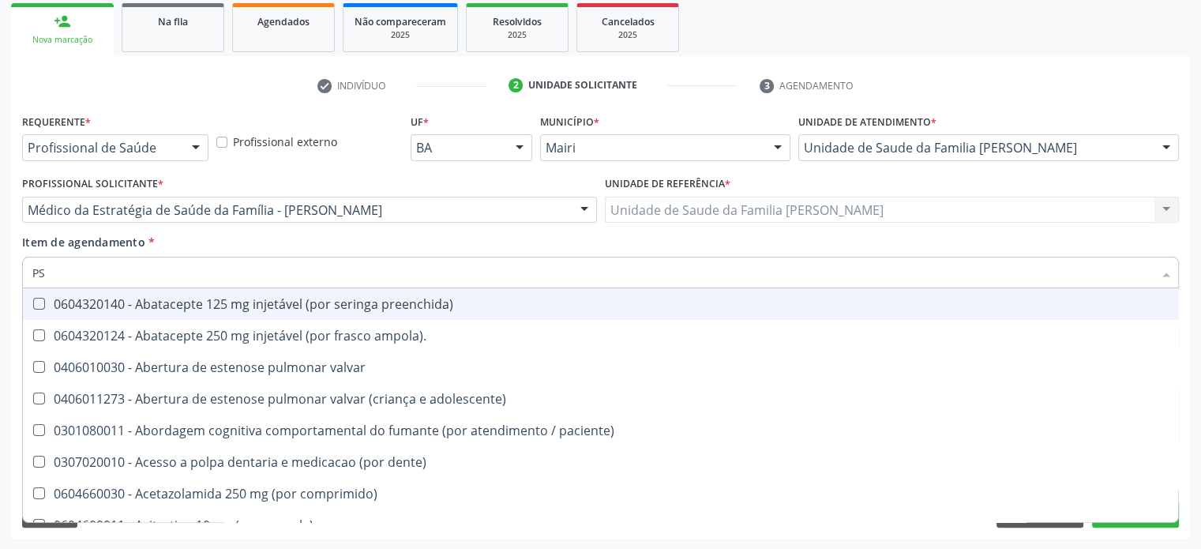
type input "PSA"
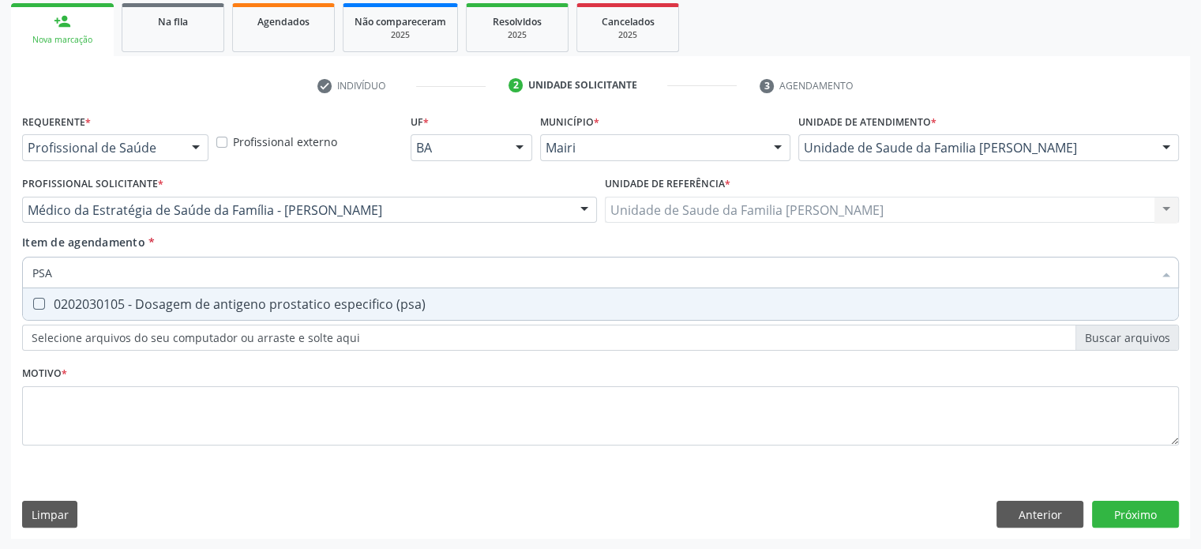
click at [191, 305] on div "0202030105 - Dosagem de antigeno prostatico especifico (psa)" at bounding box center [600, 304] width 1137 height 13
checkbox \(psa\) "true"
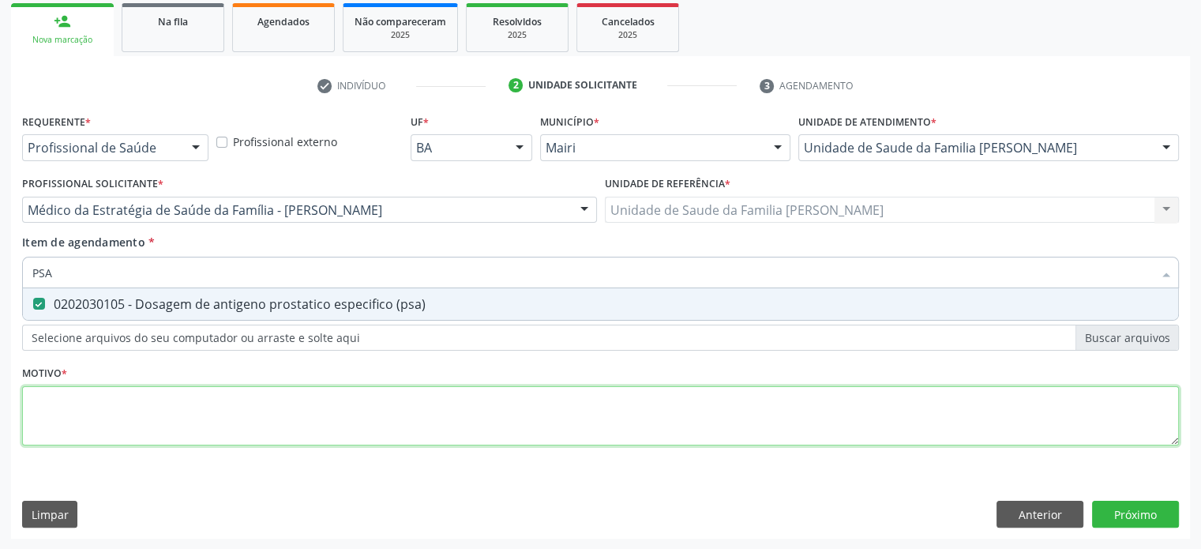
click at [73, 416] on div "Requerente * Profissional de Saúde Profissional de Saúde Paciente Nenhum result…" at bounding box center [600, 289] width 1157 height 358
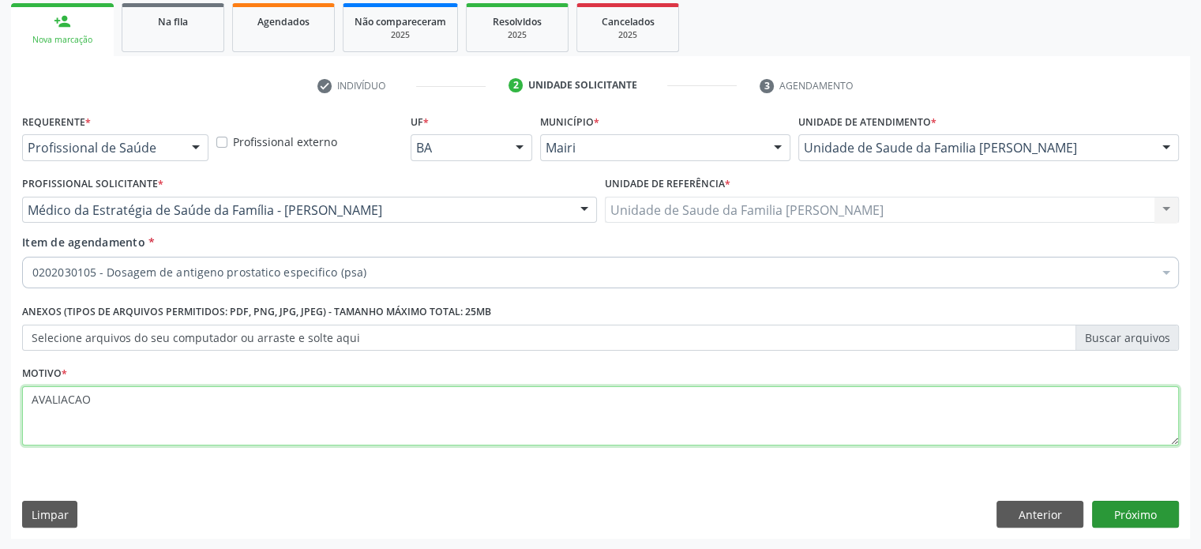
type textarea "AVALIACAO"
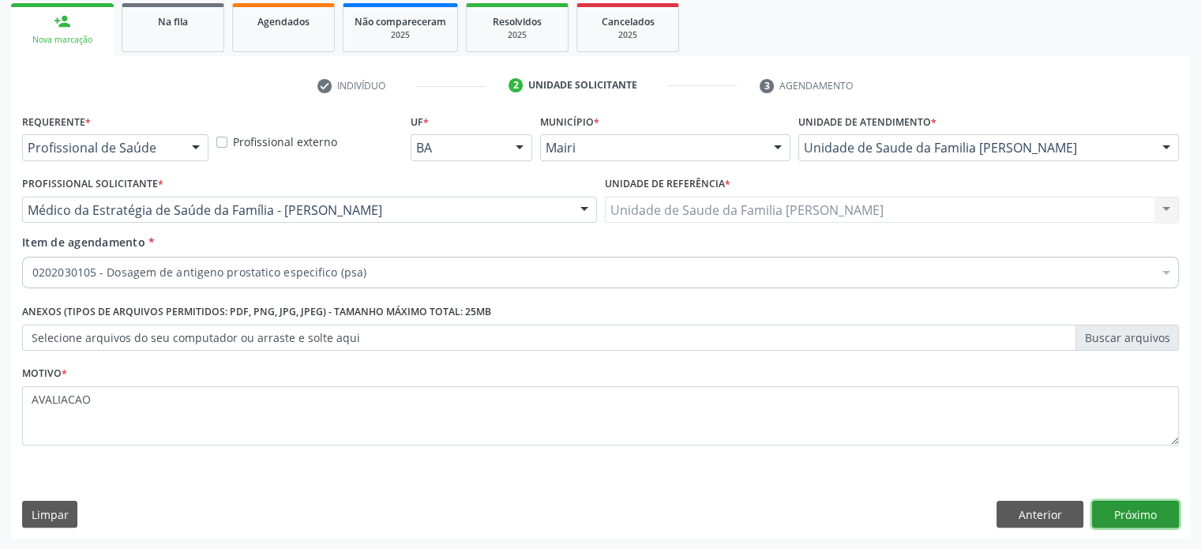
click at [1141, 521] on button "Próximo" at bounding box center [1135, 514] width 87 height 27
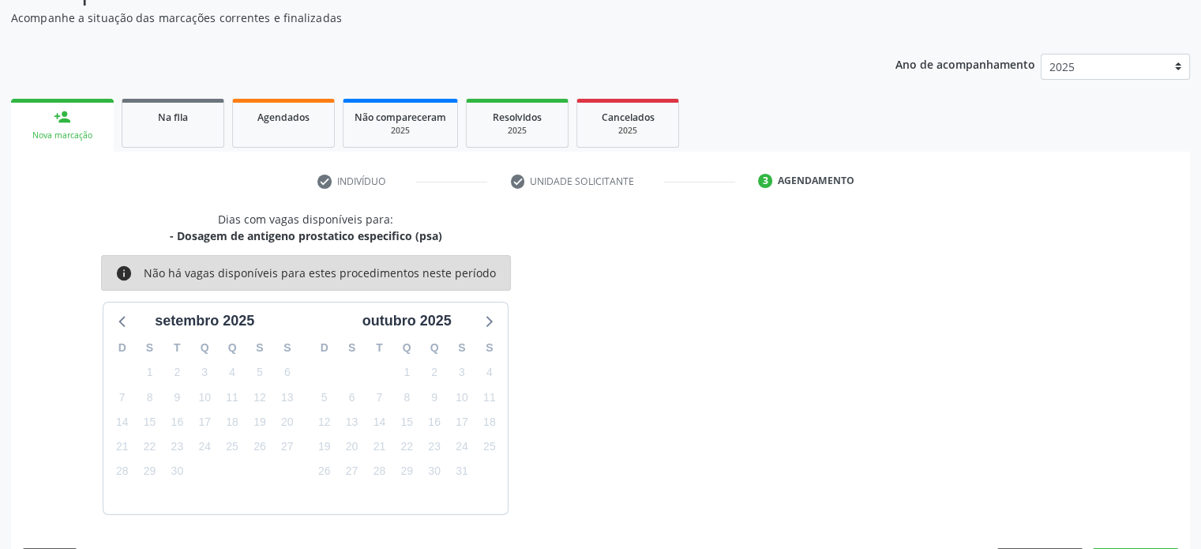
scroll to position [183, 0]
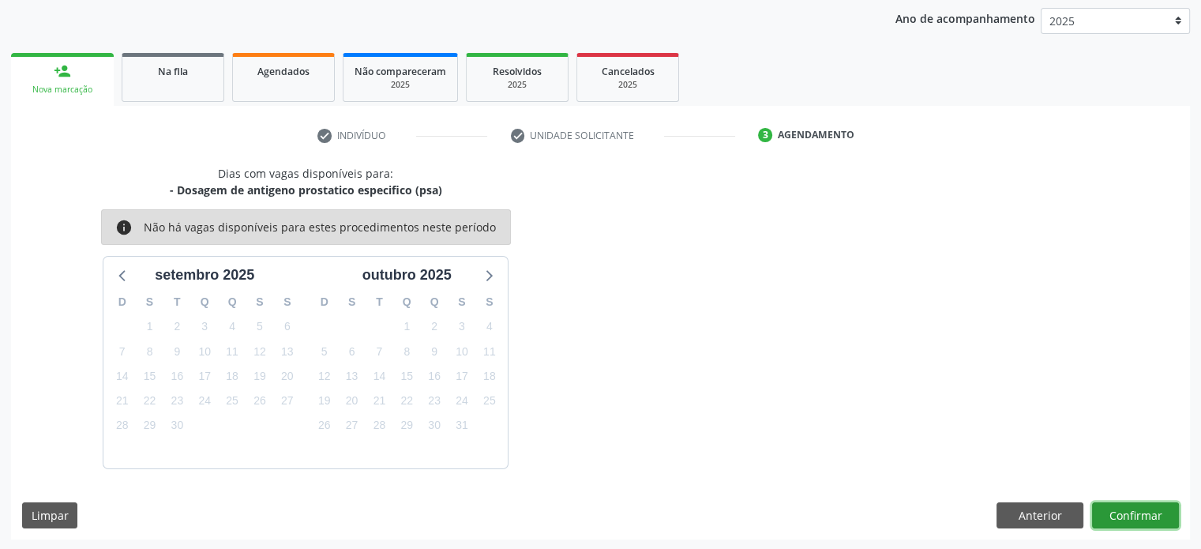
click at [1130, 514] on button "Confirmar" at bounding box center [1135, 515] width 87 height 27
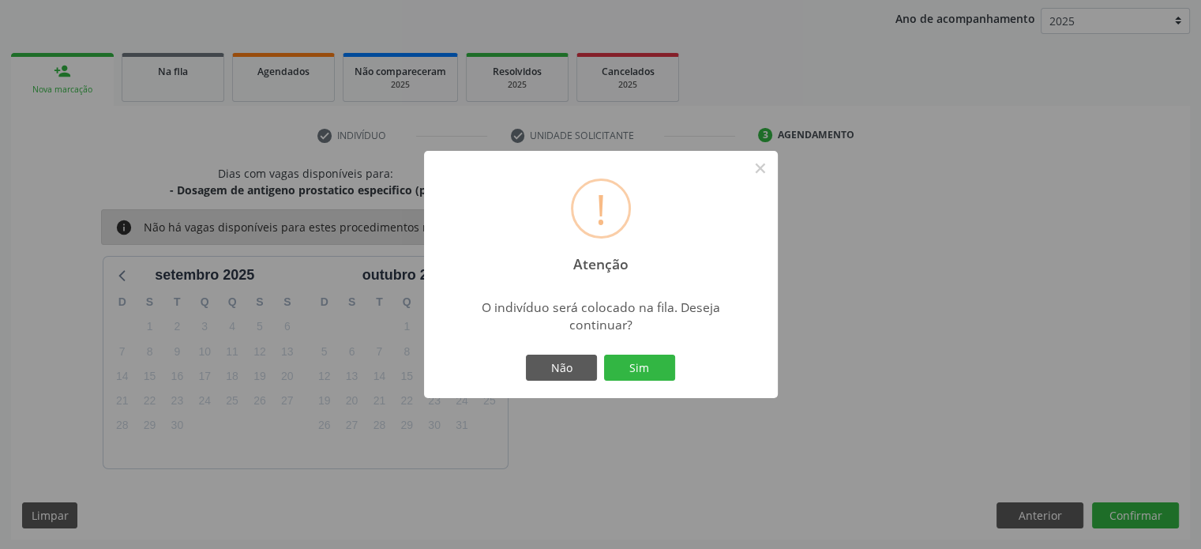
click at [633, 348] on div "! Atenção × O indivíduo será colocado na fila. Deseja continuar? Não Sim" at bounding box center [601, 275] width 354 height 248
click at [632, 363] on button "Sim" at bounding box center [639, 368] width 71 height 27
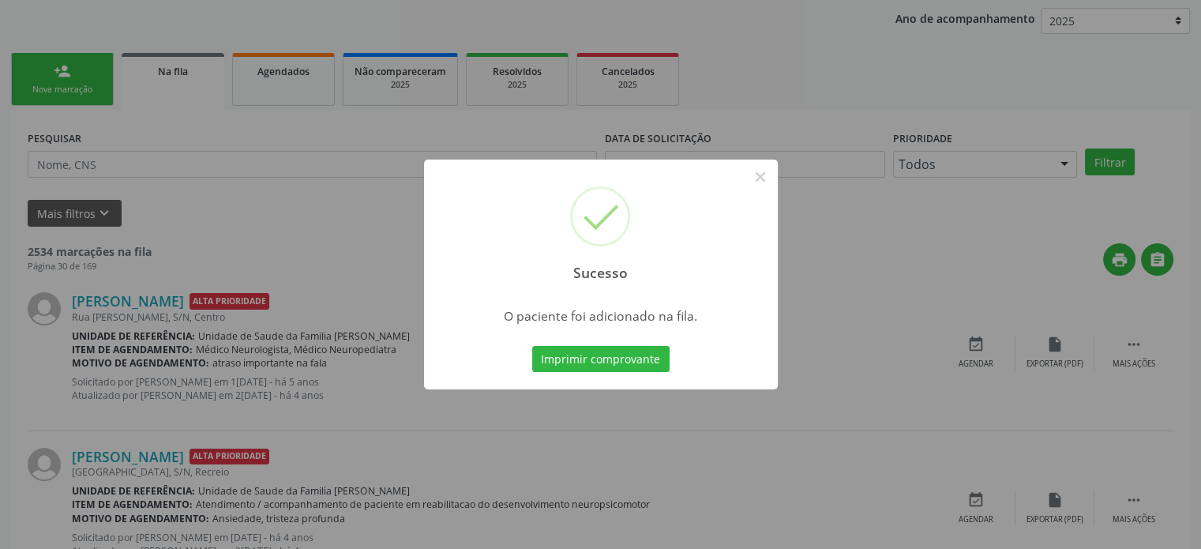
scroll to position [0, 0]
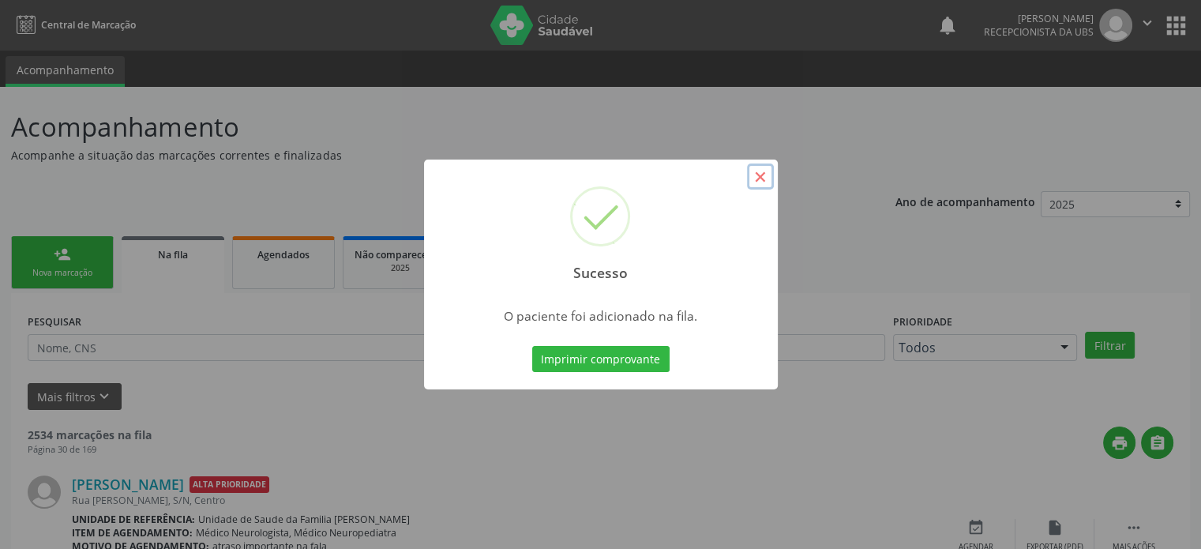
click at [758, 179] on button "×" at bounding box center [760, 177] width 27 height 27
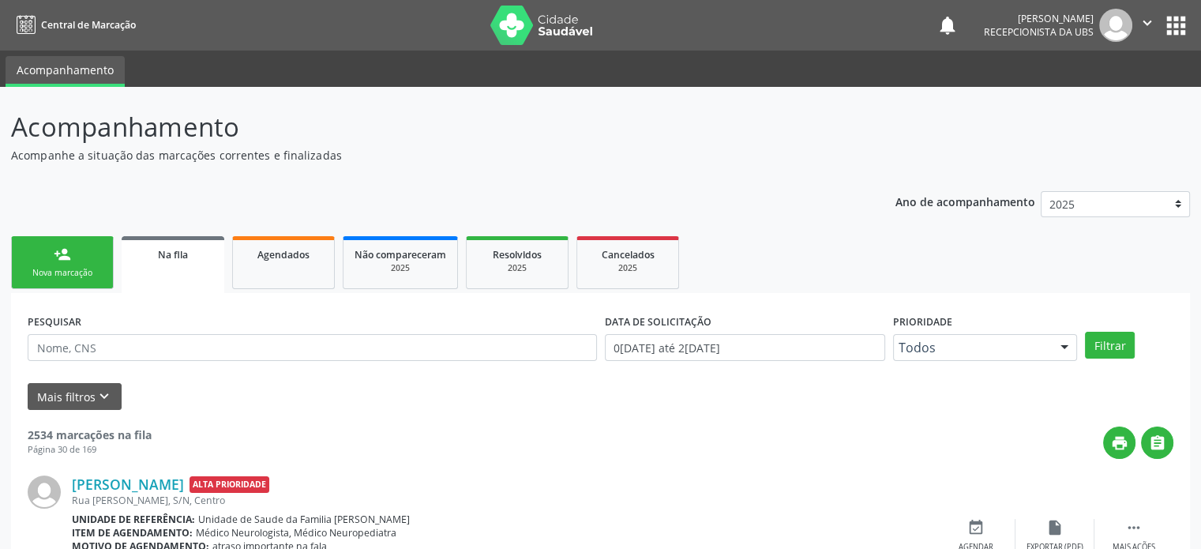
click at [82, 268] on div "Nova marcação" at bounding box center [62, 273] width 79 height 12
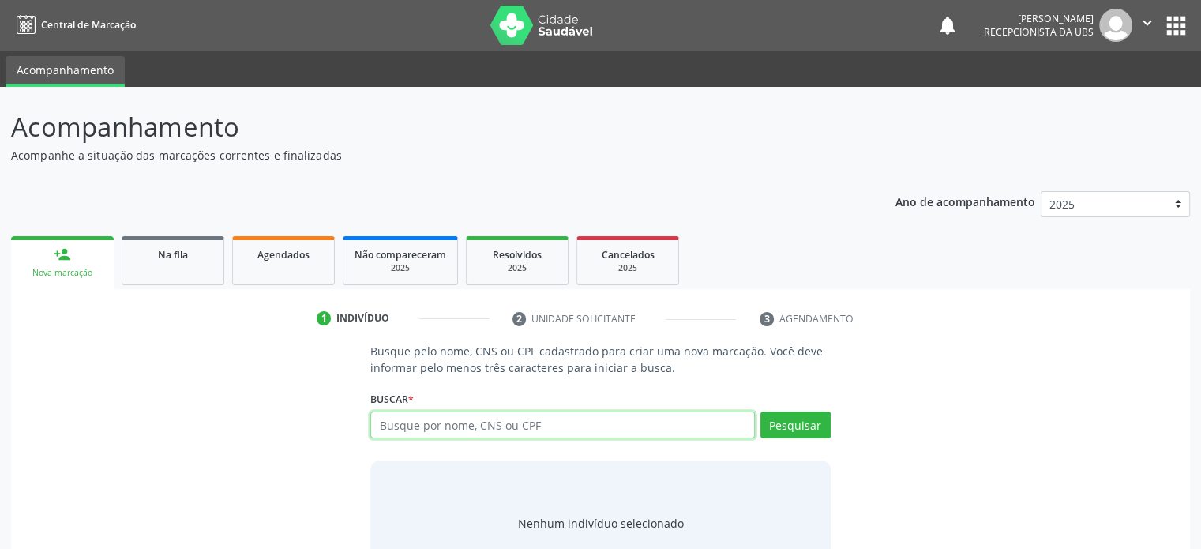
click at [437, 434] on input "text" at bounding box center [562, 425] width 384 height 27
type input "700008054507709"
click at [588, 397] on div "Buscar * Busque por nome, CNS ou CPF Nenhum resultado encontrado para: " " Não …" at bounding box center [600, 418] width 460 height 62
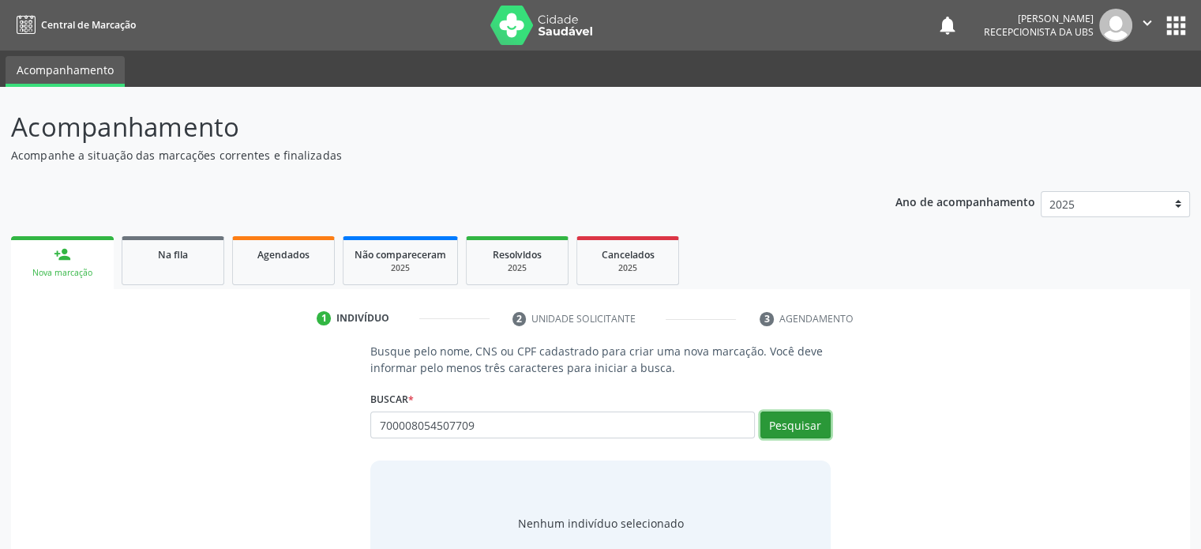
click at [787, 434] on button "Pesquisar" at bounding box center [796, 425] width 70 height 27
click at [503, 422] on input "700008054507709" at bounding box center [562, 425] width 384 height 27
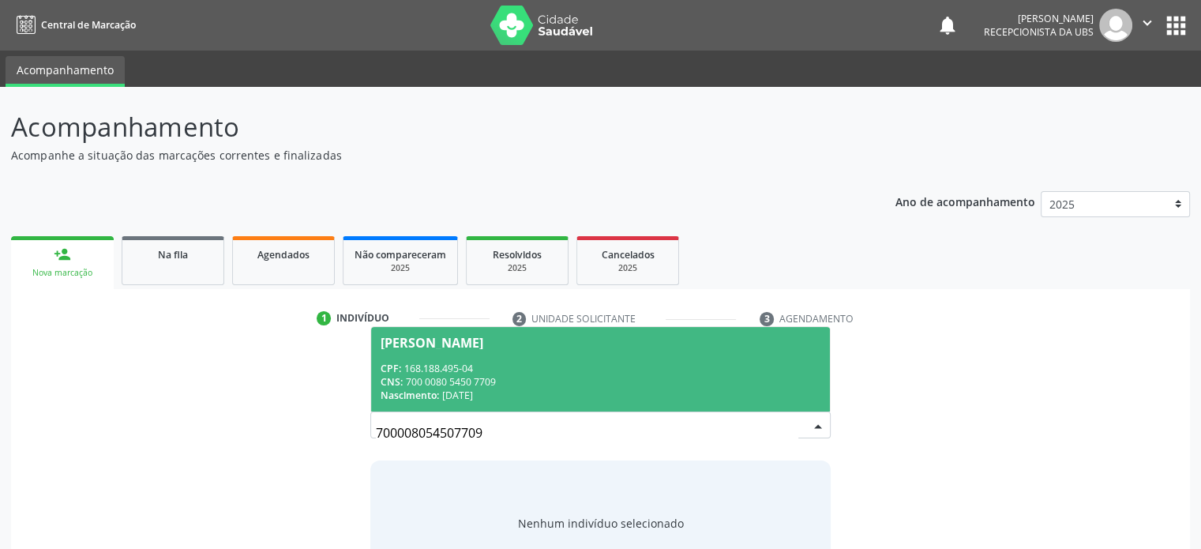
click at [550, 373] on div "CPF: 168.188.495-04" at bounding box center [600, 368] width 439 height 13
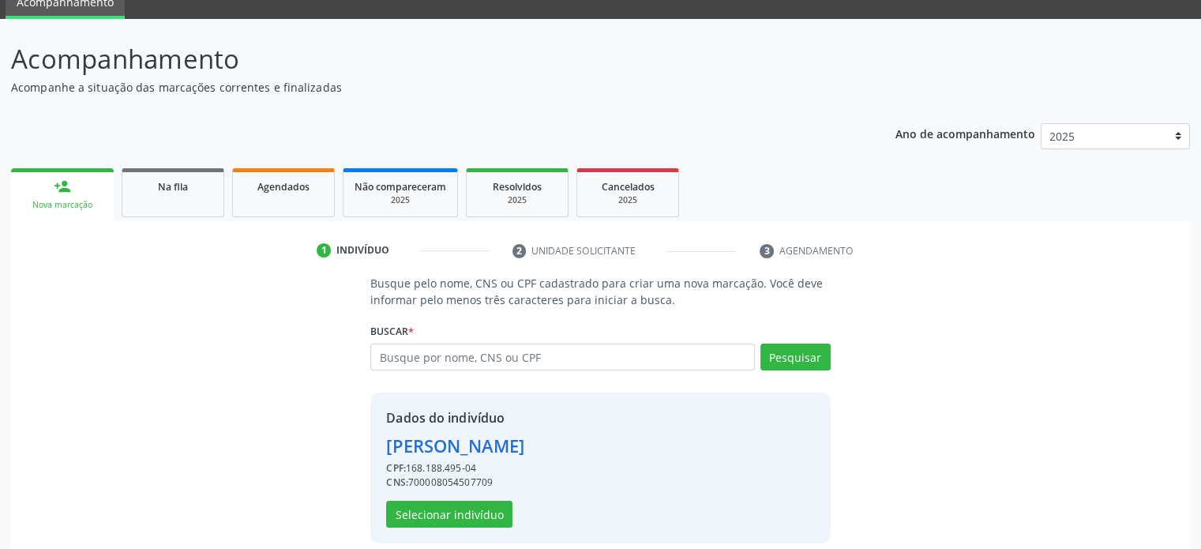
scroll to position [83, 0]
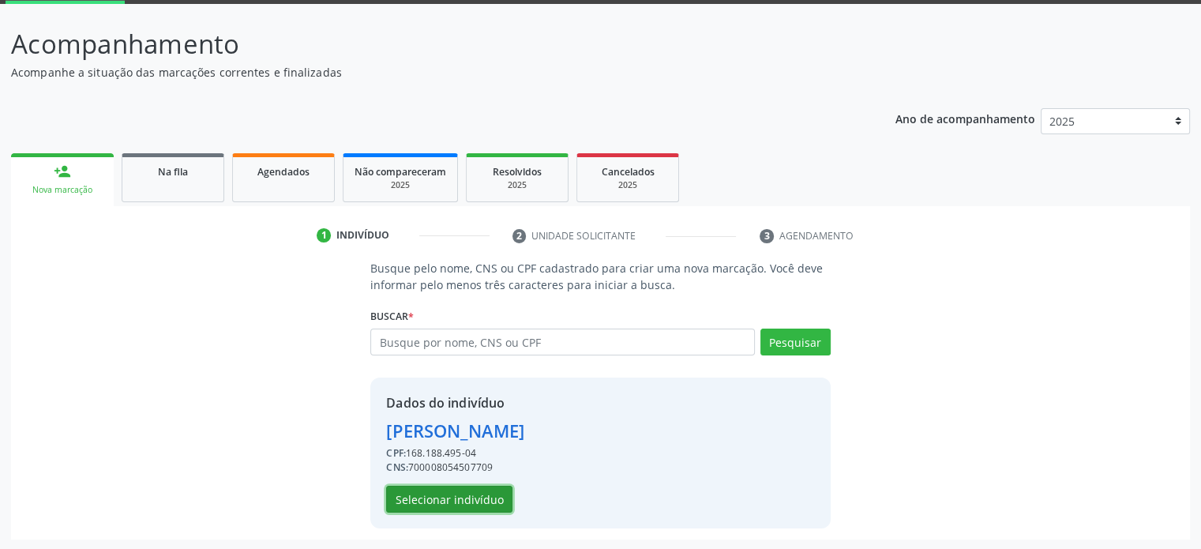
click at [465, 506] on button "Selecionar indivíduo" at bounding box center [449, 499] width 126 height 27
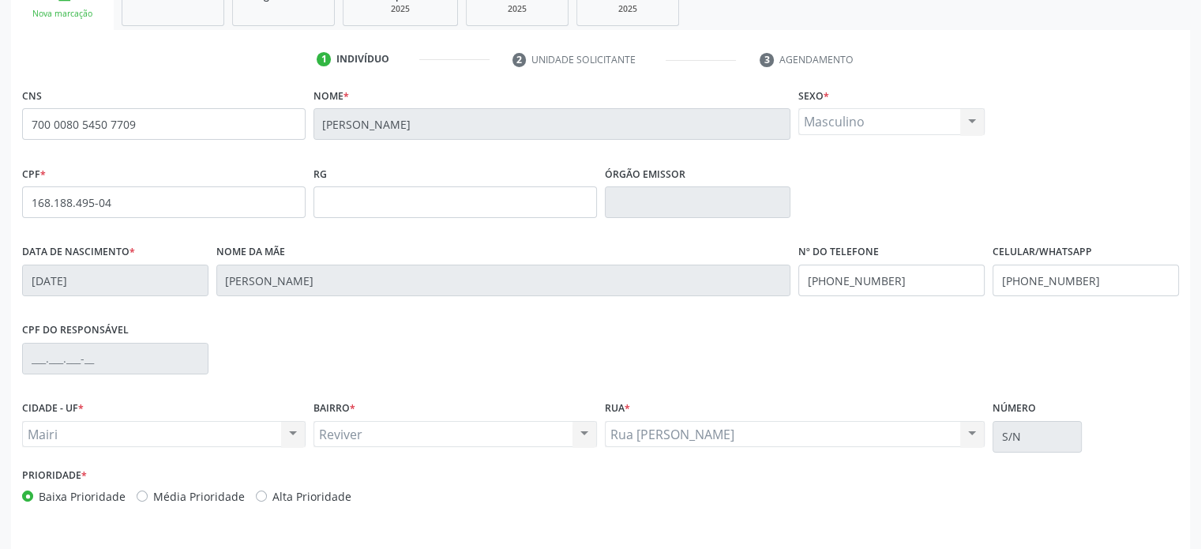
scroll to position [306, 0]
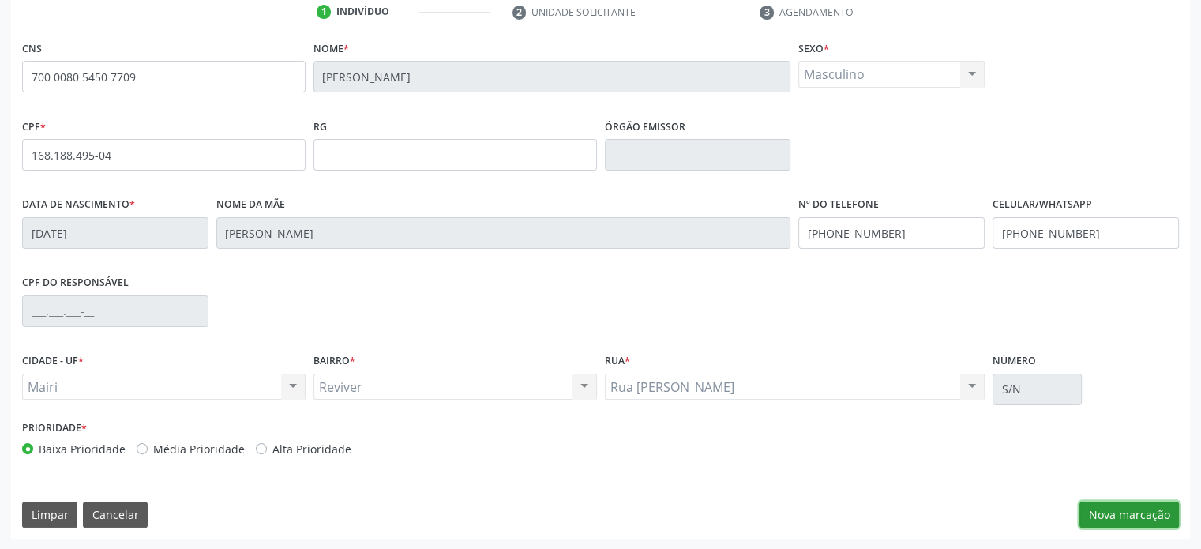
click at [1144, 502] on button "Nova marcação" at bounding box center [1130, 515] width 100 height 27
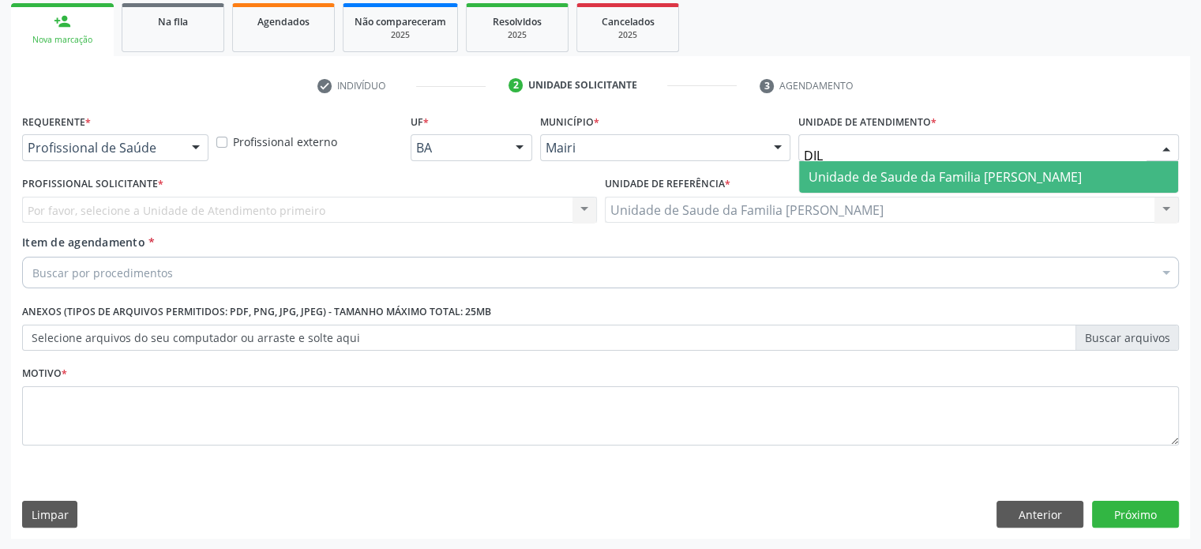
type input "DILT"
drag, startPoint x: 851, startPoint y: 173, endPoint x: 840, endPoint y: 176, distance: 10.7
click at [851, 174] on span "Unidade de Saude da Familia [PERSON_NAME]" at bounding box center [945, 176] width 273 height 17
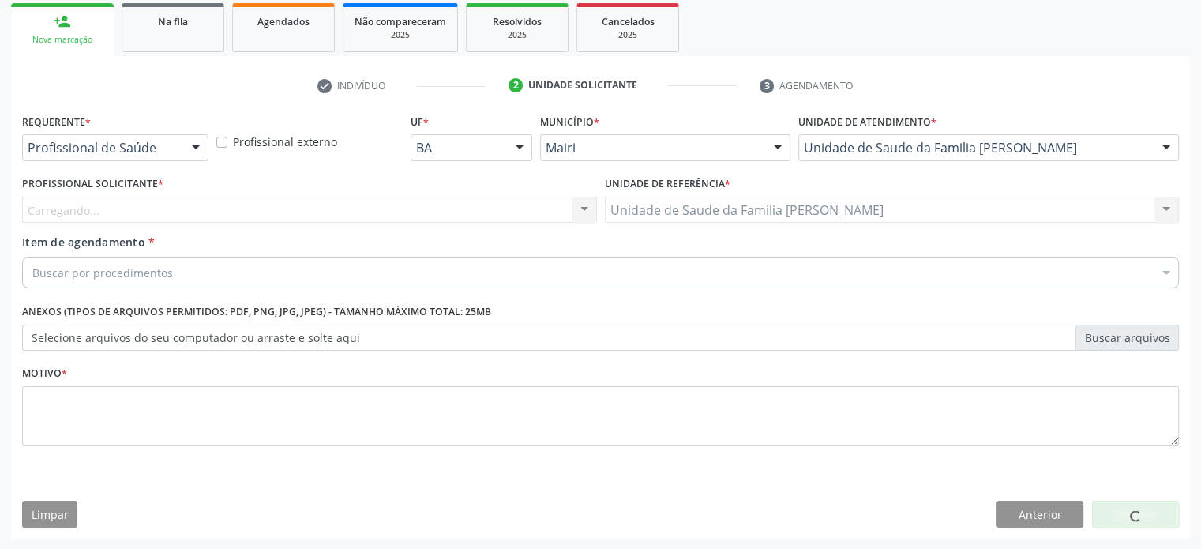
click at [92, 213] on div "Carregando... Nenhum resultado encontrado para: " " Não há nenhuma opção para s…" at bounding box center [309, 210] width 575 height 27
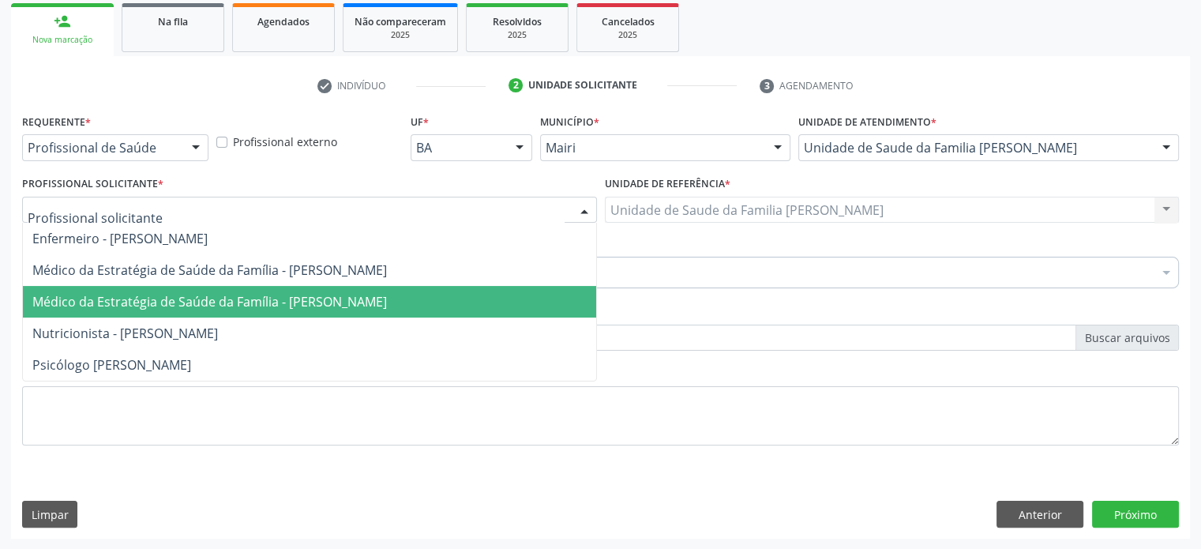
click at [179, 300] on span "Médico da Estratégia de Saúde da Família - [PERSON_NAME]" at bounding box center [209, 301] width 355 height 17
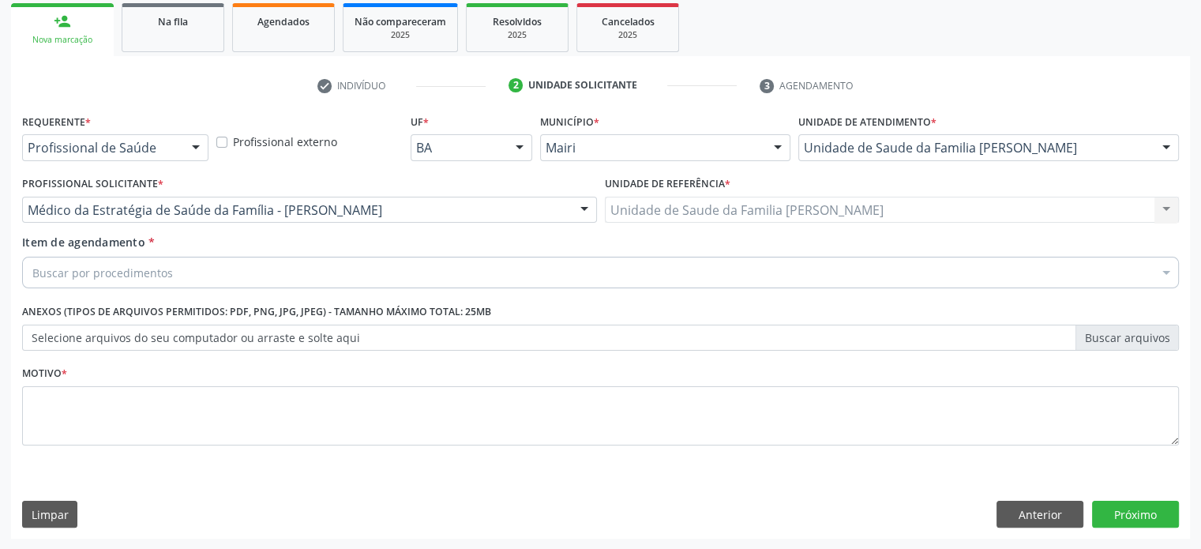
click at [179, 270] on div "Buscar por procedimentos" at bounding box center [600, 273] width 1157 height 32
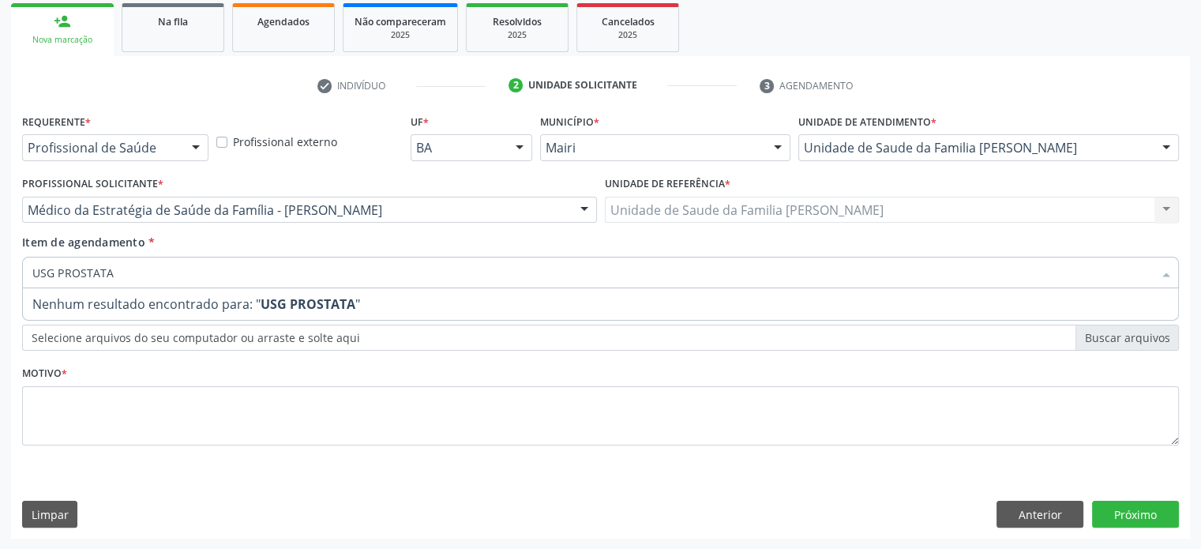
click at [54, 270] on input "USG PROSTATA" at bounding box center [592, 273] width 1121 height 32
drag, startPoint x: 211, startPoint y: 272, endPoint x: 145, endPoint y: 272, distance: 65.6
click at [145, 272] on input "ULTRASSONOGRAFIA PROSTATA" at bounding box center [592, 273] width 1121 height 32
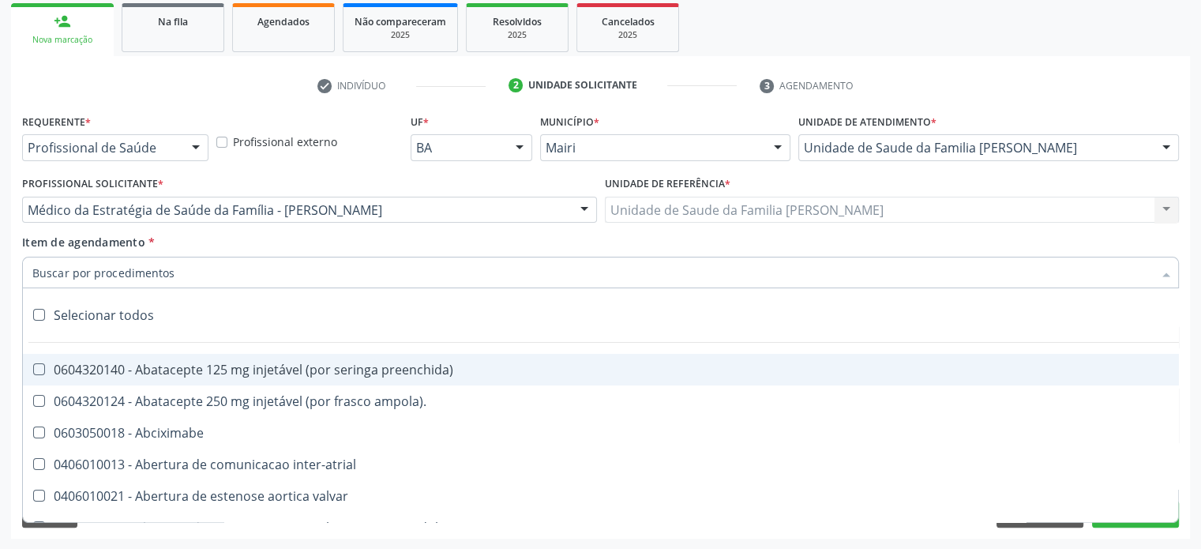
paste input "0205020046"
type input "0205020046"
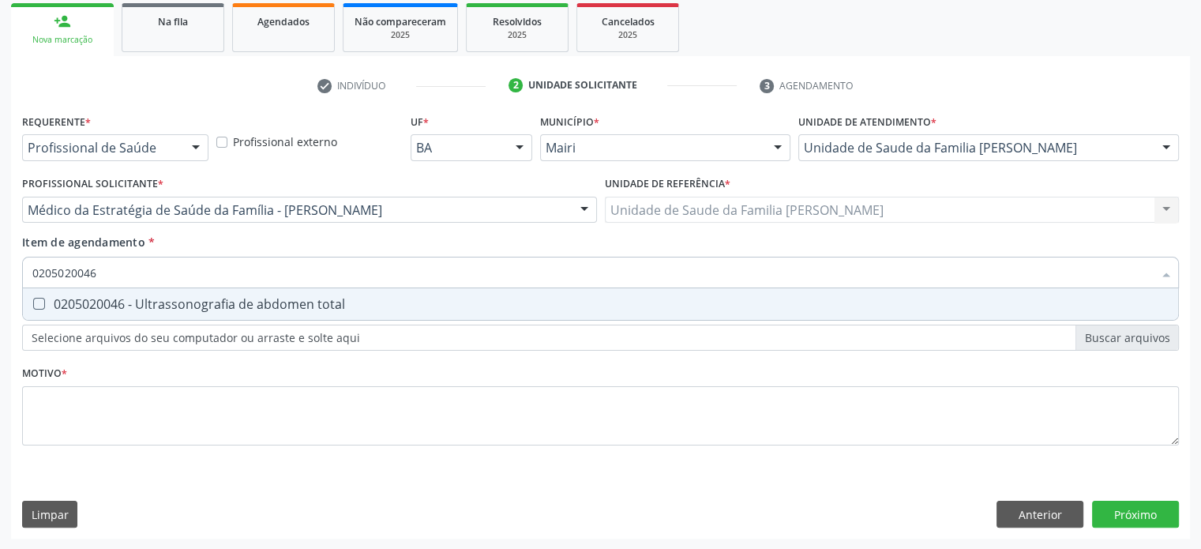
click at [170, 303] on div "0205020046 - Ultrassonografia de abdomen total" at bounding box center [600, 304] width 1137 height 13
checkbox total "true"
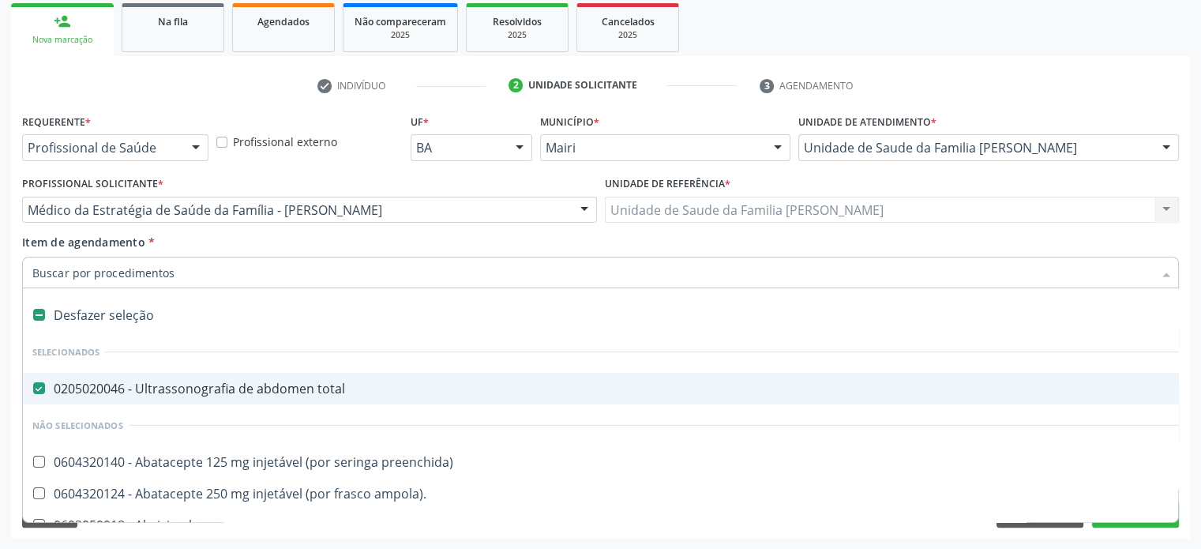
paste input "0205020100"
type input "0205020100"
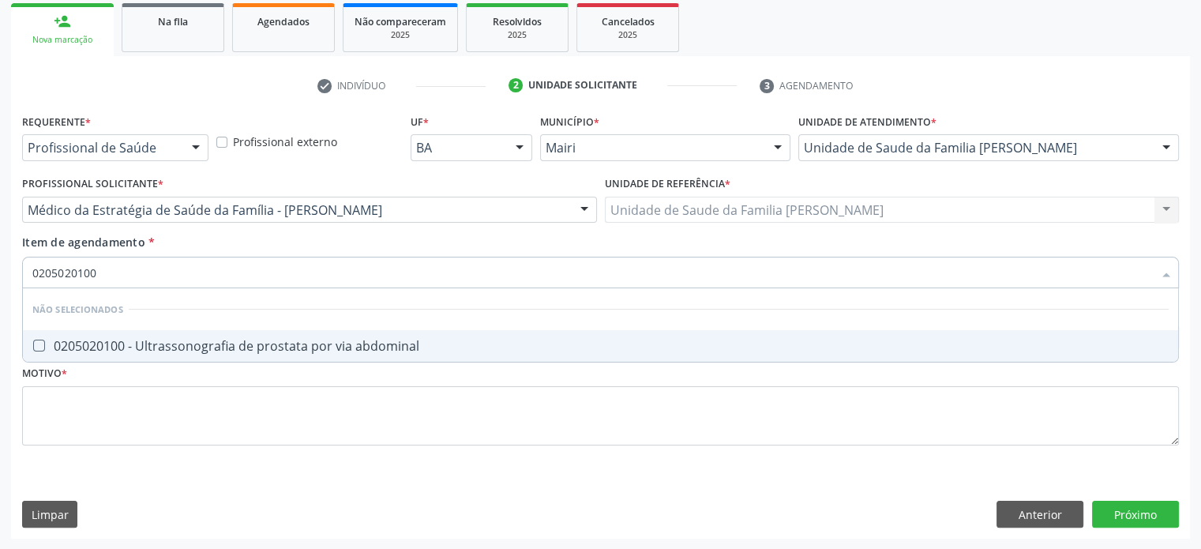
click at [291, 350] on div "0205020100 - Ultrassonografia de prostata por via abdominal" at bounding box center [600, 346] width 1137 height 13
checkbox abdominal "true"
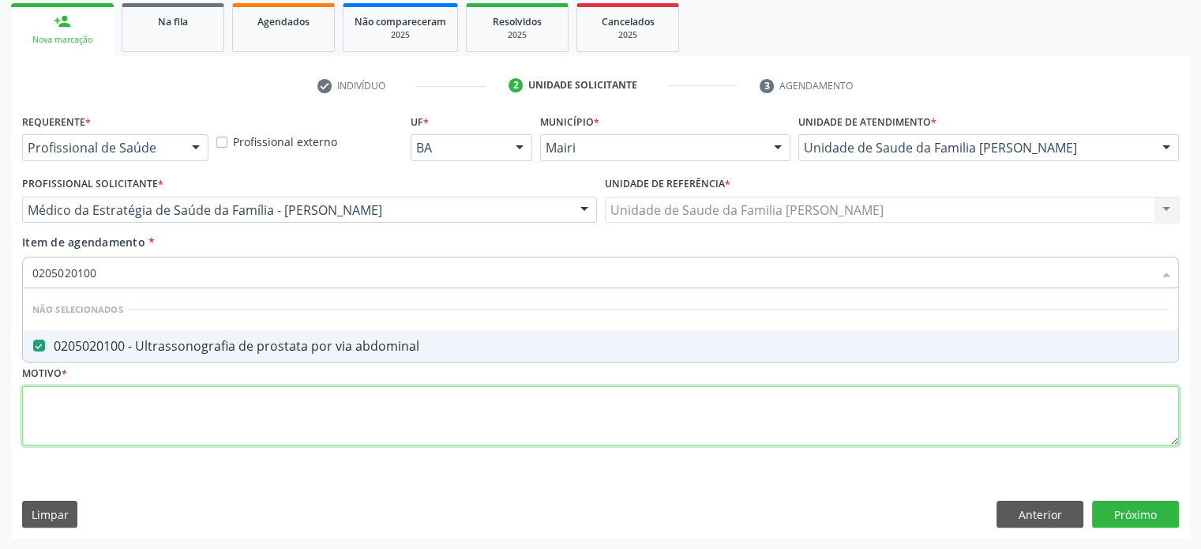
click at [179, 407] on div "Requerente * Profissional de Saúde Profissional de Saúde Paciente Nenhum result…" at bounding box center [600, 289] width 1157 height 358
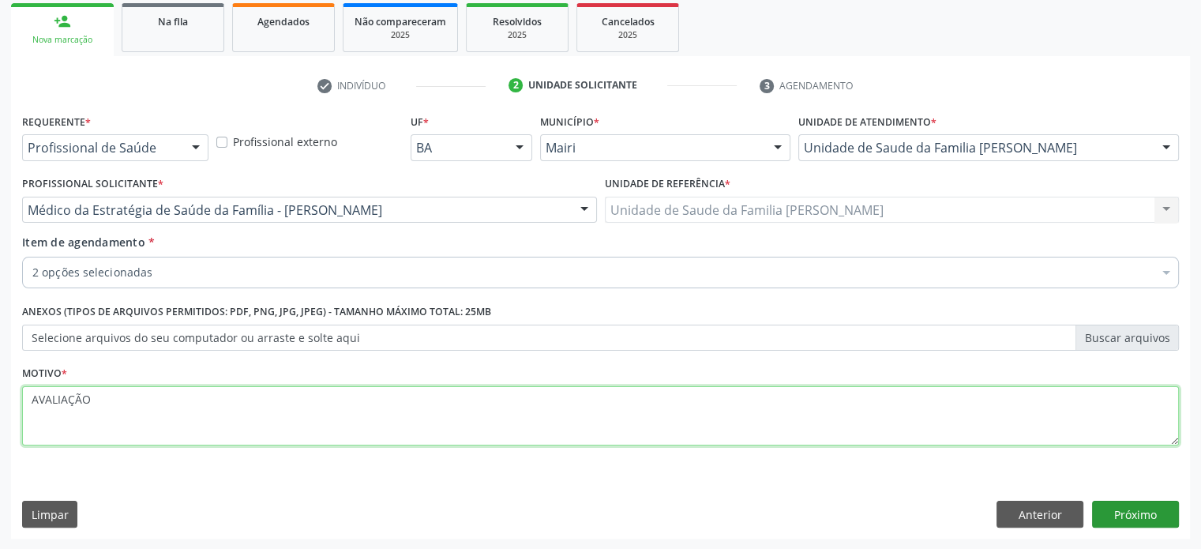
type textarea "AVALIAÇÃO"
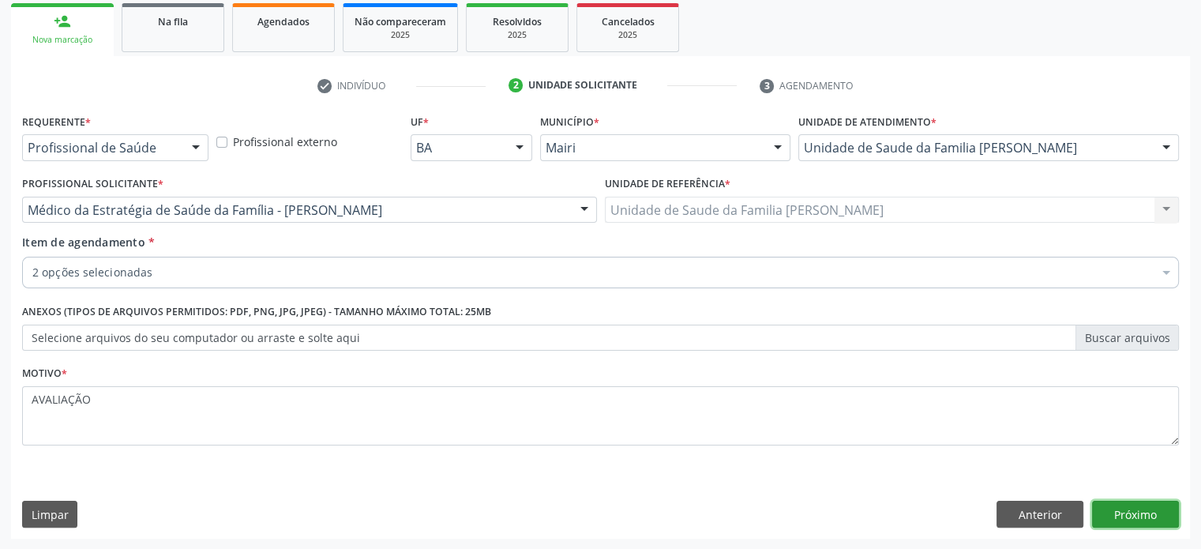
click at [1130, 512] on button "Próximo" at bounding box center [1135, 514] width 87 height 27
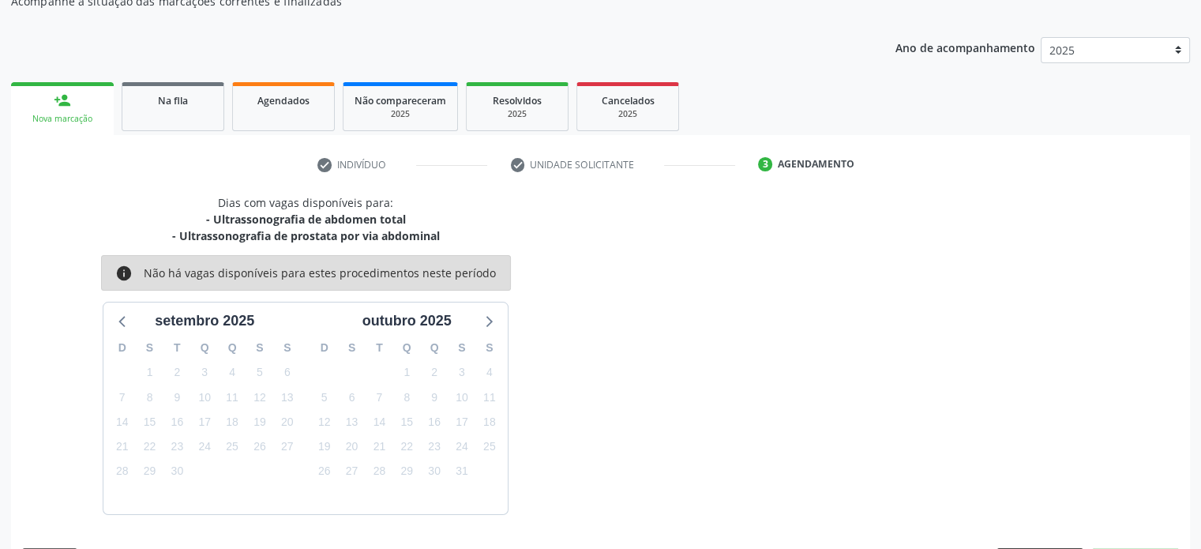
scroll to position [200, 0]
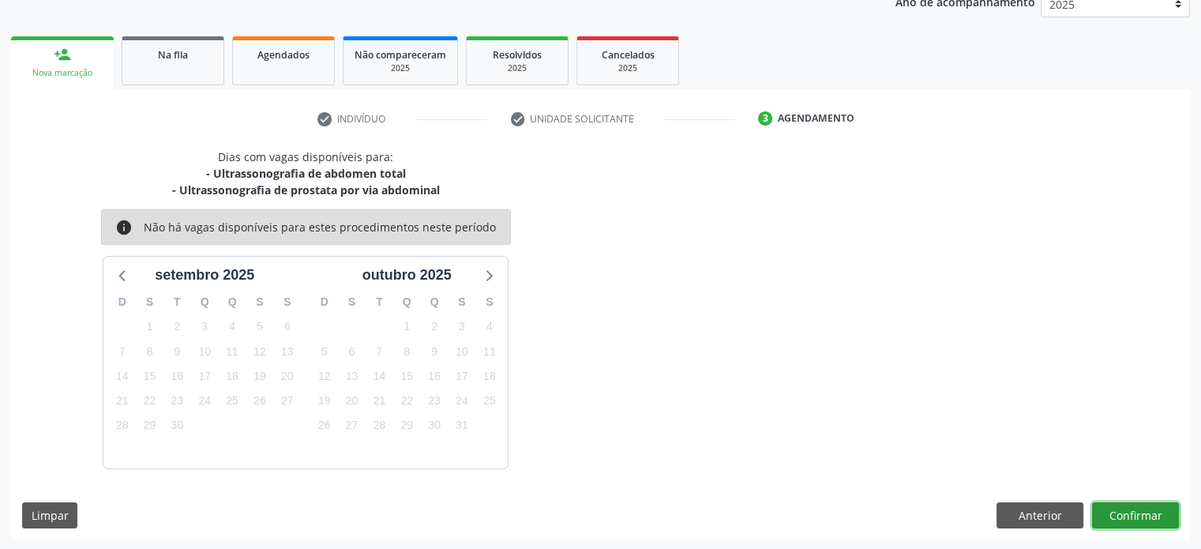
click at [1131, 508] on button "Confirmar" at bounding box center [1135, 515] width 87 height 27
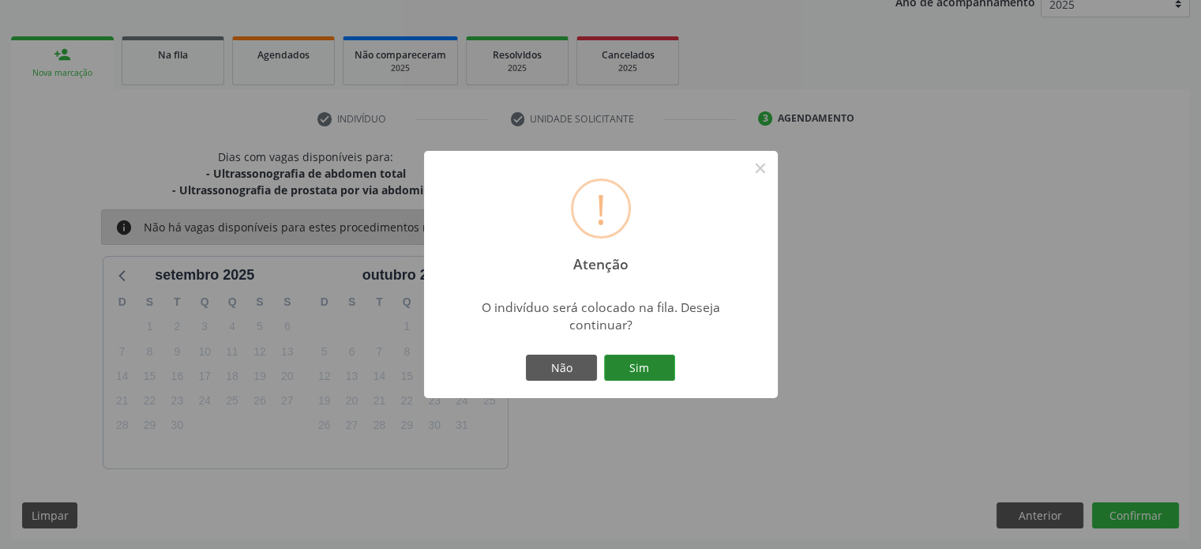
click at [654, 369] on button "Sim" at bounding box center [639, 368] width 71 height 27
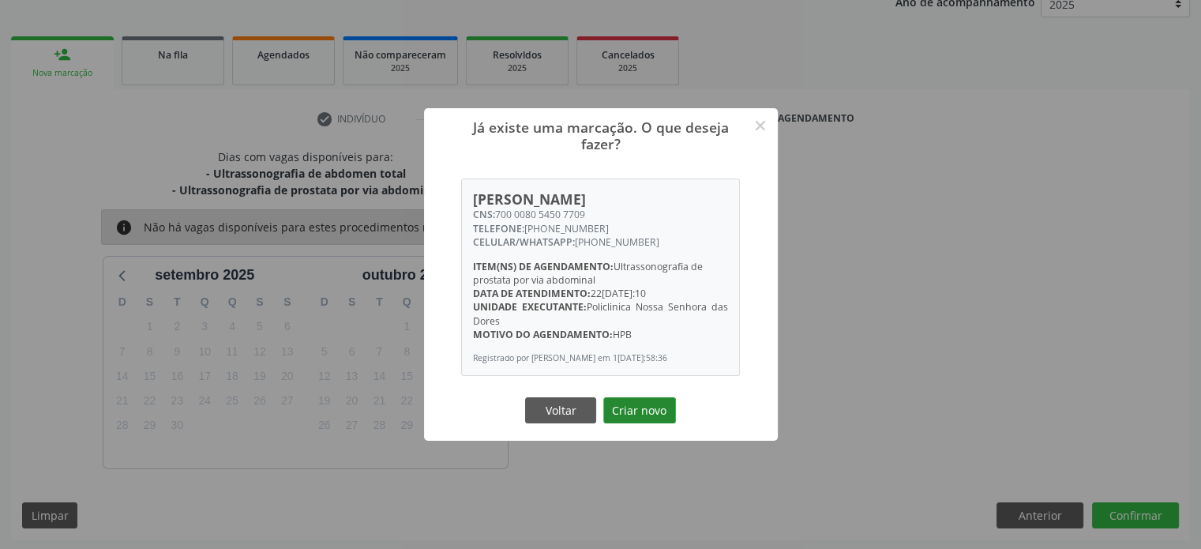
click at [644, 419] on button "Criar novo" at bounding box center [639, 410] width 73 height 27
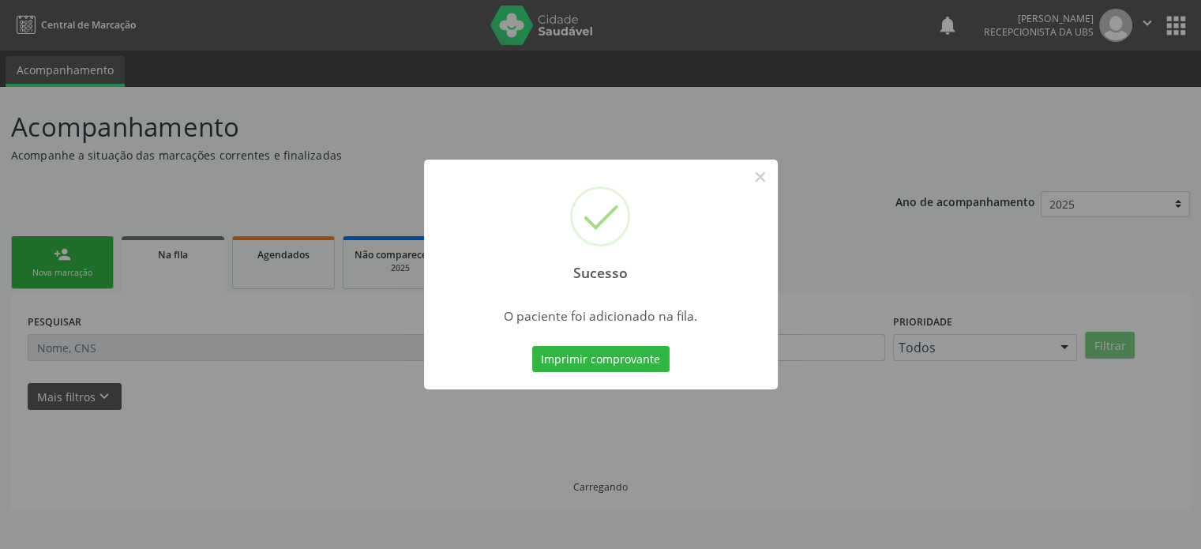
scroll to position [0, 0]
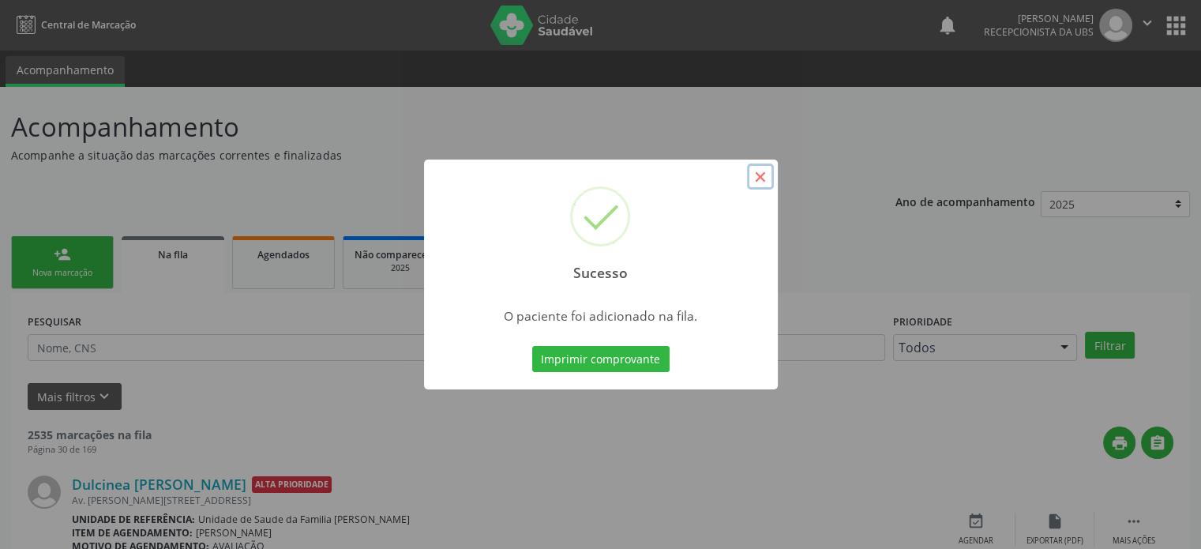
click at [762, 179] on button "×" at bounding box center [760, 177] width 27 height 27
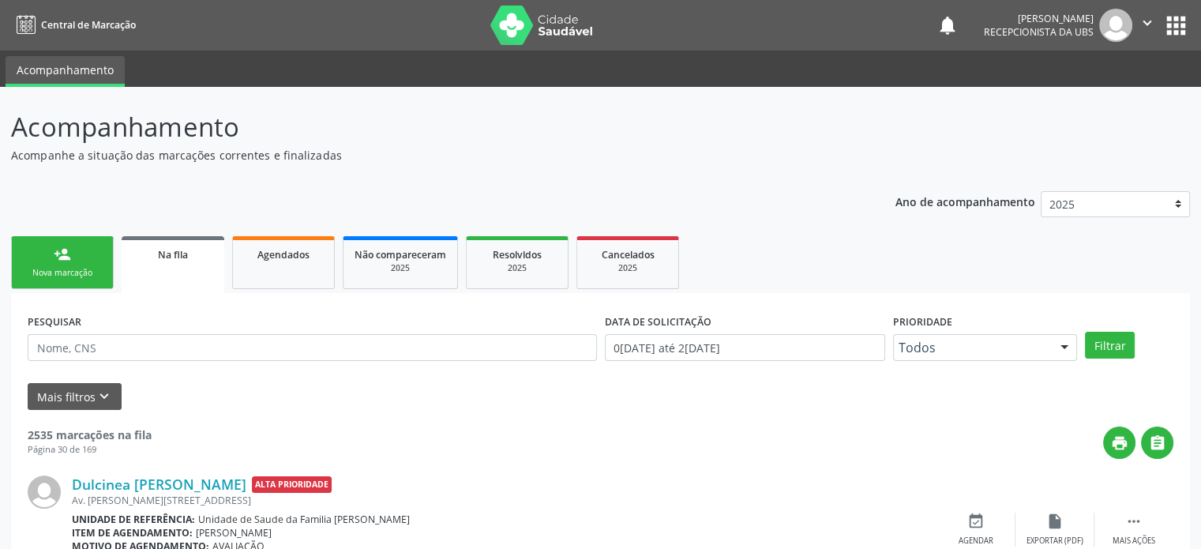
click at [72, 254] on link "person_add Nova marcação" at bounding box center [62, 262] width 103 height 53
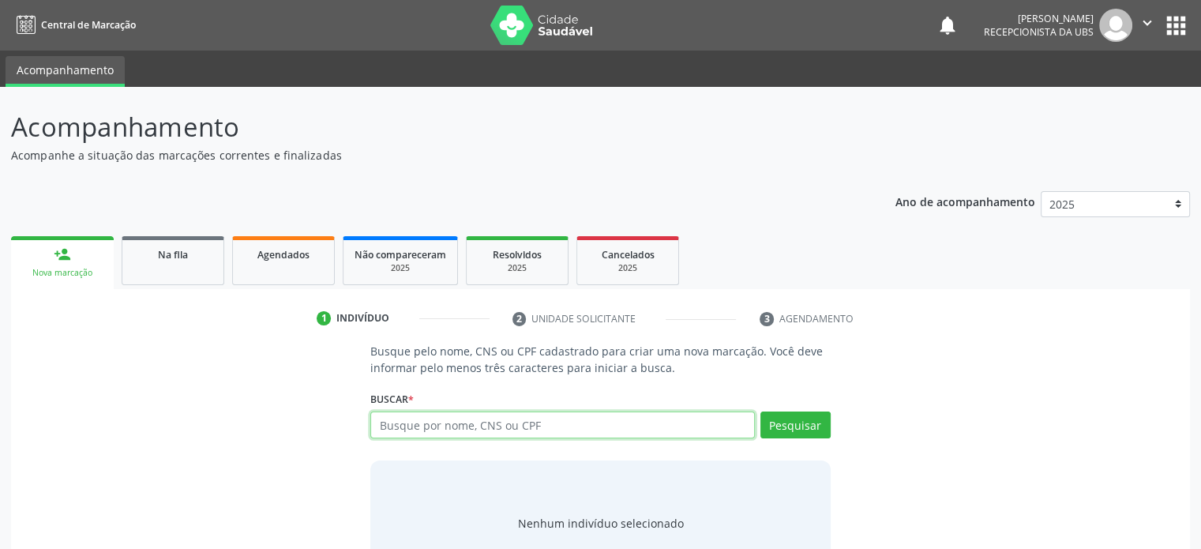
click at [453, 419] on input "text" at bounding box center [562, 425] width 384 height 27
type input "700008054507709"
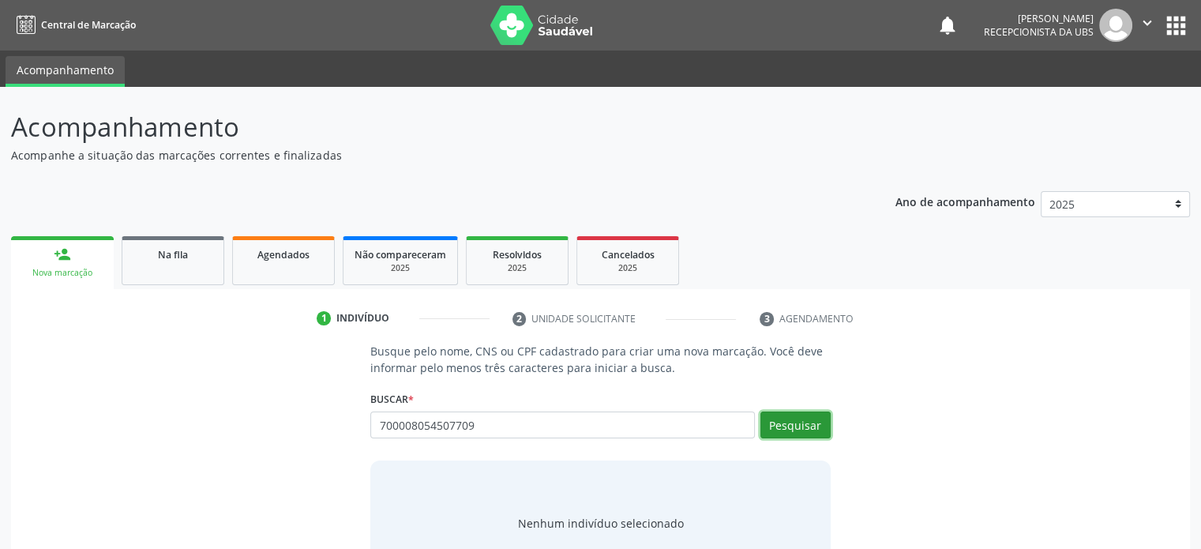
click at [814, 412] on button "Pesquisar" at bounding box center [796, 425] width 70 height 27
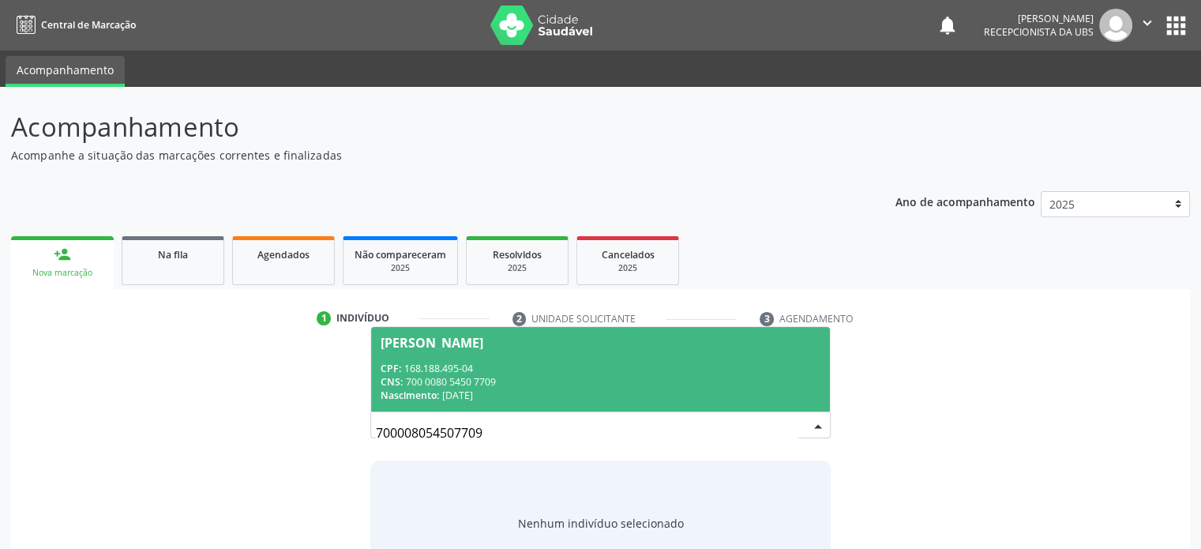
click at [555, 366] on div "CPF: 168.188.495-04" at bounding box center [600, 368] width 439 height 13
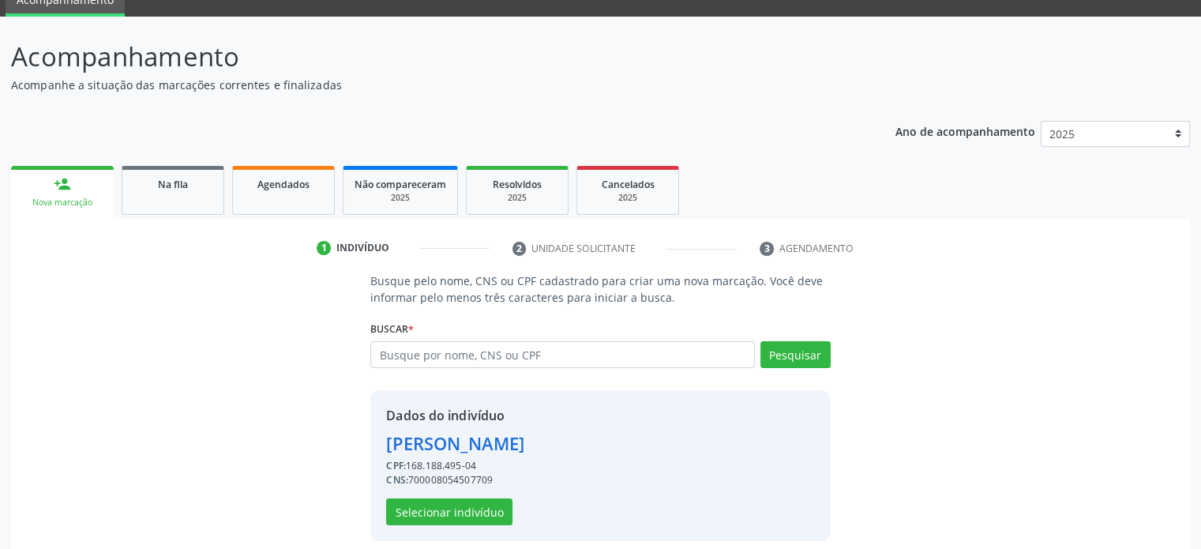
scroll to position [83, 0]
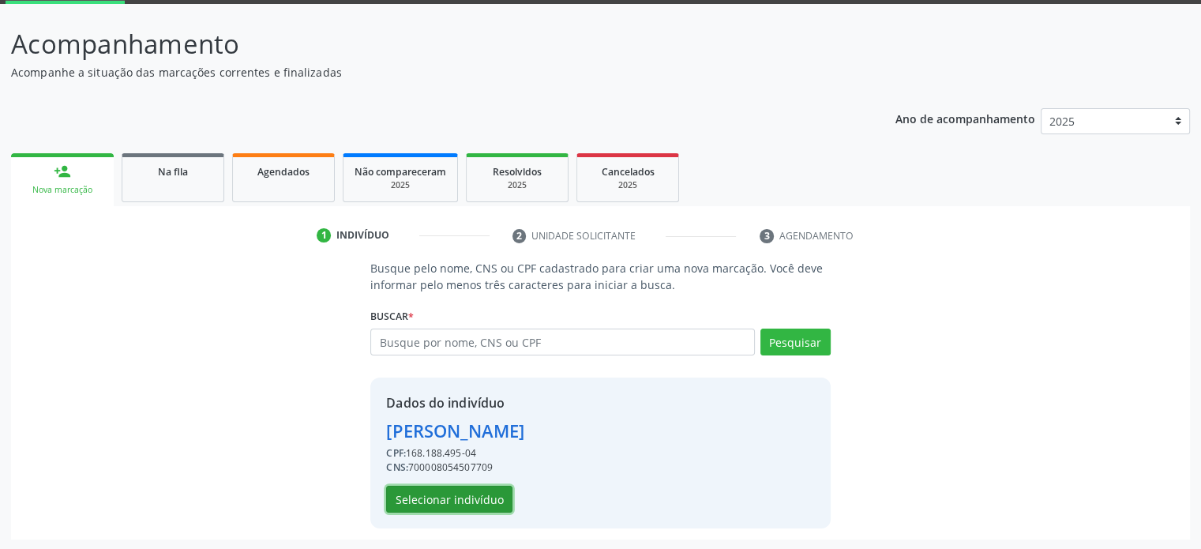
click at [432, 502] on button "Selecionar indivíduo" at bounding box center [449, 499] width 126 height 27
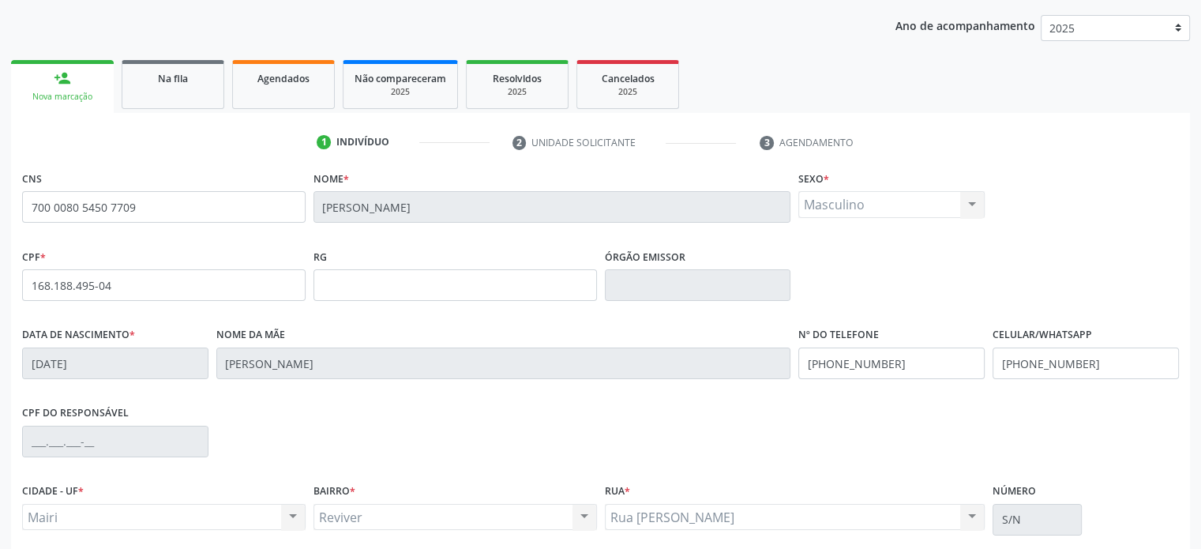
scroll to position [306, 0]
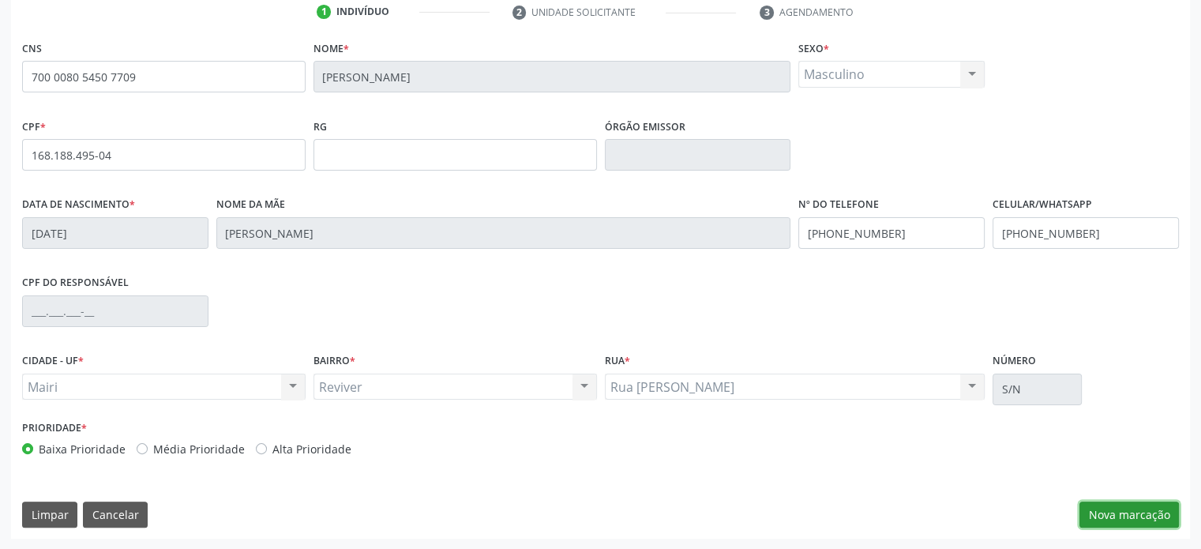
click at [1143, 517] on button "Nova marcação" at bounding box center [1130, 515] width 100 height 27
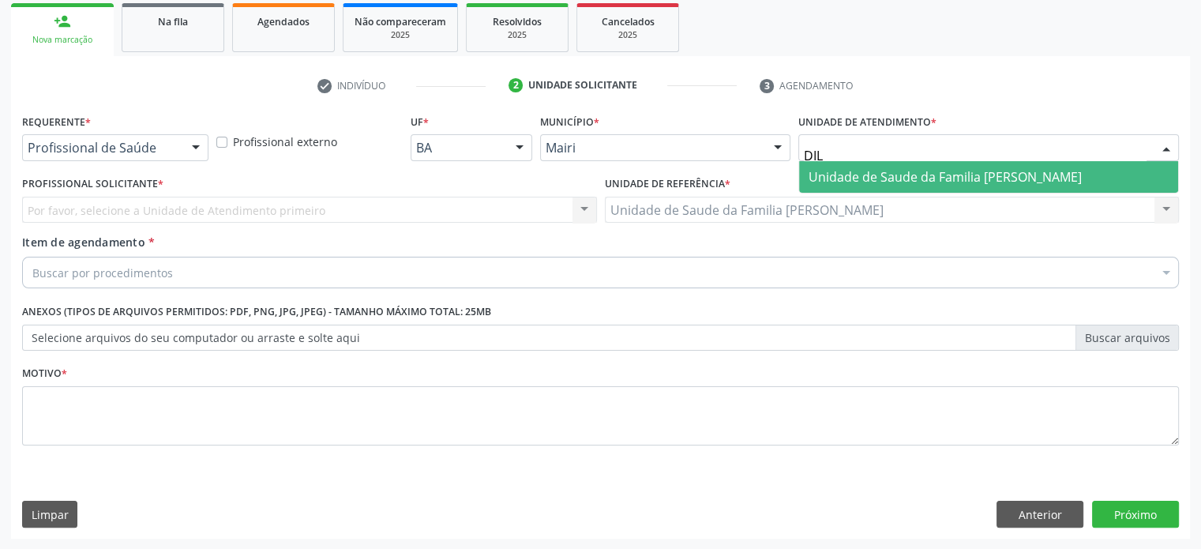
type input "DILT"
click at [926, 176] on span "Unidade de Saude da Familia [PERSON_NAME]" at bounding box center [945, 176] width 273 height 17
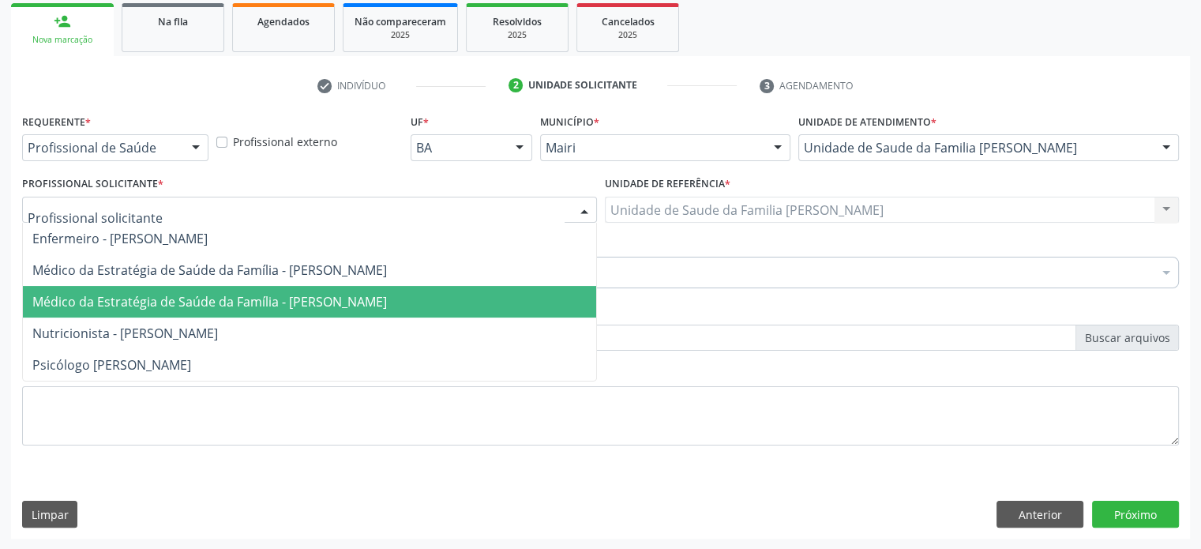
click at [218, 298] on span "Médico da Estratégia de Saúde da Família - [PERSON_NAME]" at bounding box center [209, 301] width 355 height 17
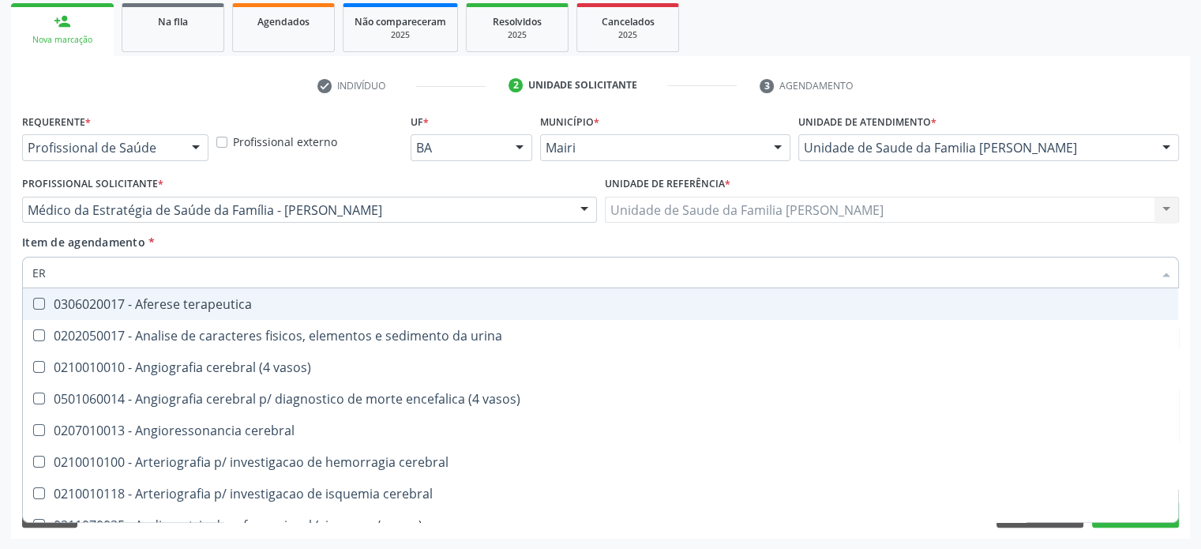
type input "E"
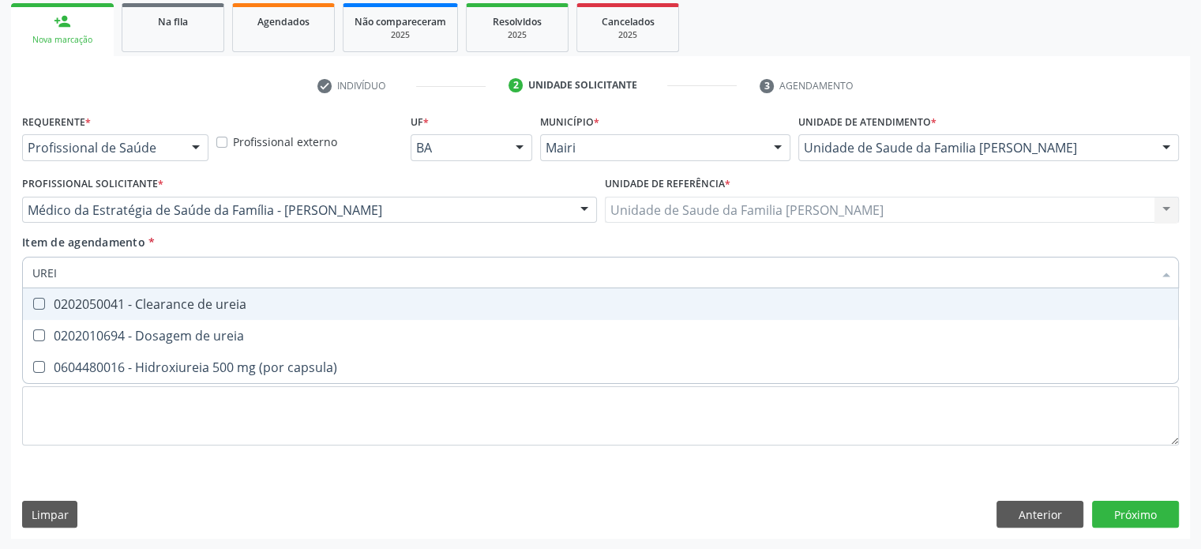
type input "UREIA"
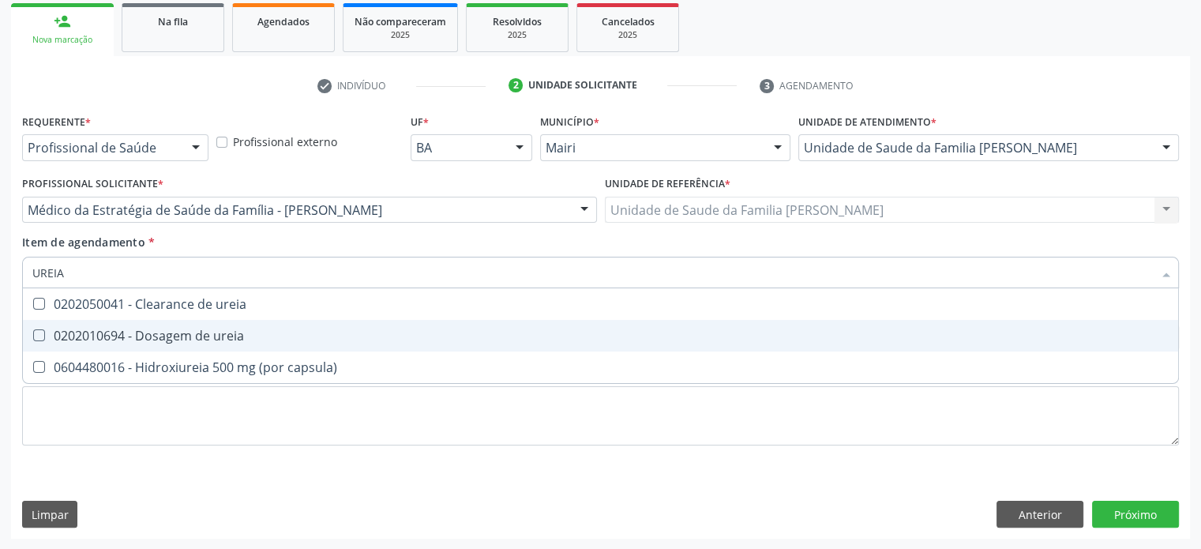
click at [212, 331] on div "0202010694 - Dosagem de ureia" at bounding box center [600, 335] width 1137 height 13
checkbox ureia "true"
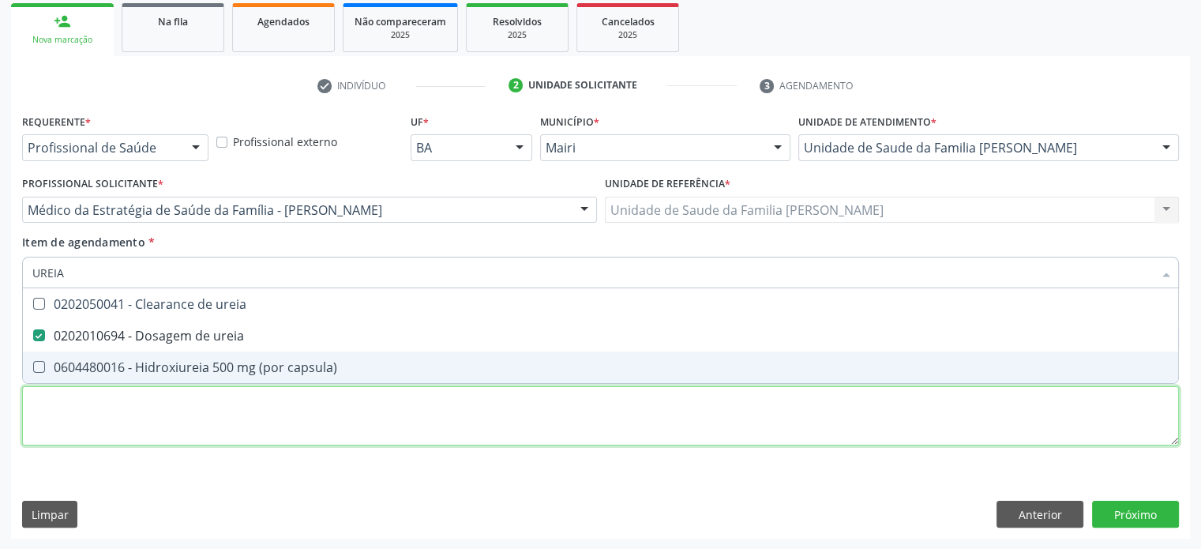
click at [156, 419] on div "Requerente * Profissional de Saúde Profissional de Saúde Paciente Nenhum result…" at bounding box center [600, 289] width 1157 height 358
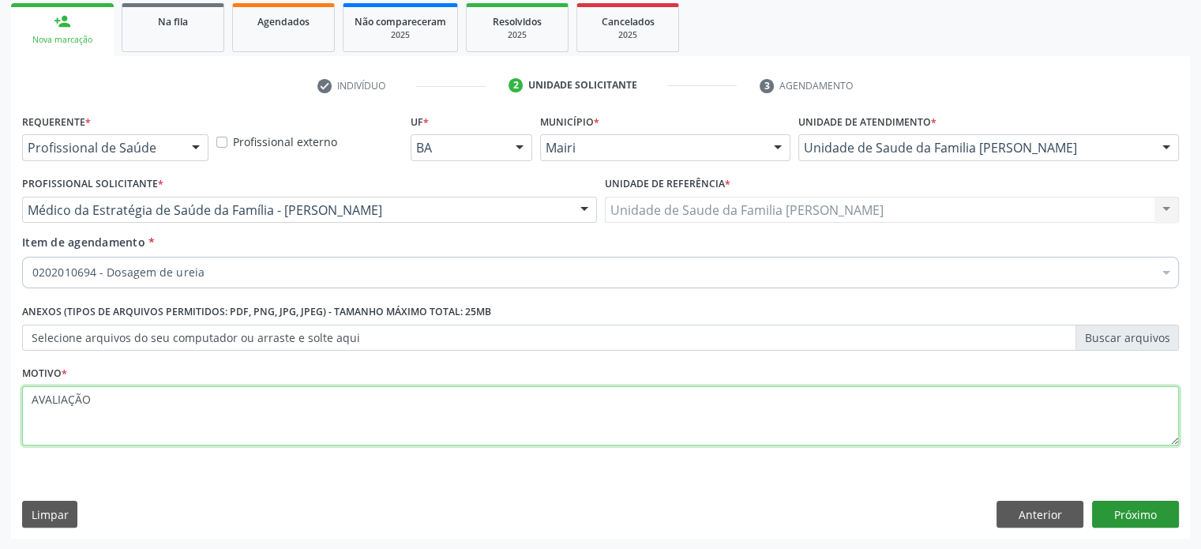
type textarea "AVALIAÇÃO"
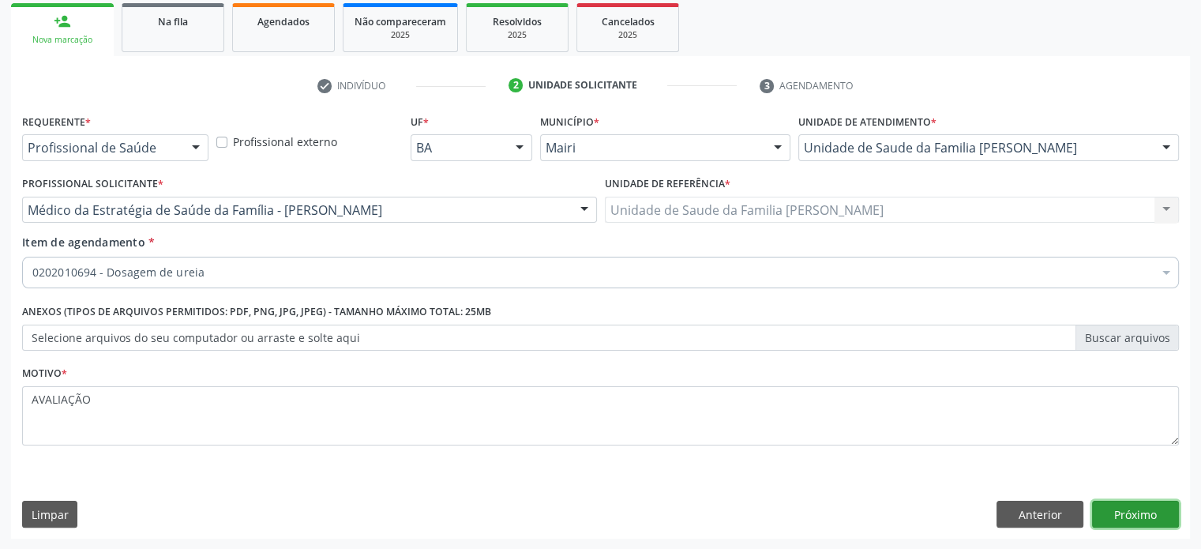
click at [1157, 506] on button "Próximo" at bounding box center [1135, 514] width 87 height 27
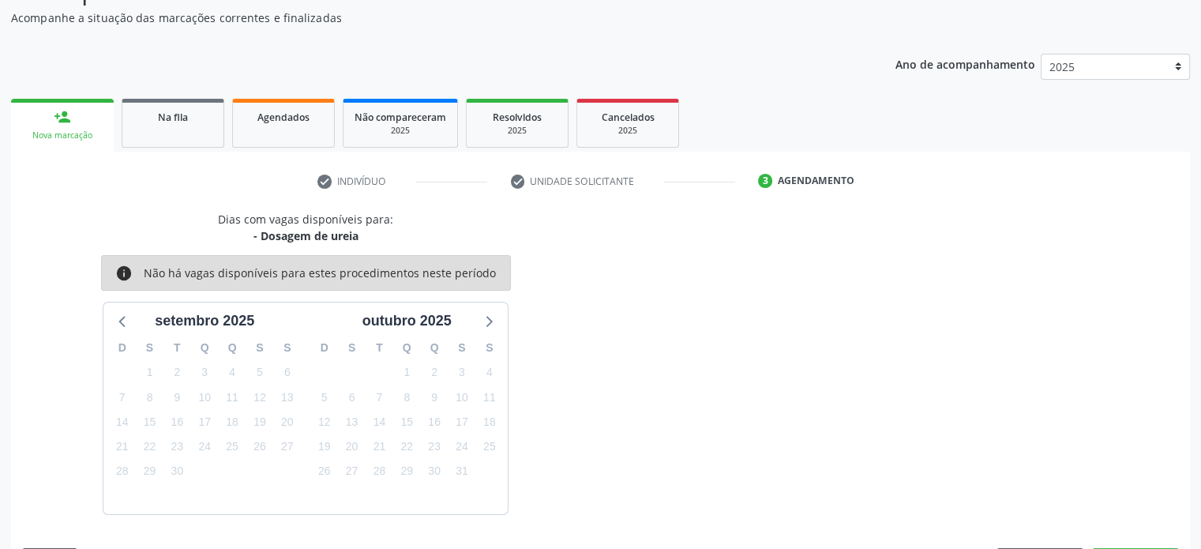
scroll to position [183, 0]
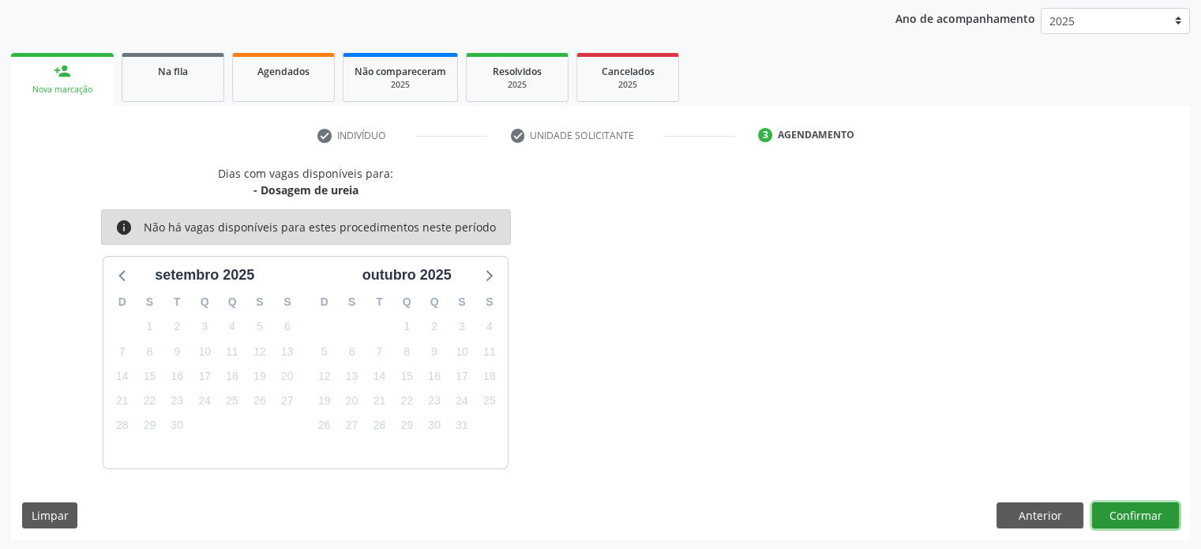
click at [1157, 517] on button "Confirmar" at bounding box center [1135, 515] width 87 height 27
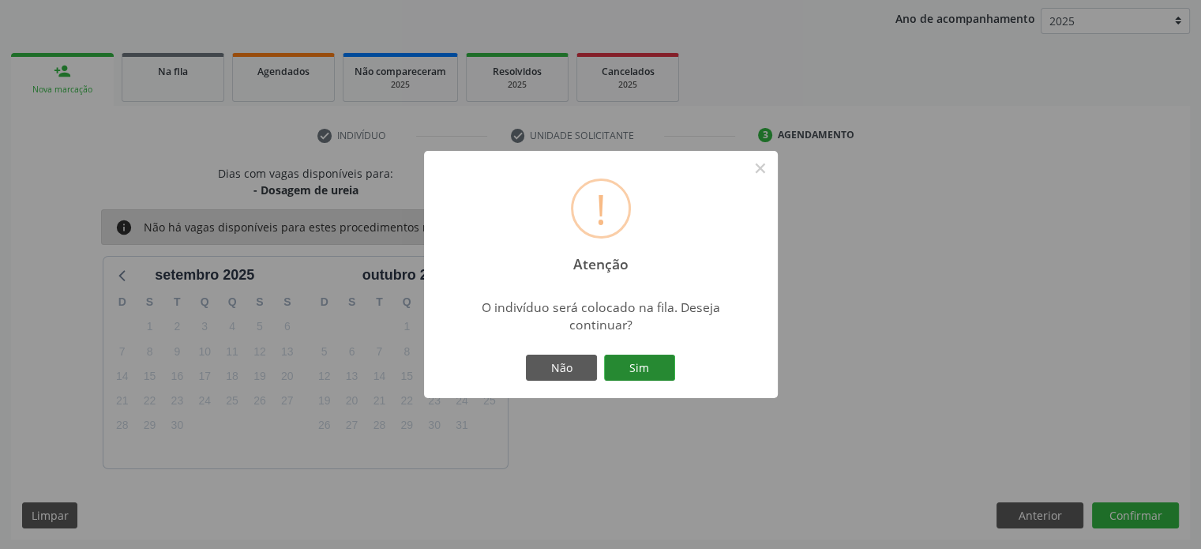
click at [652, 366] on button "Sim" at bounding box center [639, 368] width 71 height 27
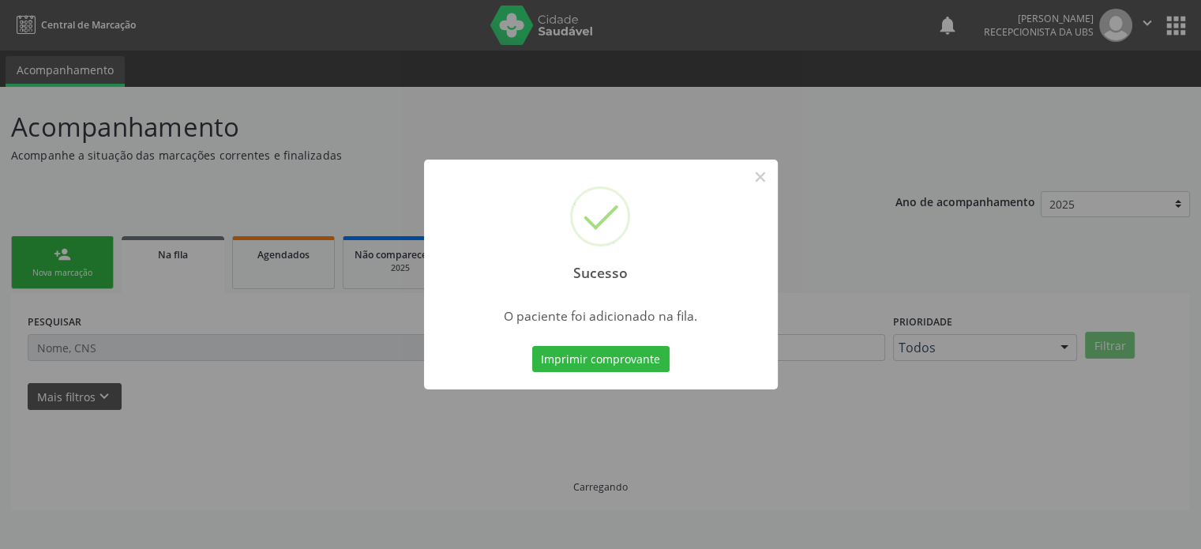
scroll to position [0, 0]
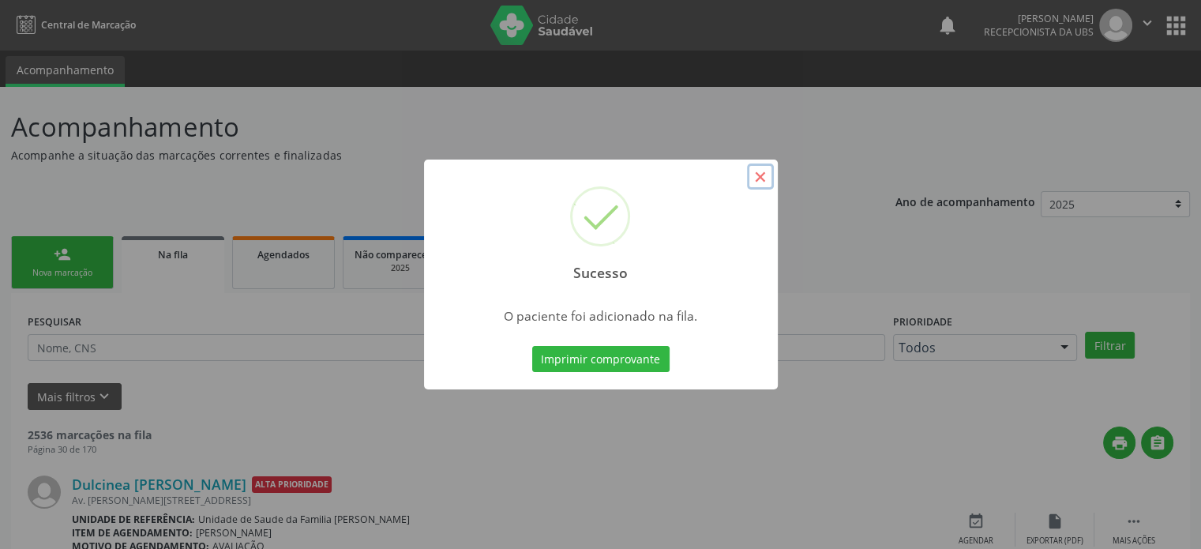
click at [761, 176] on button "×" at bounding box center [760, 177] width 27 height 27
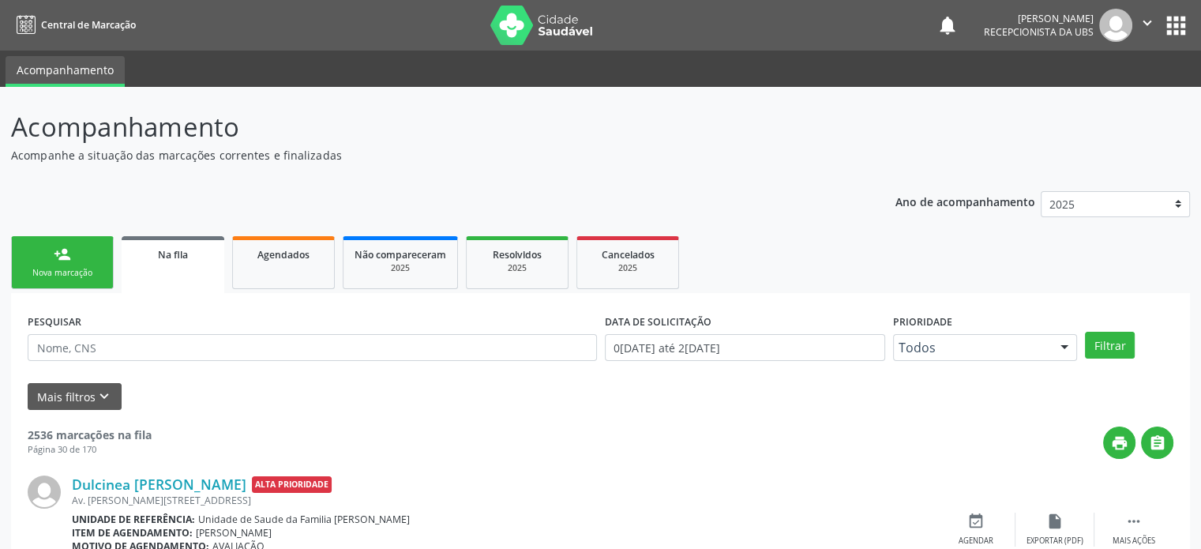
click at [76, 265] on link "person_add Nova marcação" at bounding box center [62, 262] width 103 height 53
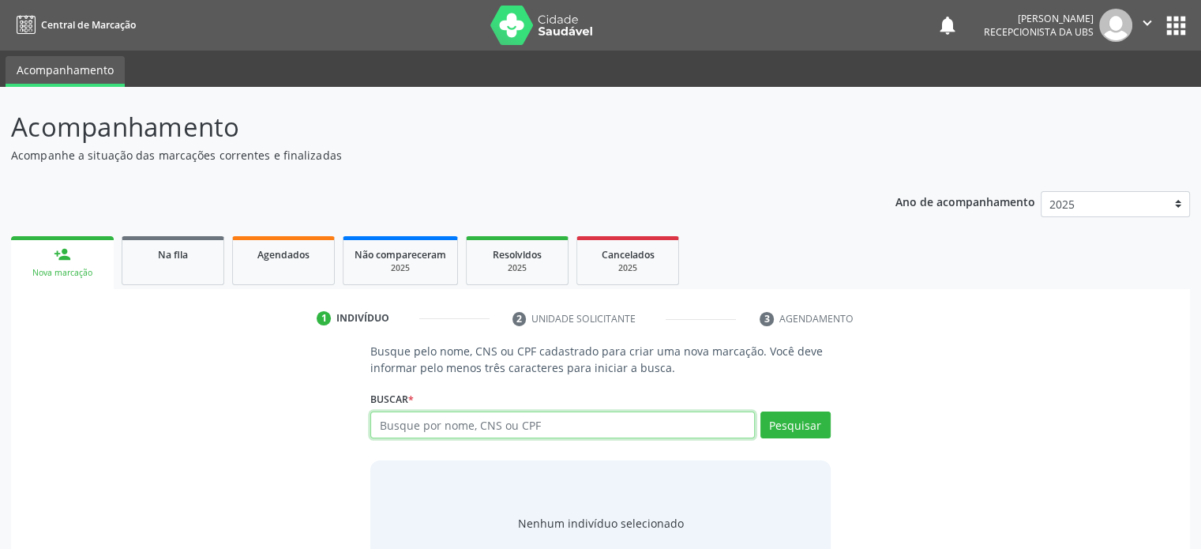
click at [442, 429] on input "text" at bounding box center [562, 425] width 384 height 27
click at [477, 427] on input "text" at bounding box center [562, 425] width 384 height 27
type input "Z"
type input "707006810807634"
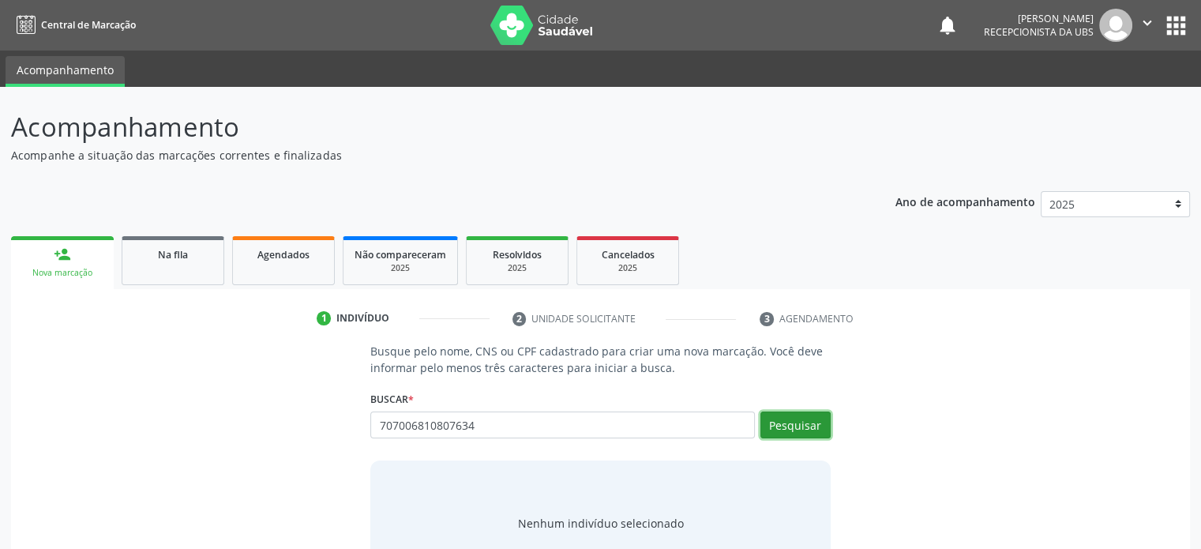
click at [787, 423] on button "Pesquisar" at bounding box center [796, 425] width 70 height 27
click at [498, 427] on input "707006810807634" at bounding box center [562, 425] width 384 height 27
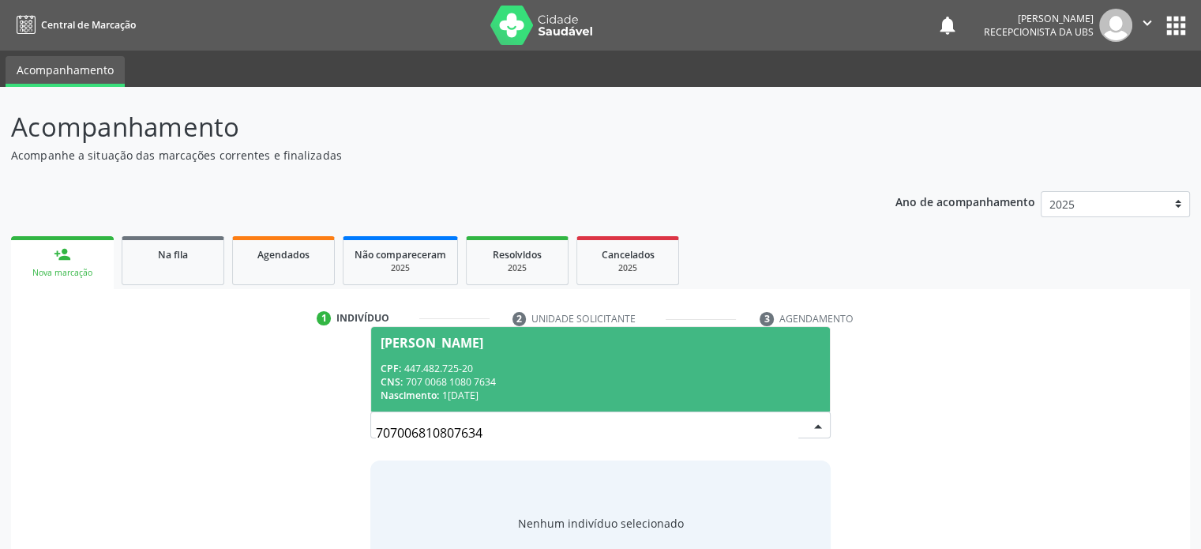
click at [467, 359] on span "Zezito Pereira da Silva CPF: 447.482.725-20 CNS: 707 0068 1080 7634 Nascimento:…" at bounding box center [600, 369] width 458 height 85
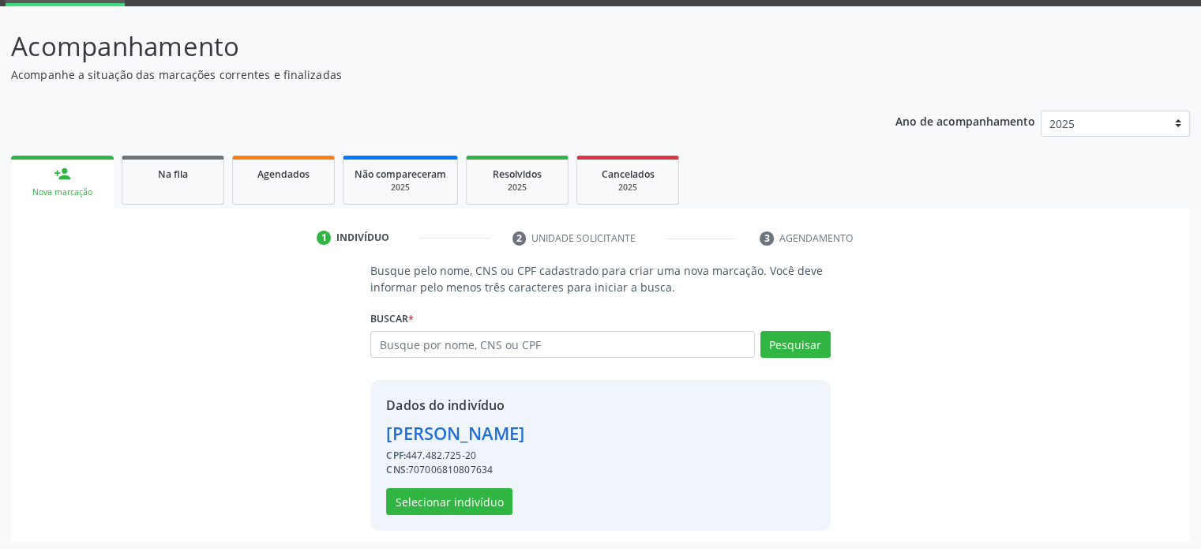
scroll to position [83, 0]
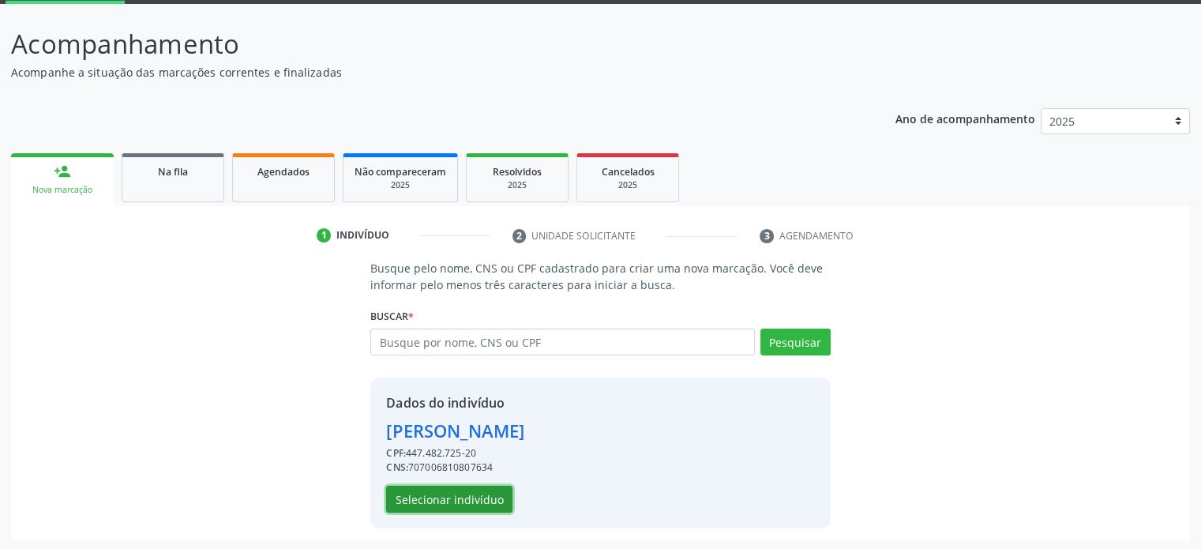
click at [455, 504] on button "Selecionar indivíduo" at bounding box center [449, 499] width 126 height 27
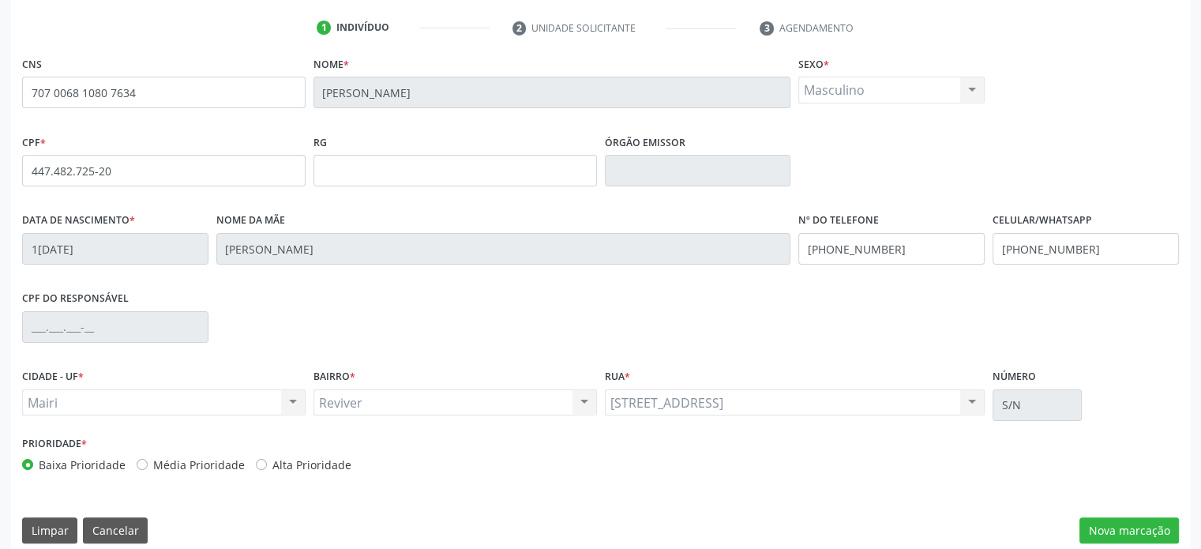
scroll to position [306, 0]
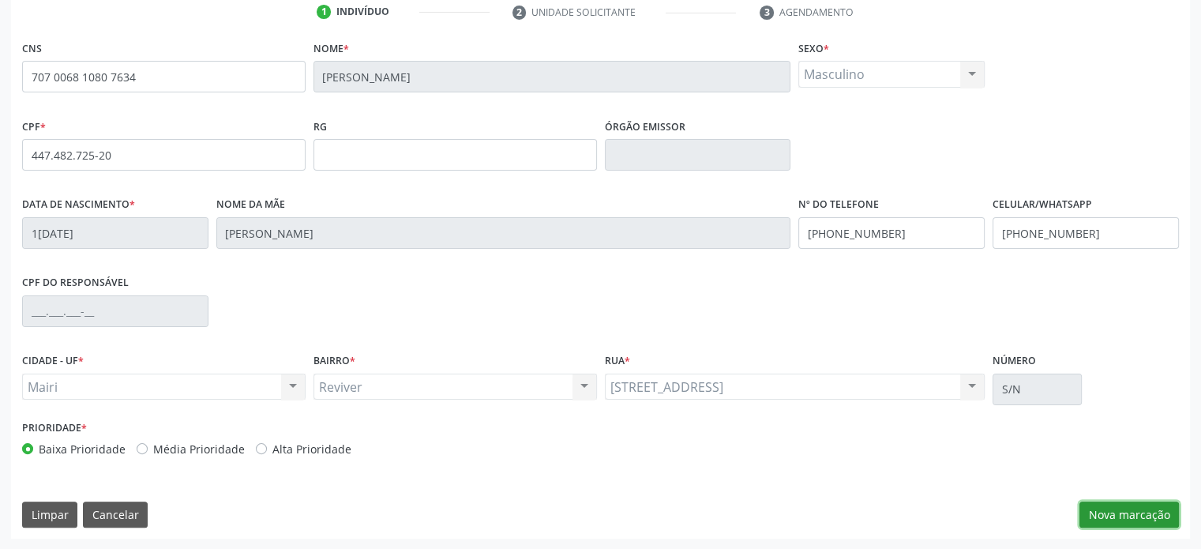
click at [1137, 514] on button "Nova marcação" at bounding box center [1130, 515] width 100 height 27
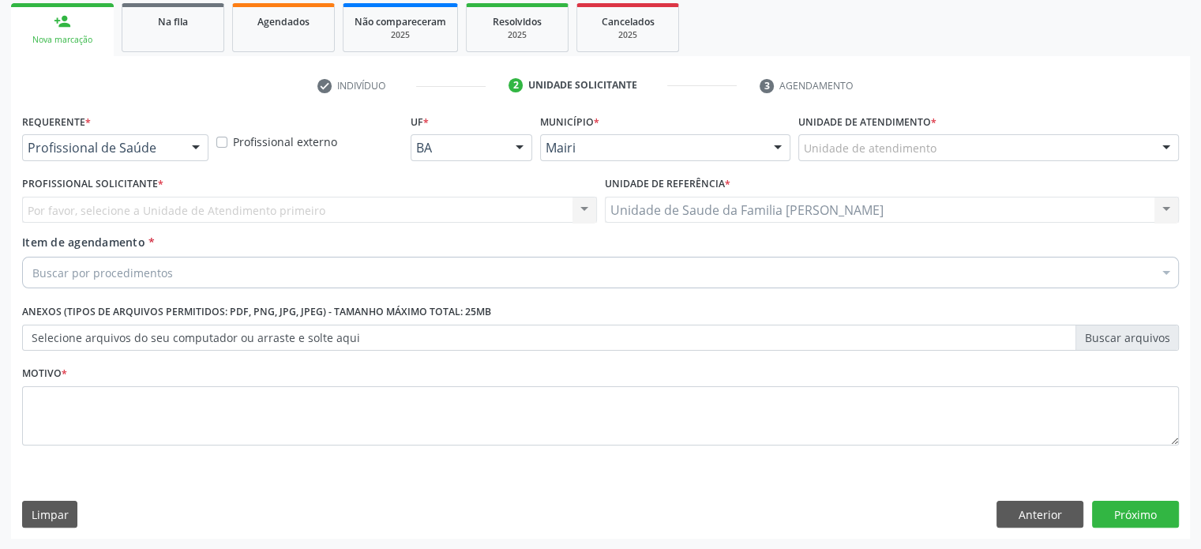
click at [936, 148] on div "Unidade de atendimento" at bounding box center [989, 147] width 381 height 27
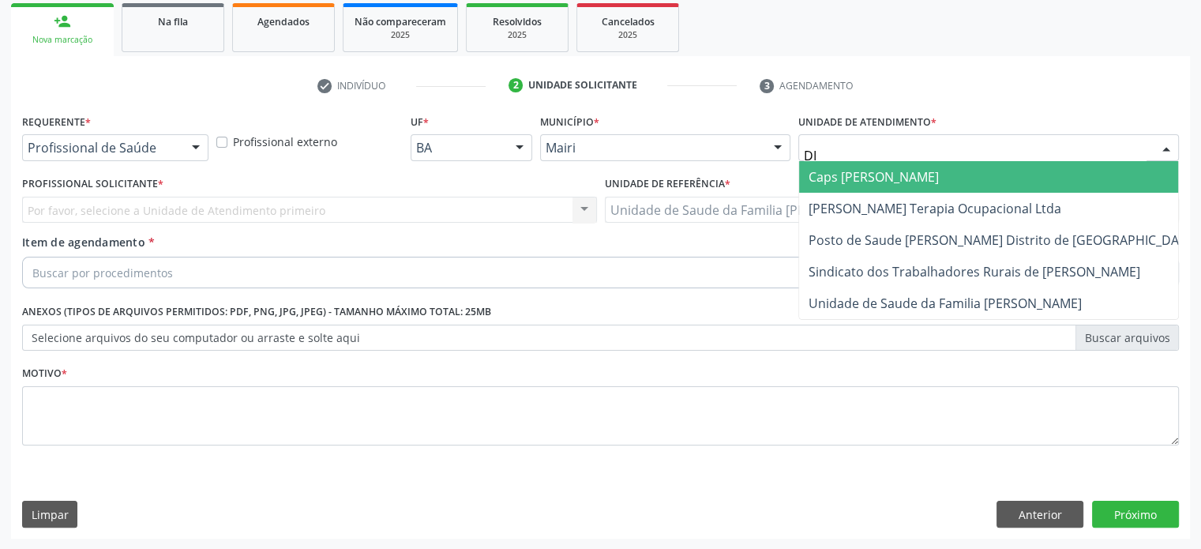
type input "DIL"
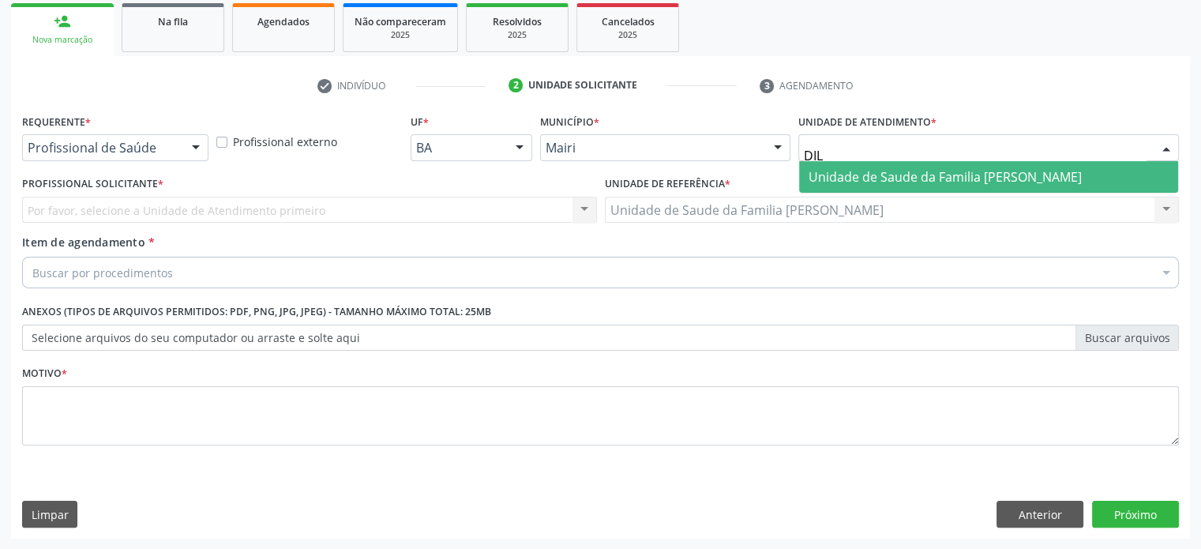
click at [929, 178] on span "Unidade de Saude da Familia [PERSON_NAME]" at bounding box center [945, 176] width 273 height 17
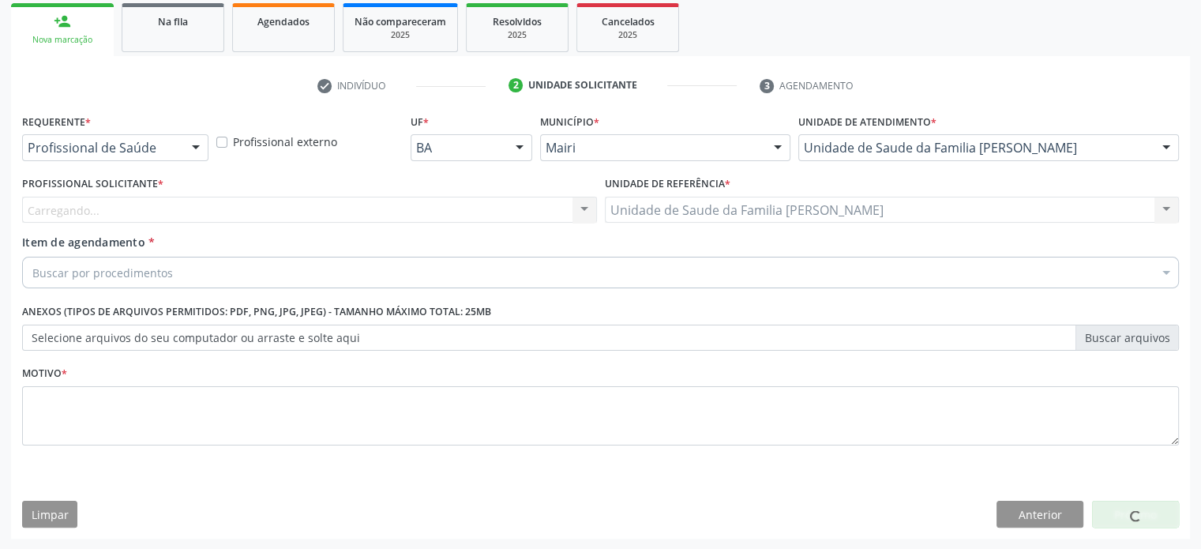
click at [171, 265] on div "Buscar por procedimentos" at bounding box center [600, 273] width 1157 height 32
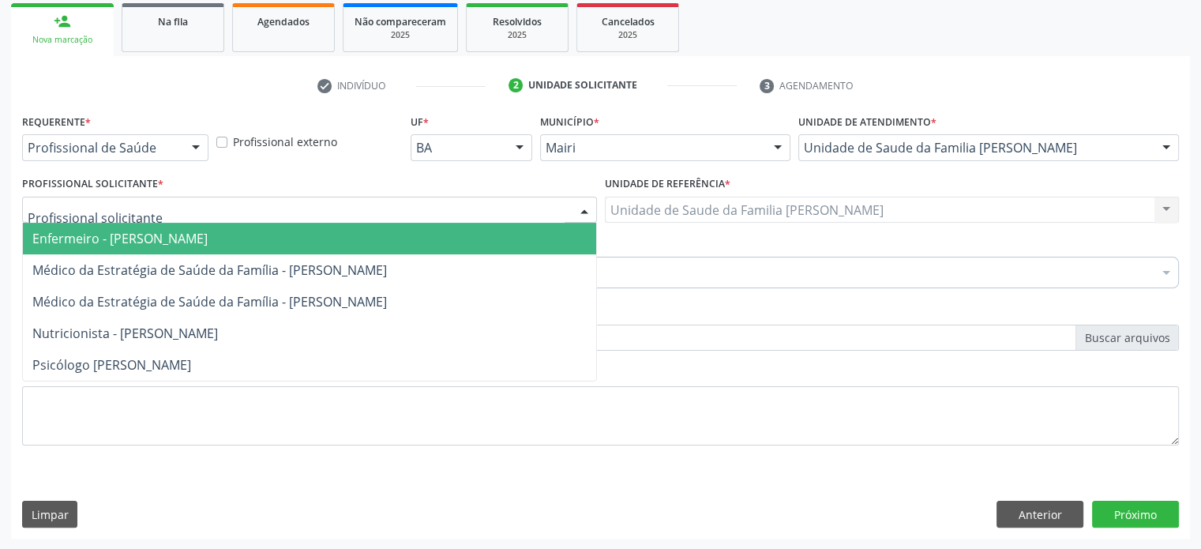
click at [212, 214] on div at bounding box center [309, 210] width 575 height 27
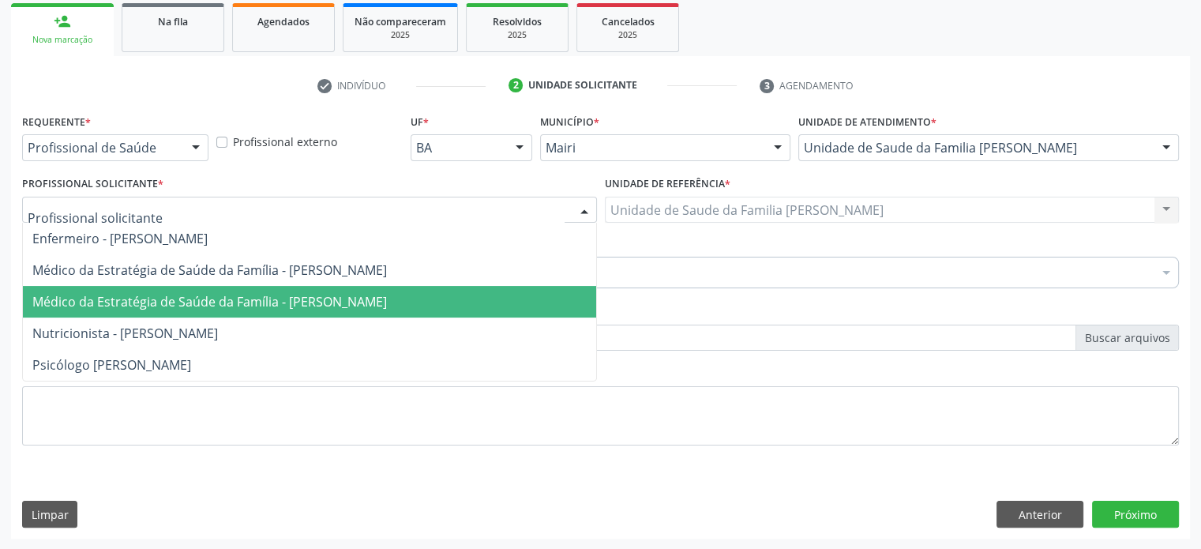
click at [223, 293] on span "Médico da Estratégia de Saúde da Família - [PERSON_NAME]" at bounding box center [209, 301] width 355 height 17
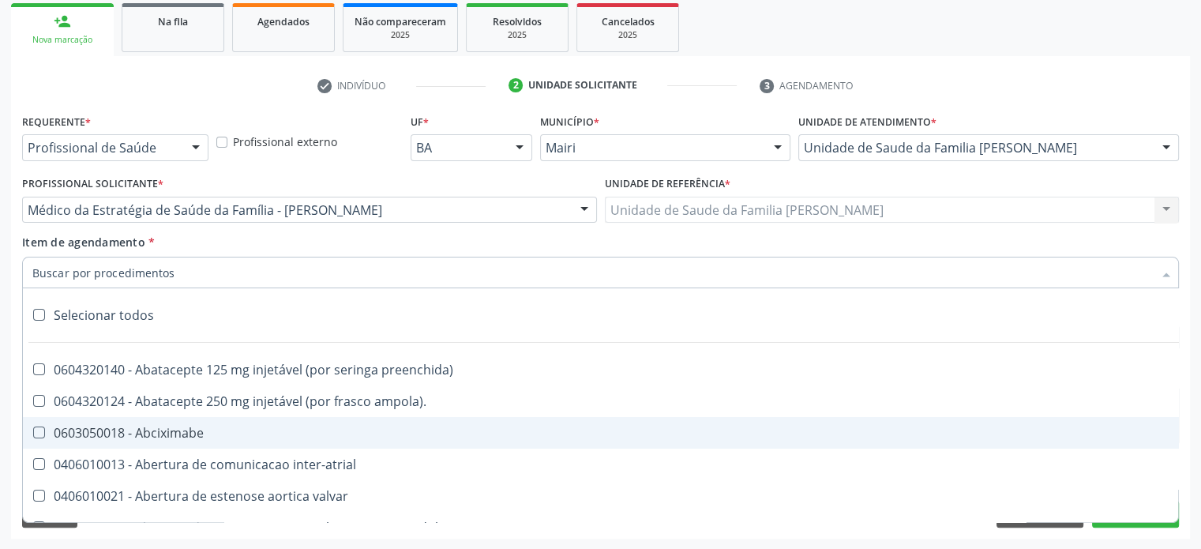
click at [158, 276] on input "Item de agendamento *" at bounding box center [592, 273] width 1121 height 32
paste input "0202050017"
type input "0202050017"
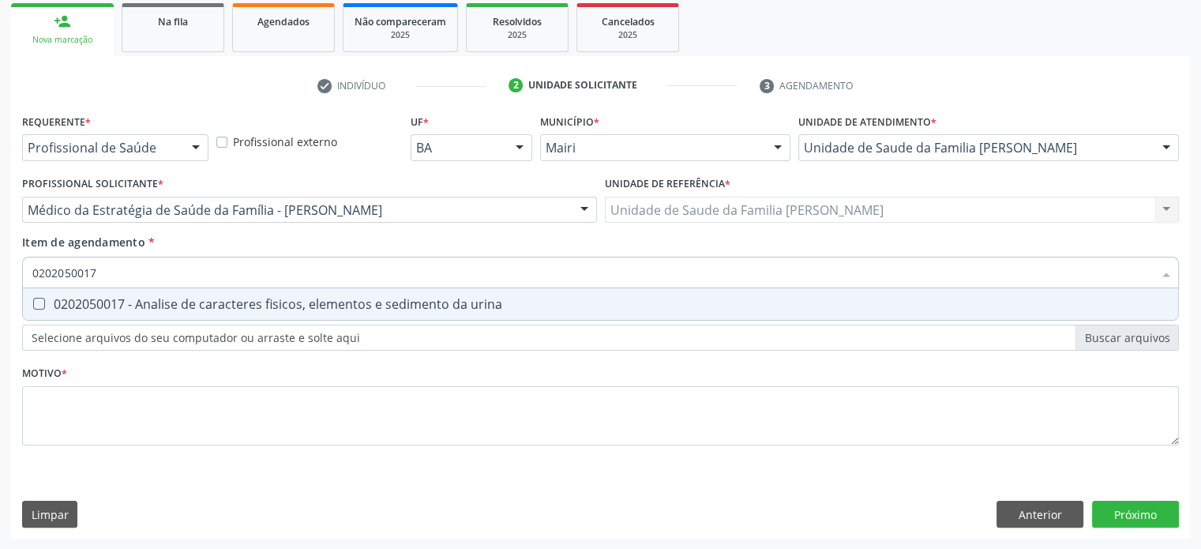
click at [182, 303] on div "0202050017 - Analise de caracteres fisicos, elementos e sedimento da urina" at bounding box center [600, 304] width 1137 height 13
checkbox urina "true"
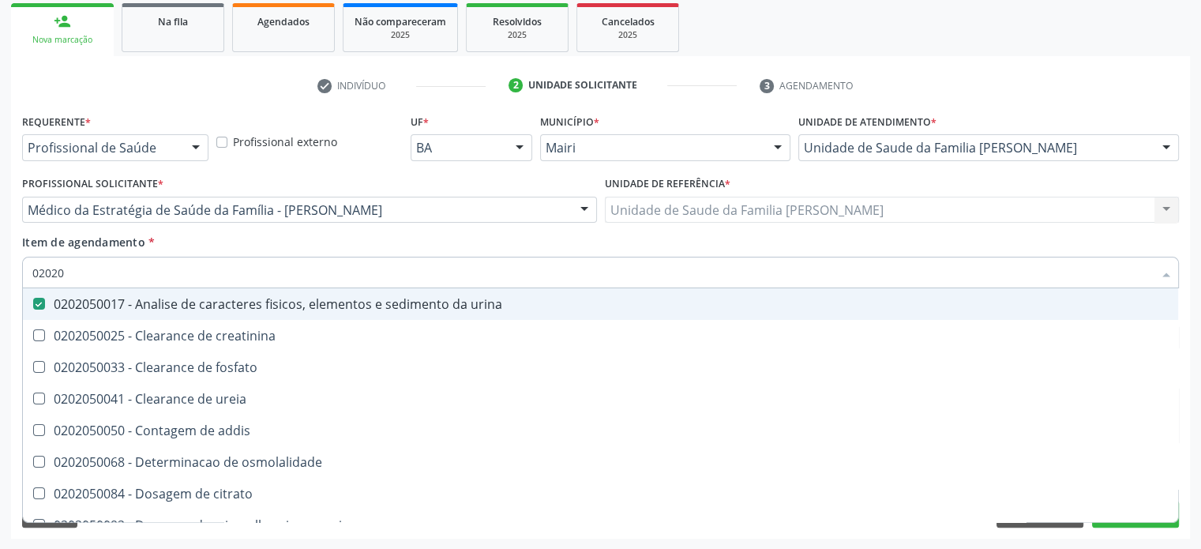
type input "0202"
checkbox urina "false"
checkbox ureia "true"
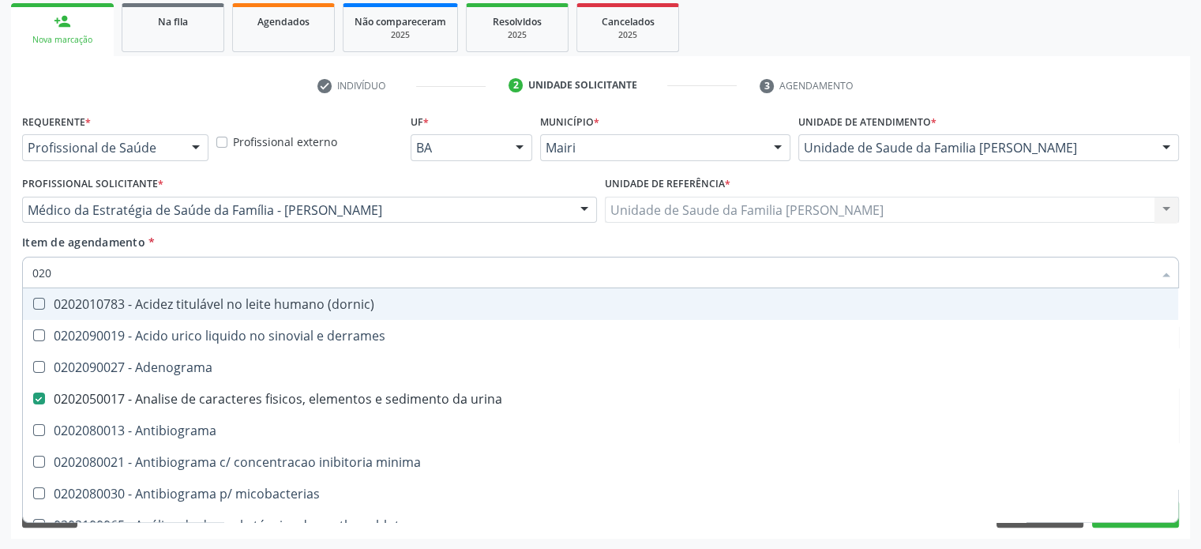
type input "02"
checkbox urina "false"
checkbox addis "false"
checkbox antiplaquetarios "true"
type input "0"
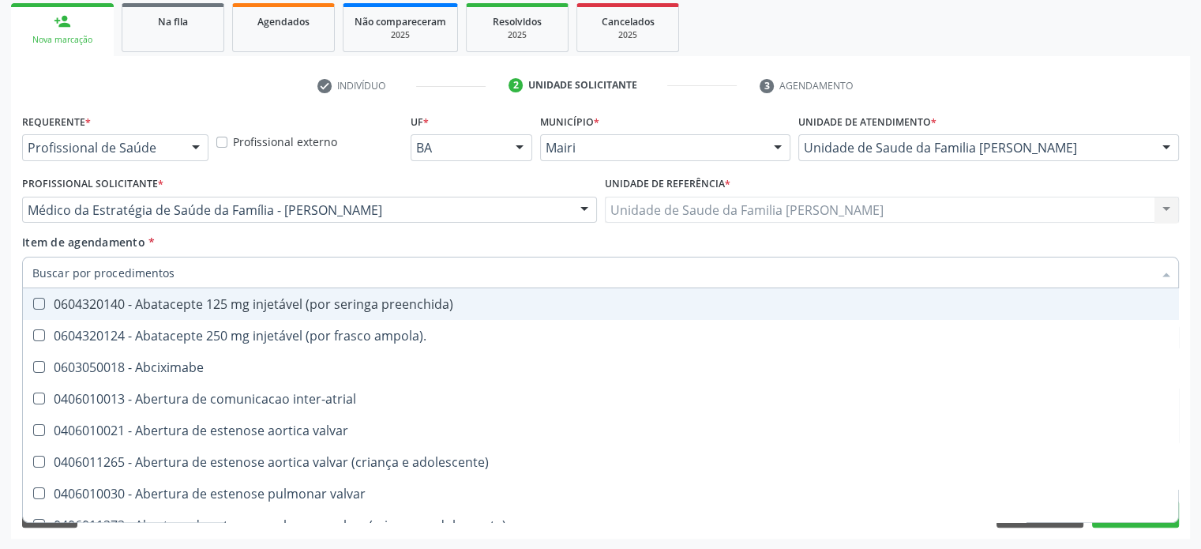
checkbox biotinidase "false"
checkbox urina "true"
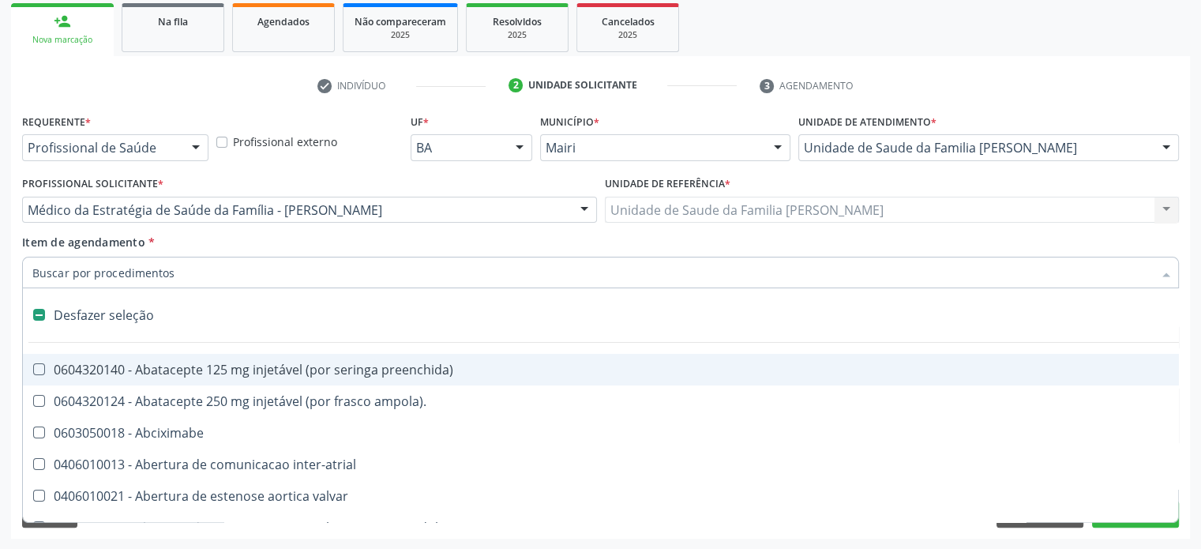
type input "H"
checkbox urina "false"
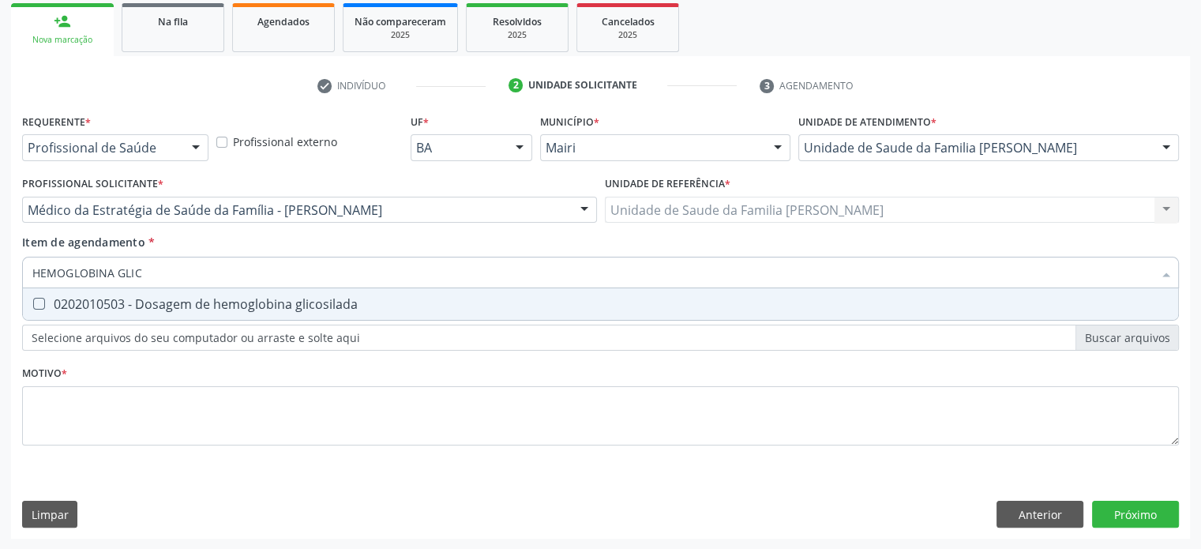
type input "HEMOGLOBINA GLICO"
click at [182, 303] on div "0202010503 - Dosagem de hemoglobina glicosilada" at bounding box center [600, 304] width 1137 height 13
checkbox glicosilada "true"
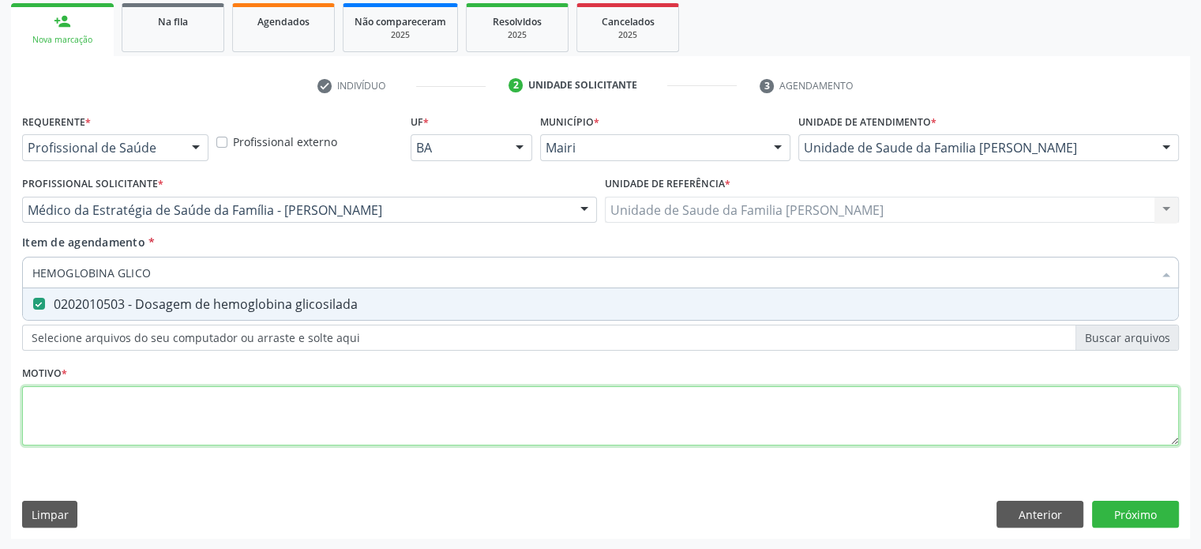
click at [98, 403] on div "Requerente * Profissional de Saúde Profissional de Saúde Paciente Nenhum result…" at bounding box center [600, 289] width 1157 height 358
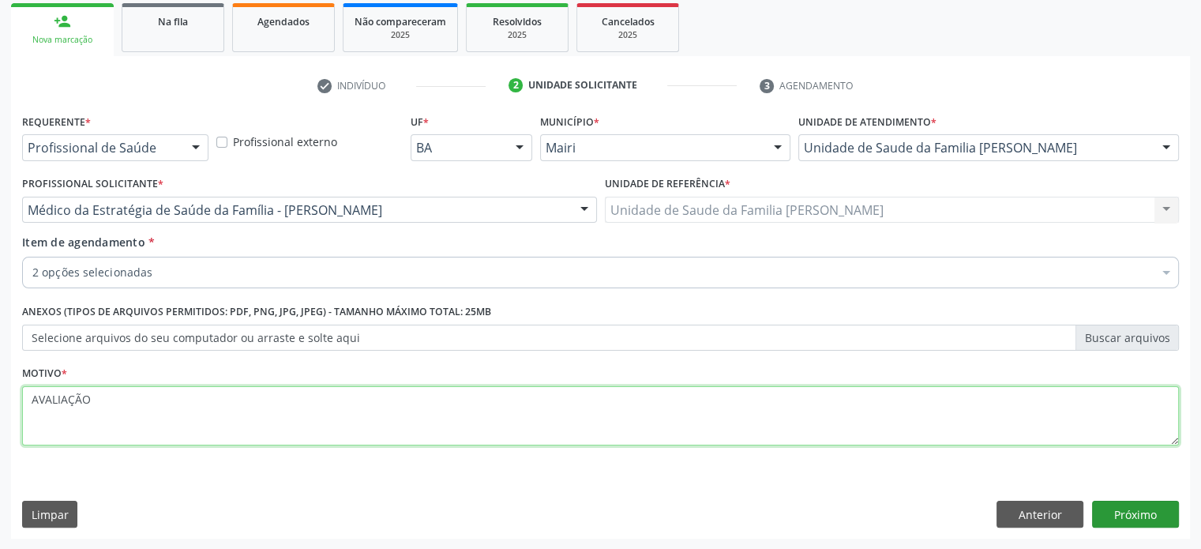
type textarea "AVALIAÇÃO"
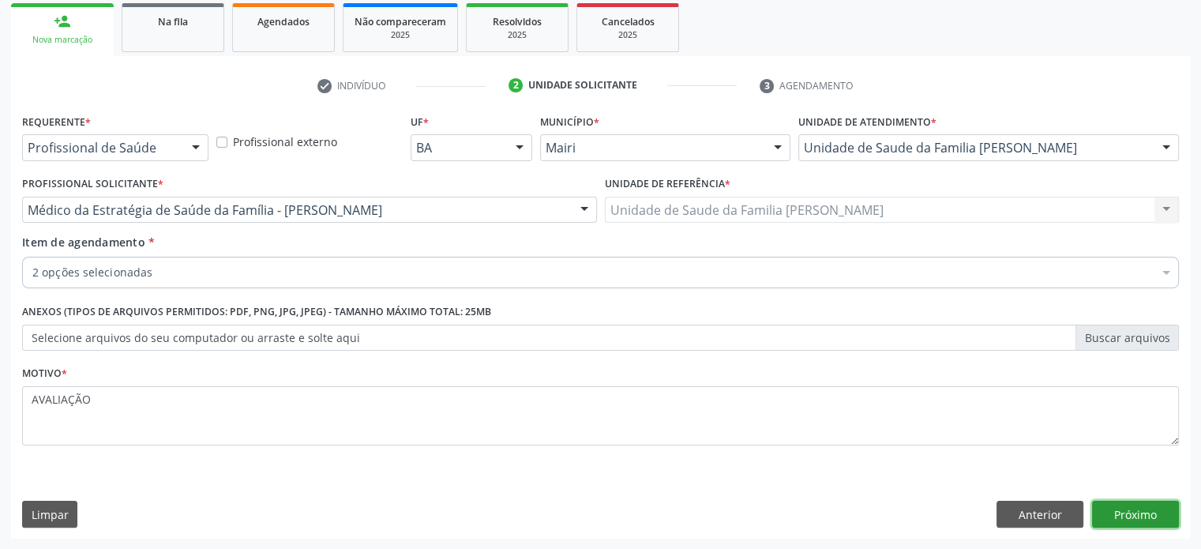
click at [1137, 509] on button "Próximo" at bounding box center [1135, 514] width 87 height 27
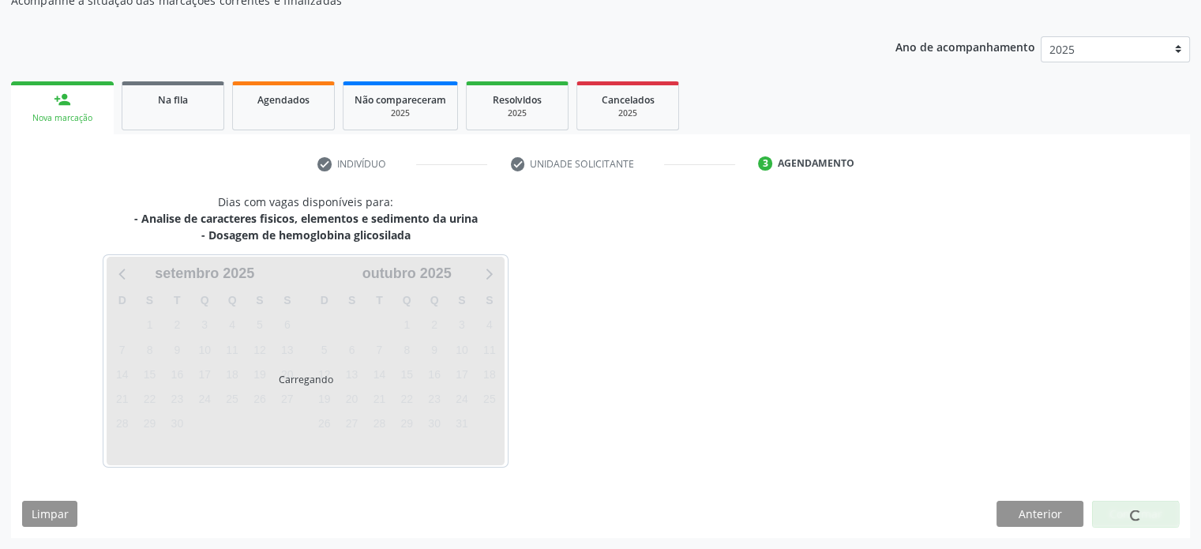
scroll to position [154, 0]
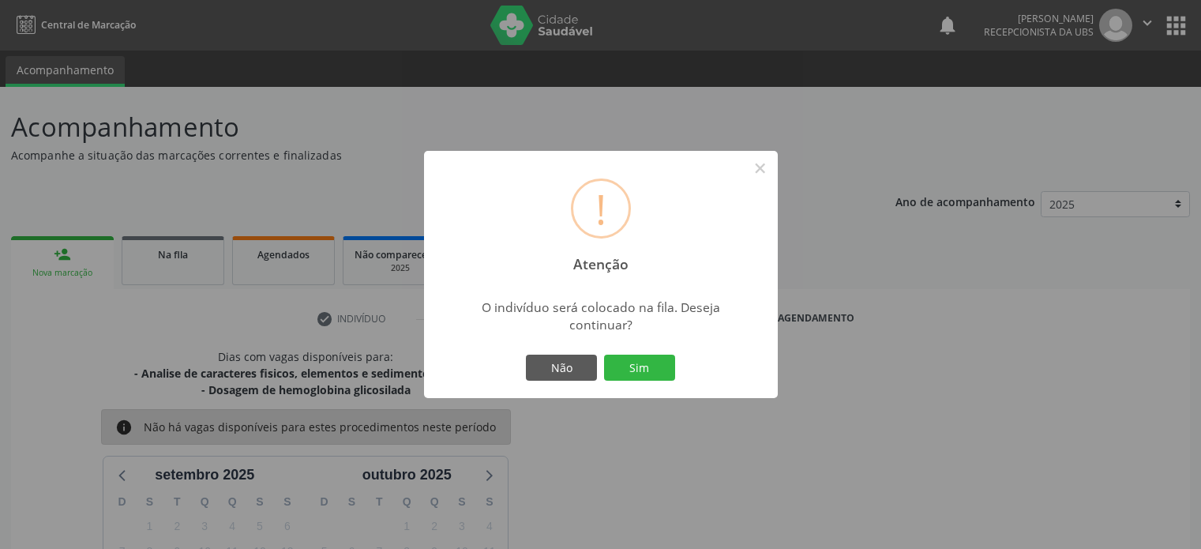
scroll to position [200, 0]
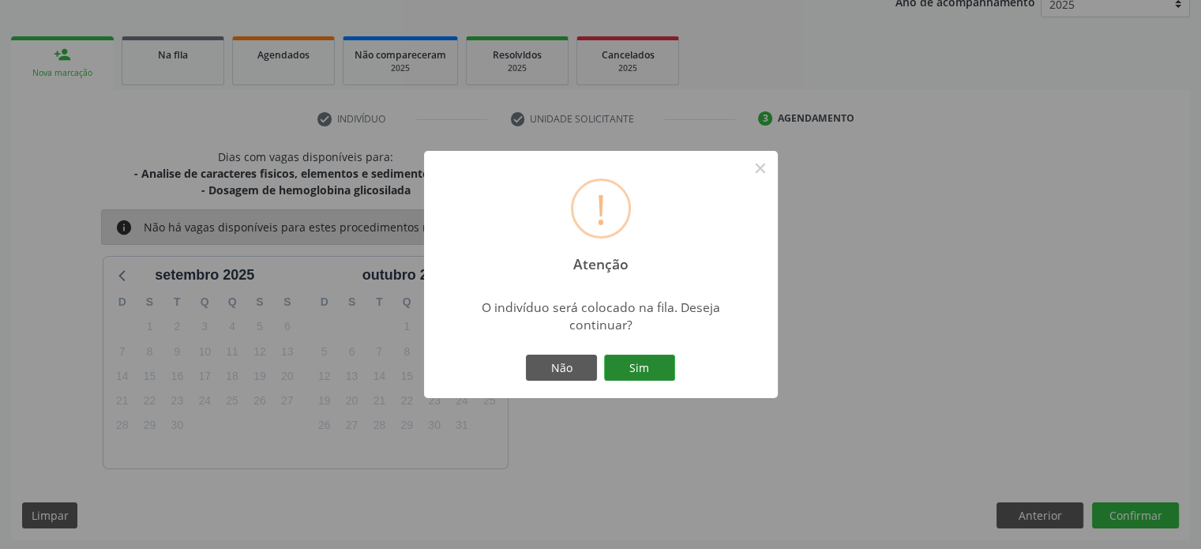
click at [649, 366] on button "Sim" at bounding box center [639, 368] width 71 height 27
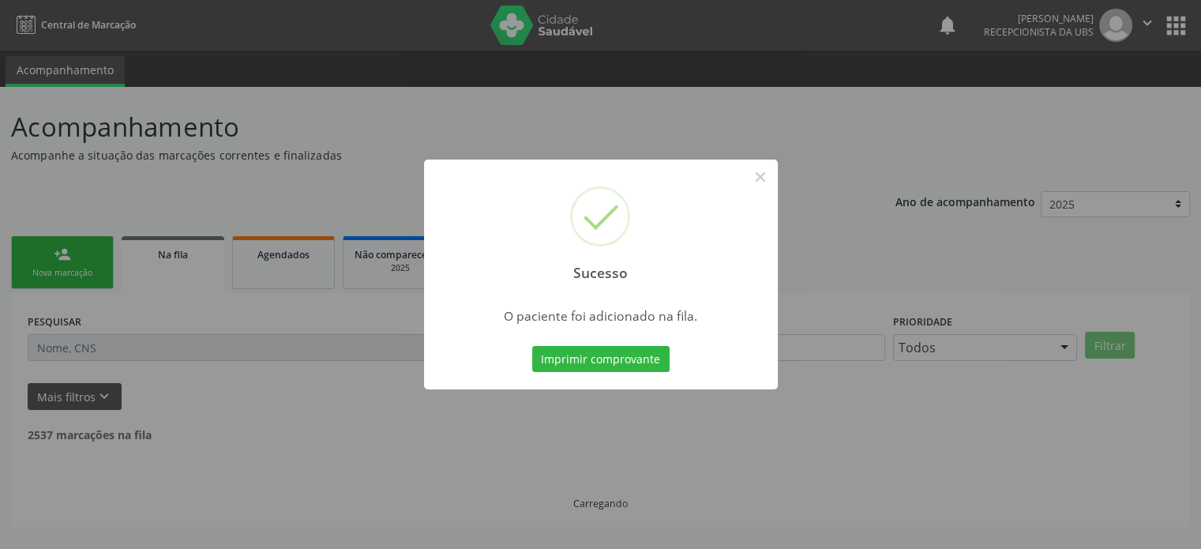
scroll to position [0, 0]
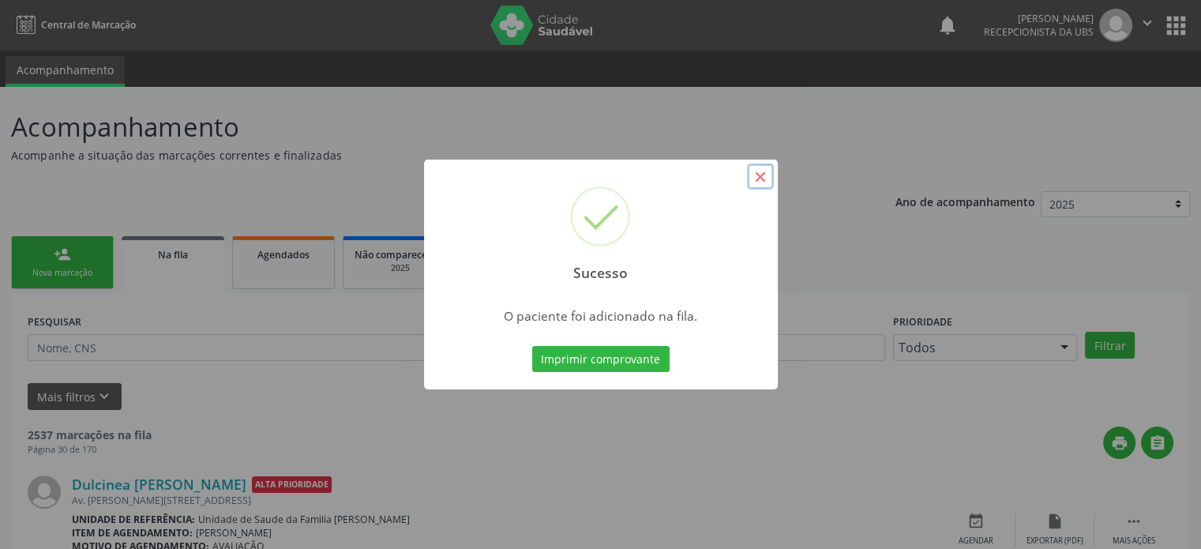
click at [764, 179] on button "×" at bounding box center [760, 177] width 27 height 27
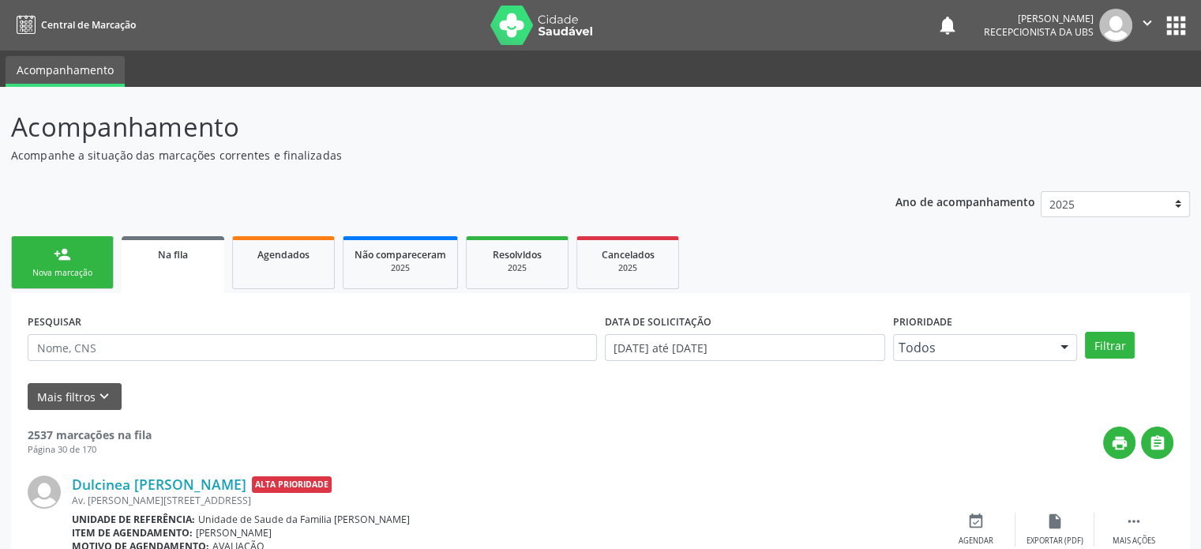
click at [65, 261] on div "person_add" at bounding box center [62, 254] width 17 height 17
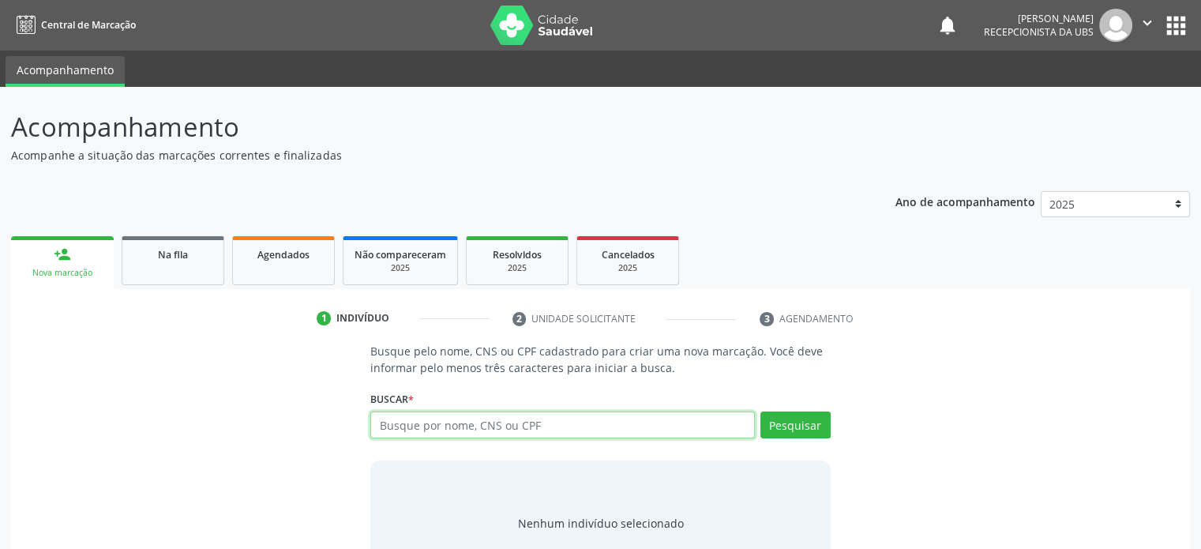
click at [430, 418] on input "text" at bounding box center [562, 425] width 384 height 27
